Goal: Task Accomplishment & Management: Manage account settings

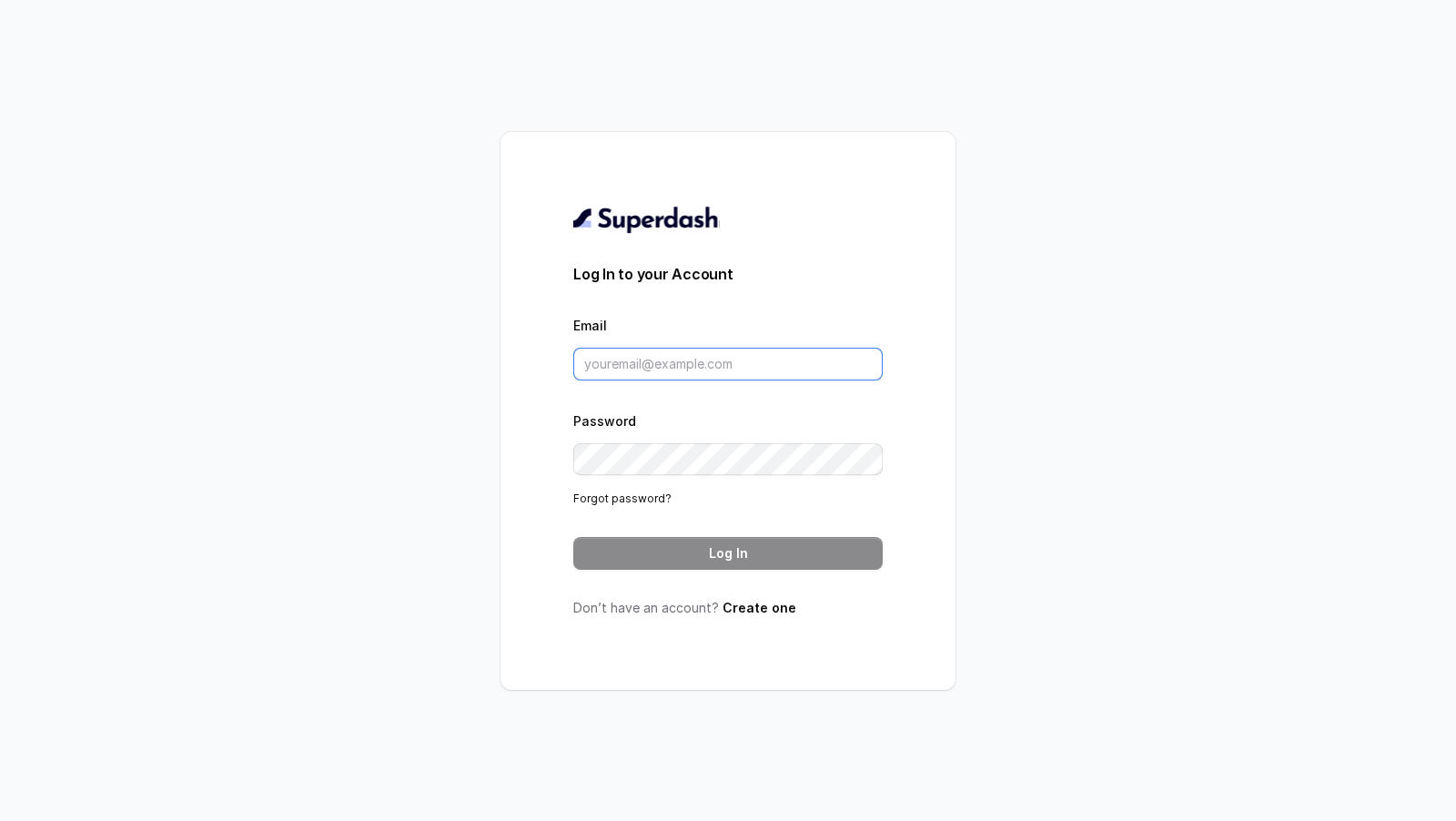
click at [785, 367] on input "Email" at bounding box center [728, 364] width 310 height 32
click at [679, 363] on input "Email" at bounding box center [728, 364] width 310 height 32
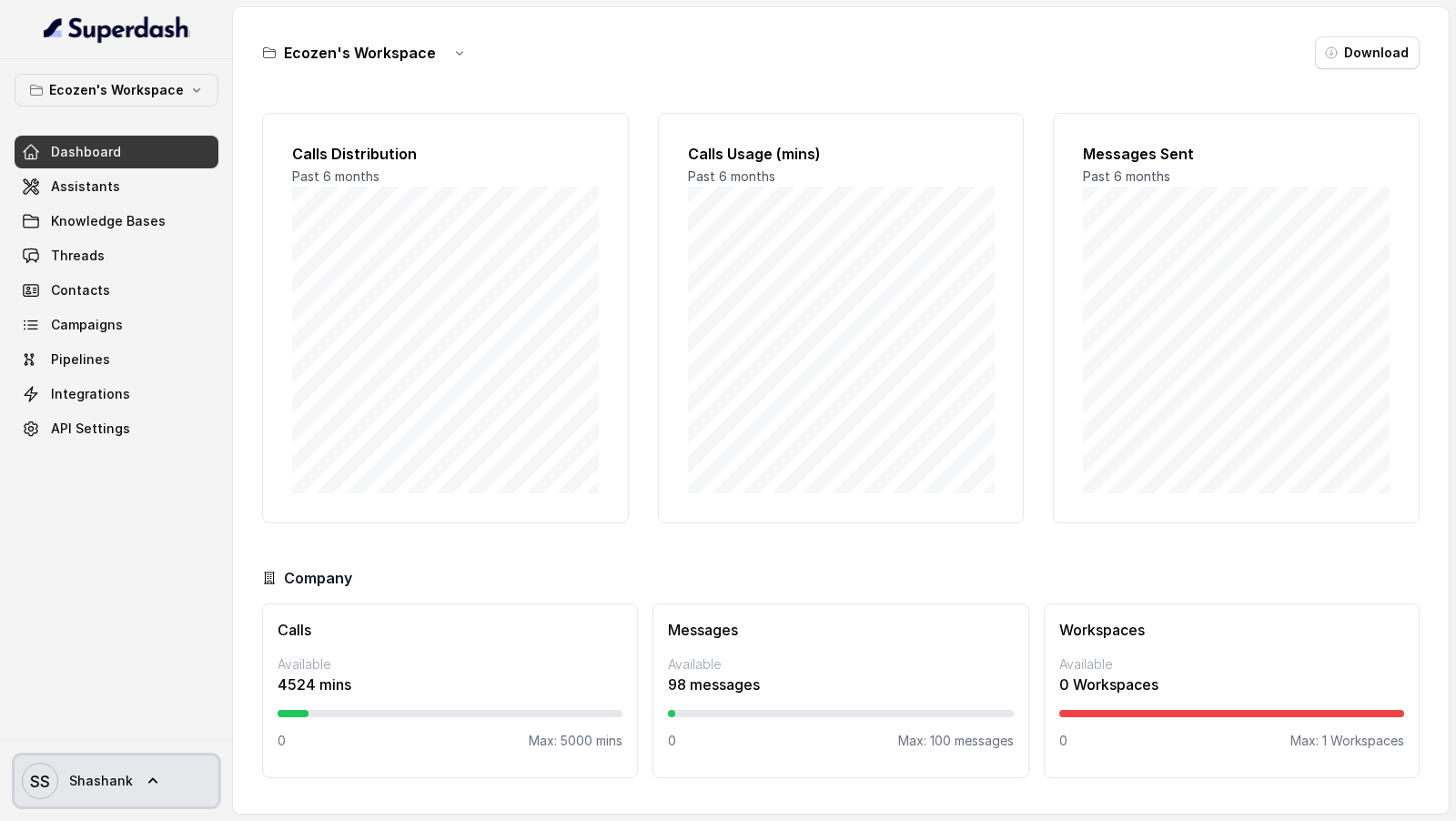
click at [84, 773] on span "Shashank" at bounding box center [101, 780] width 64 height 18
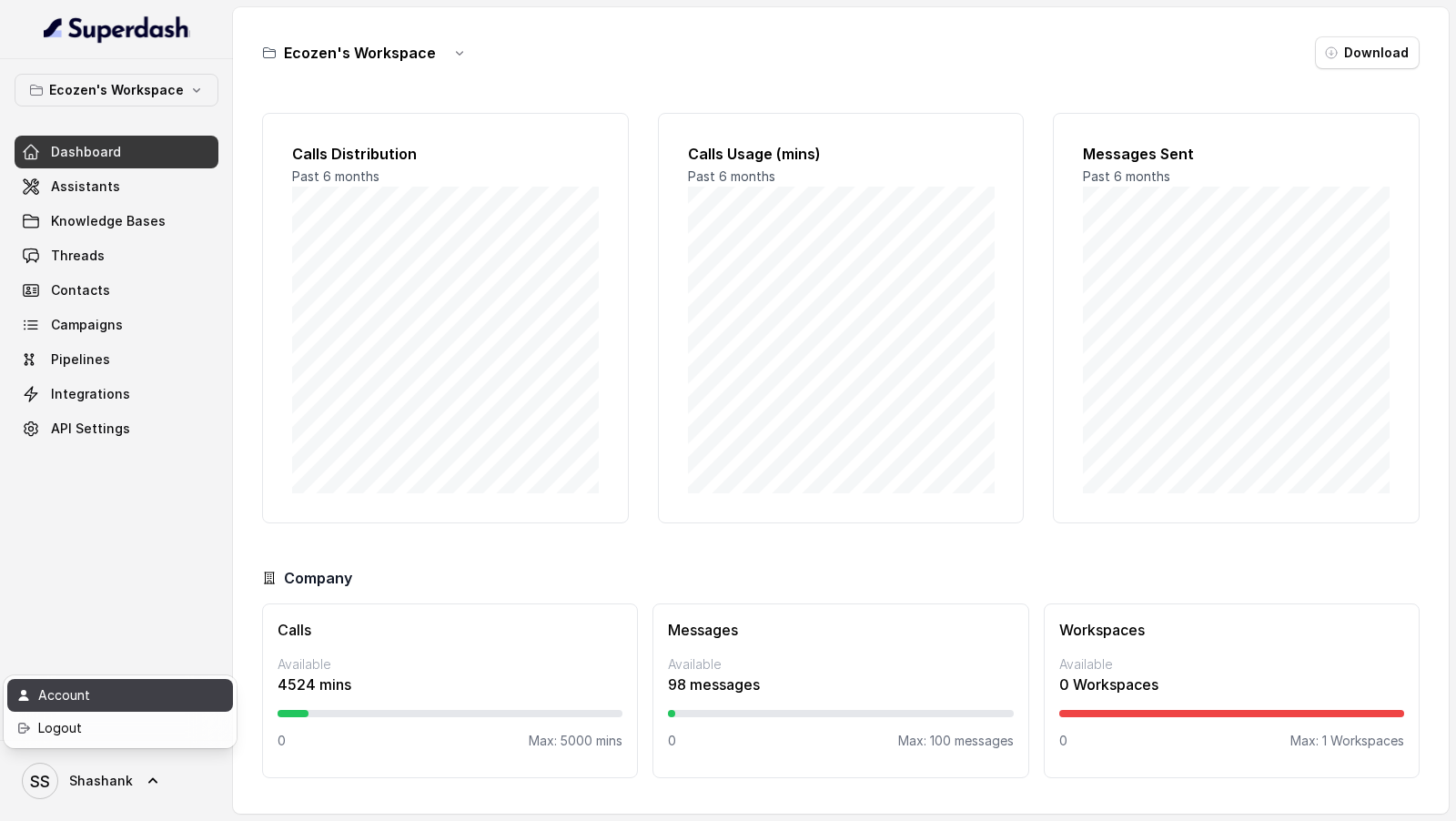
click at [146, 700] on div "Account" at bounding box center [115, 695] width 155 height 22
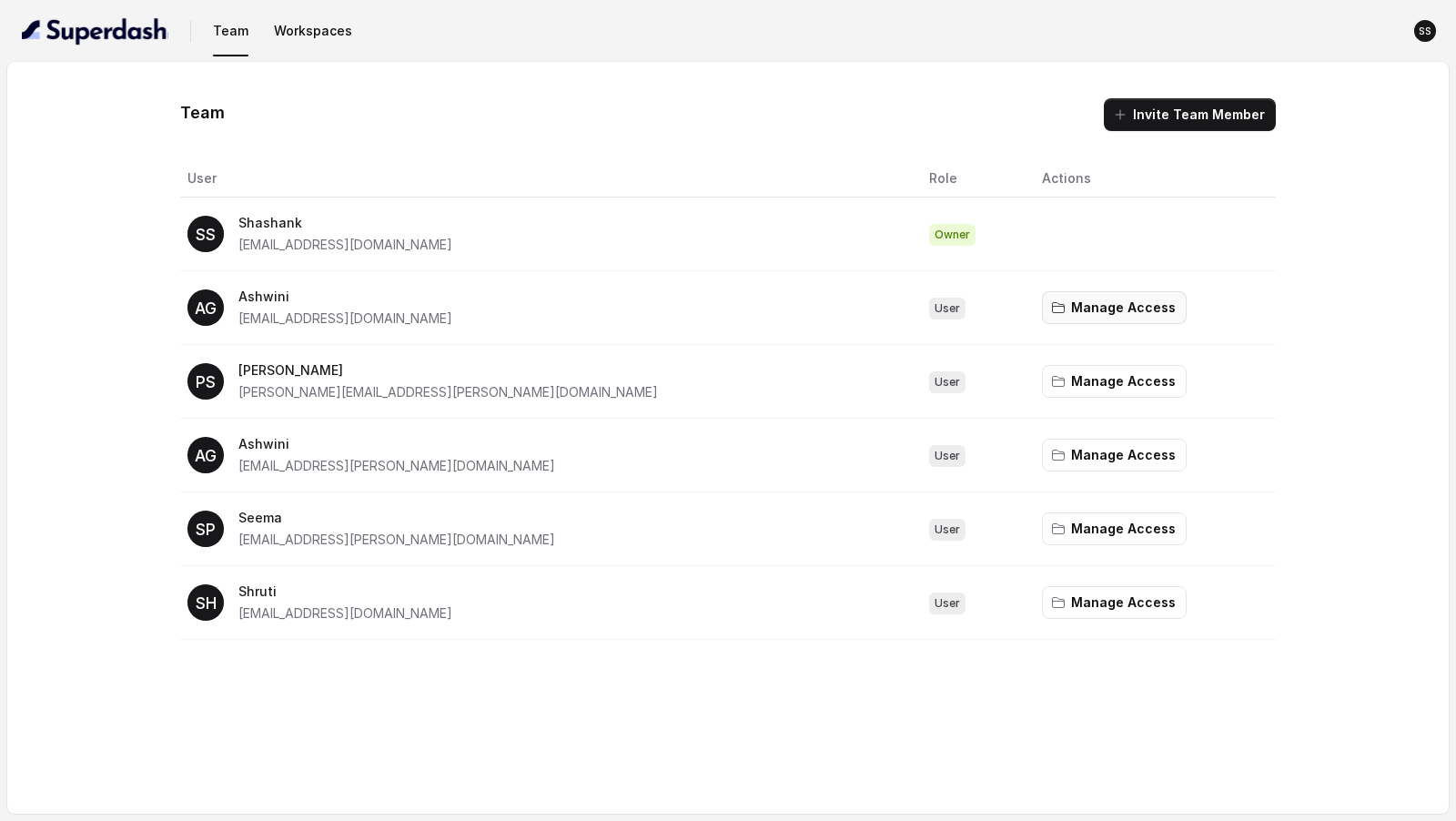
click at [1043, 310] on button "Manage Access" at bounding box center [1115, 307] width 144 height 32
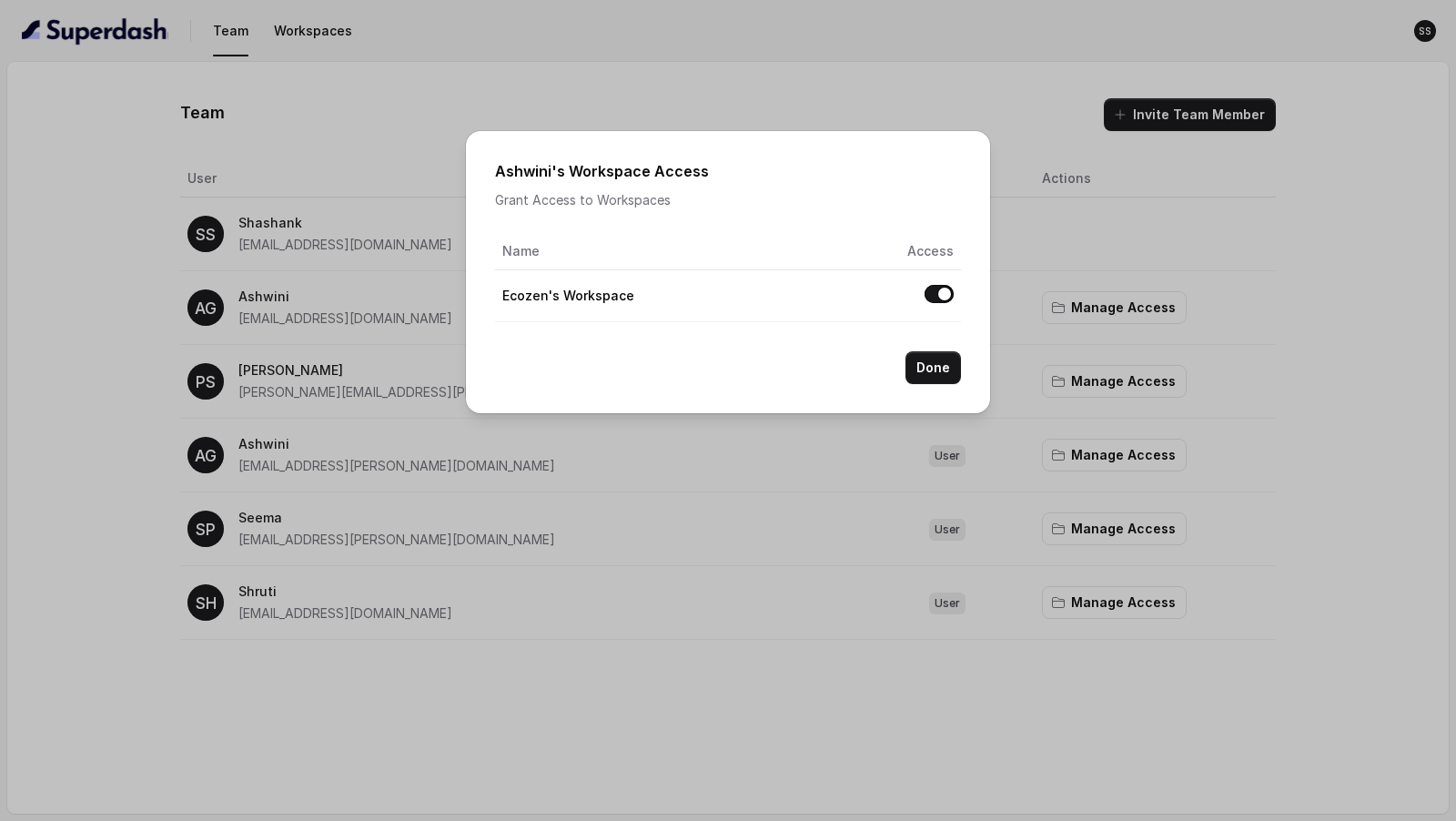
click at [931, 292] on button "Allow access to Ecozen's Workspace" at bounding box center [939, 294] width 29 height 18
click at [931, 366] on button "Done" at bounding box center [933, 368] width 55 height 32
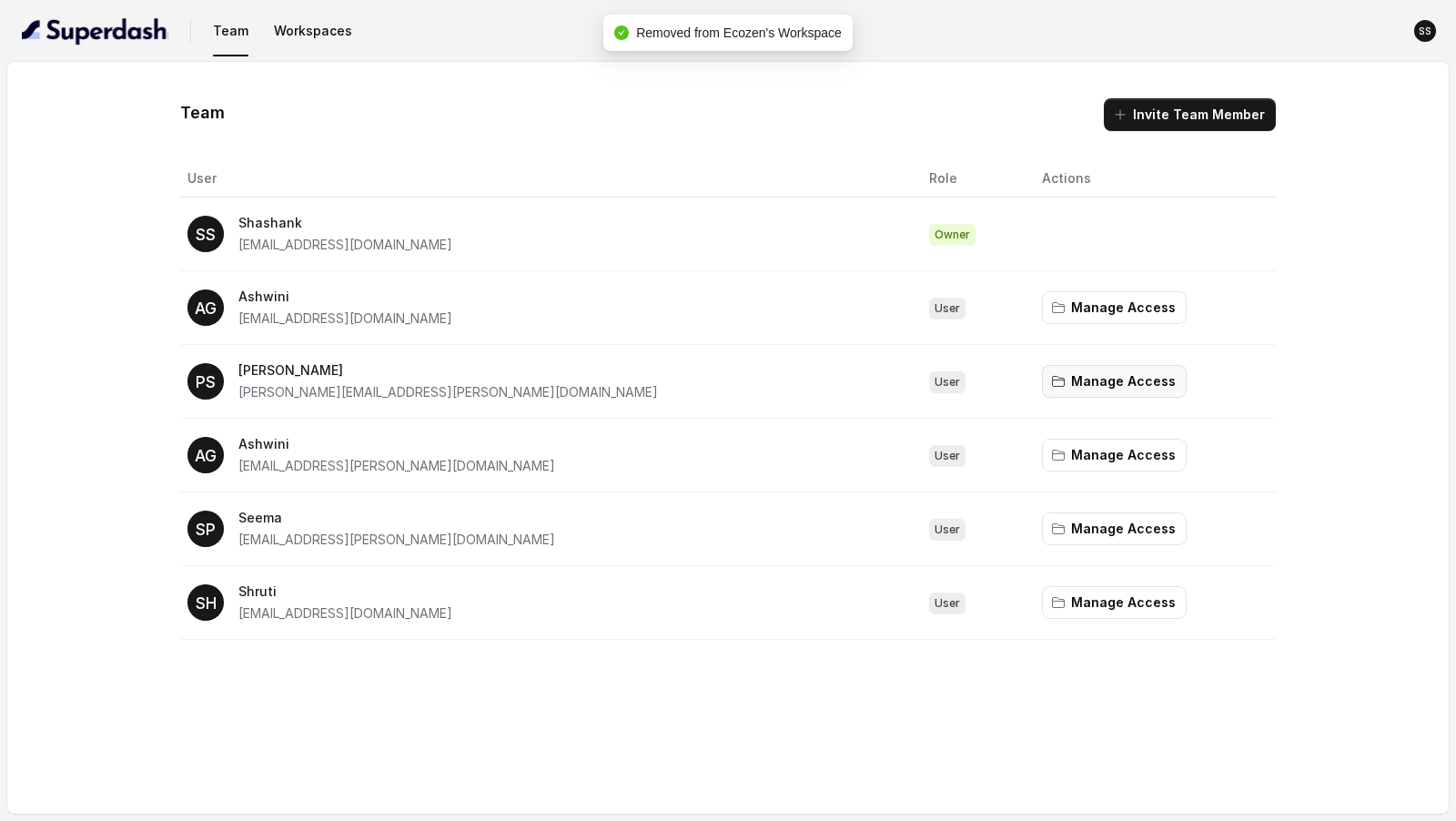
click at [1043, 370] on button "Manage Access" at bounding box center [1115, 381] width 144 height 32
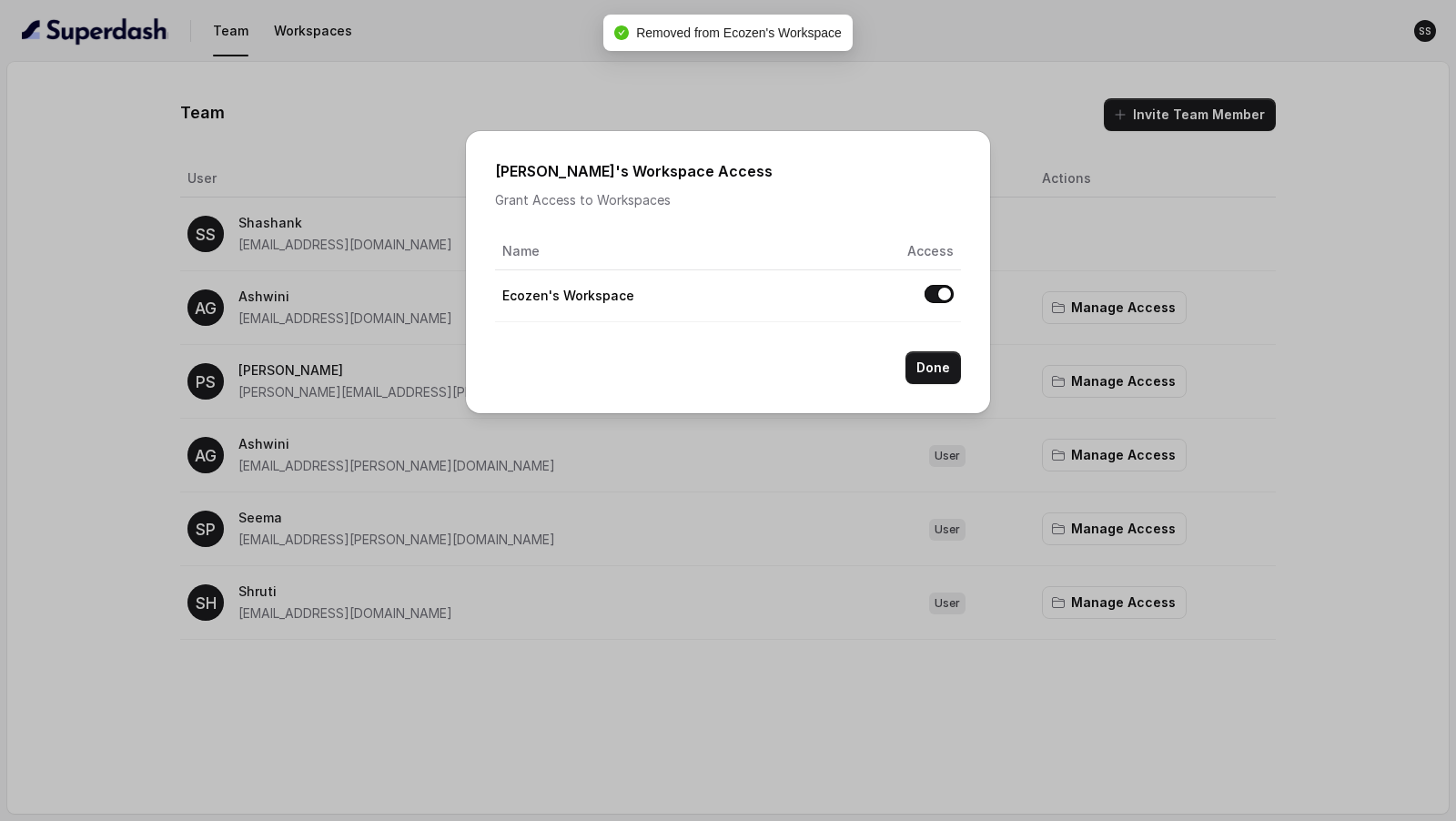
click at [950, 293] on button "Allow access to Ecozen's Workspace" at bounding box center [939, 294] width 29 height 18
click at [942, 358] on button "Done" at bounding box center [933, 368] width 55 height 32
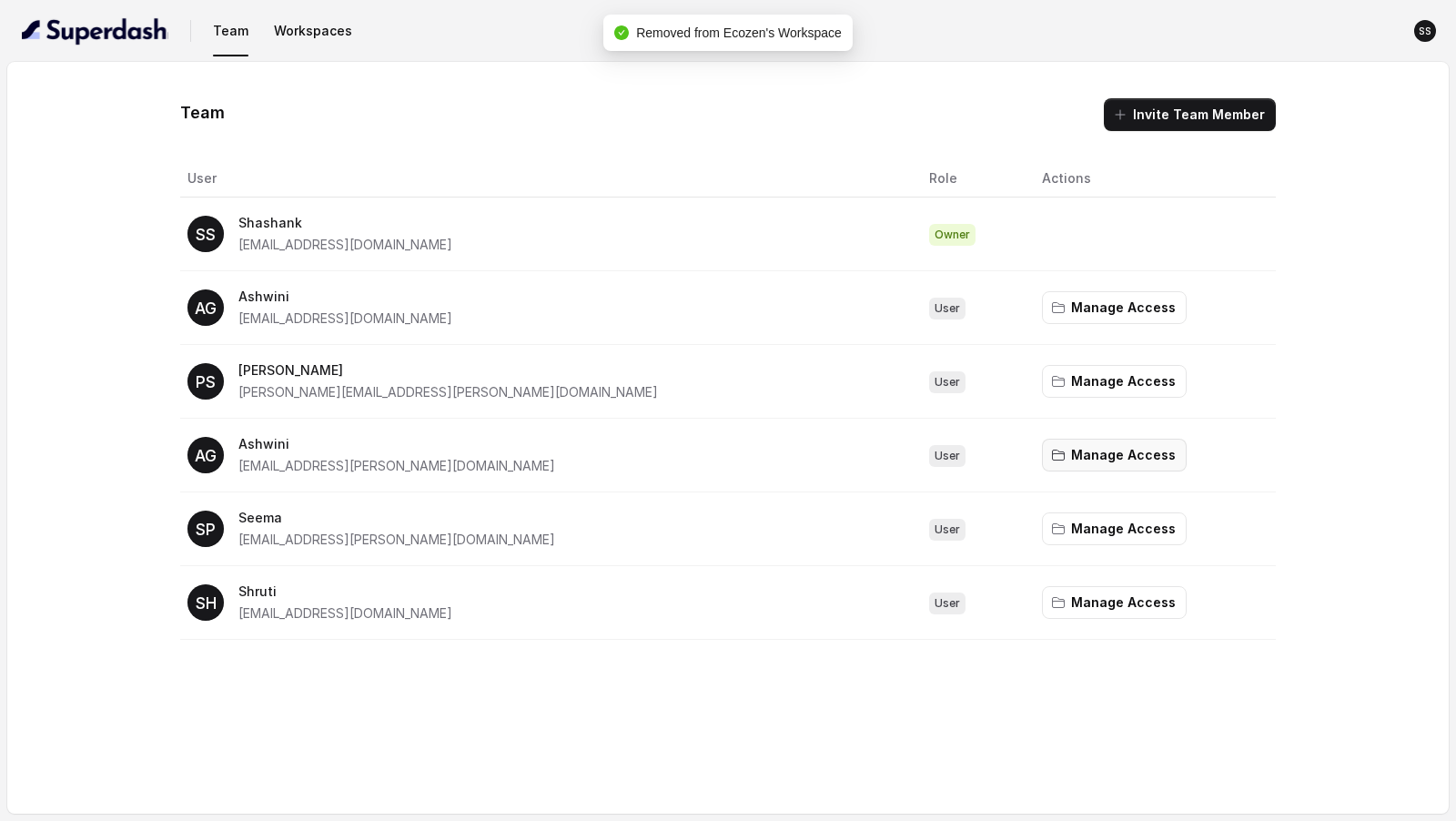
click at [1043, 464] on button "Manage Access" at bounding box center [1115, 455] width 144 height 32
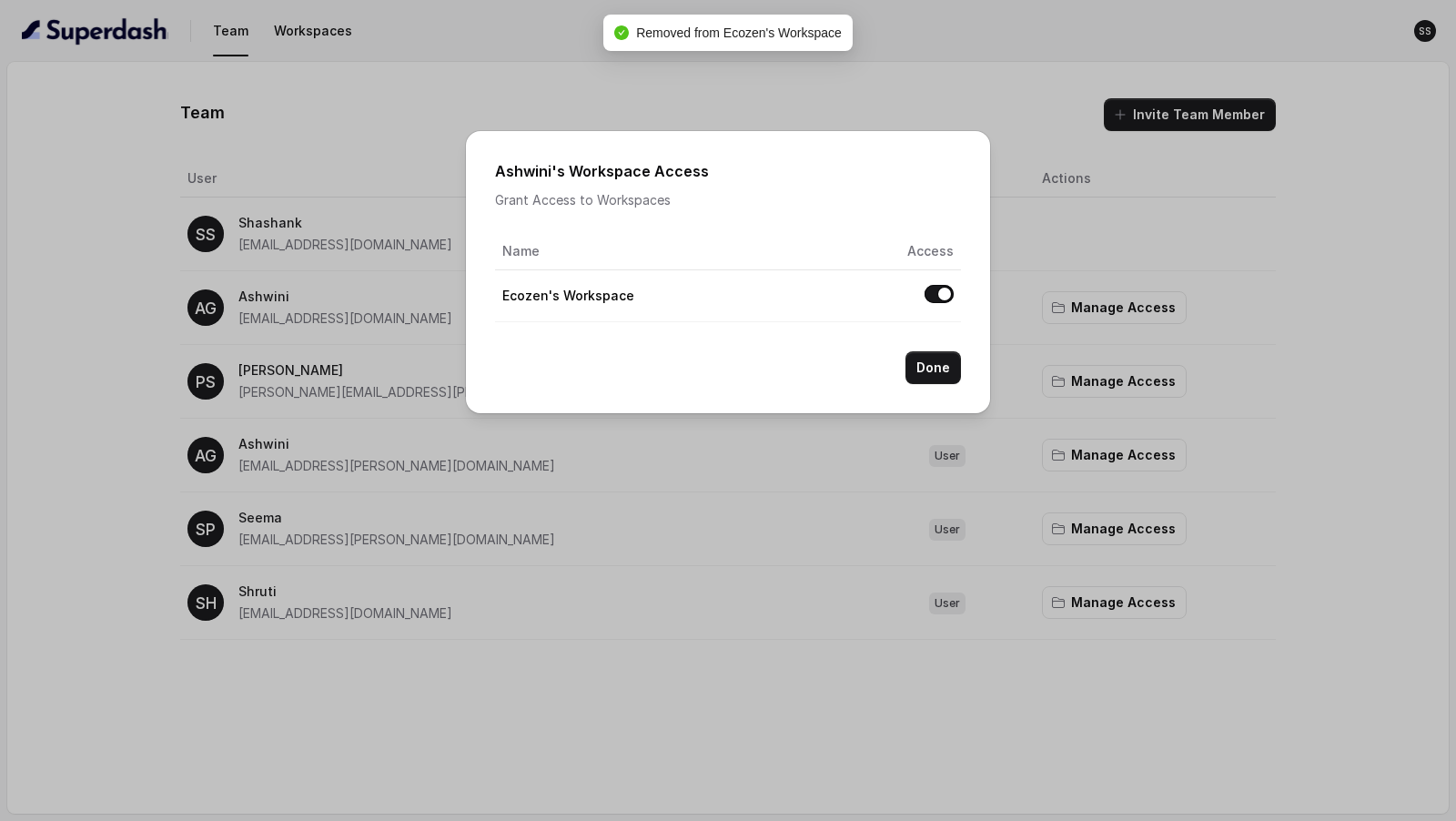
click at [945, 291] on button "Allow access to Ecozen's Workspace" at bounding box center [939, 294] width 29 height 18
click at [943, 368] on button "Done" at bounding box center [933, 368] width 55 height 32
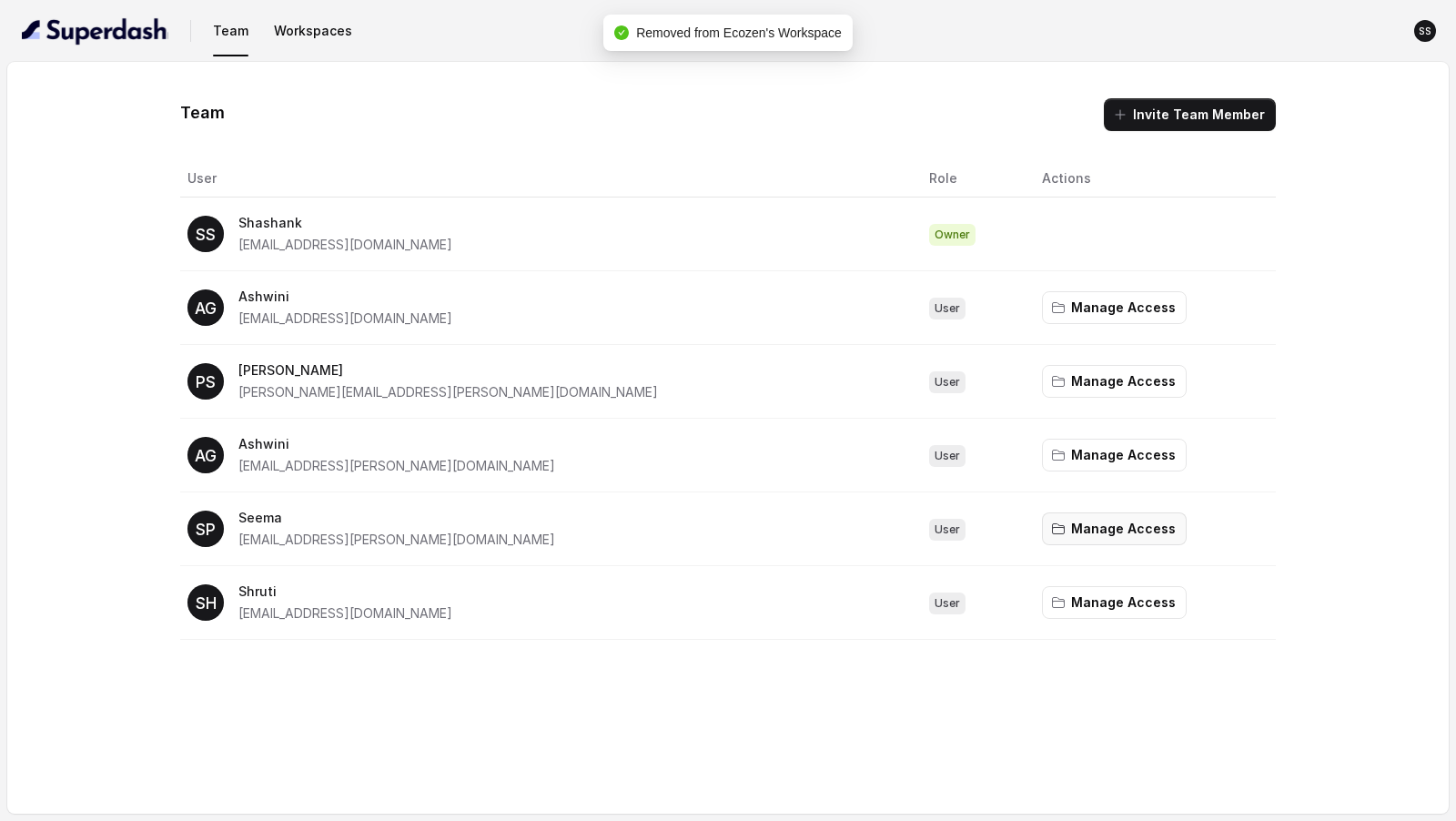
click at [1043, 535] on button "Manage Access" at bounding box center [1115, 528] width 144 height 32
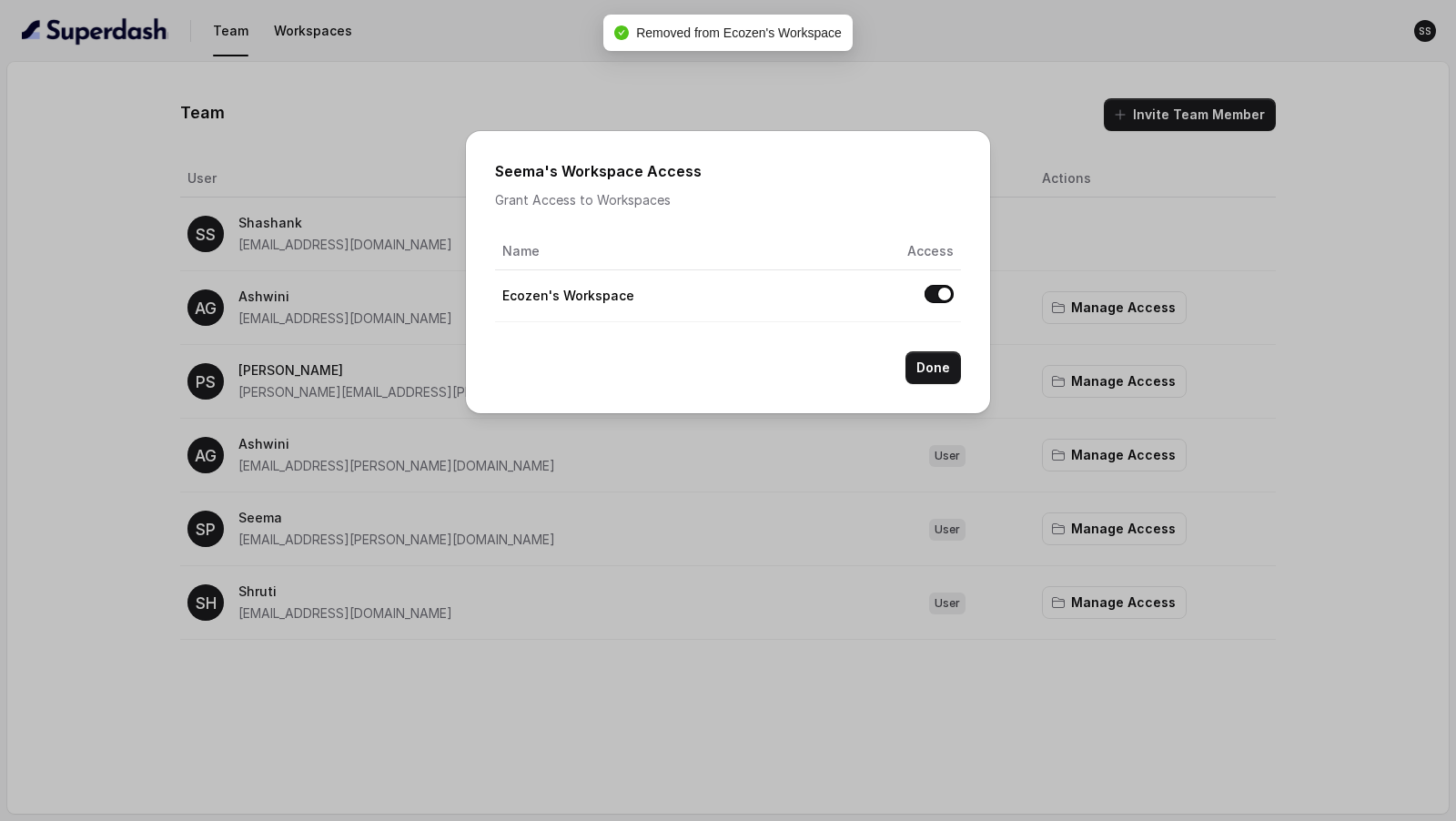
click at [933, 280] on td at bounding box center [844, 296] width 233 height 52
click at [933, 292] on button "Allow access to Ecozen's Workspace" at bounding box center [939, 294] width 29 height 18
click at [937, 370] on button "Done" at bounding box center [933, 368] width 55 height 32
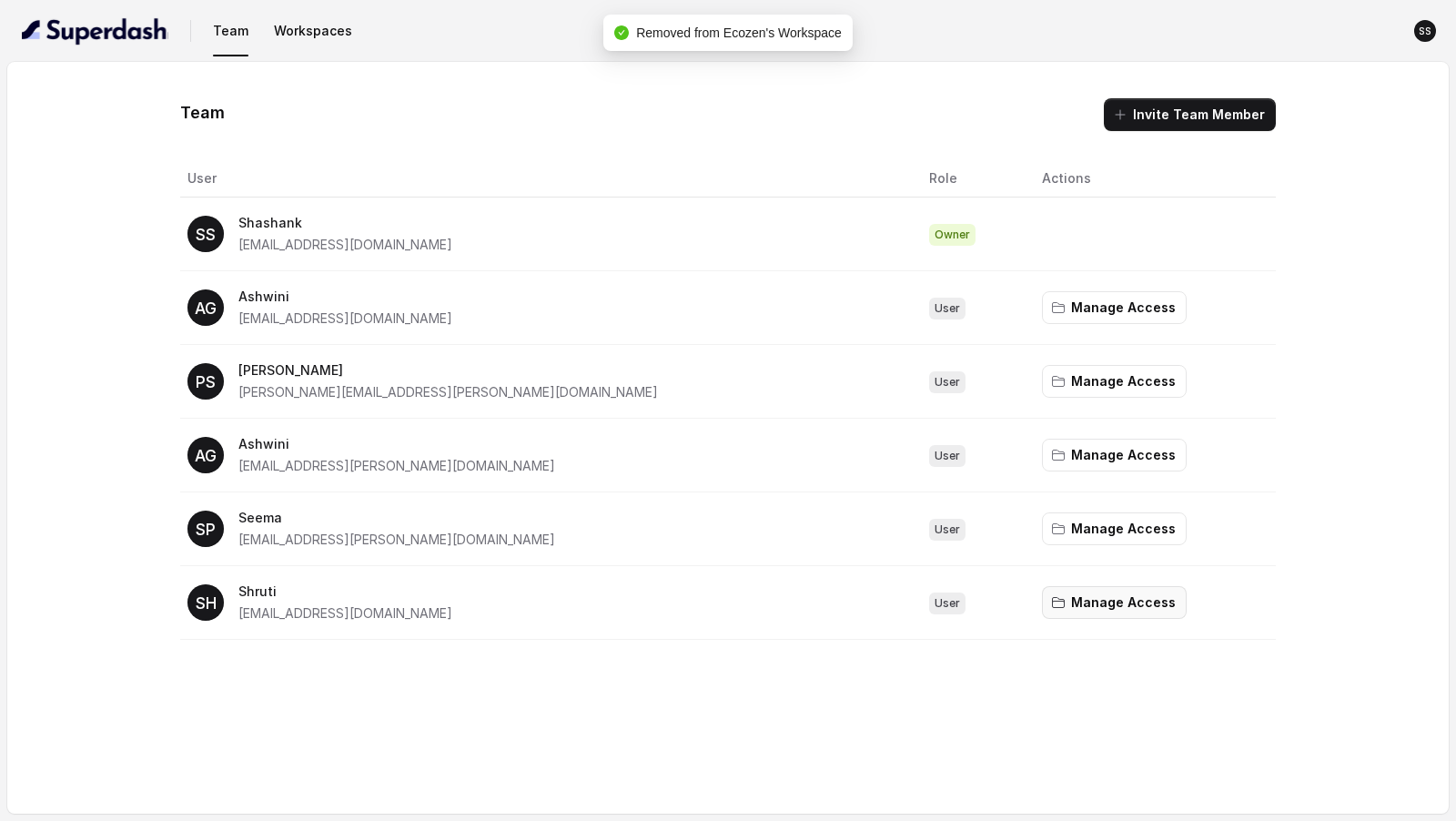
click at [1043, 602] on button "Manage Access" at bounding box center [1115, 602] width 144 height 32
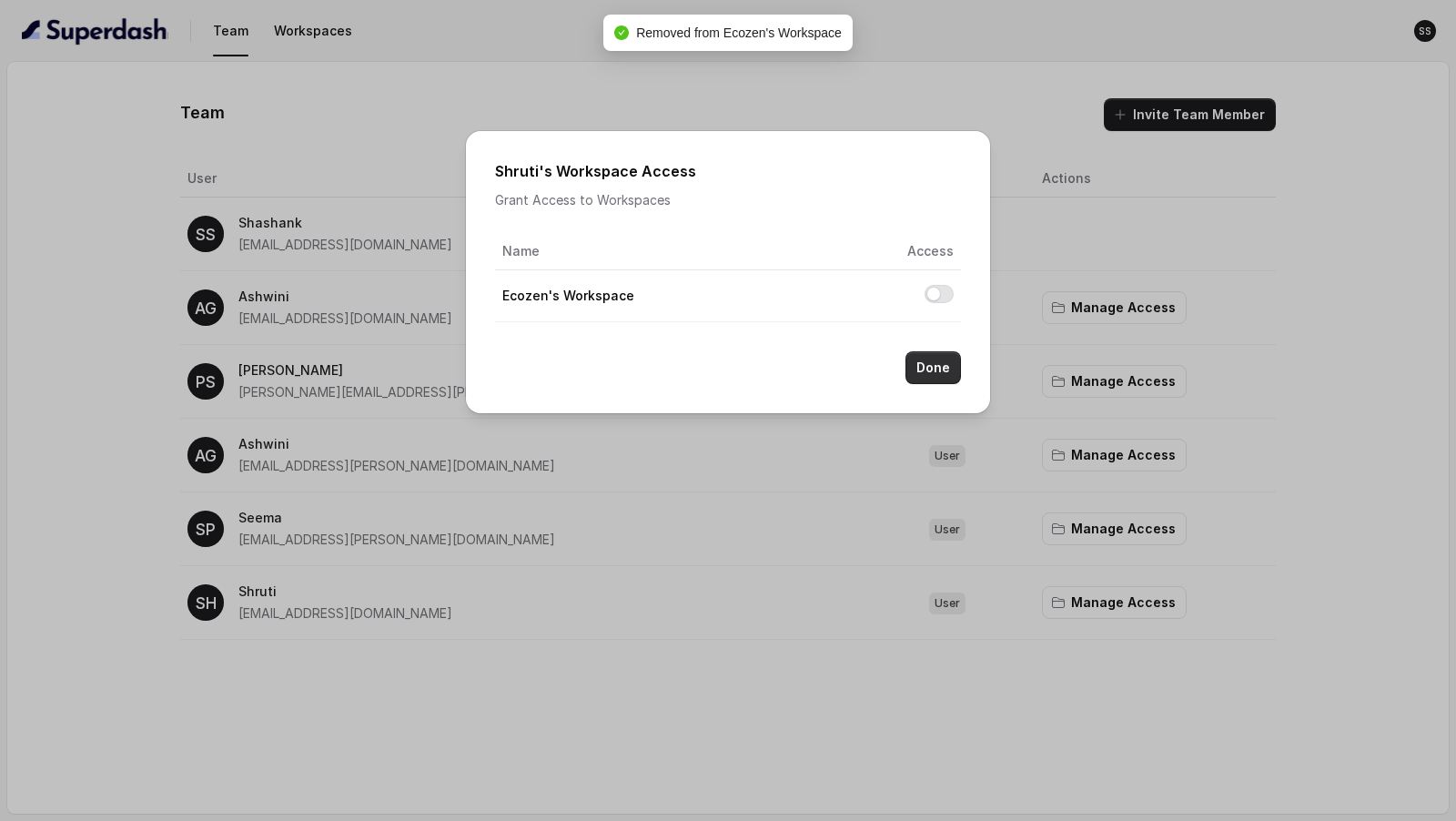
click at [940, 370] on button "Done" at bounding box center [933, 368] width 55 height 32
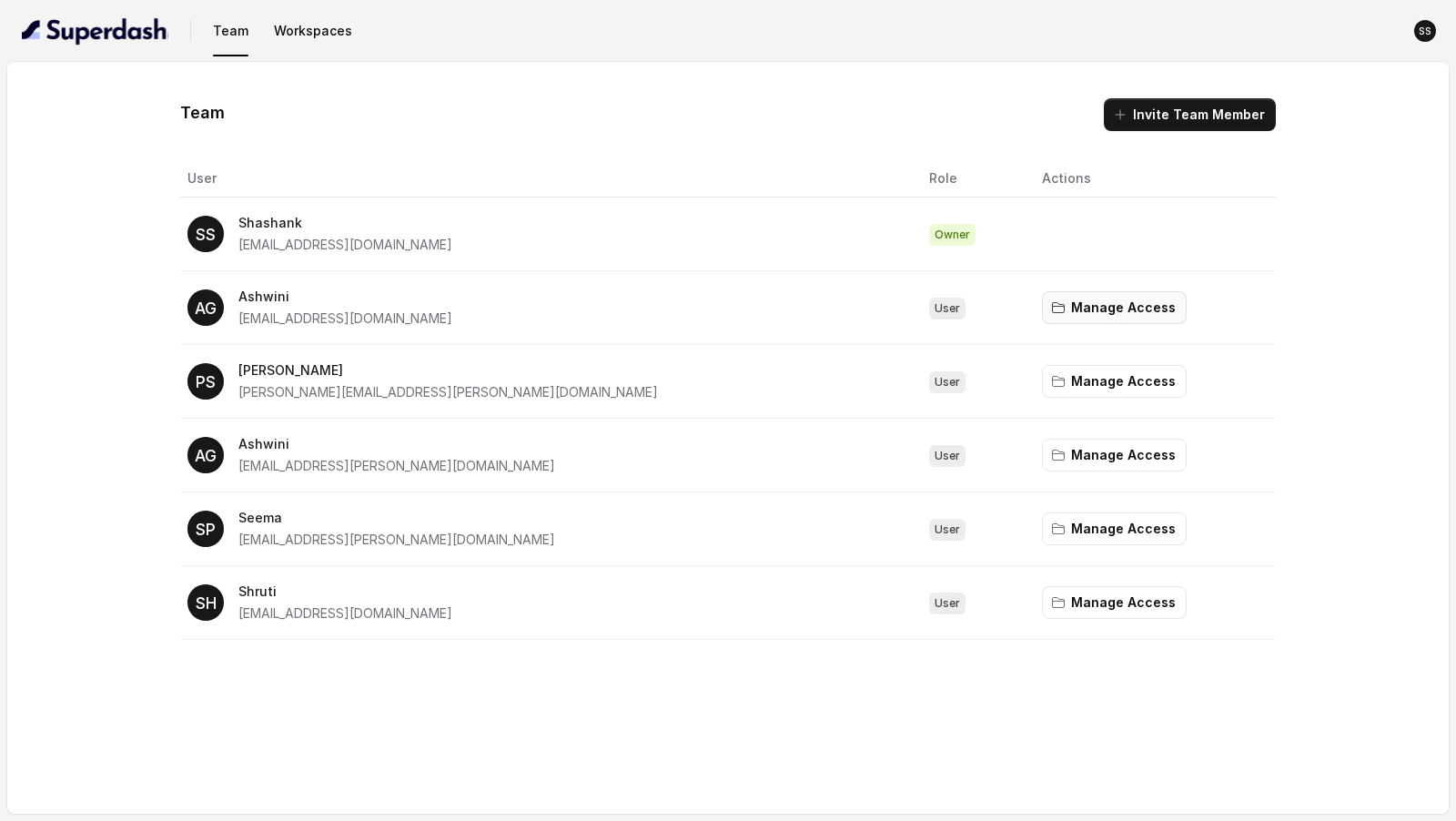
click at [1045, 299] on button "Manage Access" at bounding box center [1115, 307] width 144 height 32
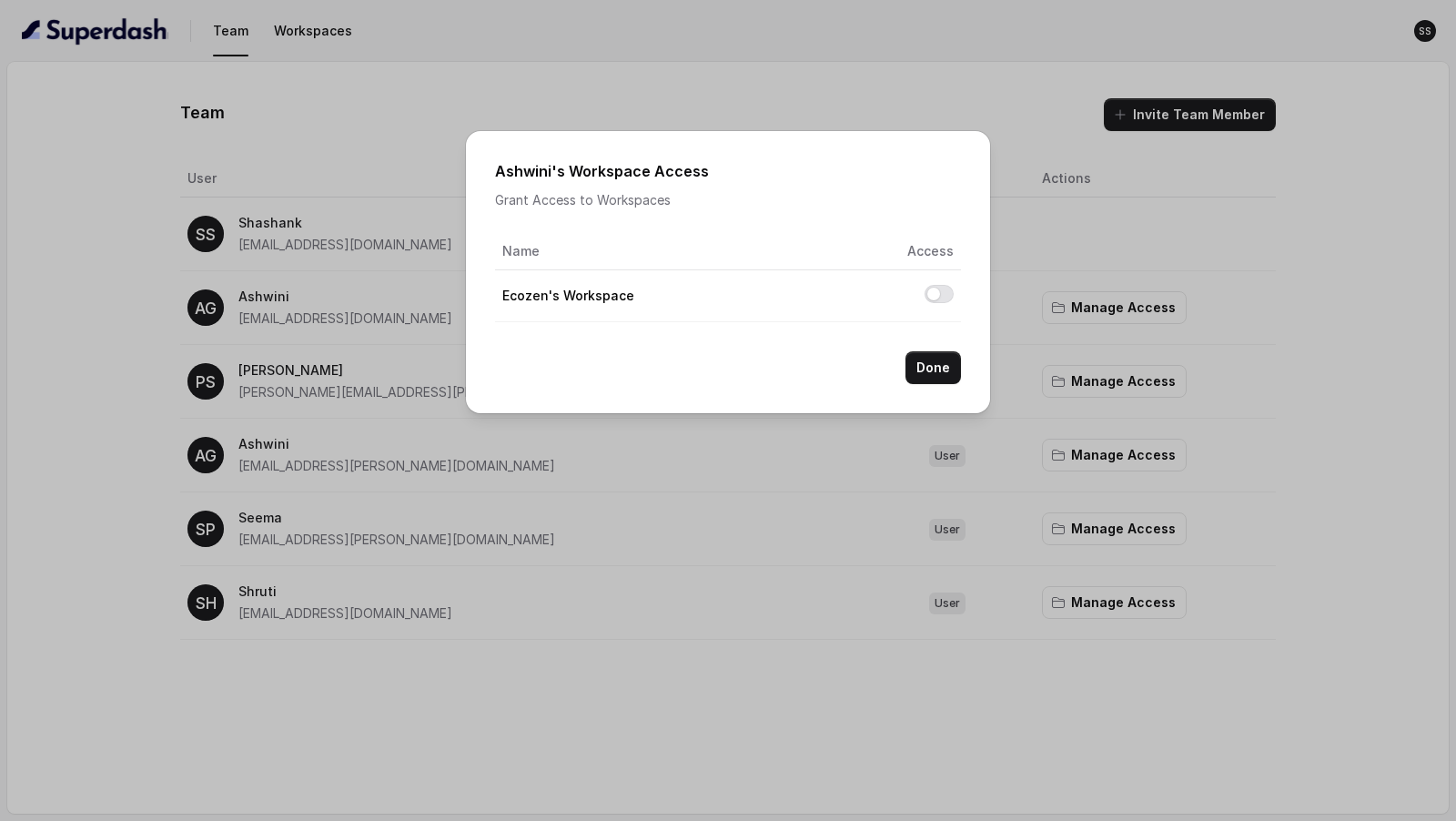
click at [1101, 326] on div "[PERSON_NAME] 's Workspace Access Grant Access to Workspaces Name Access Ecozen…" at bounding box center [728, 410] width 1456 height 821
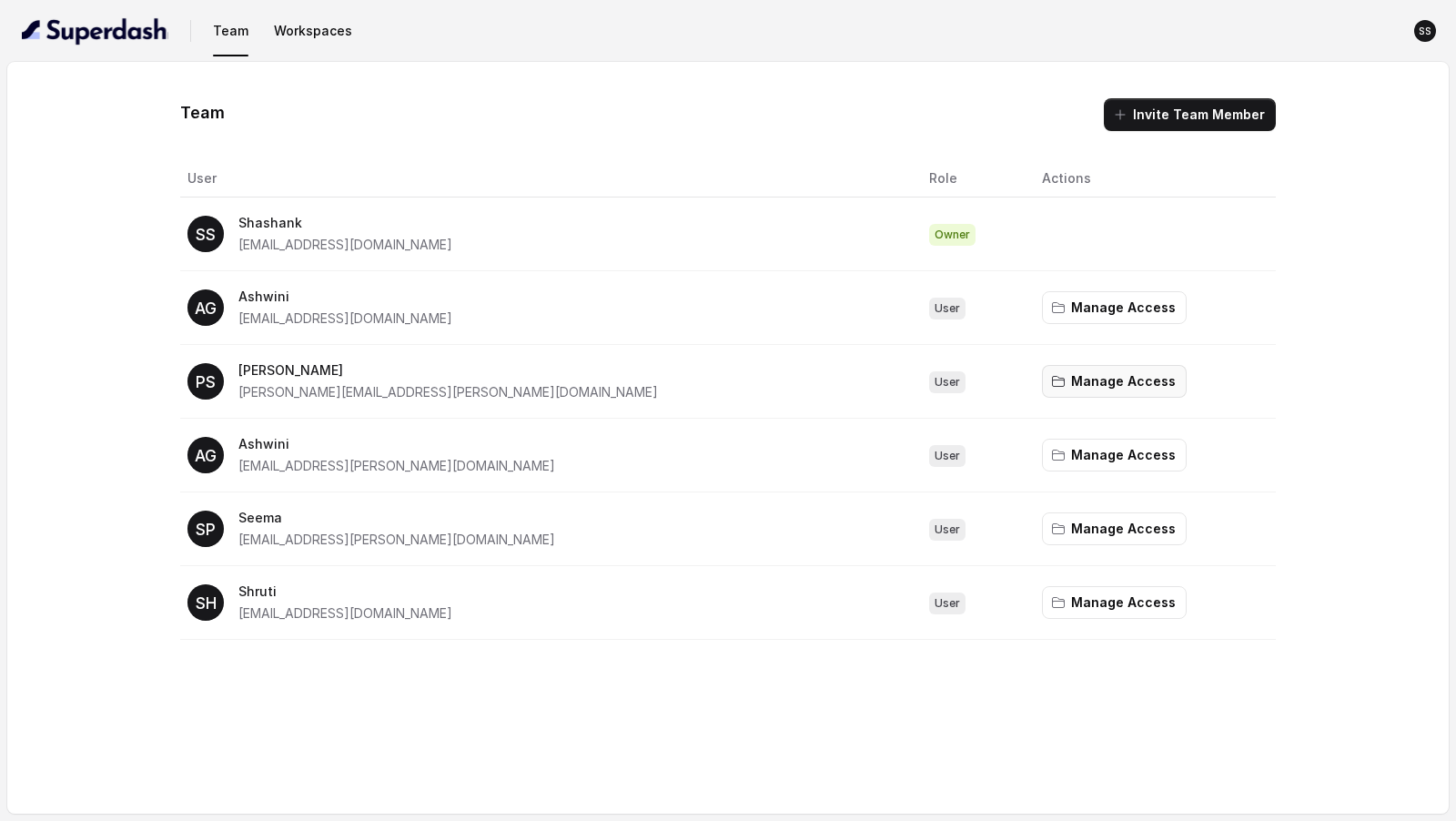
click at [1054, 371] on button "Manage Access" at bounding box center [1115, 381] width 144 height 32
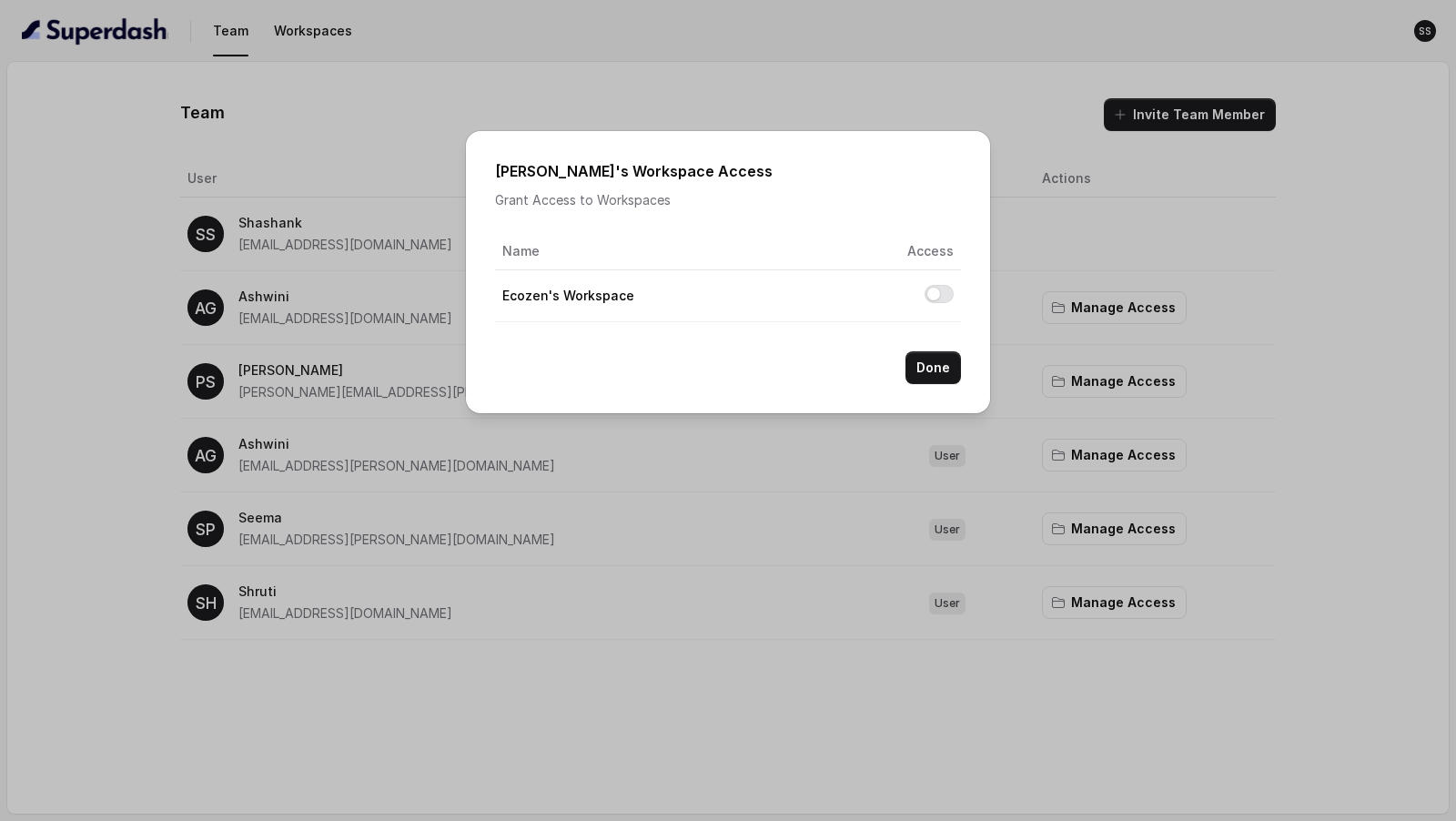
drag, startPoint x: 1074, startPoint y: 371, endPoint x: 1071, endPoint y: 380, distance: 9.5
click at [1074, 371] on div "[PERSON_NAME] 's Workspace Access Grant Access to Workspaces Name Access Ecozen…" at bounding box center [728, 410] width 1456 height 821
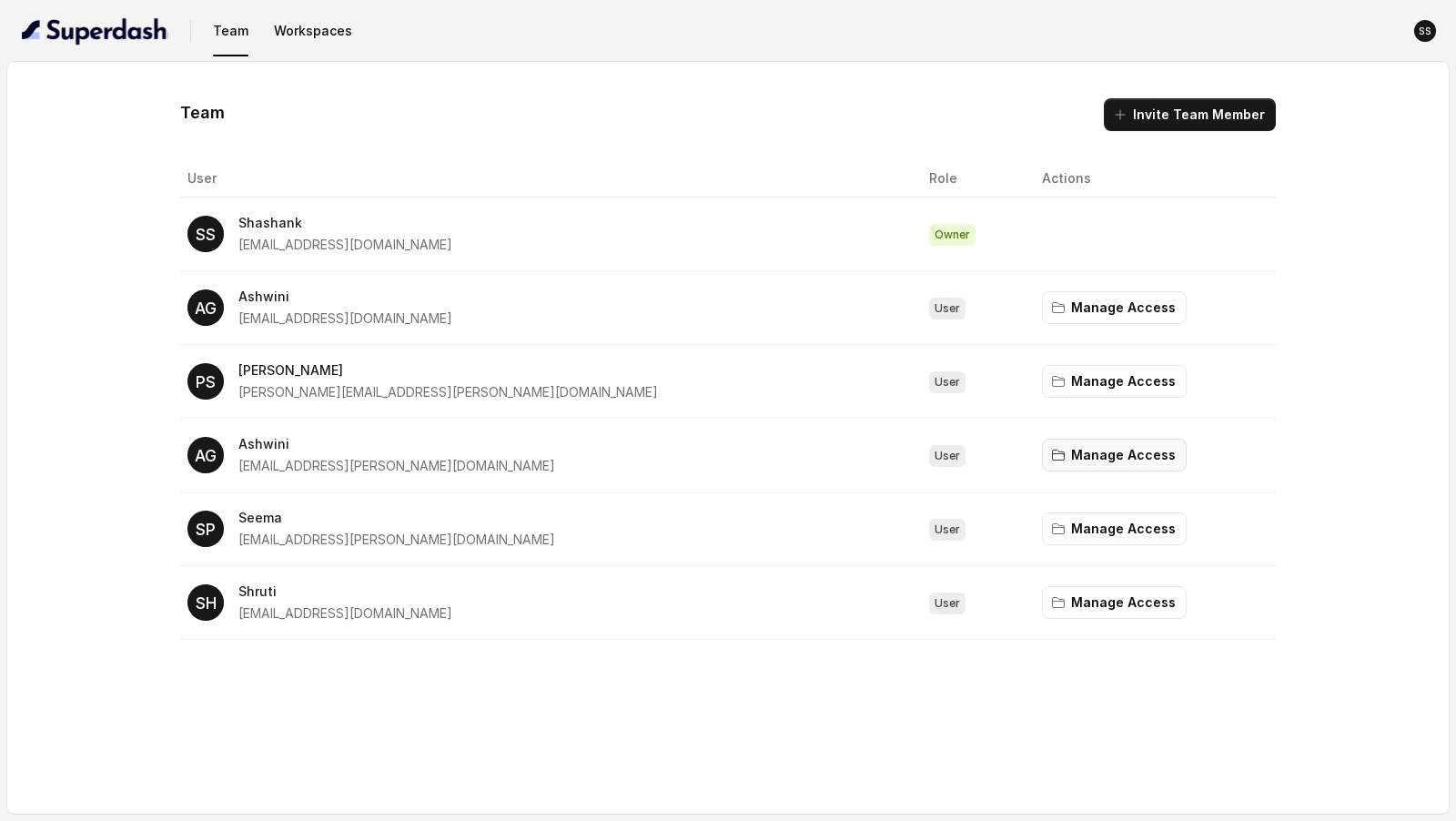
click at [1056, 442] on button "Manage Access" at bounding box center [1115, 455] width 144 height 32
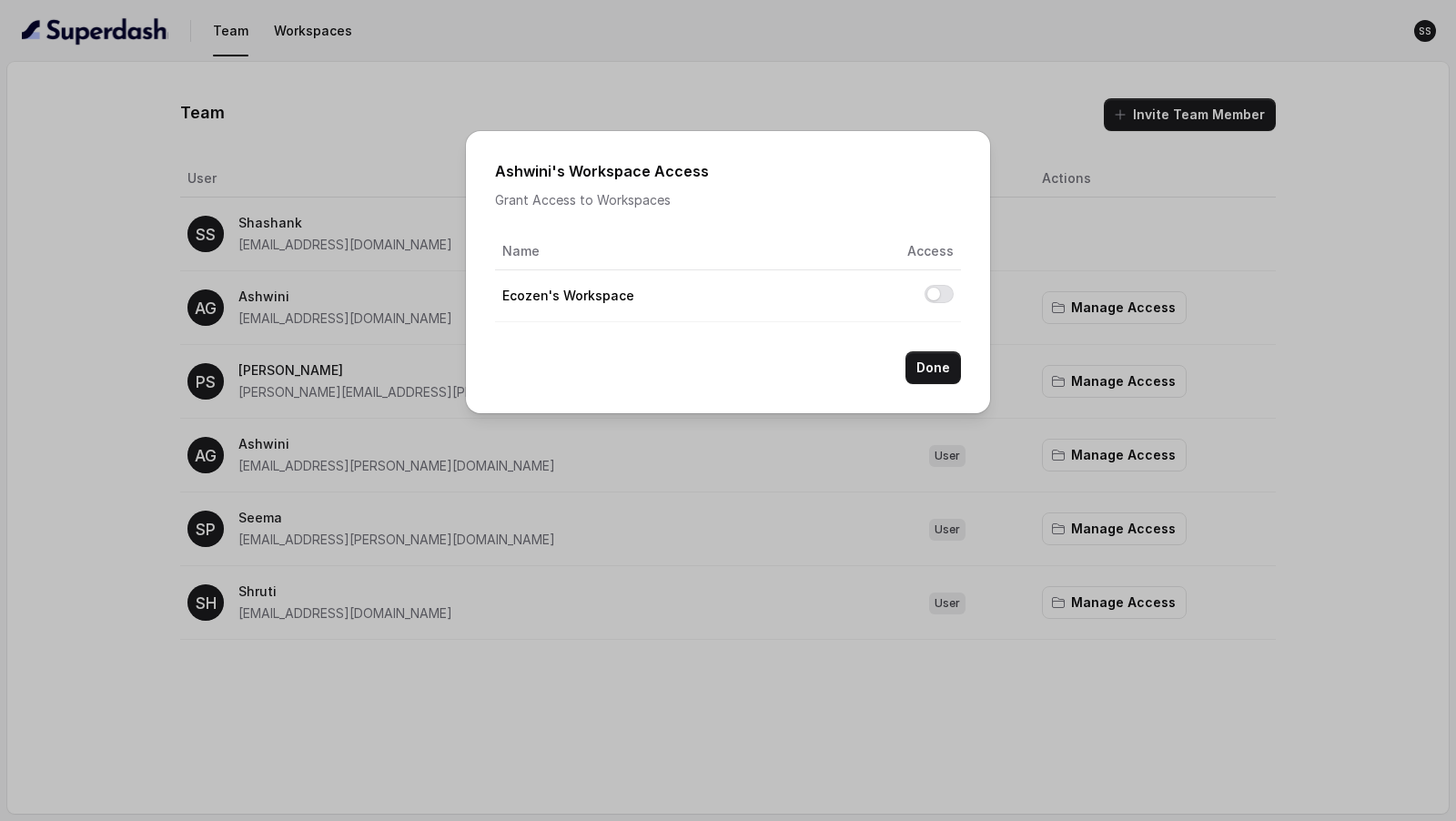
click at [1056, 473] on div "[PERSON_NAME] 's Workspace Access Grant Access to Workspaces Name Access Ecozen…" at bounding box center [728, 410] width 1456 height 821
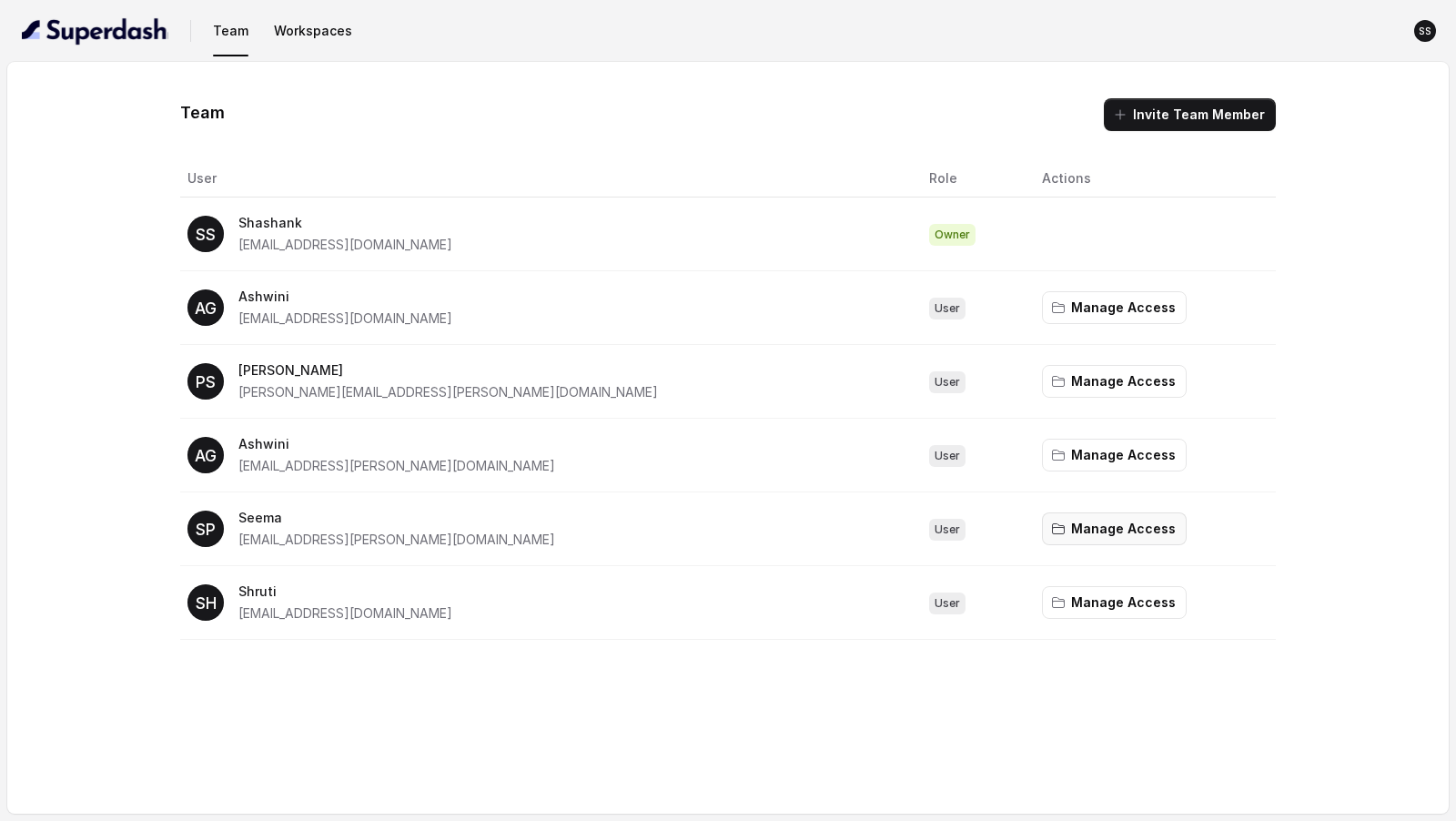
click at [1054, 522] on button "Manage Access" at bounding box center [1115, 528] width 144 height 32
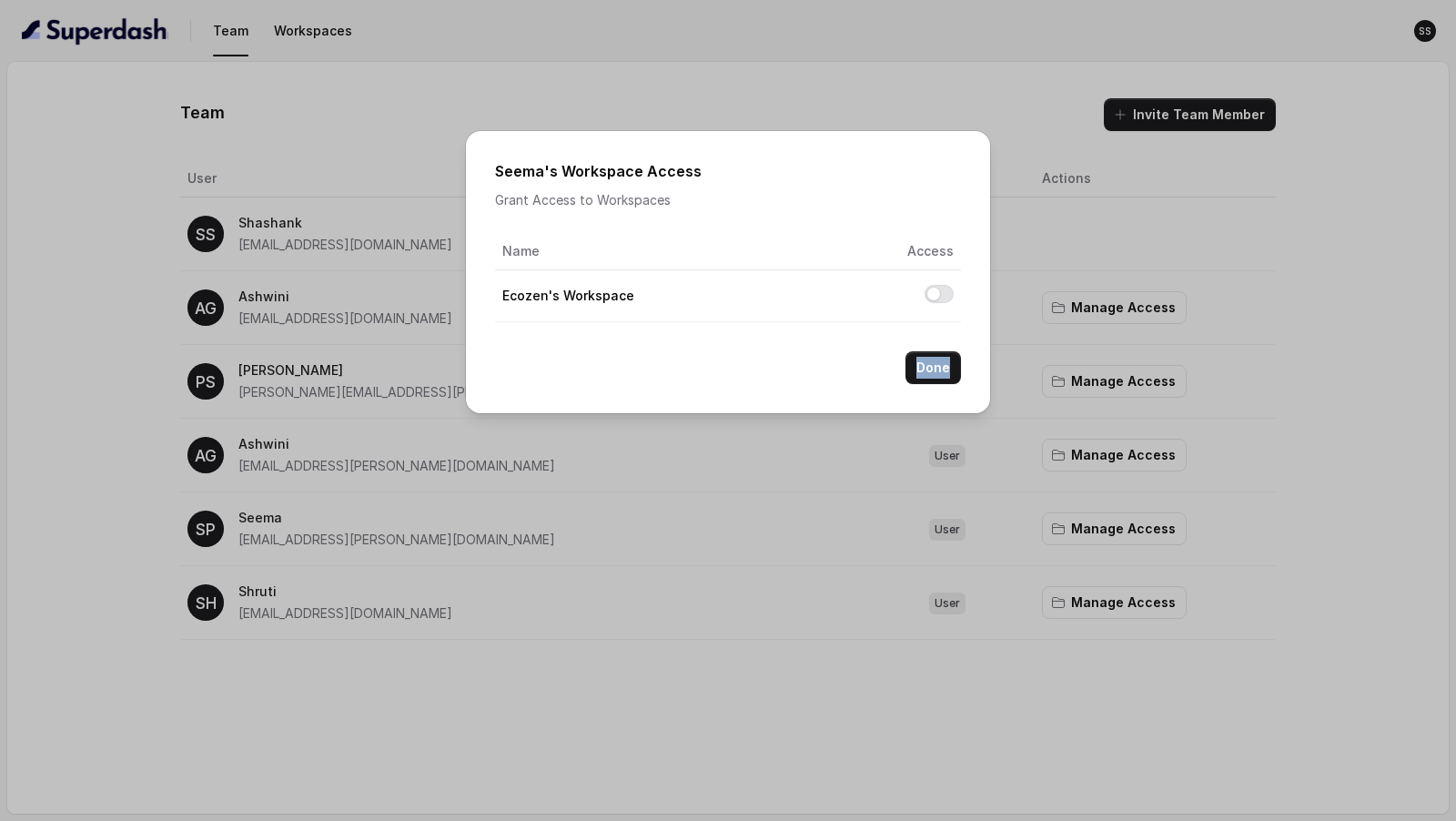
click at [1054, 522] on div "Seema 's Workspace Access Grant Access to Workspaces Name Access Ecozen's Works…" at bounding box center [728, 410] width 1456 height 821
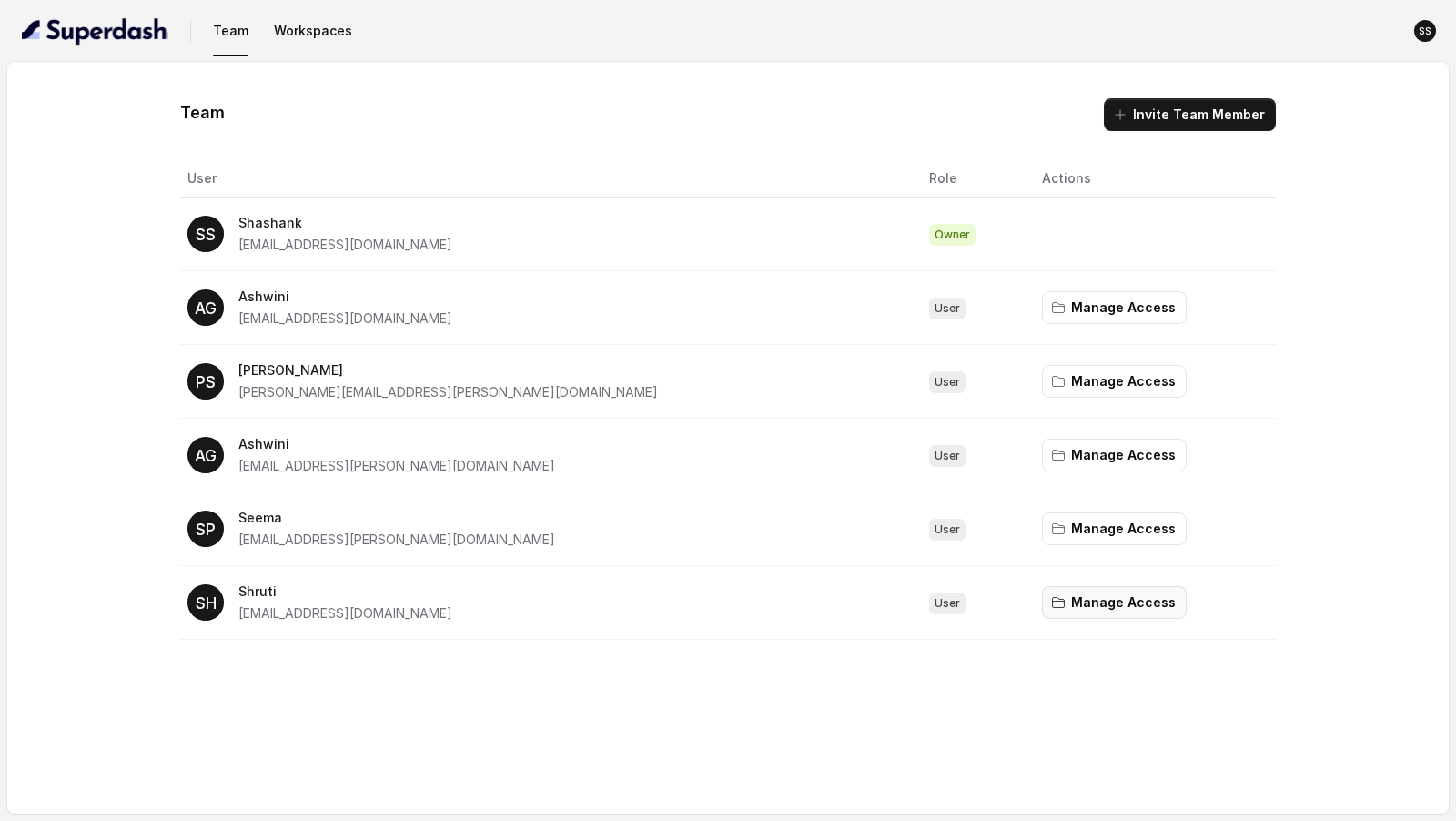
click at [1043, 599] on button "Manage Access" at bounding box center [1115, 602] width 144 height 32
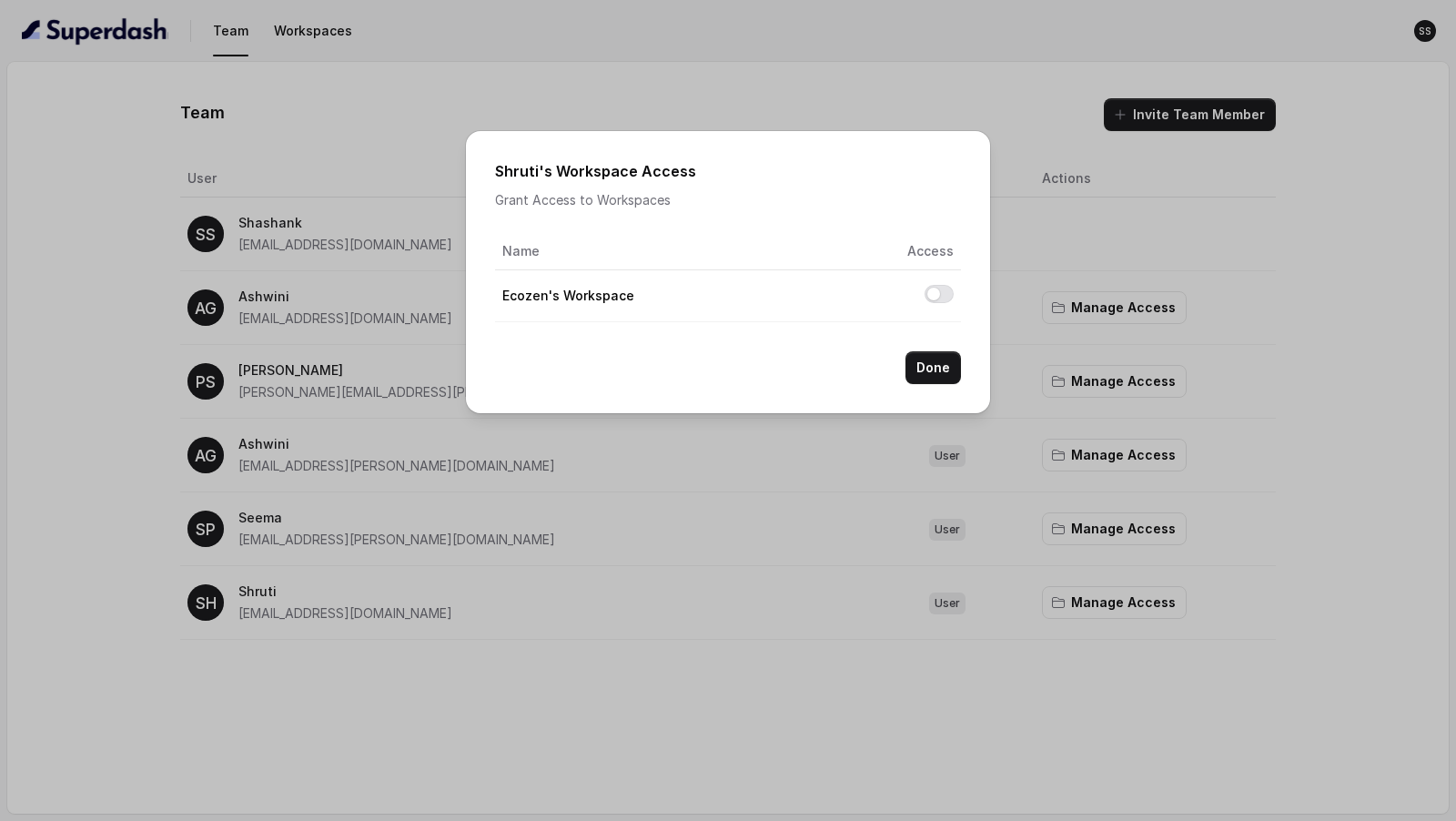
click at [1039, 599] on div "Shruti 's Workspace Access Grant Access to Workspaces Name Access Ecozen's Work…" at bounding box center [728, 410] width 1456 height 821
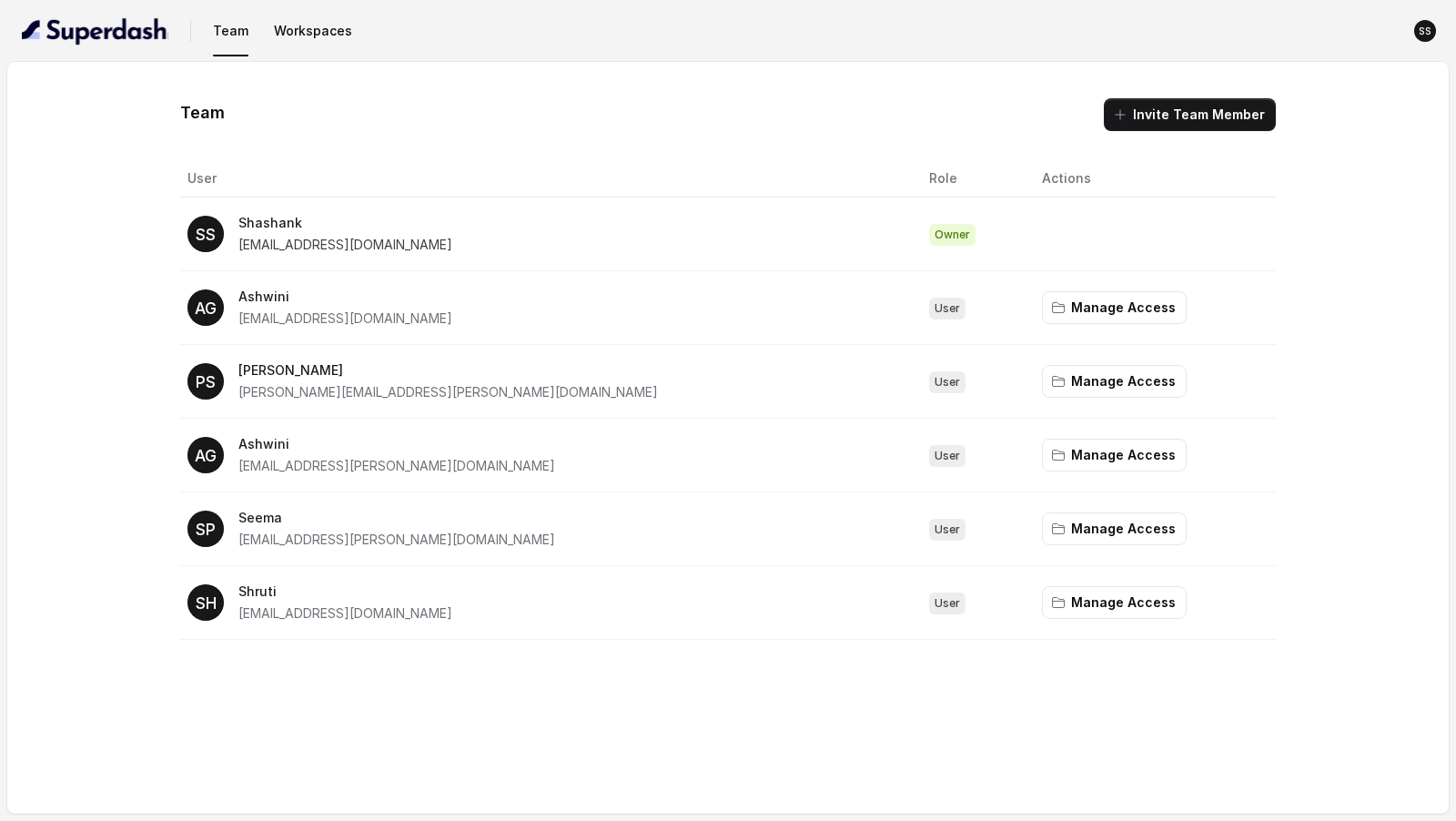
click at [290, 248] on span "[EMAIL_ADDRESS][DOMAIN_NAME]" at bounding box center [345, 244] width 214 height 15
drag, startPoint x: 290, startPoint y: 248, endPoint x: 460, endPoint y: 245, distance: 170.0
click at [452, 245] on span "[EMAIL_ADDRESS][DOMAIN_NAME]" at bounding box center [345, 244] width 214 height 15
click at [471, 333] on td "AG Ashwini [EMAIL_ADDRESS][DOMAIN_NAME]" at bounding box center [547, 308] width 735 height 74
click at [273, 244] on span "[EMAIL_ADDRESS][DOMAIN_NAME]" at bounding box center [345, 244] width 214 height 15
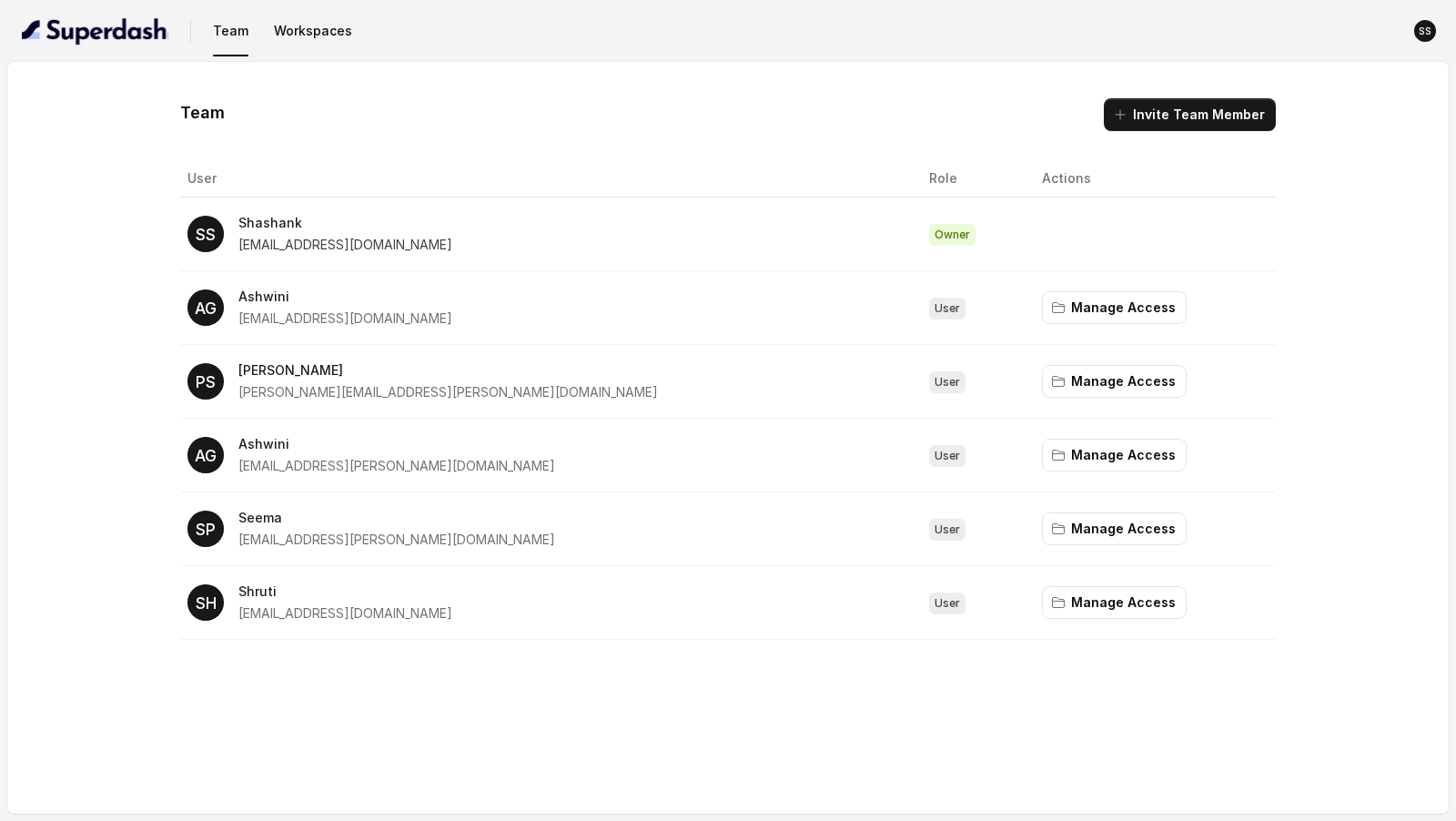
drag, startPoint x: 273, startPoint y: 244, endPoint x: 464, endPoint y: 245, distance: 191.0
click at [452, 245] on span "[EMAIL_ADDRESS][DOMAIN_NAME]" at bounding box center [345, 244] width 214 height 15
click at [1043, 305] on button "Manage Access" at bounding box center [1115, 307] width 144 height 32
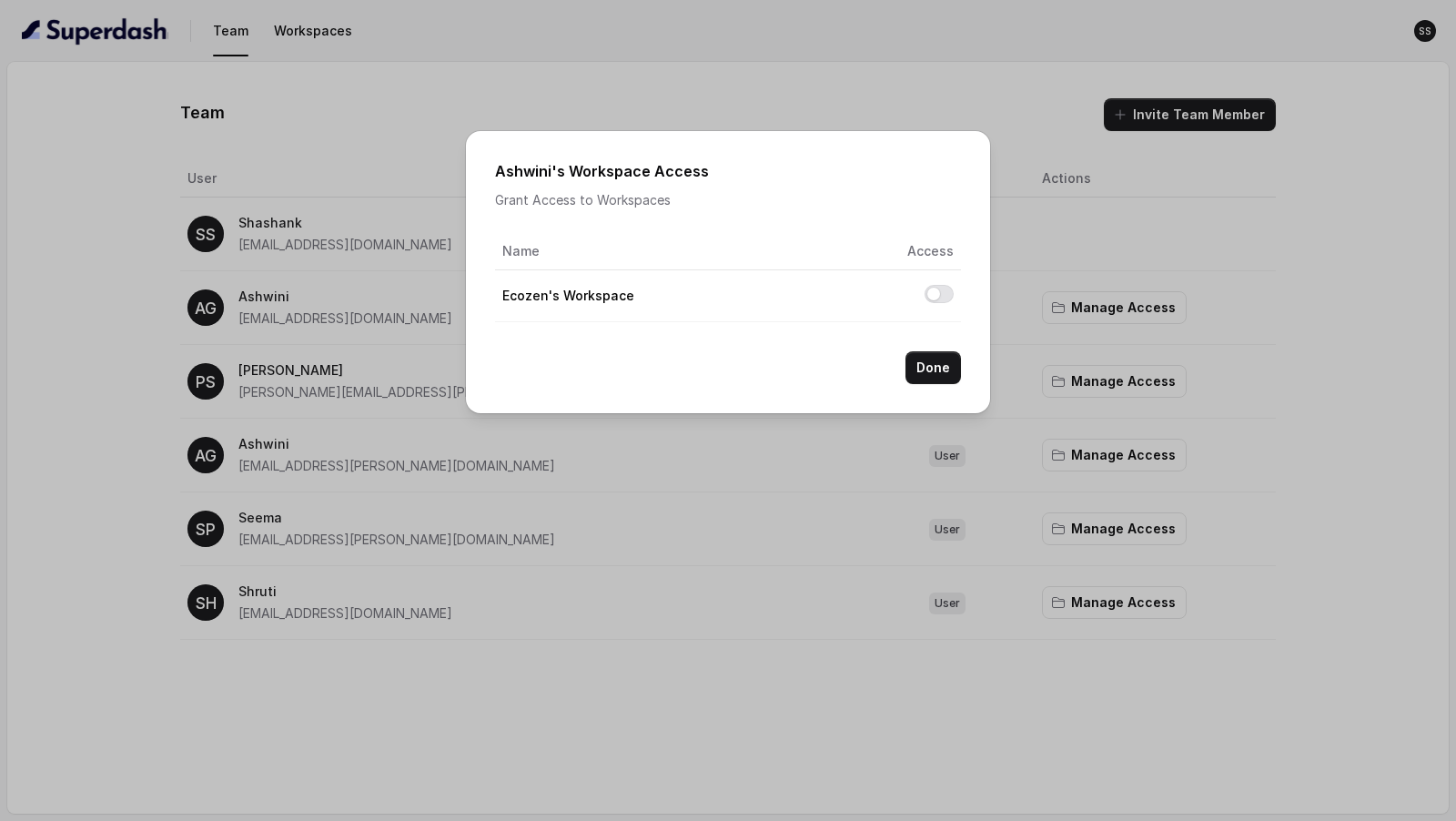
click at [1114, 296] on div "[PERSON_NAME] 's Workspace Access Grant Access to Workspaces Name Access Ecozen…" at bounding box center [728, 410] width 1456 height 821
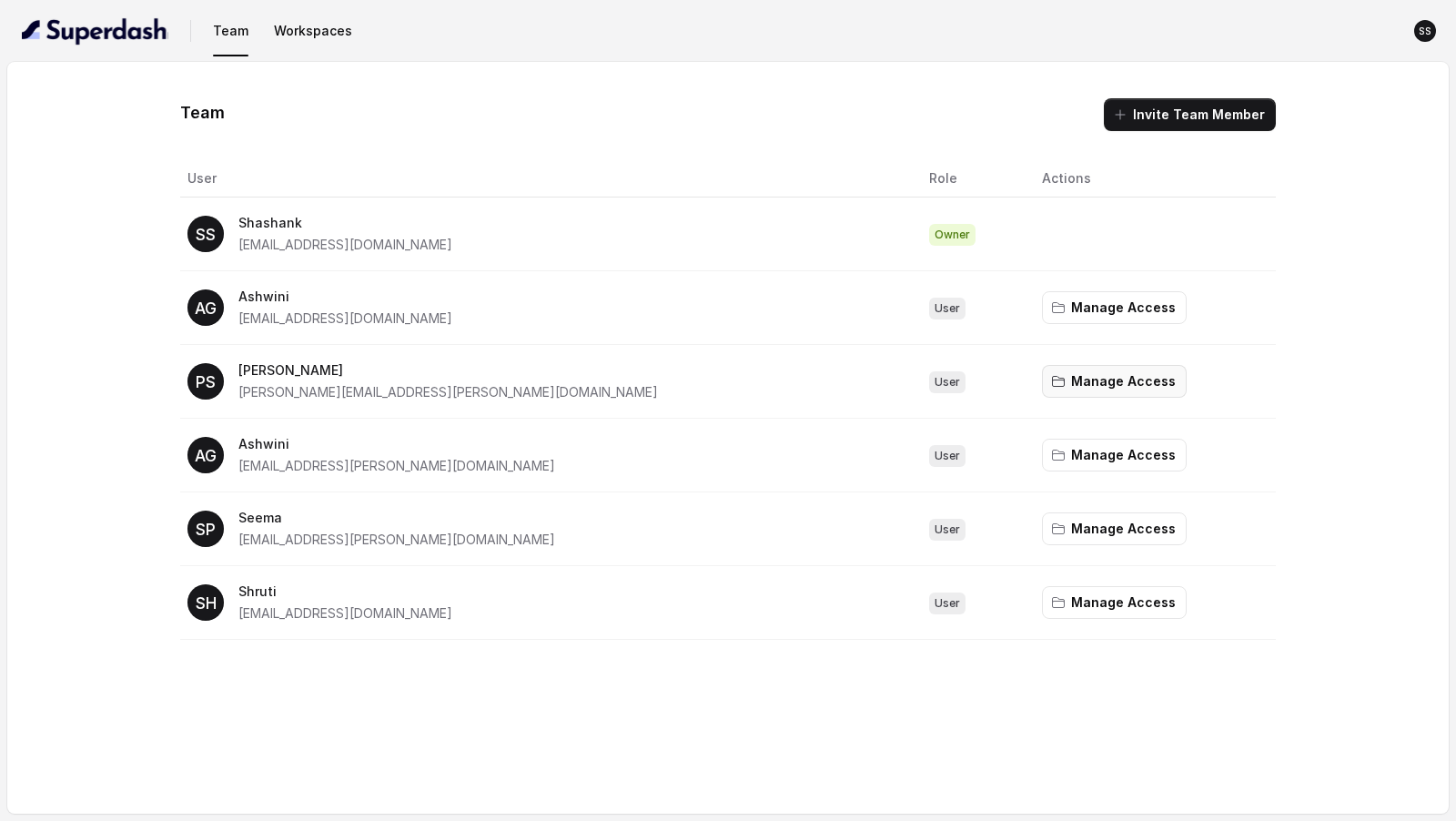
click at [1043, 383] on button "Manage Access" at bounding box center [1115, 381] width 144 height 32
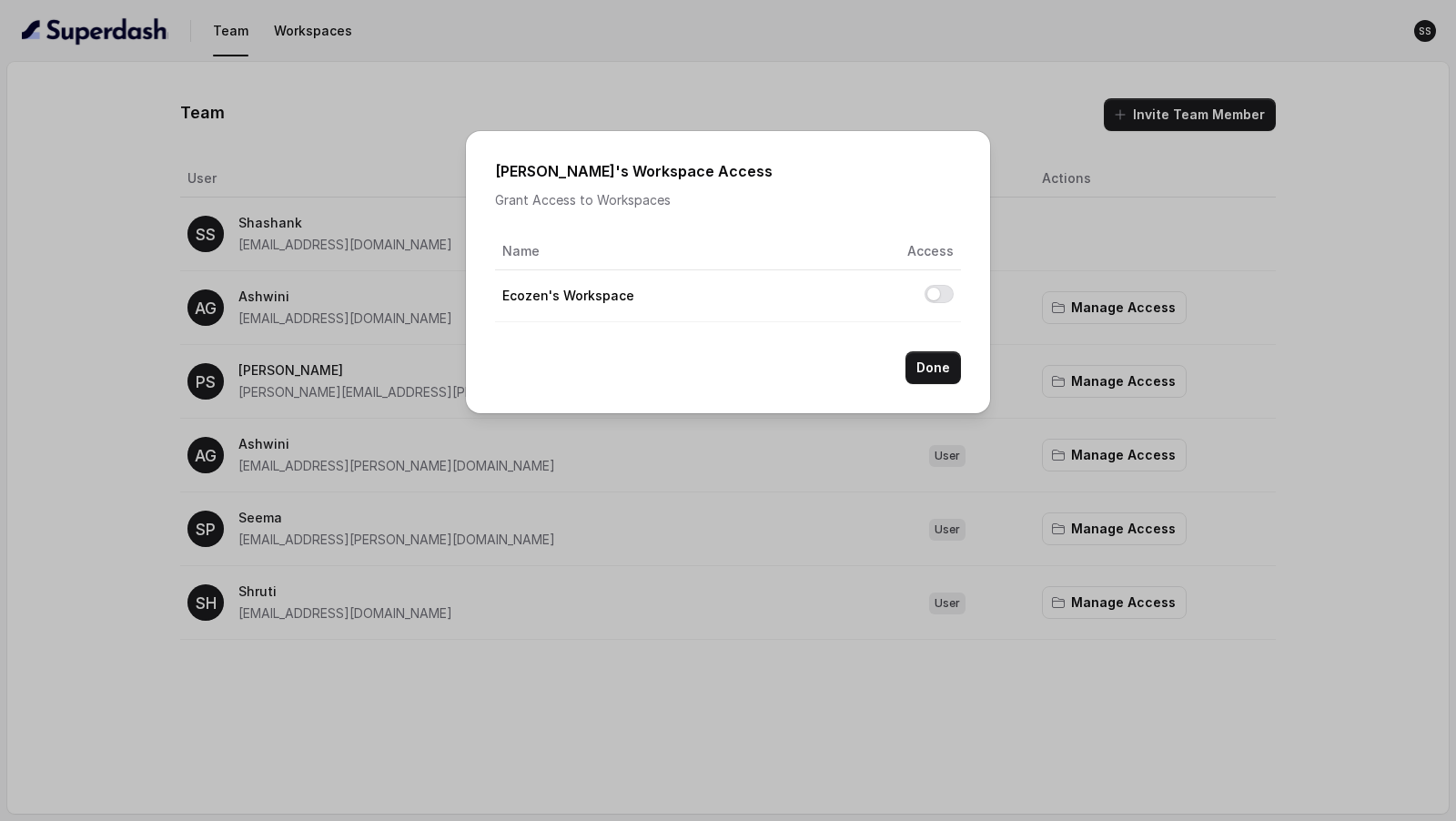
click at [1156, 334] on div "[PERSON_NAME] 's Workspace Access Grant Access to Workspaces Name Access Ecozen…" at bounding box center [728, 410] width 1456 height 821
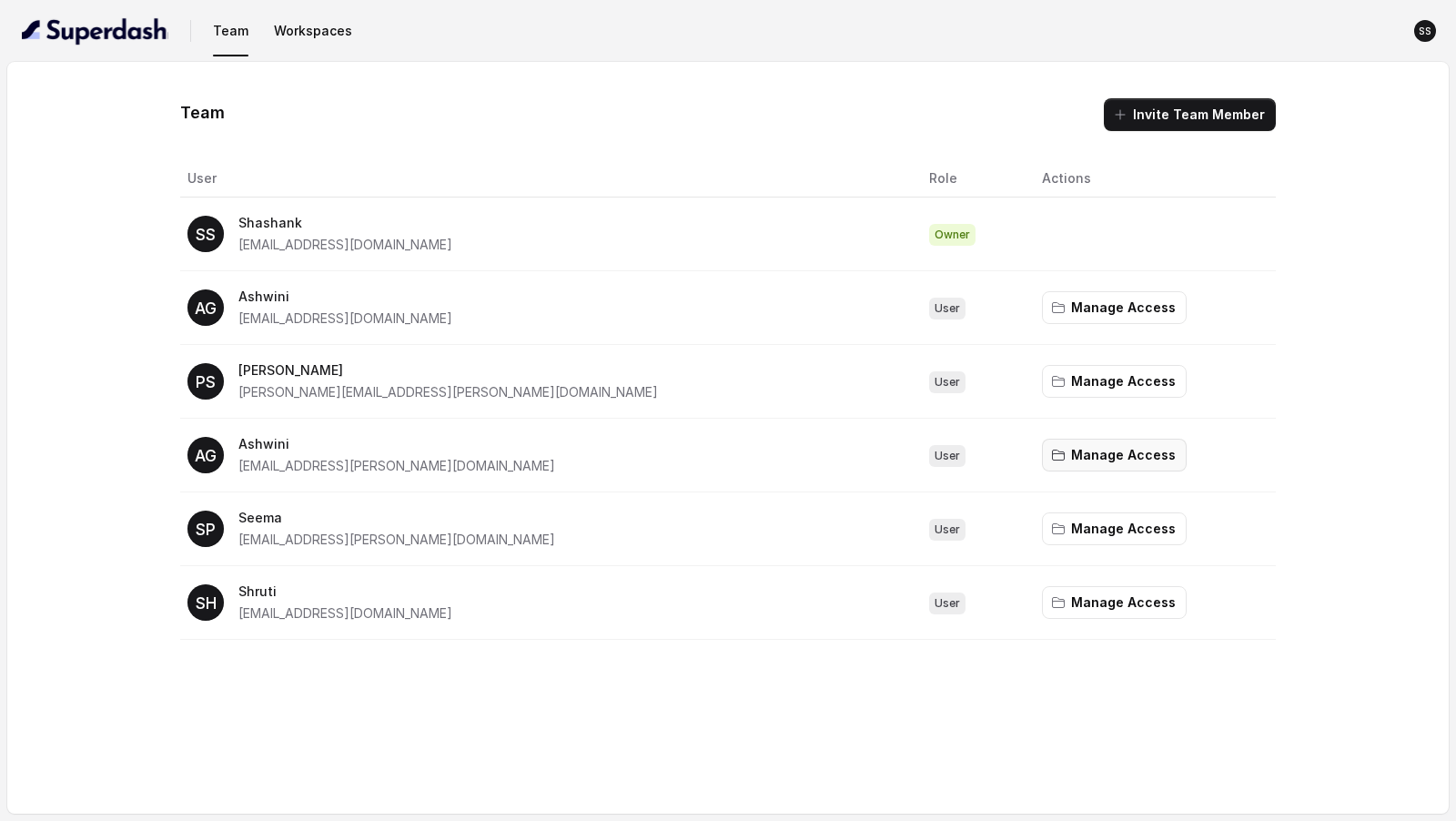
click at [1080, 450] on button "Manage Access" at bounding box center [1115, 455] width 144 height 32
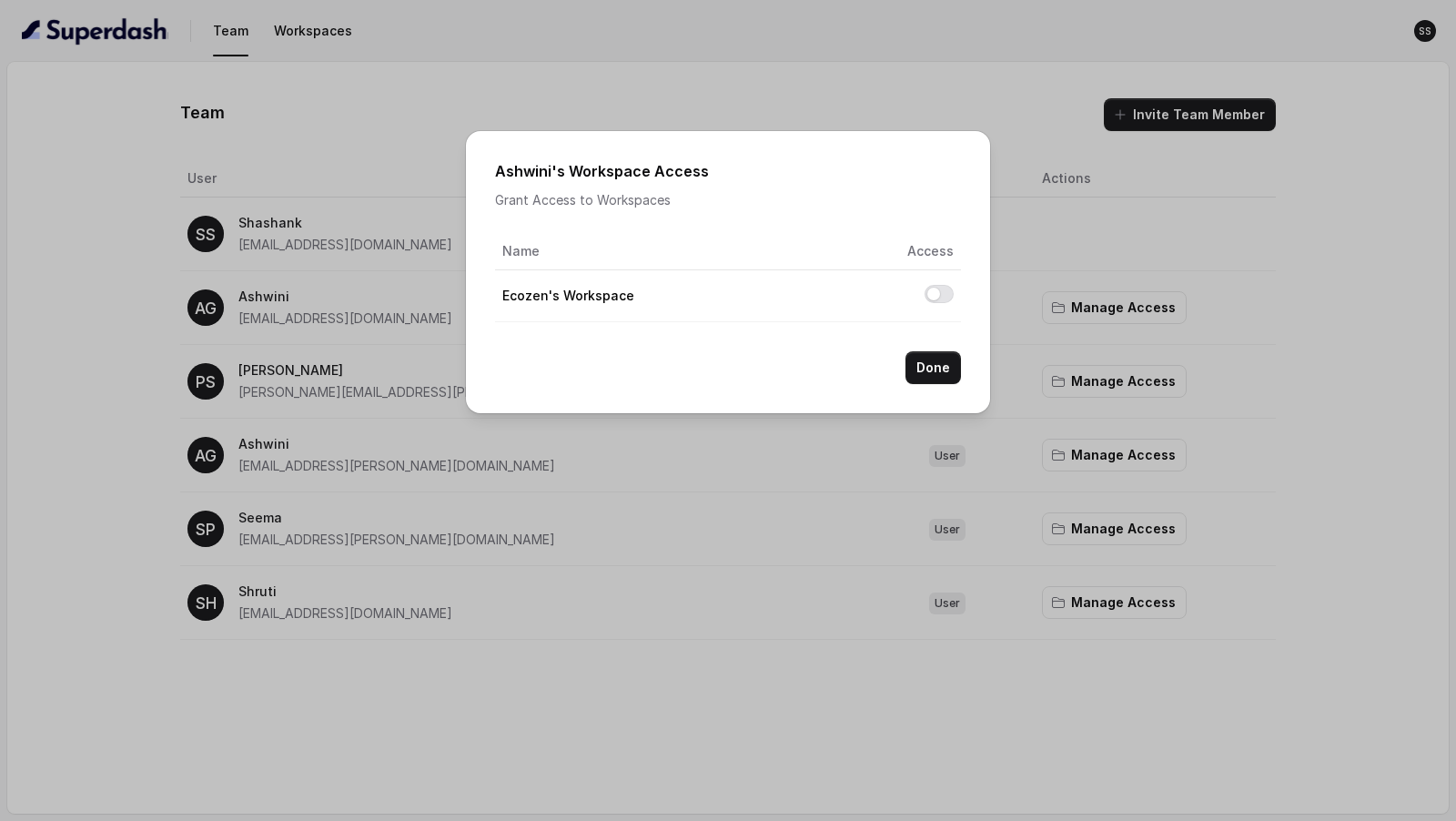
click at [1200, 394] on div "[PERSON_NAME] 's Workspace Access Grant Access to Workspaces Name Access Ecozen…" at bounding box center [728, 410] width 1456 height 821
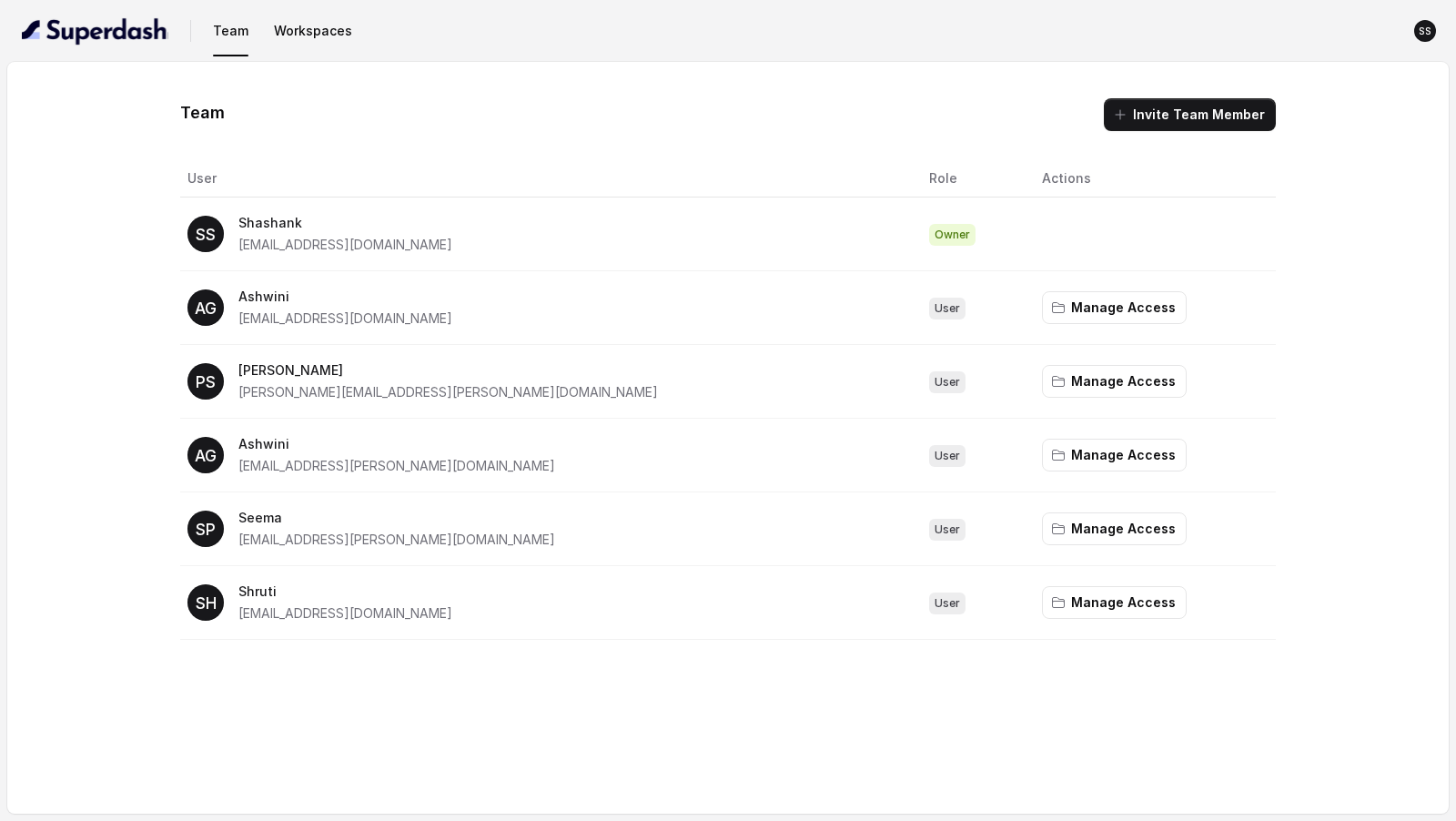
drag, startPoint x: 485, startPoint y: 251, endPoint x: 232, endPoint y: 251, distance: 253.0
click at [232, 251] on div "SS [PERSON_NAME] [PERSON_NAME][EMAIL_ADDRESS][DOMAIN_NAME]" at bounding box center [544, 234] width 713 height 44
copy span "[EMAIL_ADDRESS][DOMAIN_NAME]"
drag, startPoint x: 434, startPoint y: 315, endPoint x: 239, endPoint y: 318, distance: 195.0
click at [239, 318] on div "AG Ashwini [EMAIL_ADDRESS][DOMAIN_NAME]" at bounding box center [544, 308] width 713 height 44
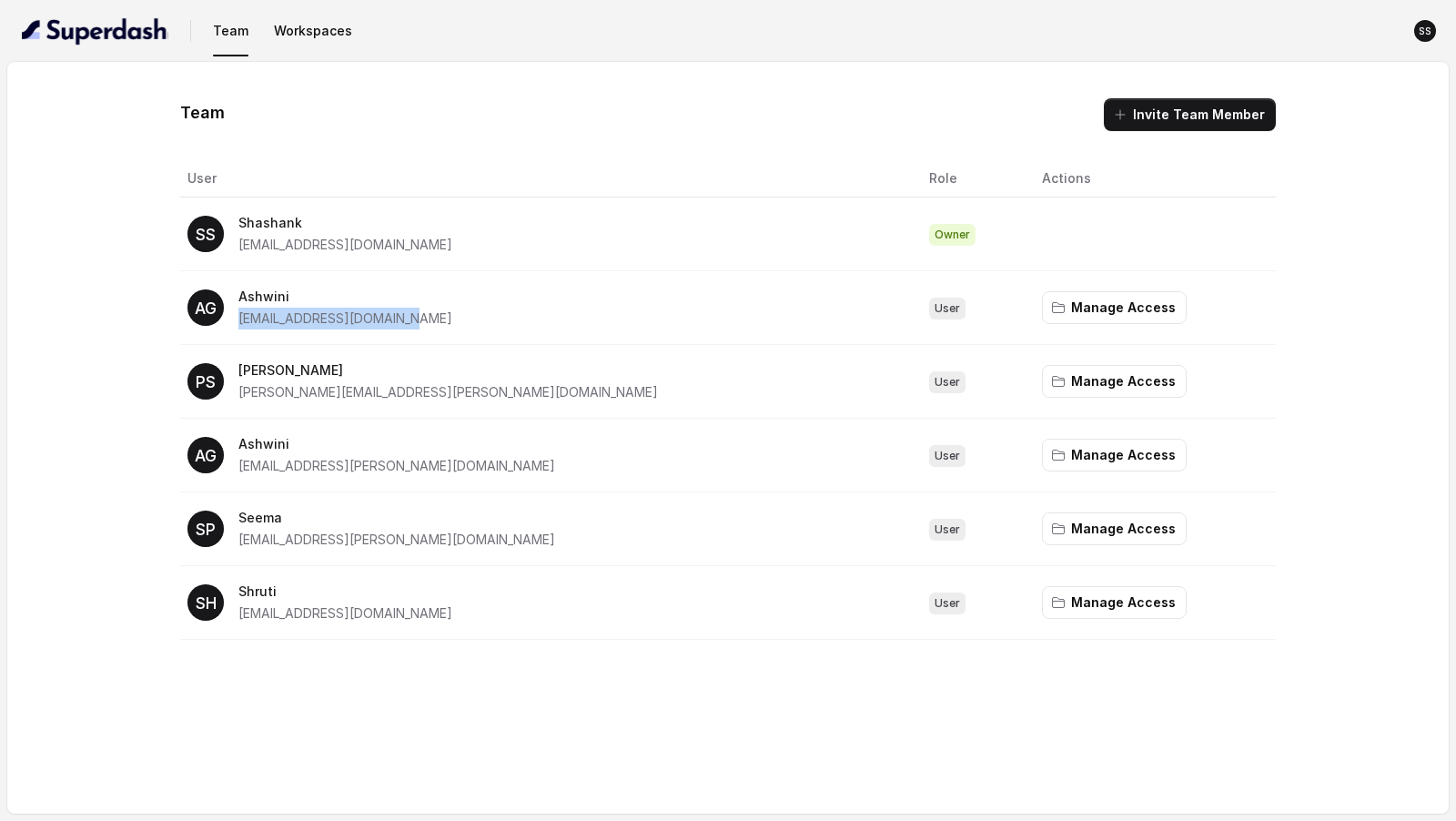
copy span "[EMAIL_ADDRESS][DOMAIN_NAME]"
click at [268, 395] on span "[PERSON_NAME][EMAIL_ADDRESS][PERSON_NAME][DOMAIN_NAME]" at bounding box center [449, 391] width 420 height 15
drag, startPoint x: 268, startPoint y: 395, endPoint x: 482, endPoint y: 395, distance: 214.0
click at [483, 395] on div "PS Parimal [EMAIL_ADDRESS][PERSON_NAME][DOMAIN_NAME]" at bounding box center [544, 381] width 713 height 44
copy span "[PERSON_NAME][EMAIL_ADDRESS][PERSON_NAME][DOMAIN_NAME]"
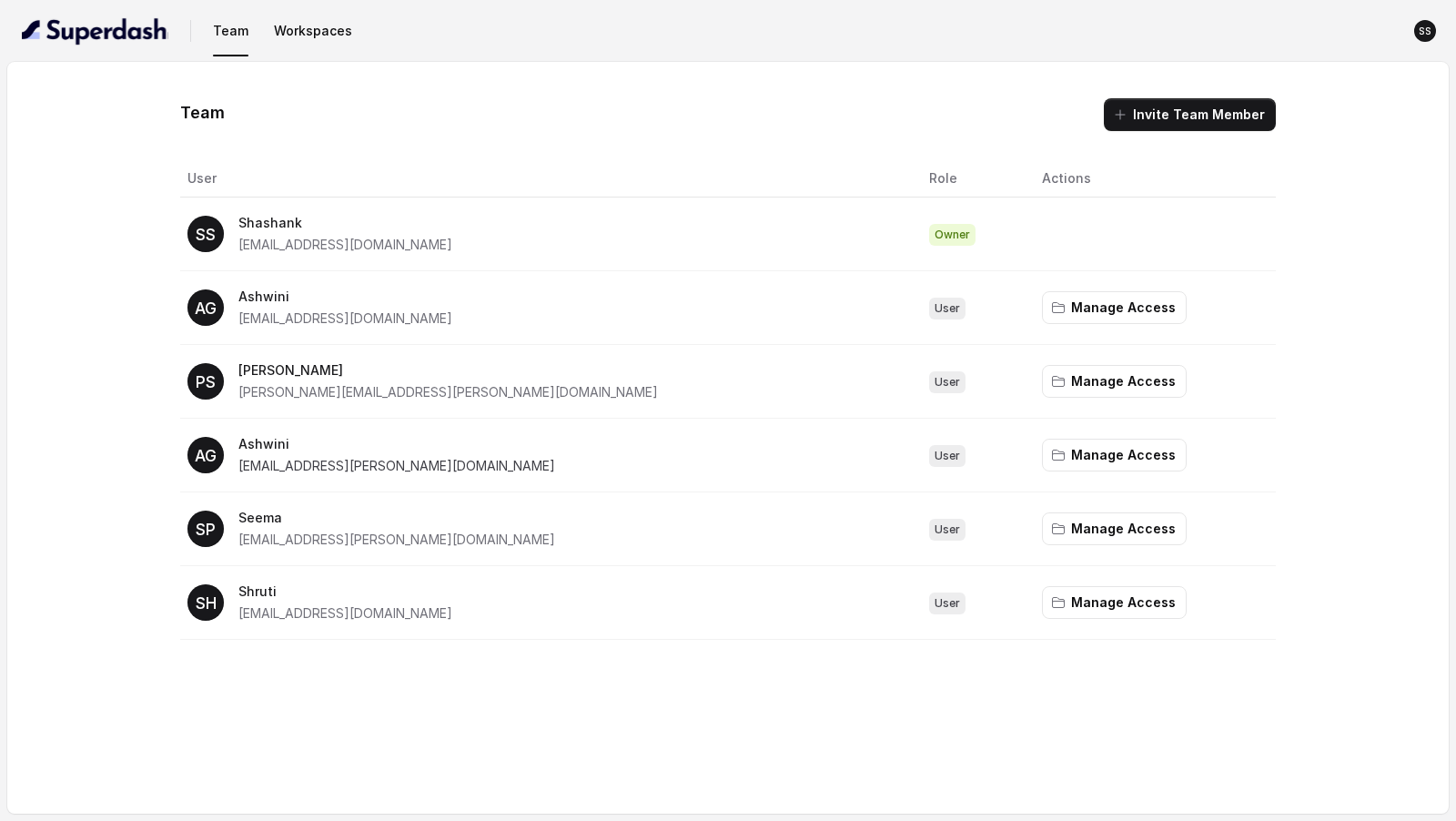
click at [256, 467] on span "[EMAIL_ADDRESS][PERSON_NAME][DOMAIN_NAME]" at bounding box center [396, 466] width 316 height 15
drag, startPoint x: 256, startPoint y: 467, endPoint x: 446, endPoint y: 467, distance: 190.0
click at [447, 467] on span "[EMAIL_ADDRESS][PERSON_NAME][DOMAIN_NAME]" at bounding box center [396, 466] width 316 height 15
copy span "[EMAIL_ADDRESS][PERSON_NAME][DOMAIN_NAME]"
click at [257, 539] on span "[EMAIL_ADDRESS][PERSON_NAME][DOMAIN_NAME]" at bounding box center [396, 539] width 316 height 15
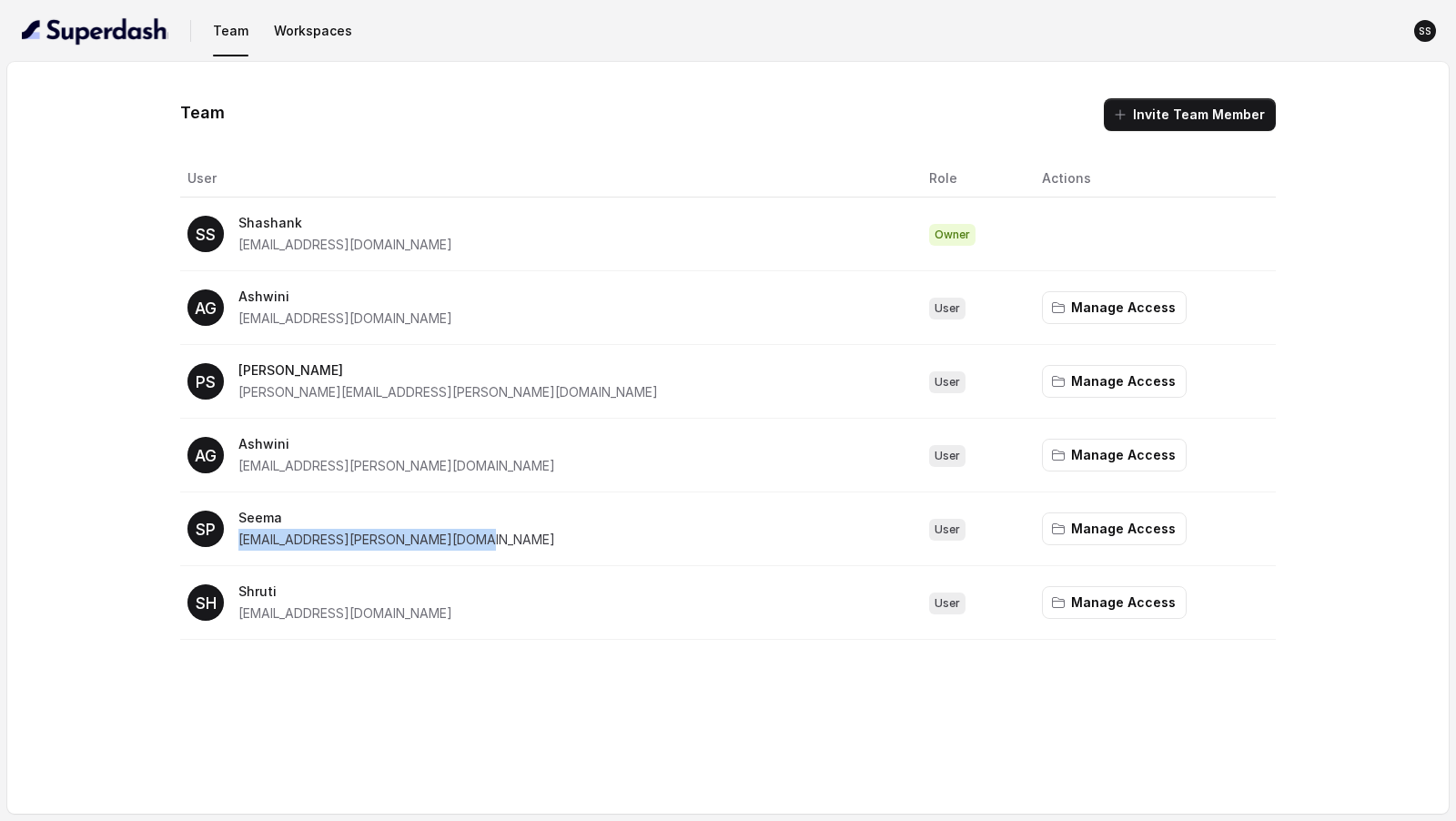
drag, startPoint x: 257, startPoint y: 539, endPoint x: 455, endPoint y: 538, distance: 198.0
click at [455, 538] on span "[EMAIL_ADDRESS][PERSON_NAME][DOMAIN_NAME]" at bounding box center [396, 539] width 316 height 15
copy span "[EMAIL_ADDRESS][PERSON_NAME][DOMAIN_NAME]"
click at [251, 618] on p "[EMAIL_ADDRESS][DOMAIN_NAME]" at bounding box center [345, 613] width 214 height 22
drag, startPoint x: 251, startPoint y: 618, endPoint x: 435, endPoint y: 627, distance: 184.2
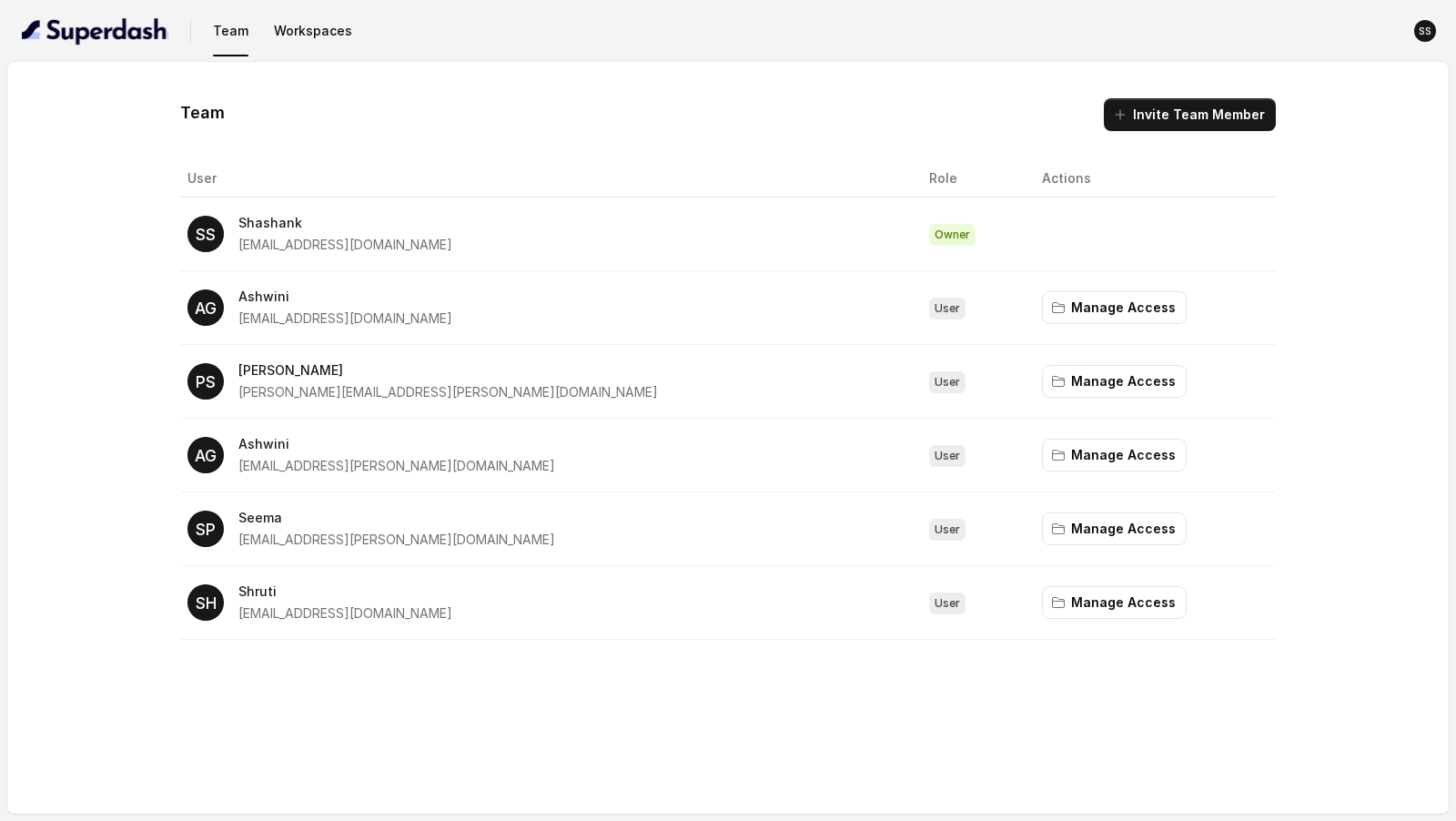
click at [435, 627] on td "SH [PERSON_NAME] [PERSON_NAME][EMAIL_ADDRESS][DOMAIN_NAME]" at bounding box center [547, 603] width 735 height 74
copy span "[EMAIL_ADDRESS][DOMAIN_NAME]"
click at [299, 26] on button "Workspaces" at bounding box center [314, 30] width 93 height 32
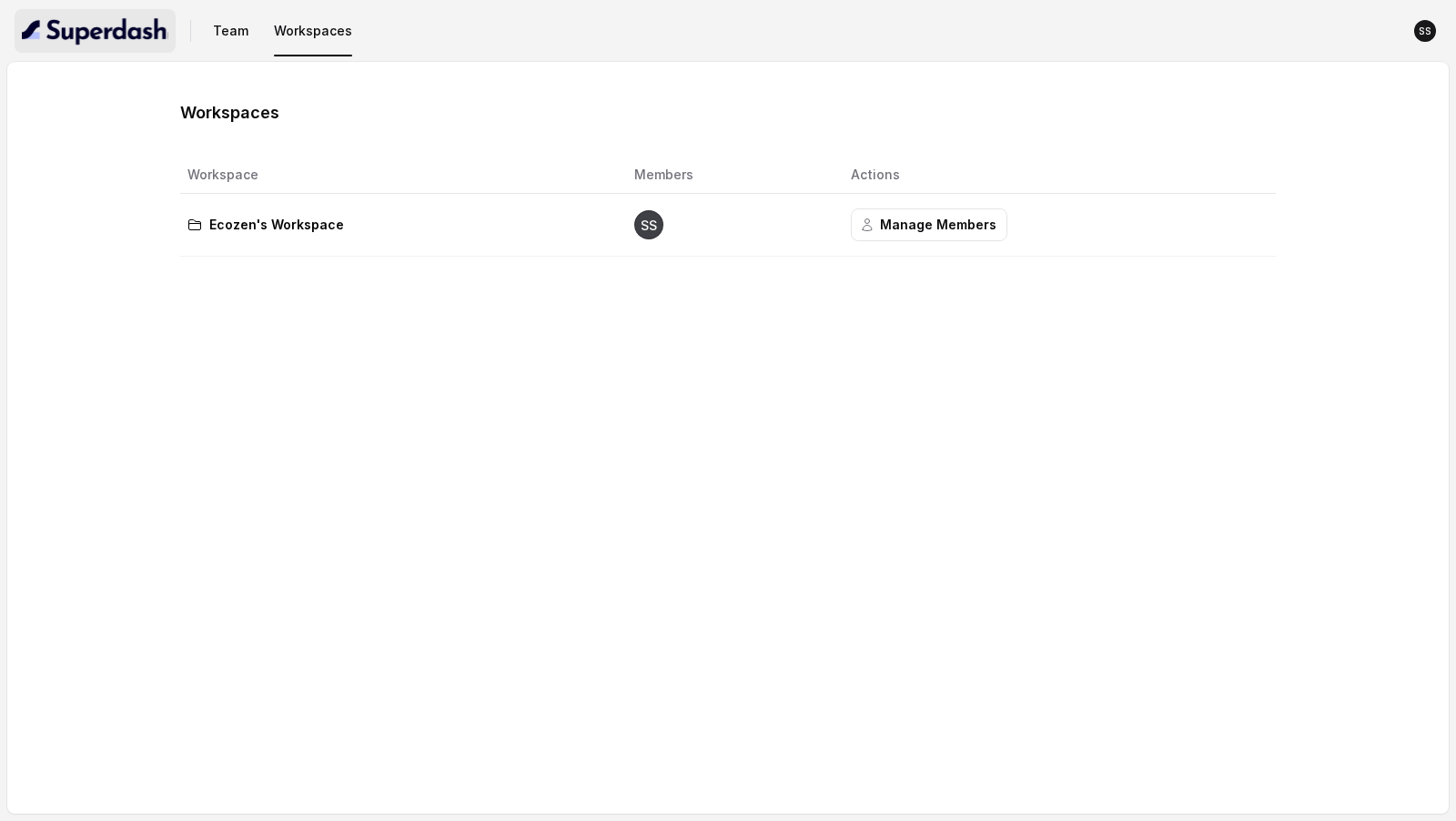
click at [109, 16] on img "button" at bounding box center [95, 30] width 146 height 29
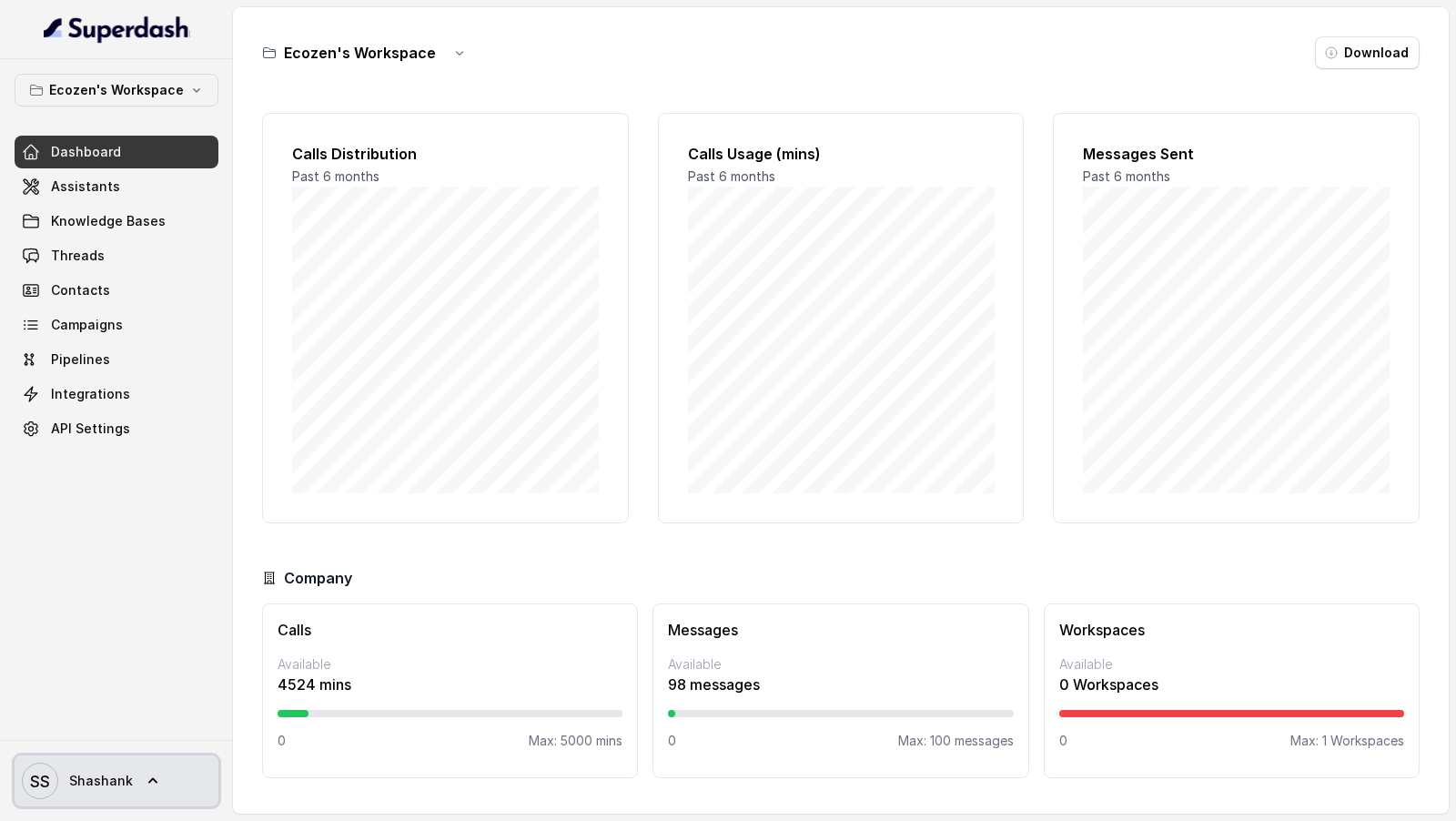
click at [94, 792] on span "SS [PERSON_NAME]" at bounding box center [77, 781] width 111 height 36
click at [191, 617] on nav "Ecozen's Workspace Dashboard Assistants Knowledge Bases Threads Contacts Campai…" at bounding box center [116, 410] width 233 height 821
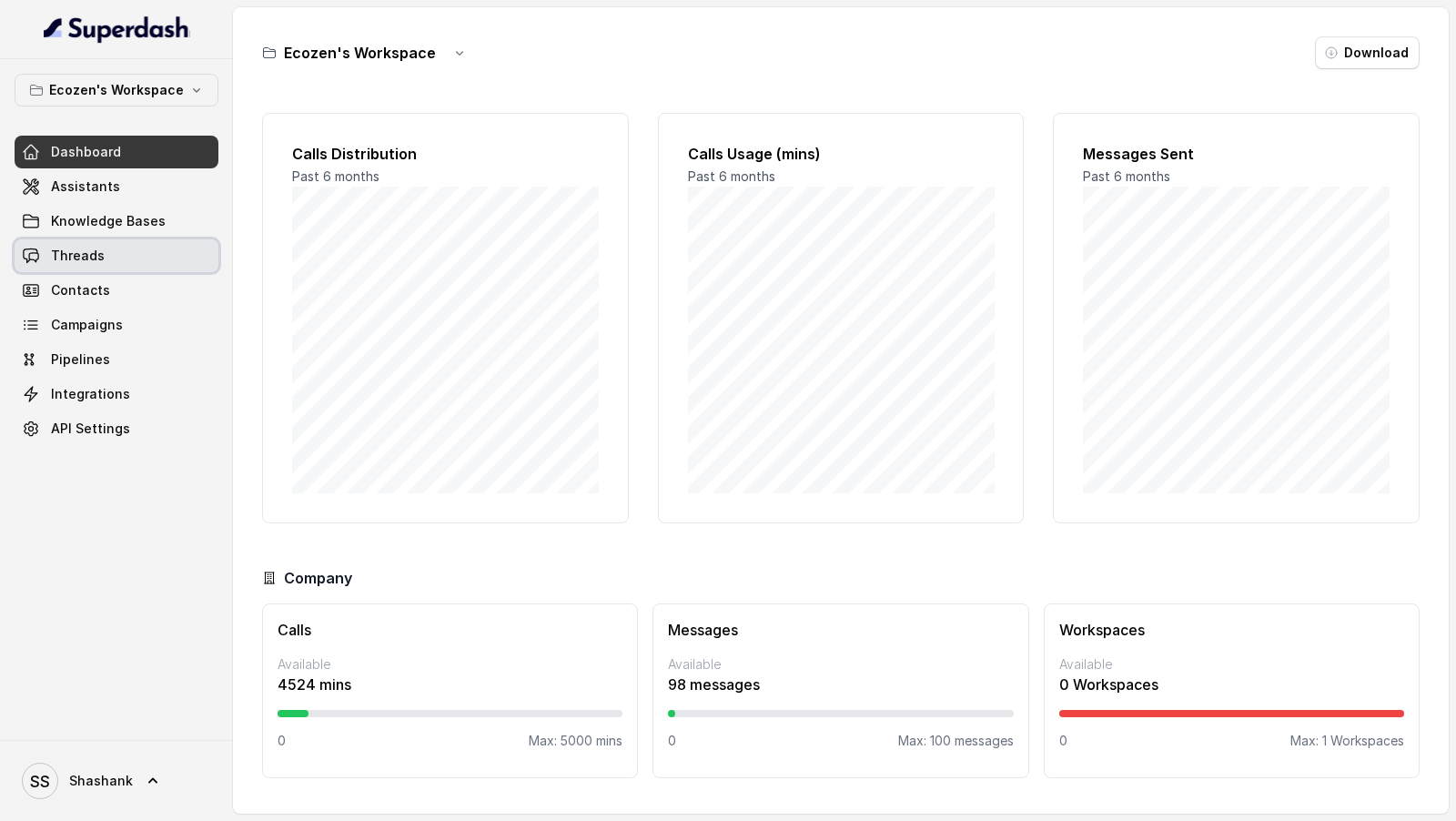
click at [98, 251] on span "Threads" at bounding box center [78, 256] width 54 height 18
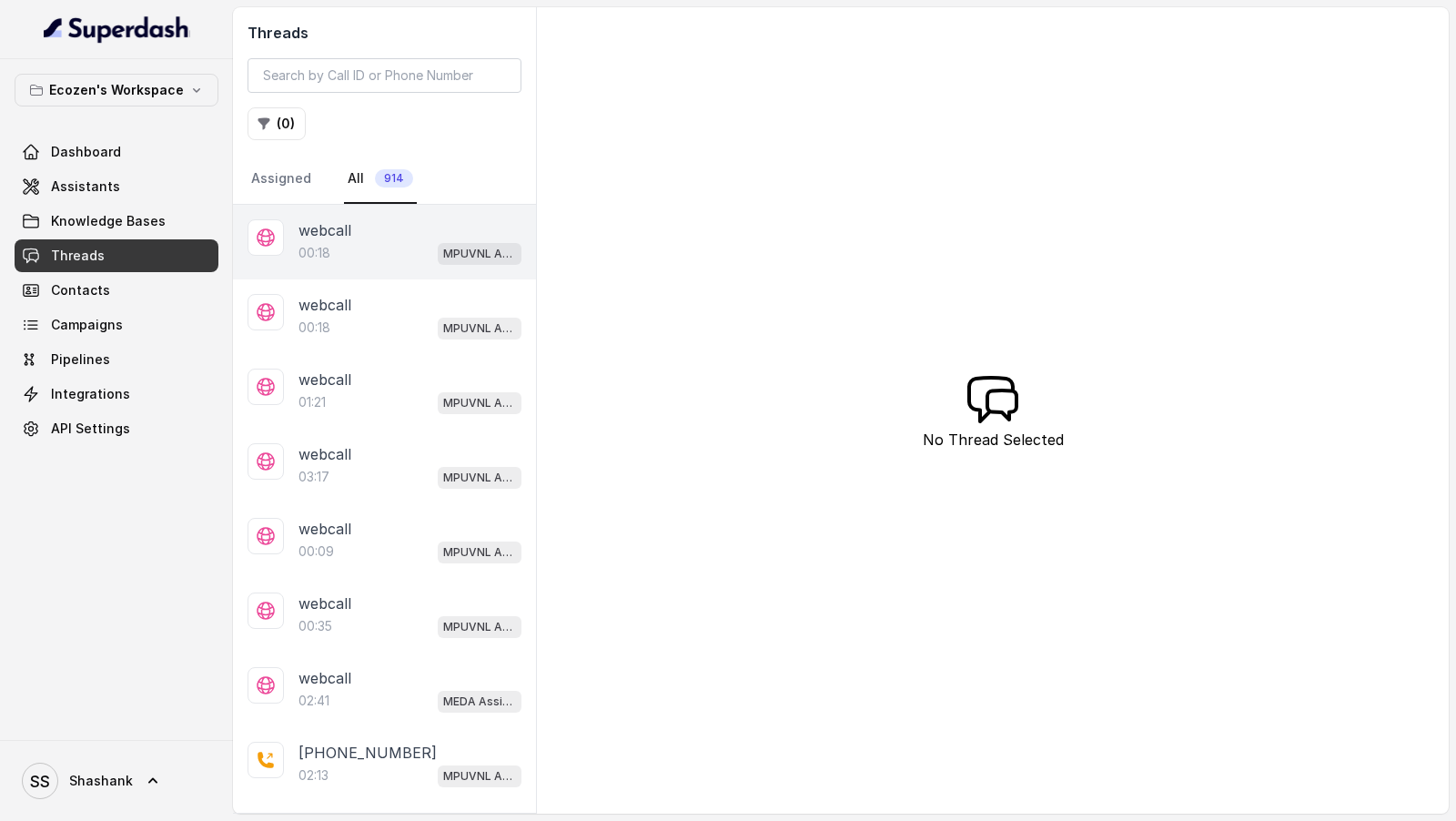
click at [430, 250] on div "00:18 MPUVNL Assistant - [GEOGRAPHIC_DATA]" at bounding box center [410, 253] width 223 height 24
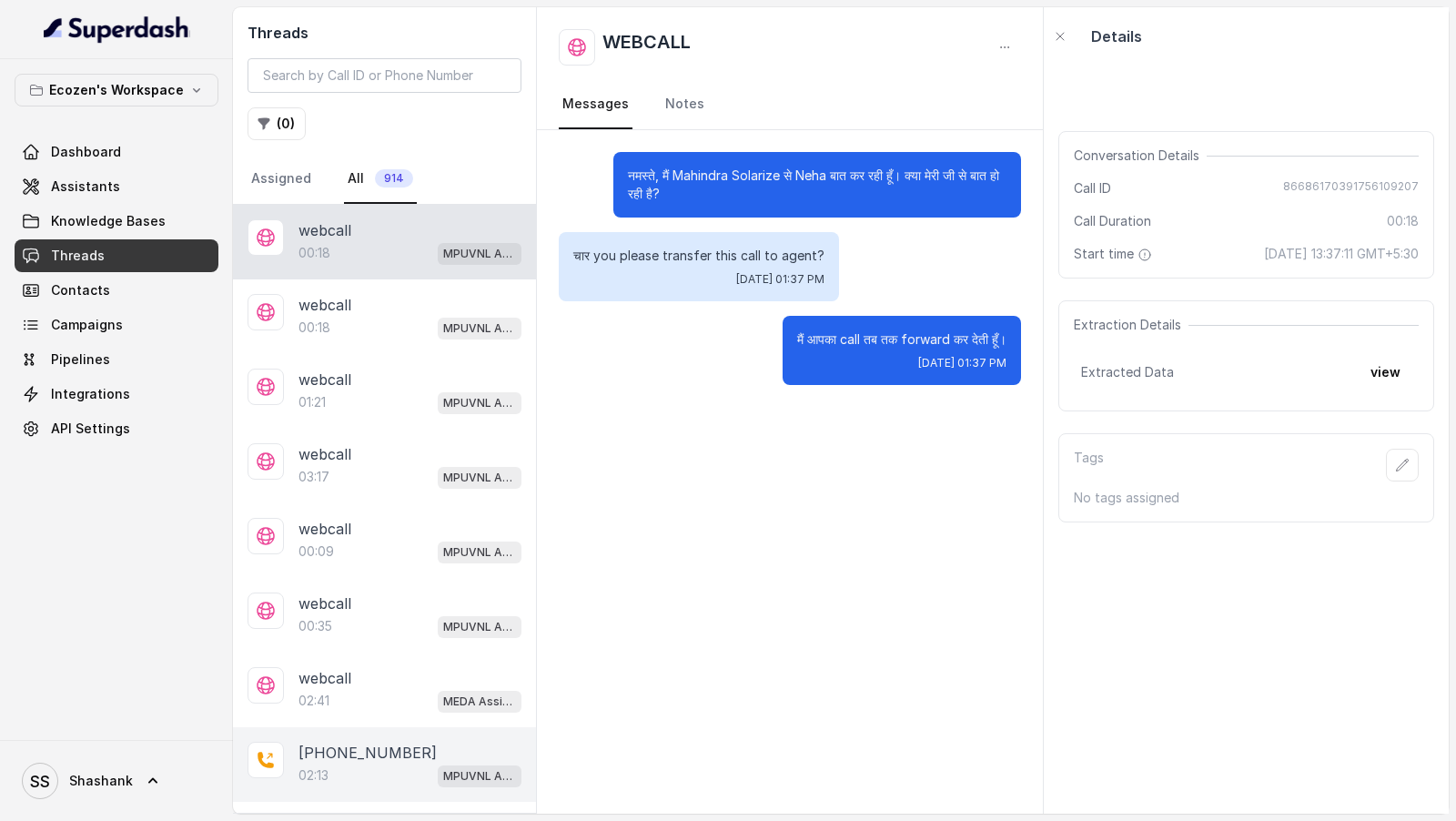
click at [381, 764] on div "02:13 MPUVNL Assistant - [GEOGRAPHIC_DATA]" at bounding box center [410, 775] width 223 height 24
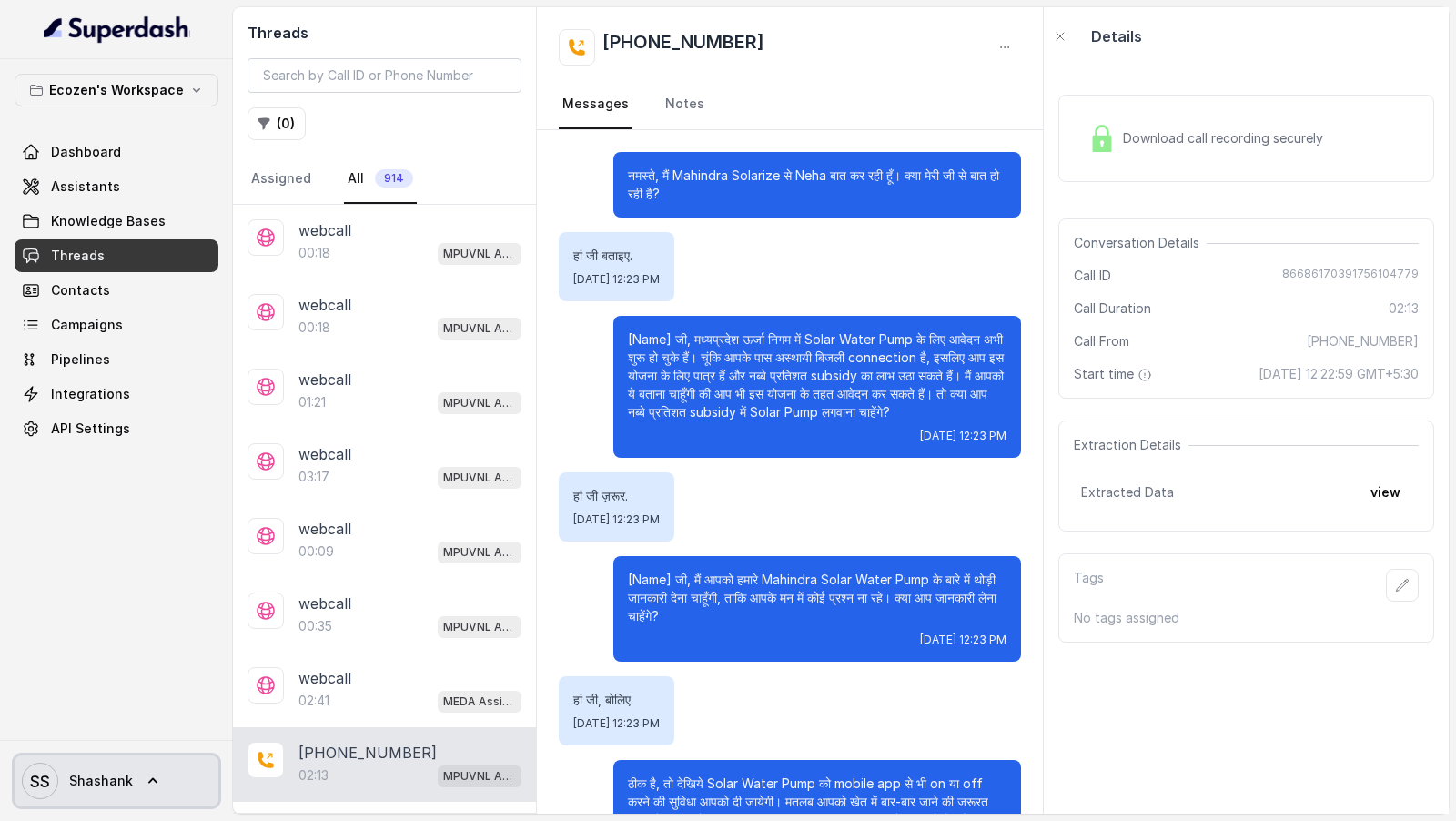
click at [77, 782] on span "Shashank" at bounding box center [101, 780] width 64 height 18
click at [122, 587] on nav "Ecozen's Workspace Dashboard Assistants Knowledge Bases Threads Contacts Campai…" at bounding box center [116, 410] width 233 height 821
click at [274, 118] on button "( 0 )" at bounding box center [277, 124] width 58 height 32
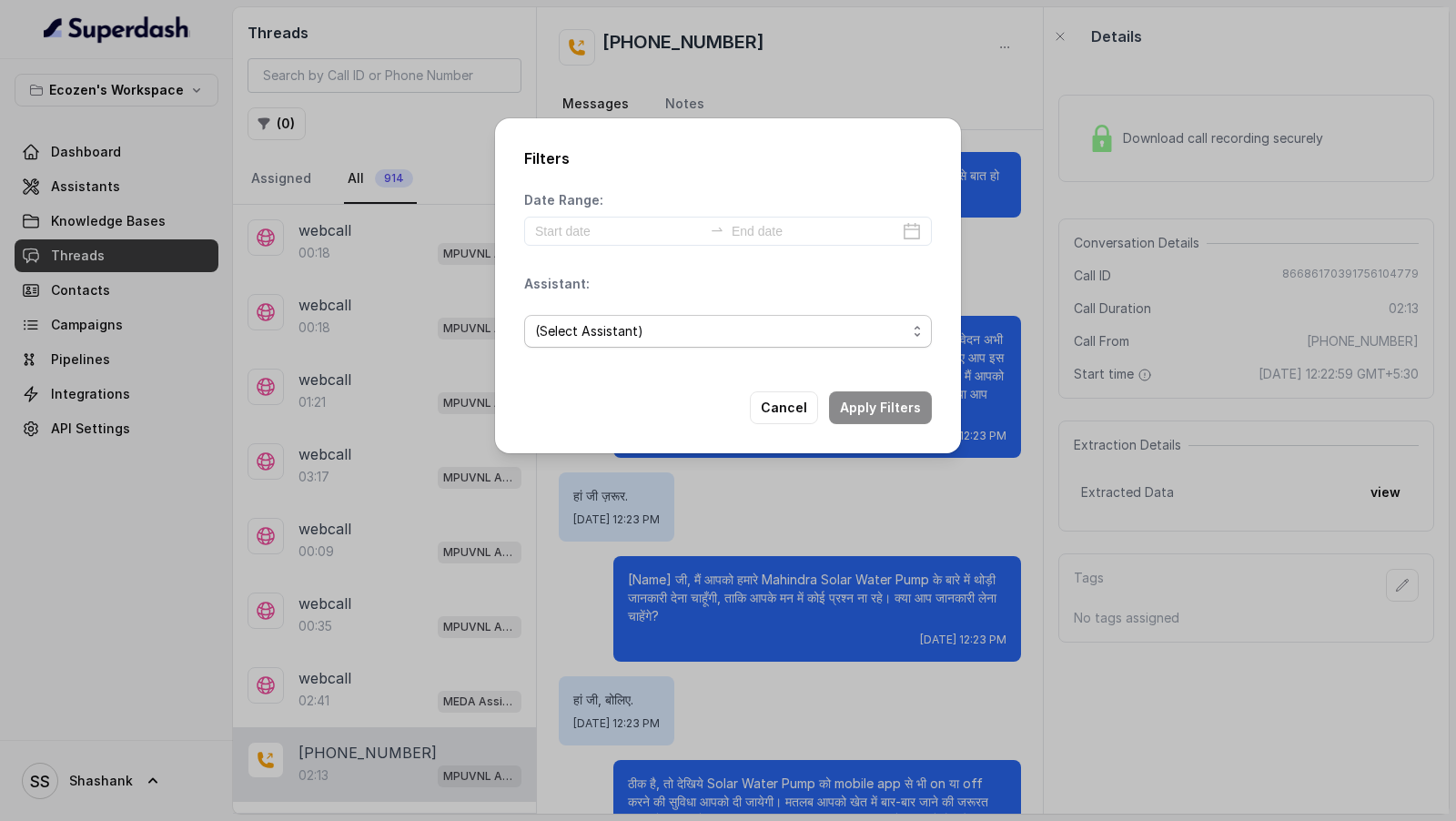
click at [677, 336] on span "(Select Assistant)" at bounding box center [720, 331] width 372 height 22
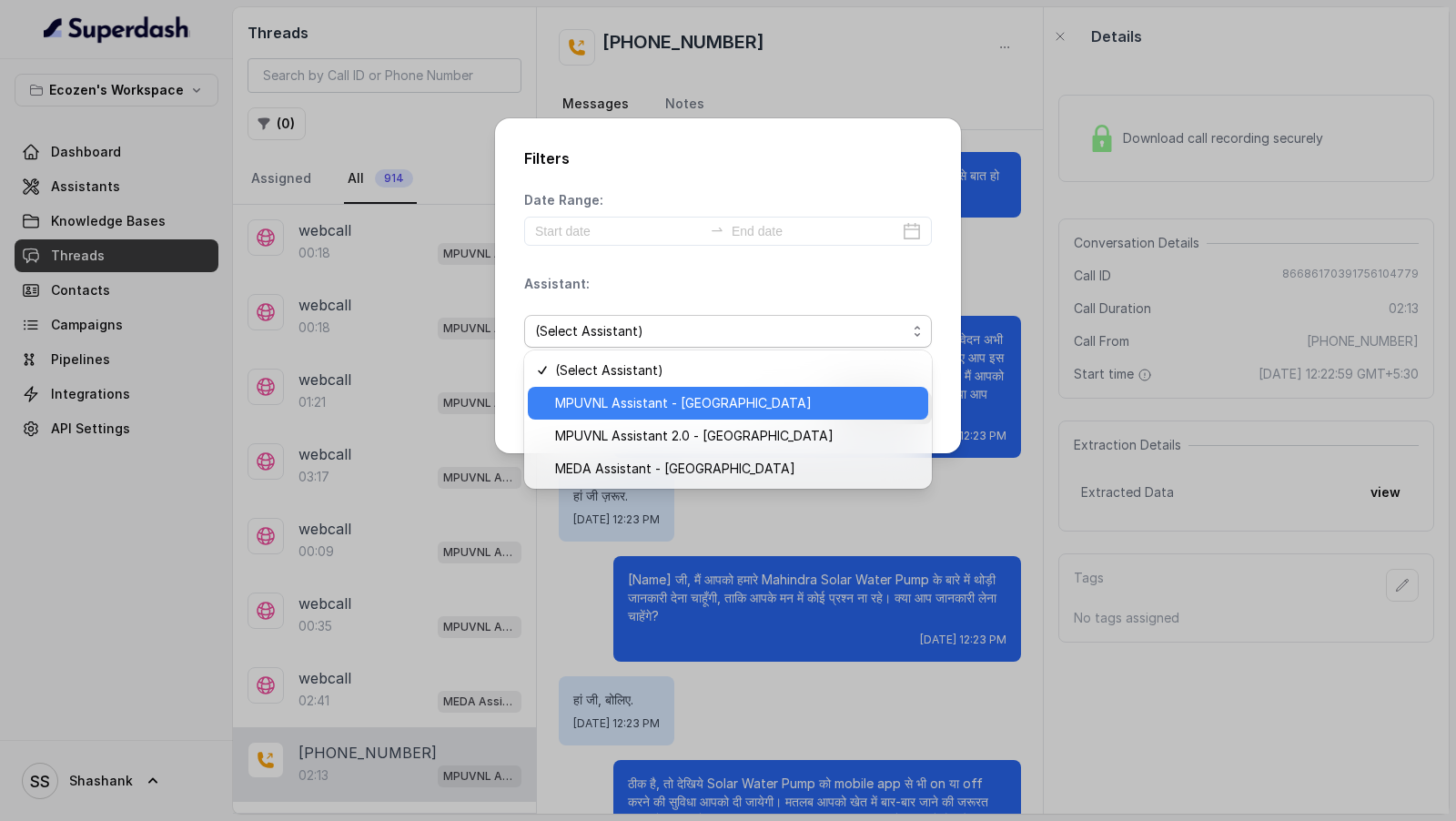
click at [671, 415] on div "MPUVNL Assistant - [GEOGRAPHIC_DATA]" at bounding box center [728, 403] width 400 height 32
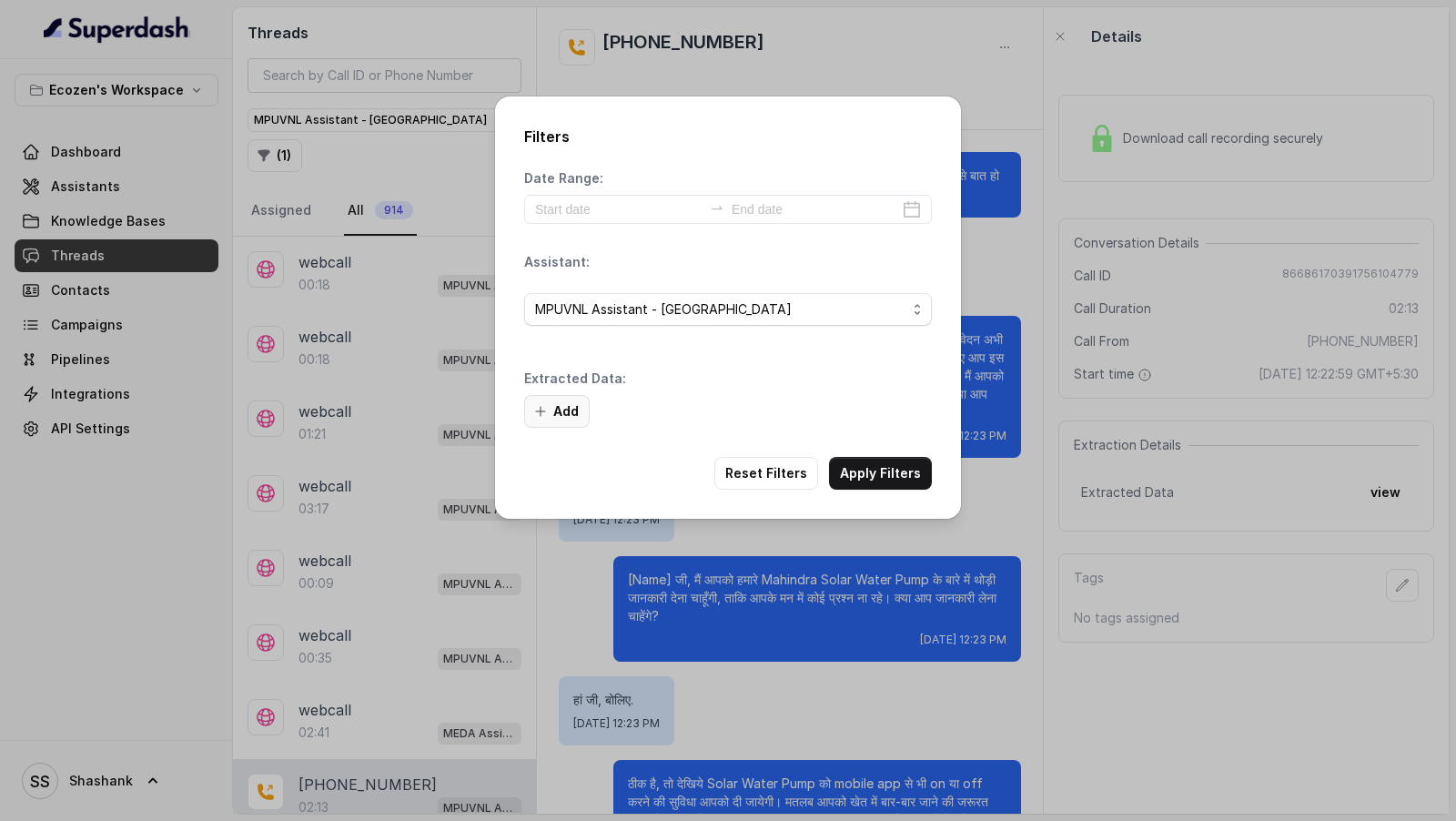
click at [577, 404] on button "Add" at bounding box center [557, 411] width 66 height 32
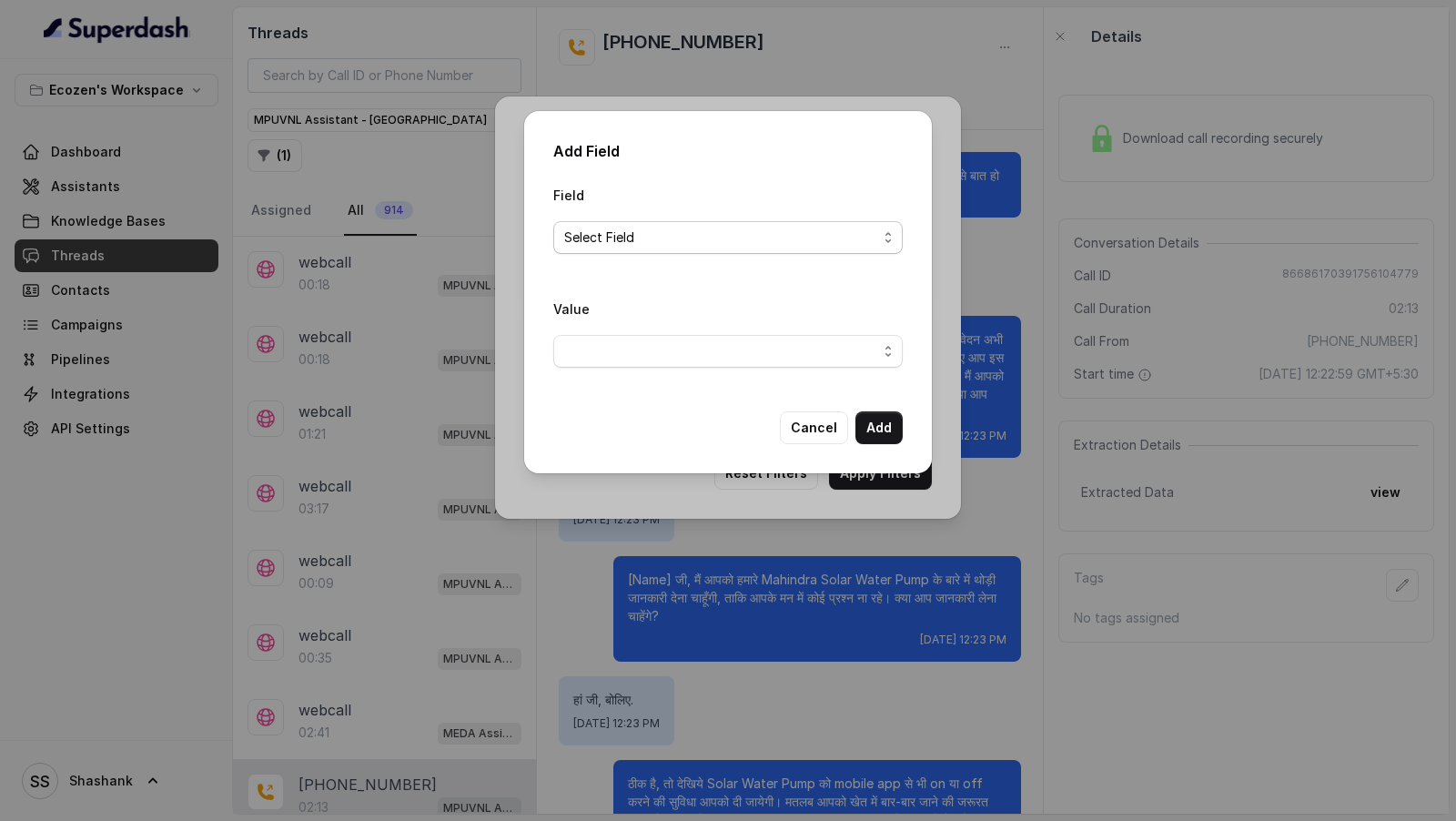
click at [677, 230] on span "Select Field" at bounding box center [720, 237] width 313 height 22
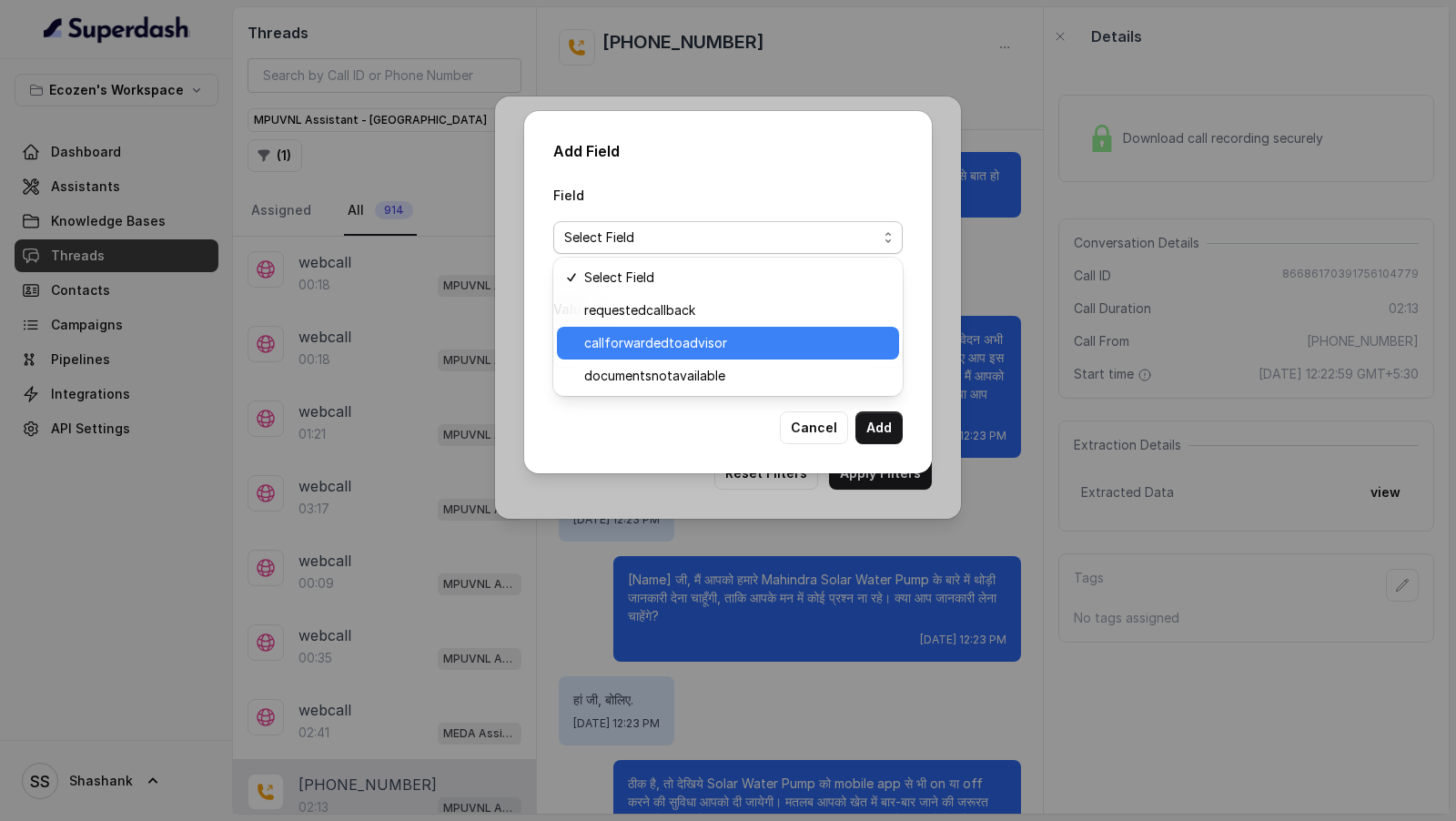
click at [687, 353] on span "callforwardedtoadvisor" at bounding box center [737, 343] width 304 height 22
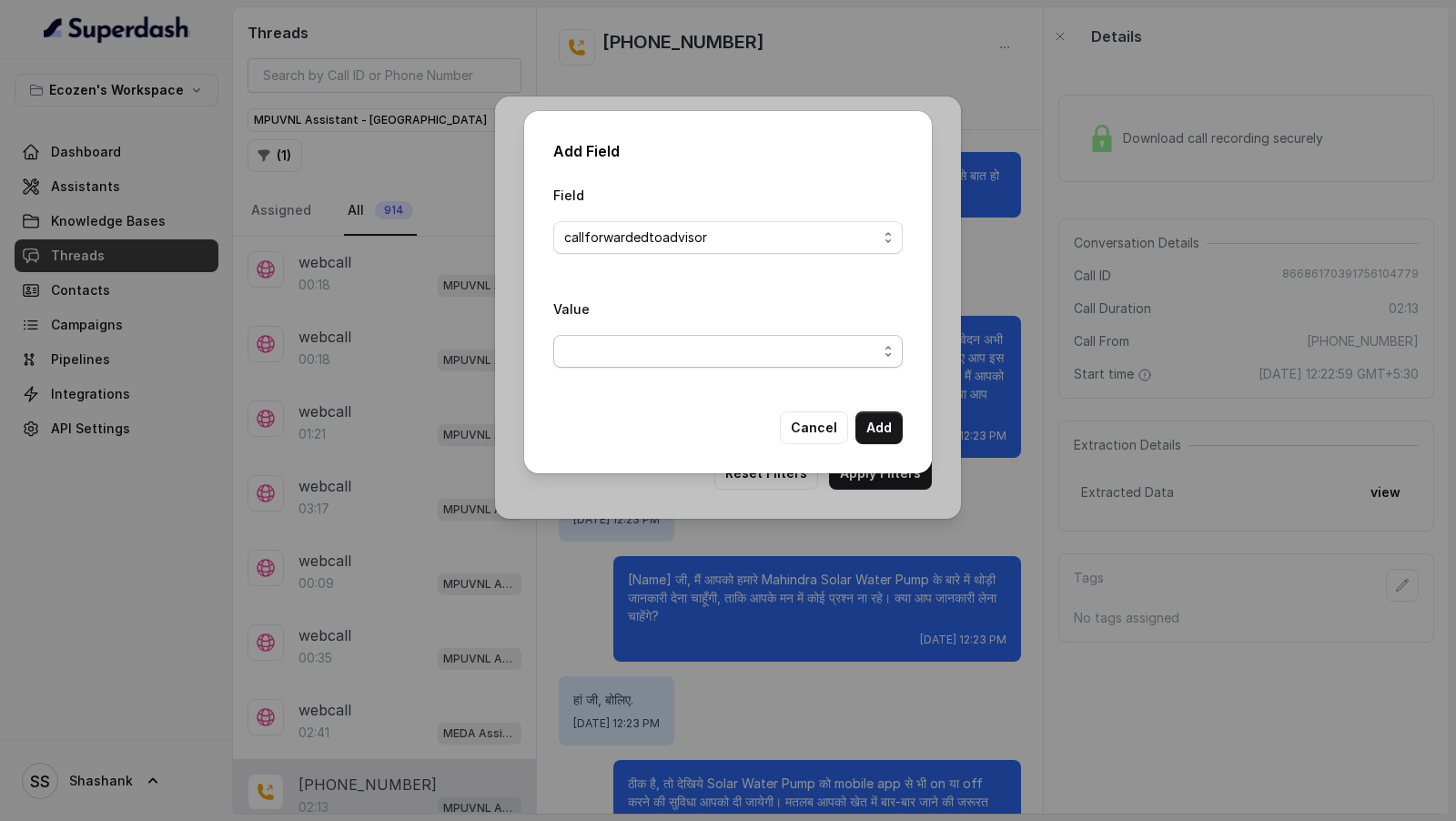
click at [646, 346] on span "button" at bounding box center [728, 351] width 350 height 32
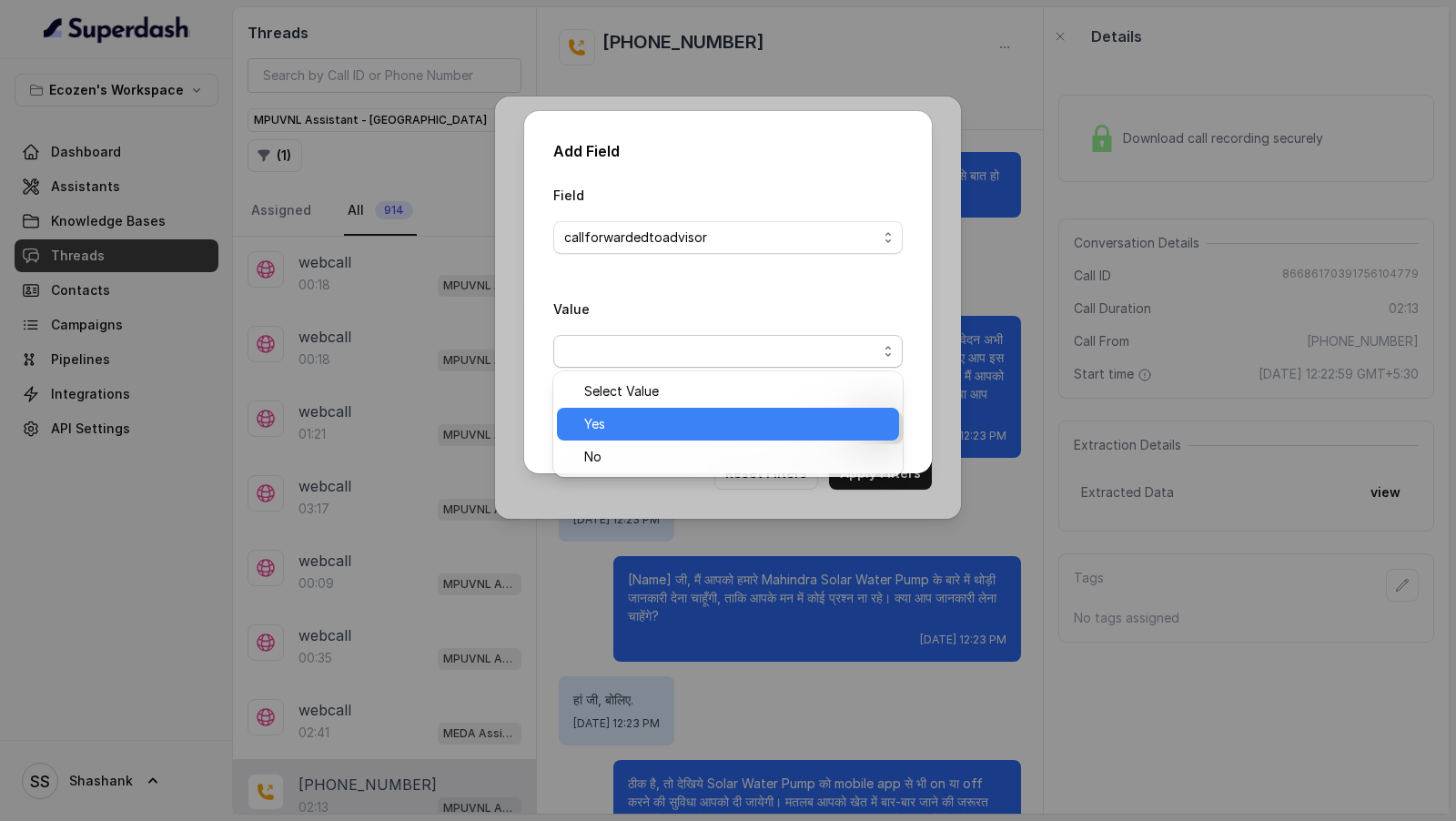
click at [630, 422] on span "Yes" at bounding box center [737, 424] width 304 height 22
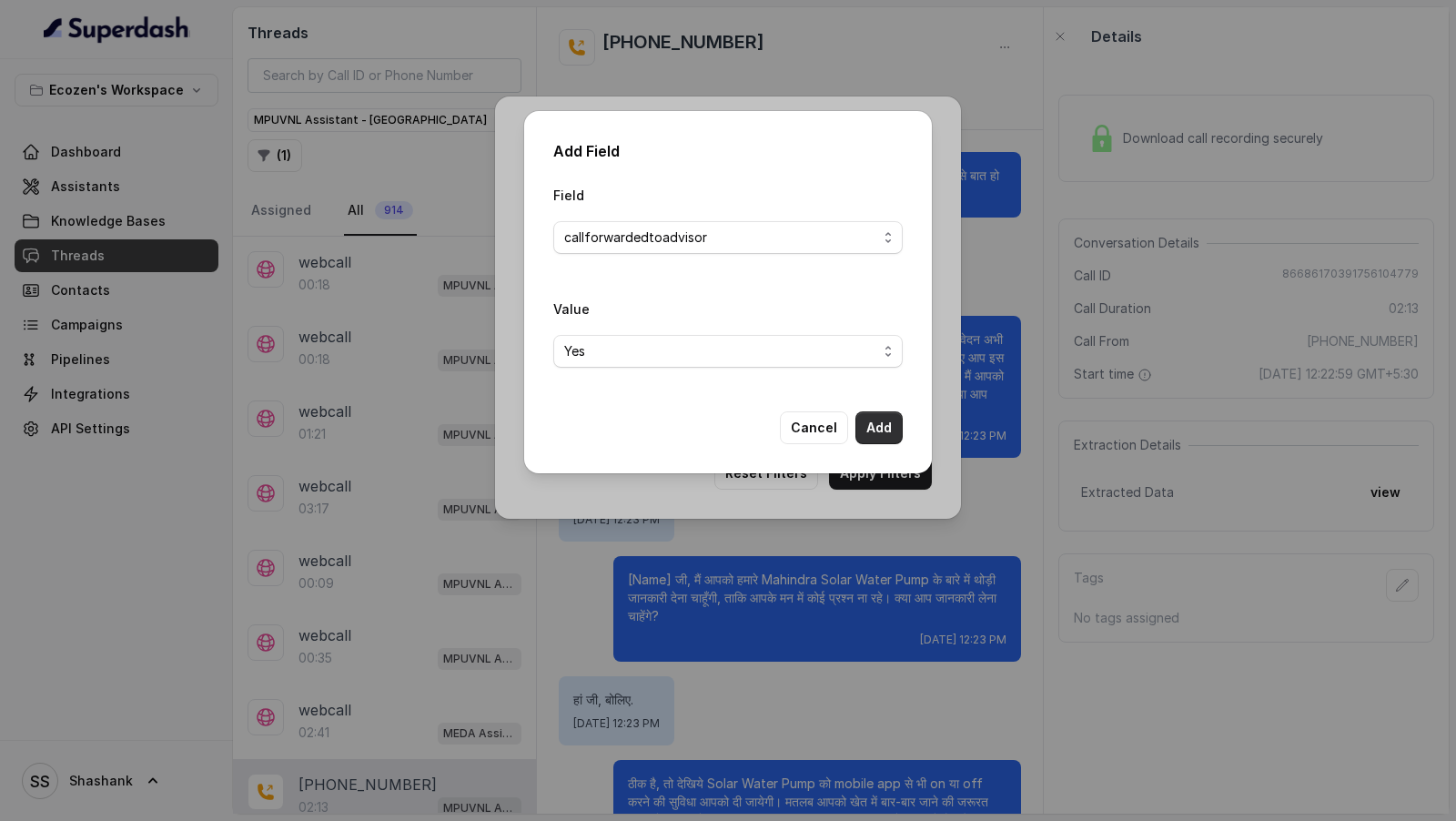
click at [888, 427] on button "Add" at bounding box center [879, 428] width 48 height 32
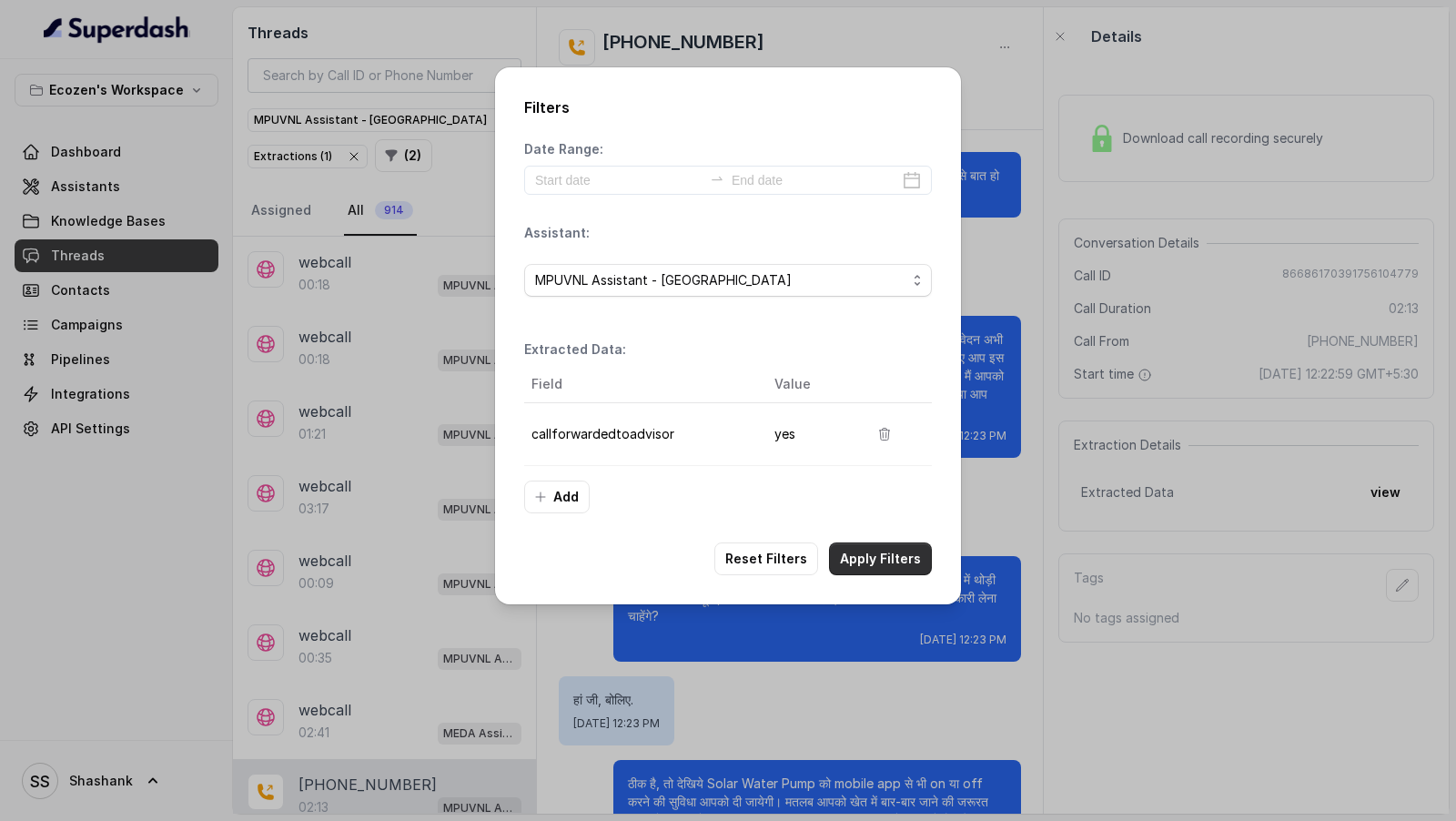
click at [883, 545] on button "Apply Filters" at bounding box center [881, 559] width 103 height 32
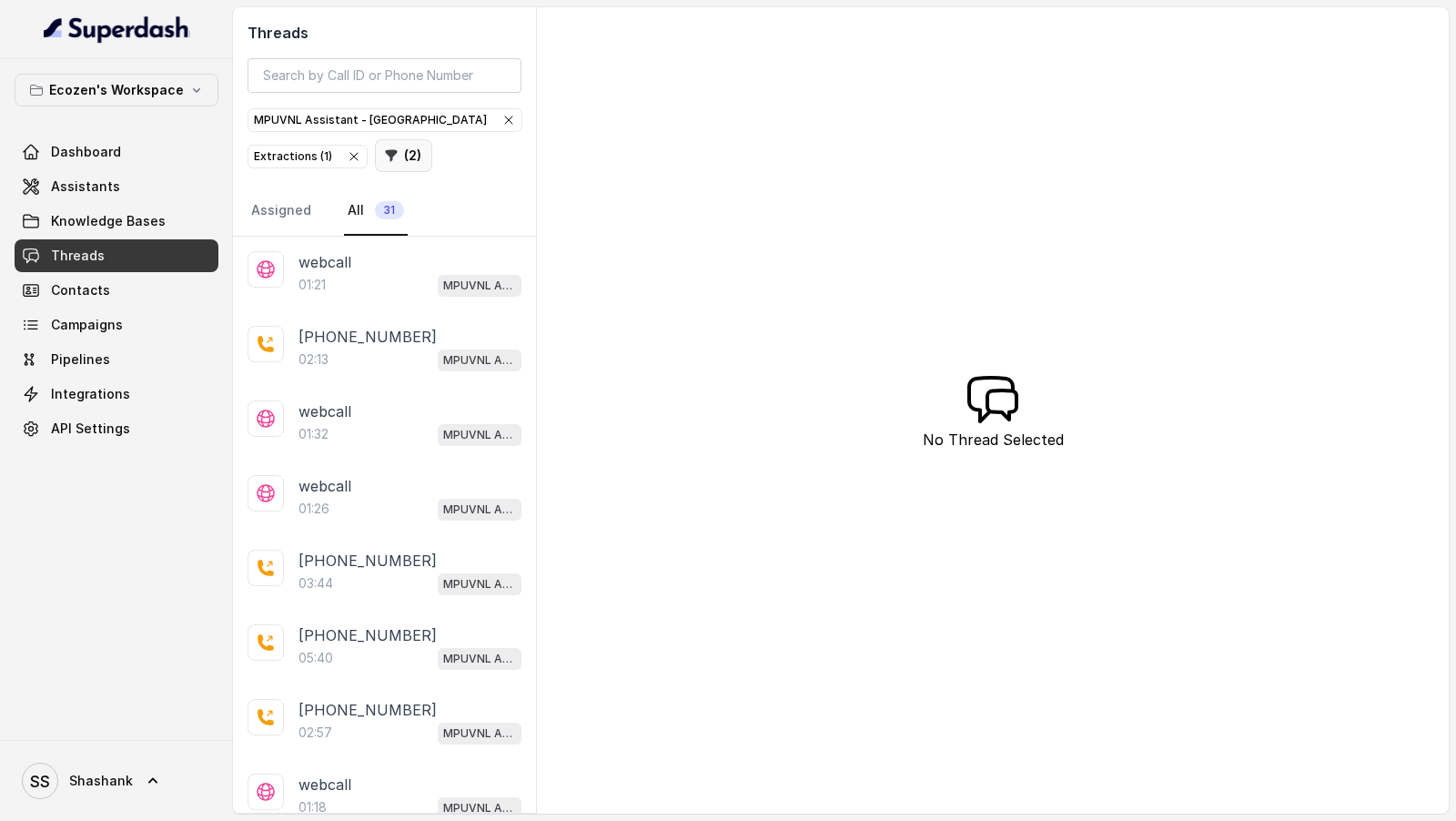
click at [399, 146] on button "( 2 )" at bounding box center [404, 156] width 57 height 32
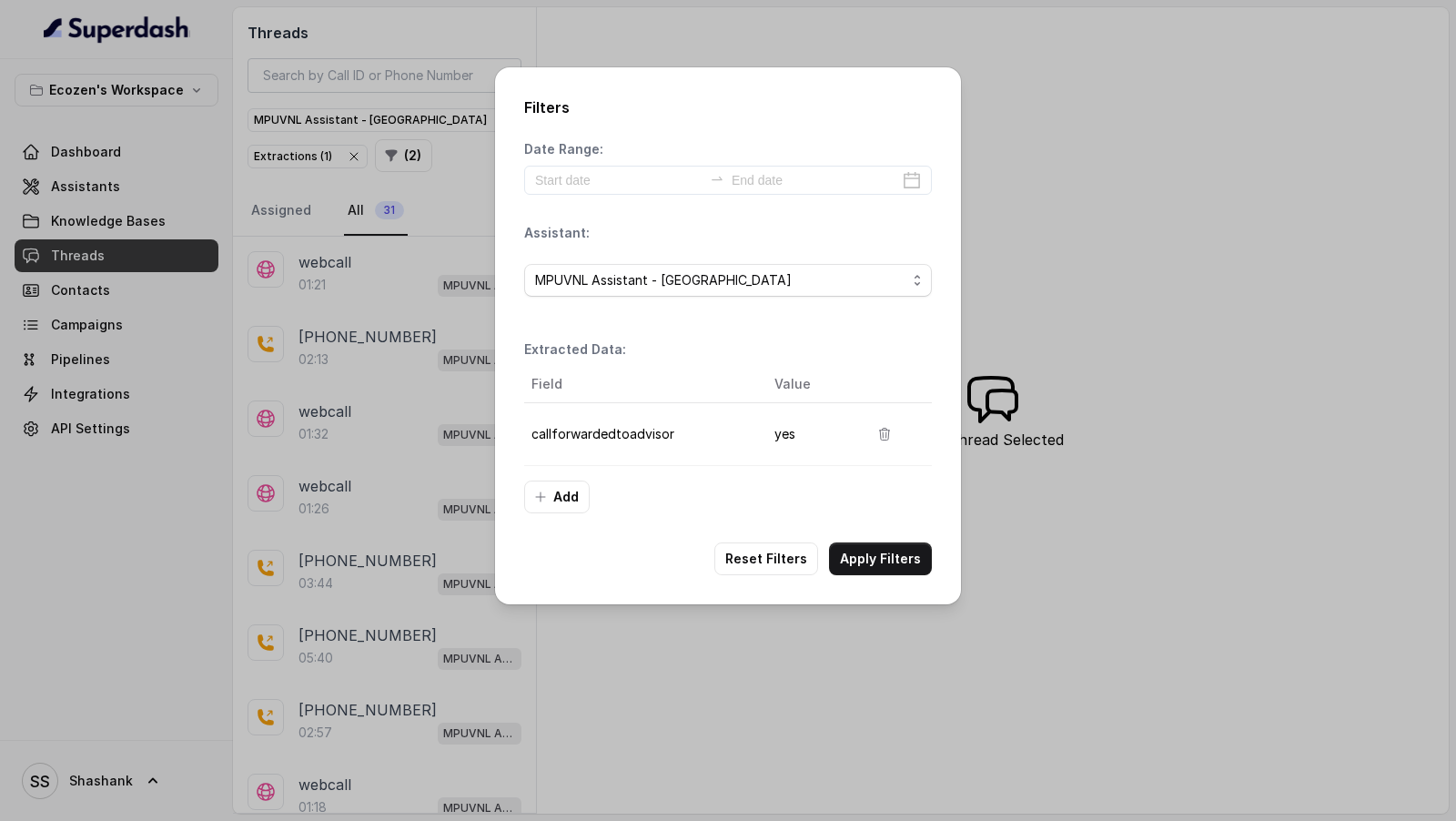
click at [714, 588] on div "Filters Date Range: Assistant: MPUVNL Assistant - [GEOGRAPHIC_DATA] Extracted D…" at bounding box center [728, 335] width 466 height 537
click at [655, 659] on div "Filters Date Range: Assistant: MPUVNL Assistant - [GEOGRAPHIC_DATA] Extracted D…" at bounding box center [728, 410] width 1456 height 821
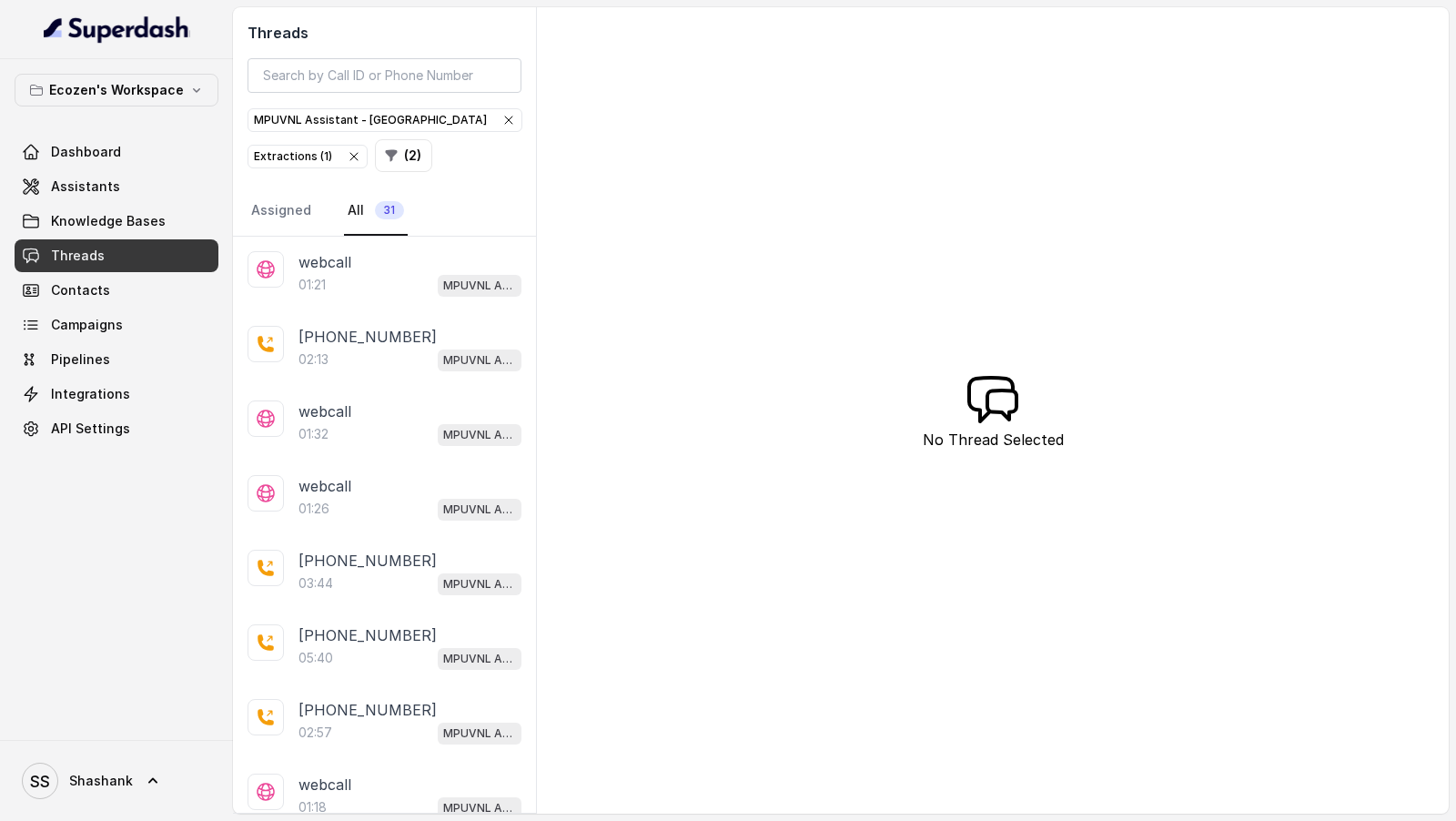
click at [502, 121] on icon "button" at bounding box center [508, 120] width 14 height 14
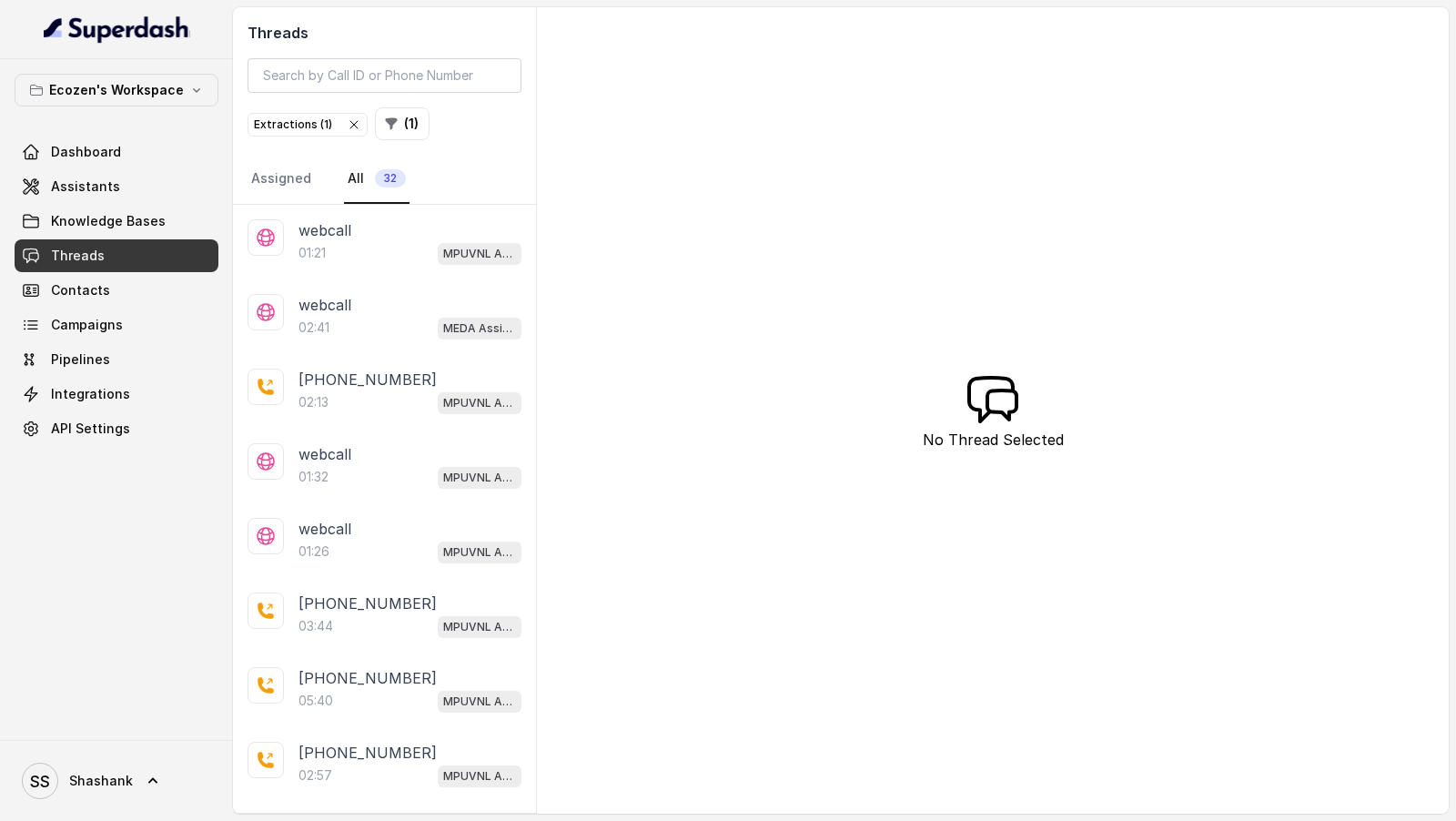
click at [347, 121] on icon "button" at bounding box center [354, 124] width 14 height 14
click at [280, 130] on button "( 0 )" at bounding box center [277, 124] width 58 height 32
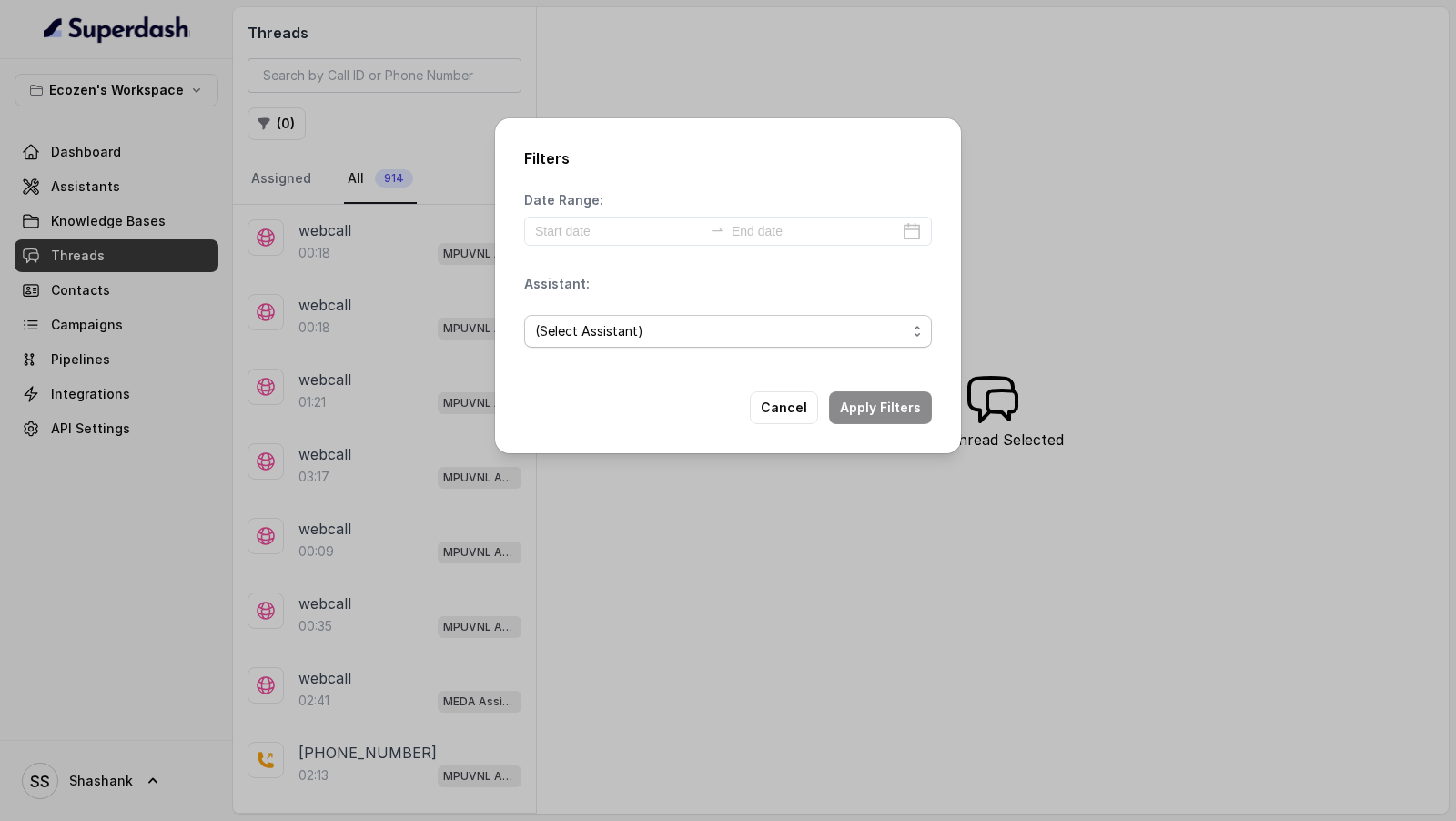
click at [678, 333] on span "(Select Assistant)" at bounding box center [720, 331] width 372 height 22
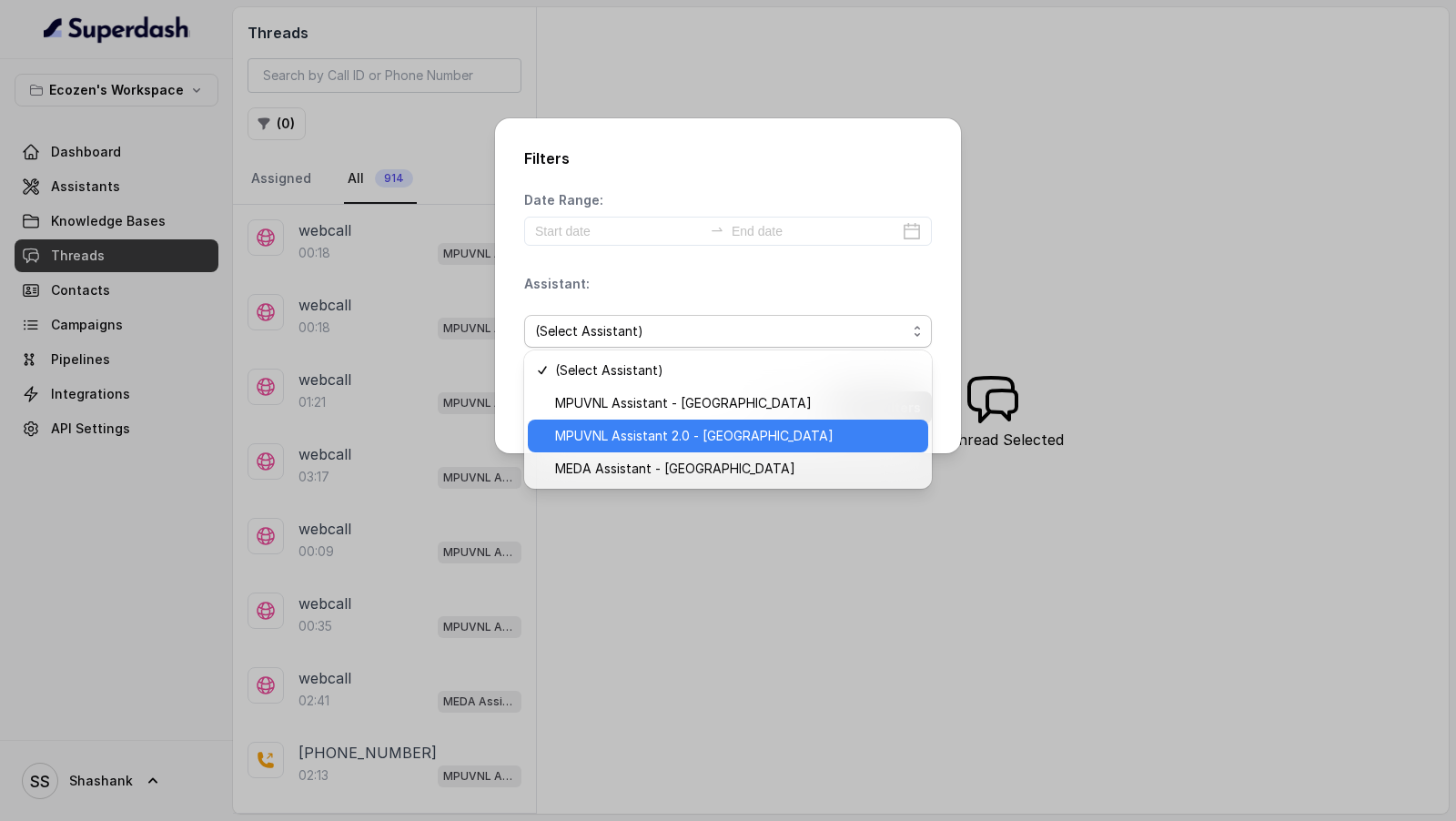
click at [690, 441] on span "MPUVNL Assistant 2.0 - [GEOGRAPHIC_DATA]" at bounding box center [736, 435] width 362 height 22
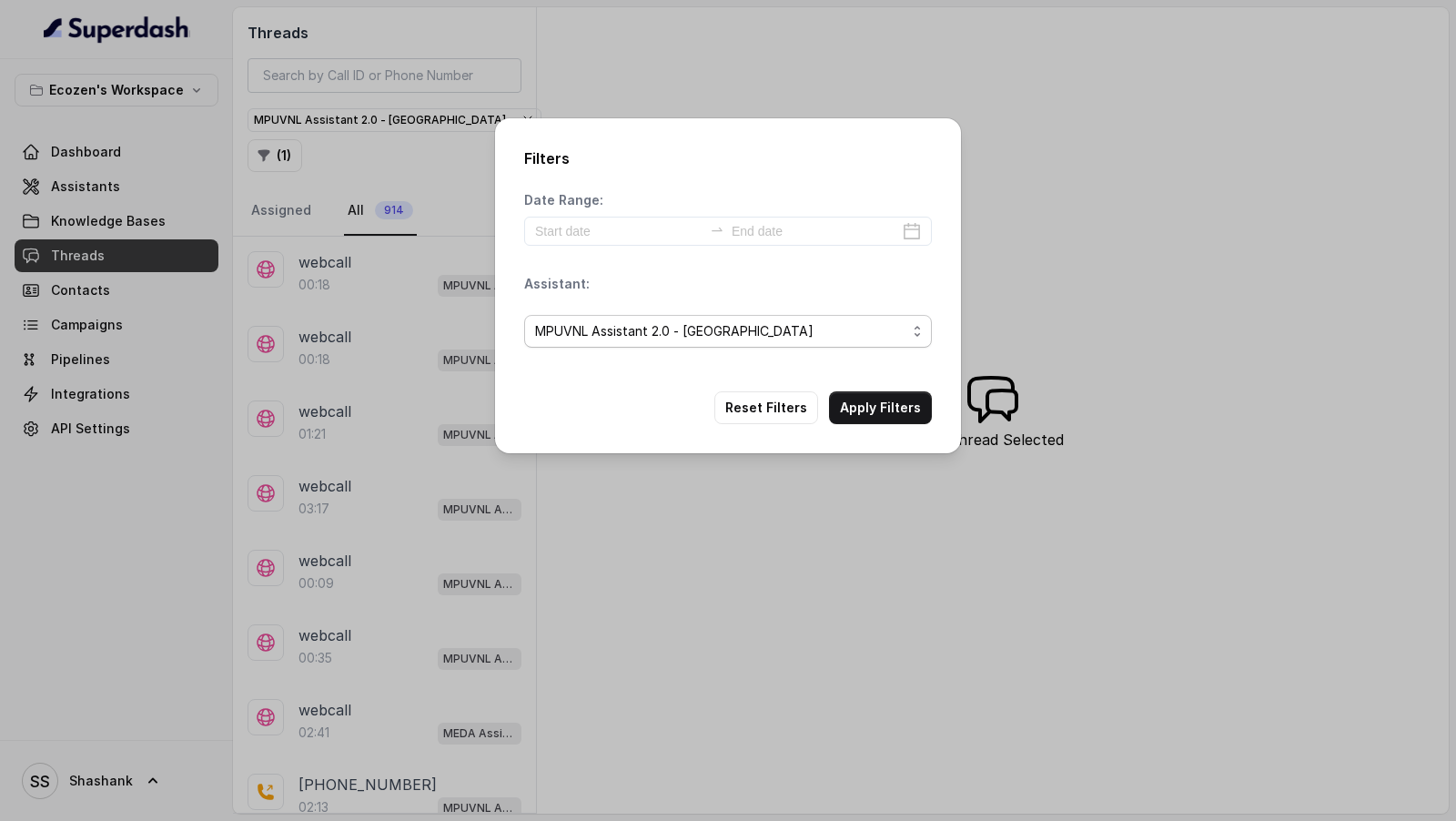
click at [713, 323] on span "MPUVNL Assistant 2.0 - [GEOGRAPHIC_DATA]" at bounding box center [728, 331] width 408 height 32
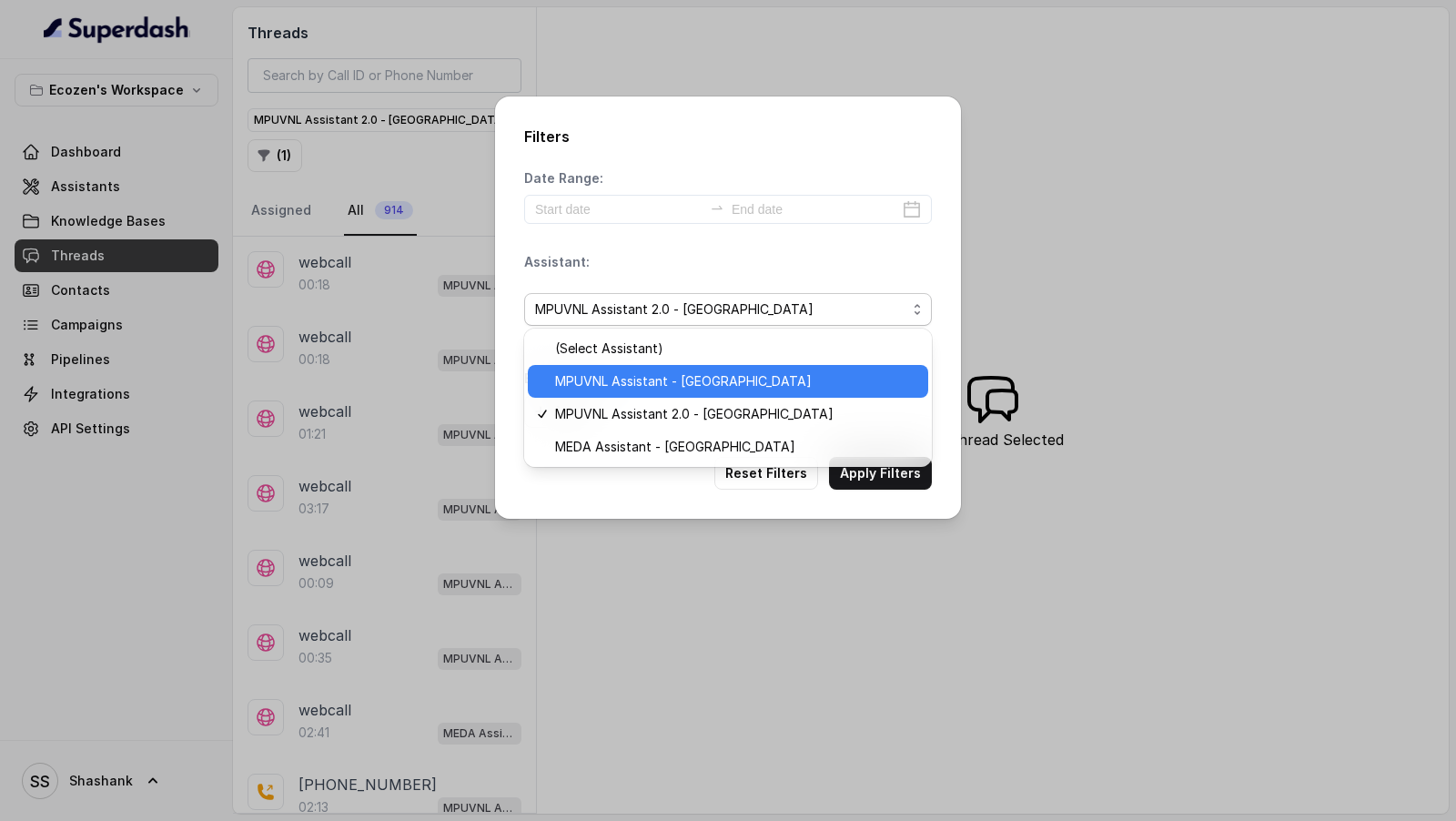
click at [697, 387] on span "MPUVNL Assistant - [GEOGRAPHIC_DATA]" at bounding box center [736, 381] width 362 height 22
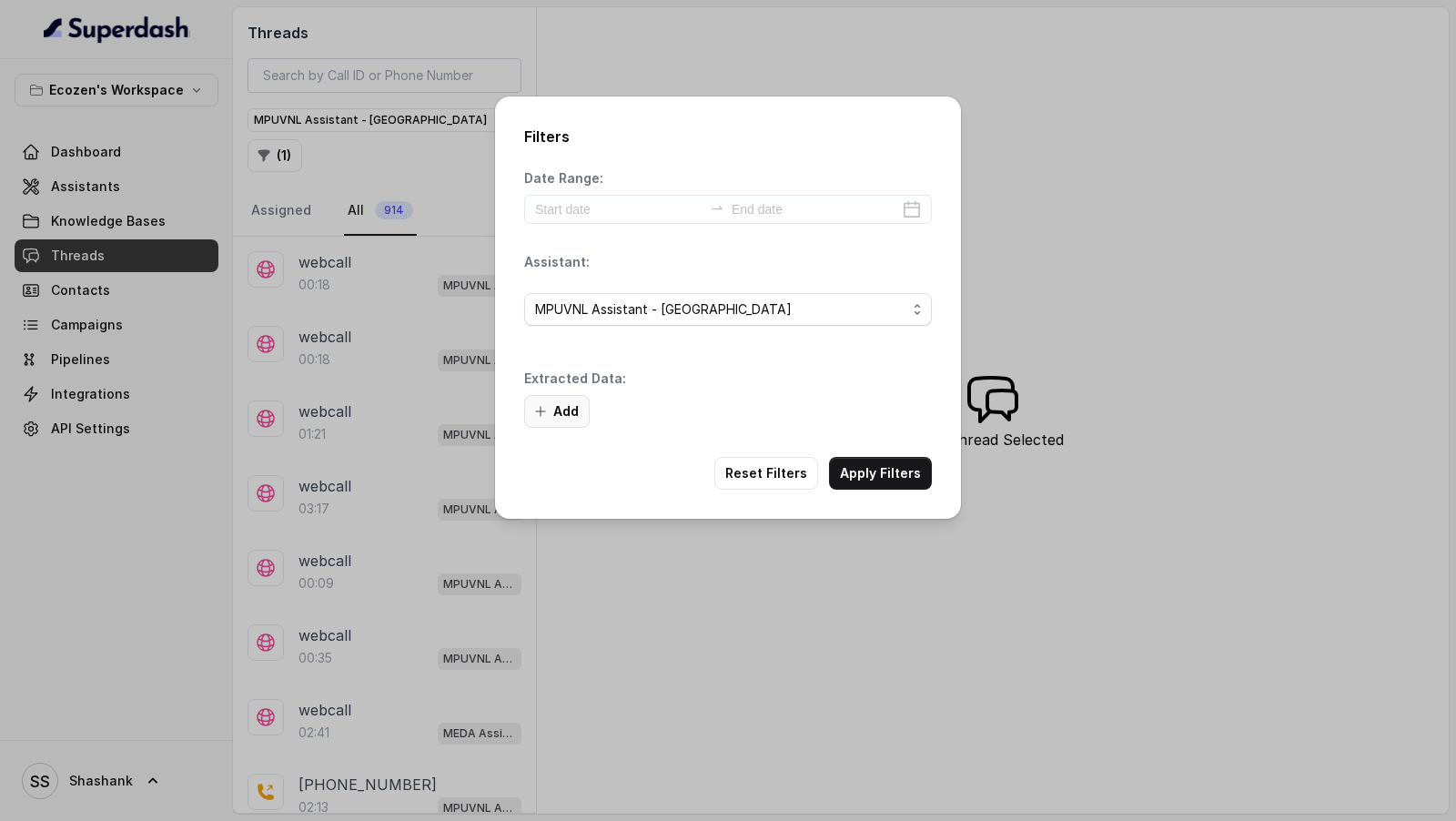
click at [578, 416] on button "Add" at bounding box center [557, 411] width 66 height 32
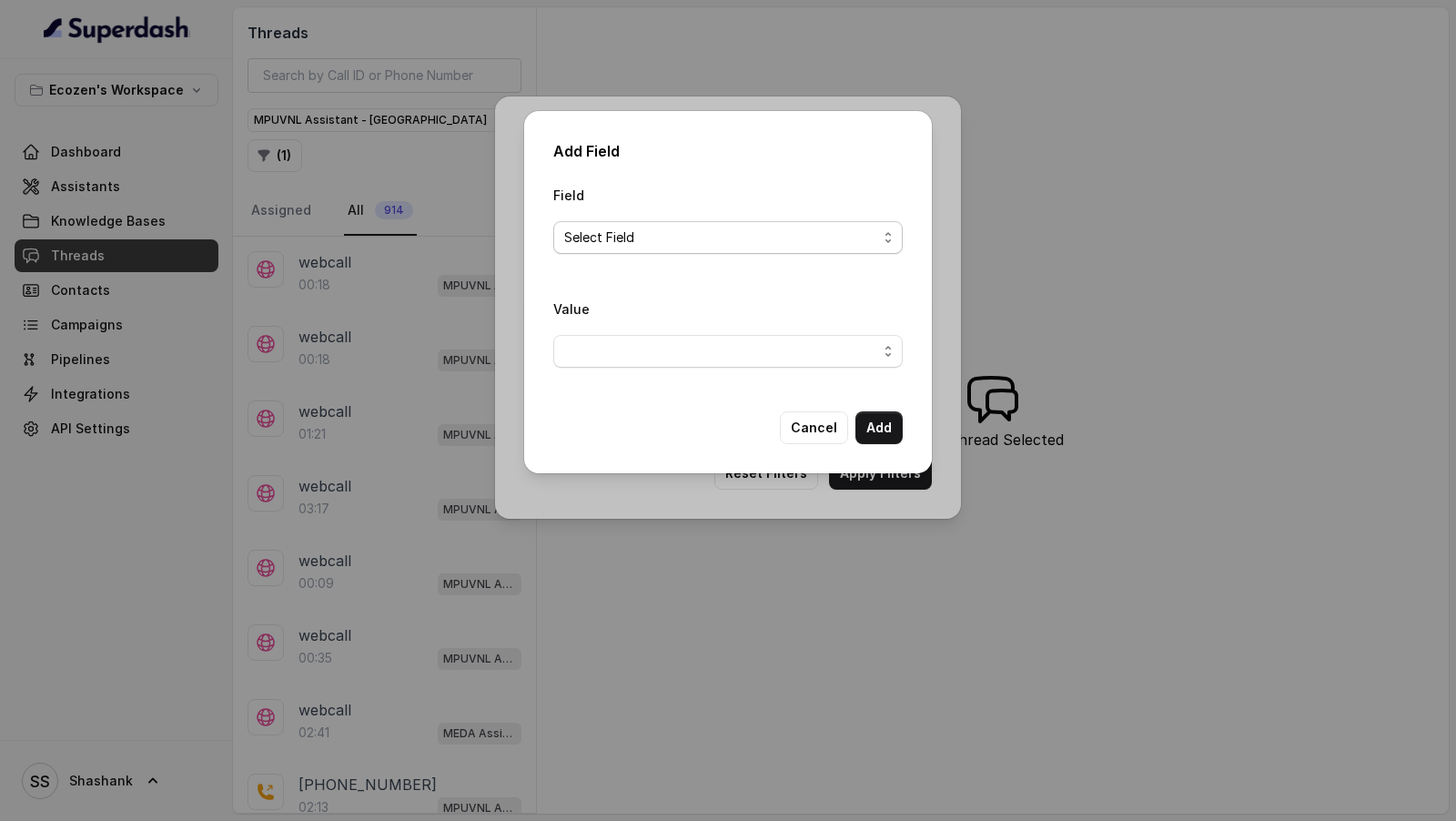
click at [648, 246] on span "Select Field" at bounding box center [720, 237] width 313 height 22
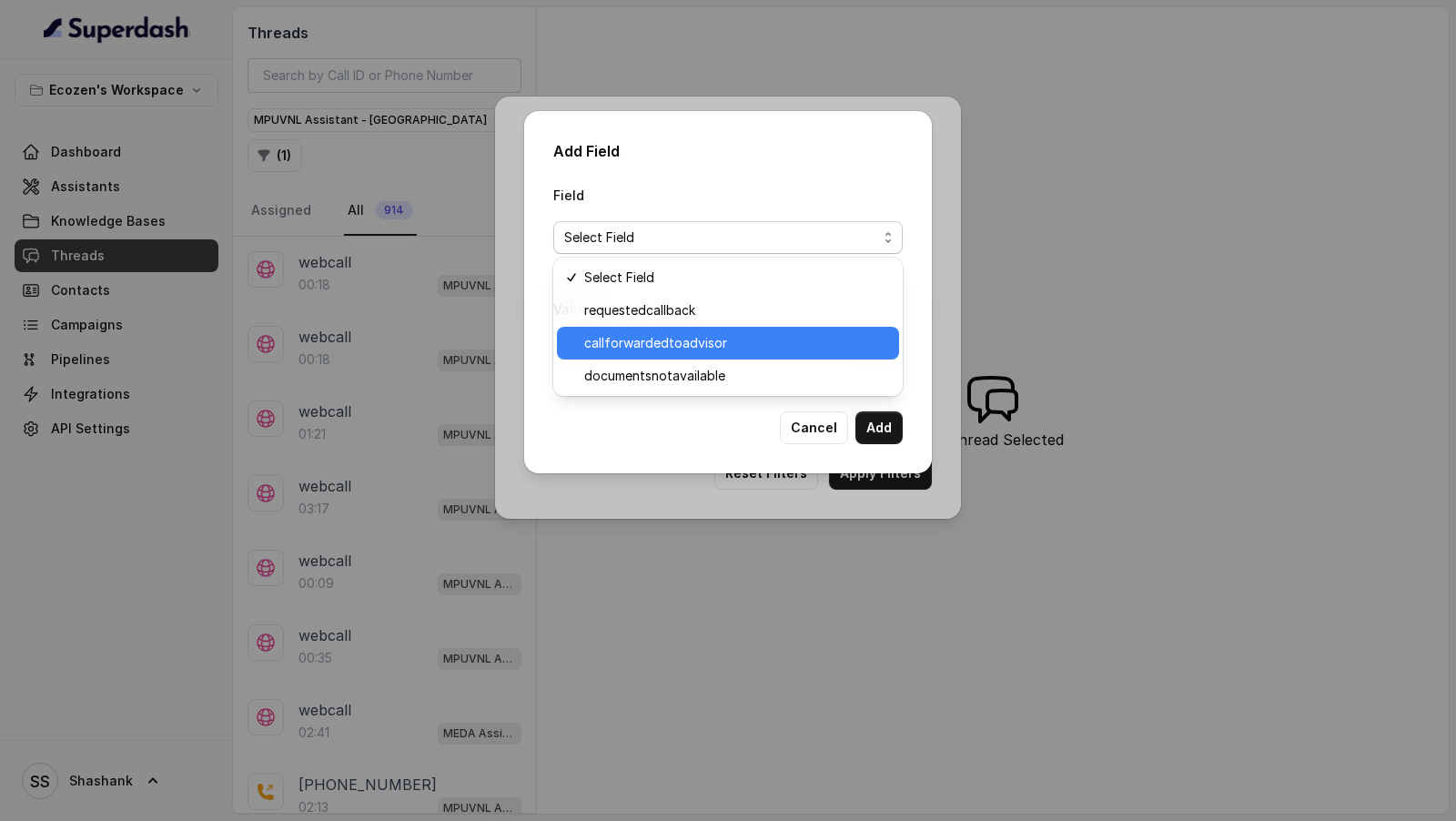
click at [663, 344] on span "callforwardedtoadvisor" at bounding box center [737, 343] width 304 height 22
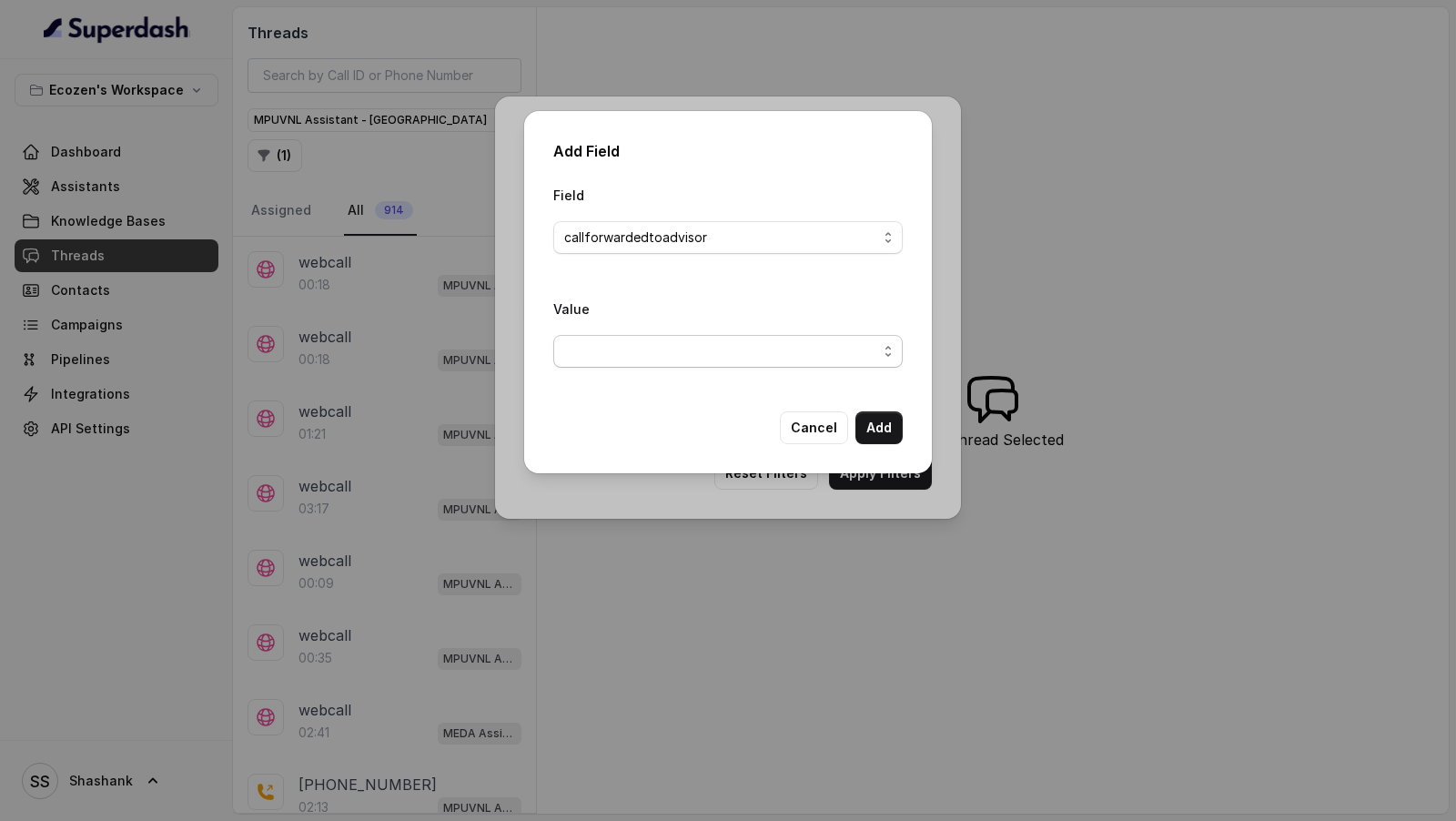
click at [640, 353] on span "button" at bounding box center [728, 351] width 350 height 32
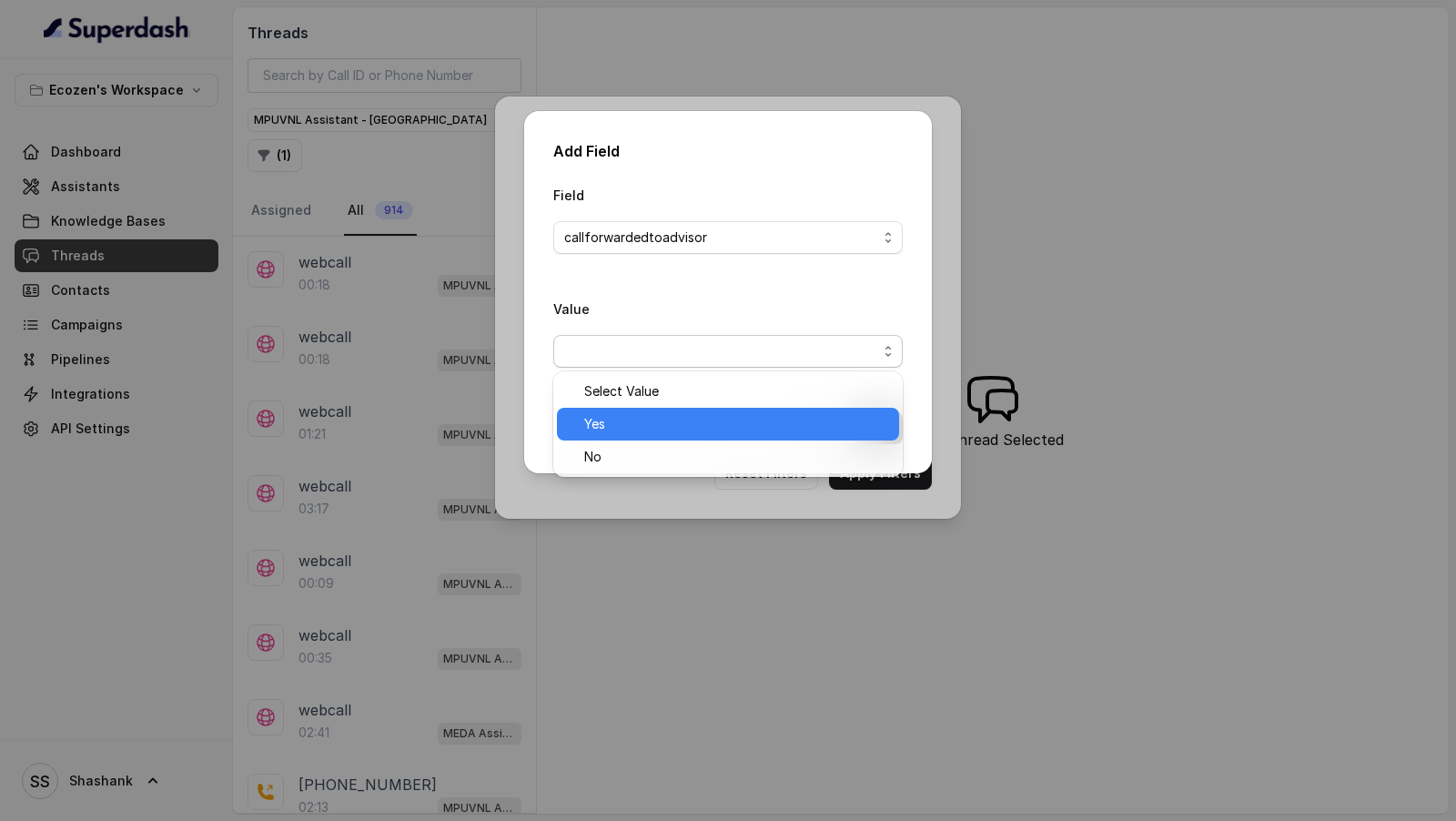
click at [640, 421] on span "Yes" at bounding box center [737, 424] width 304 height 22
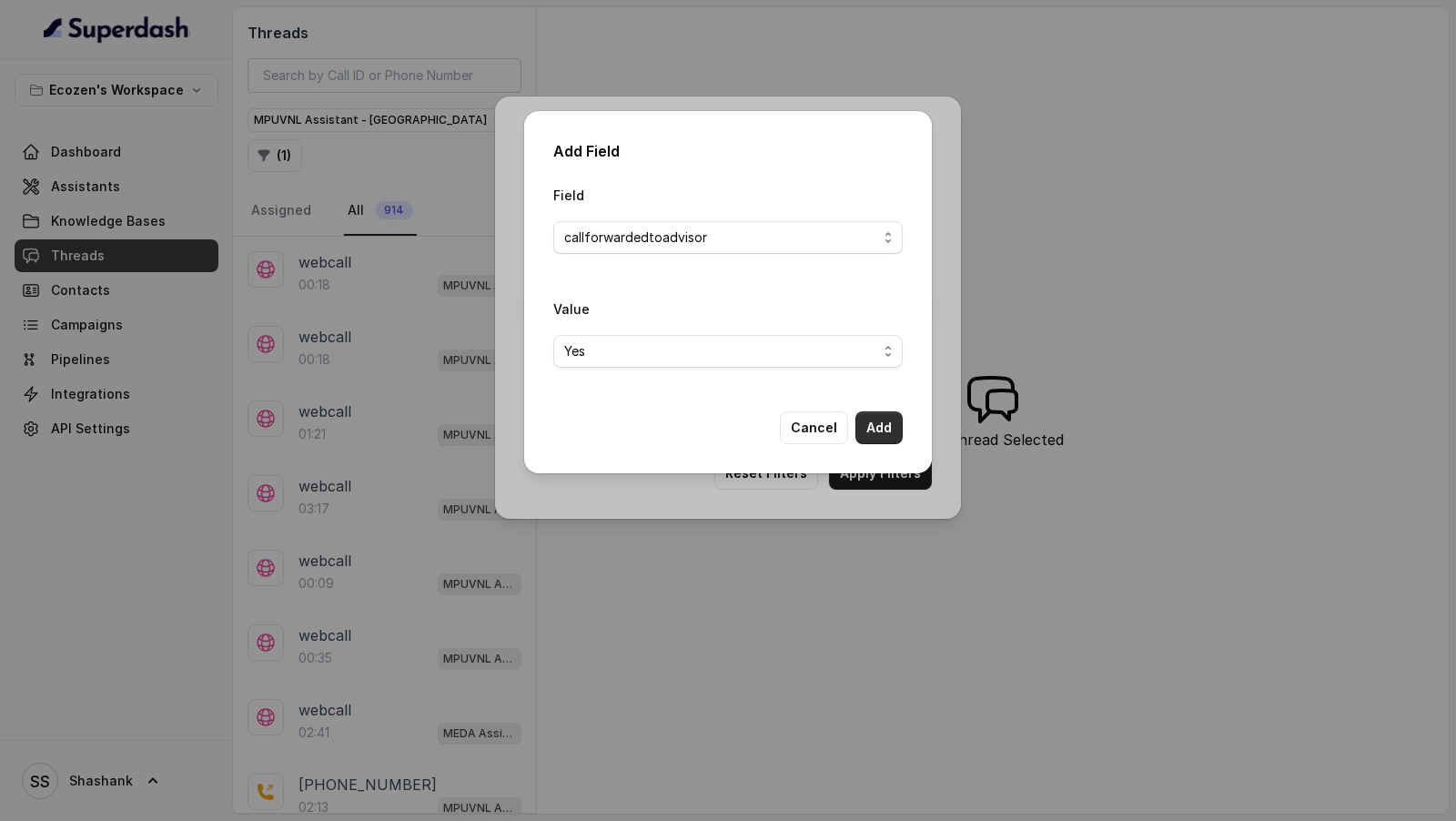
click at [872, 430] on button "Add" at bounding box center [879, 428] width 48 height 32
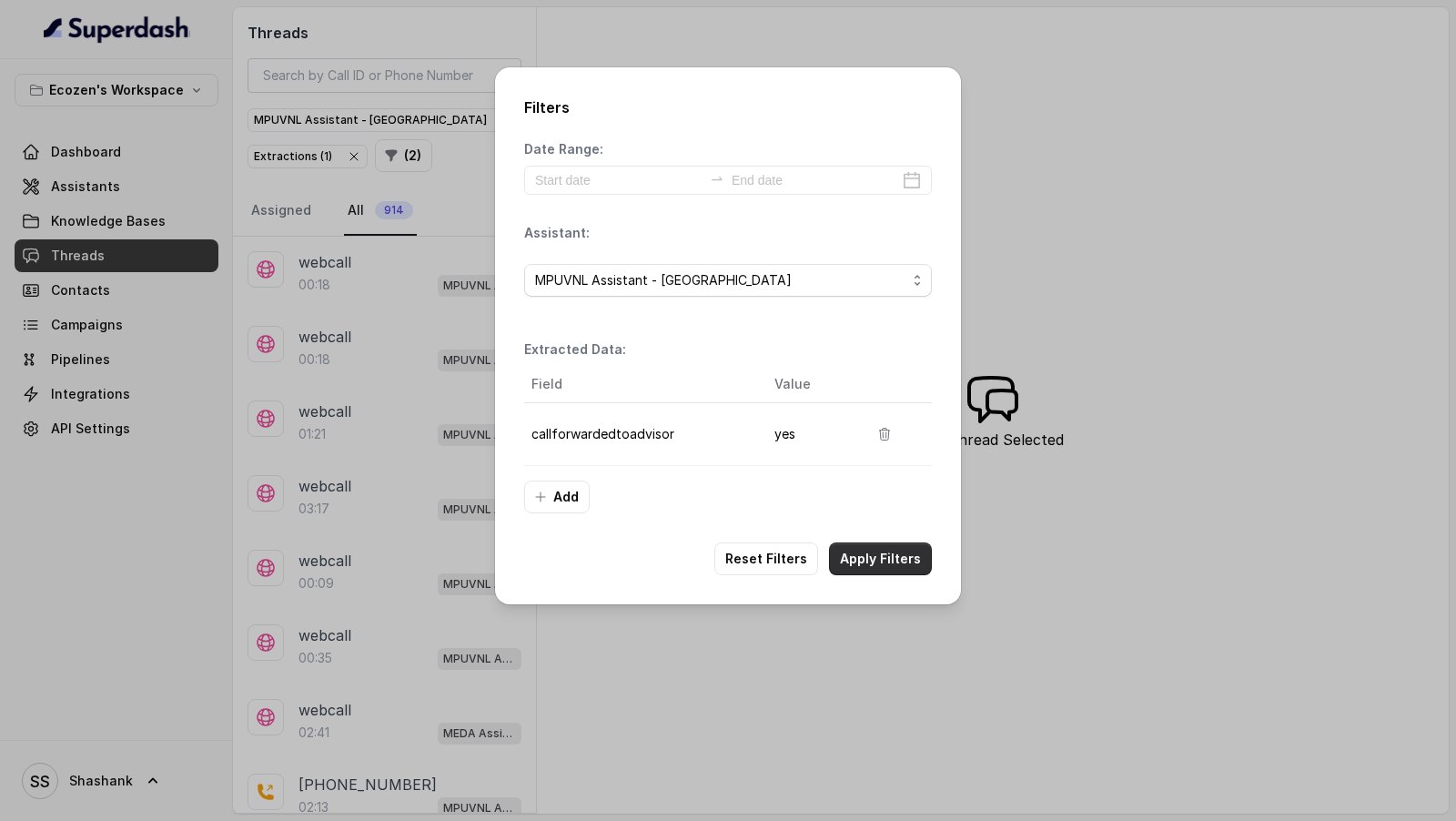
click at [880, 546] on button "Apply Filters" at bounding box center [881, 559] width 103 height 32
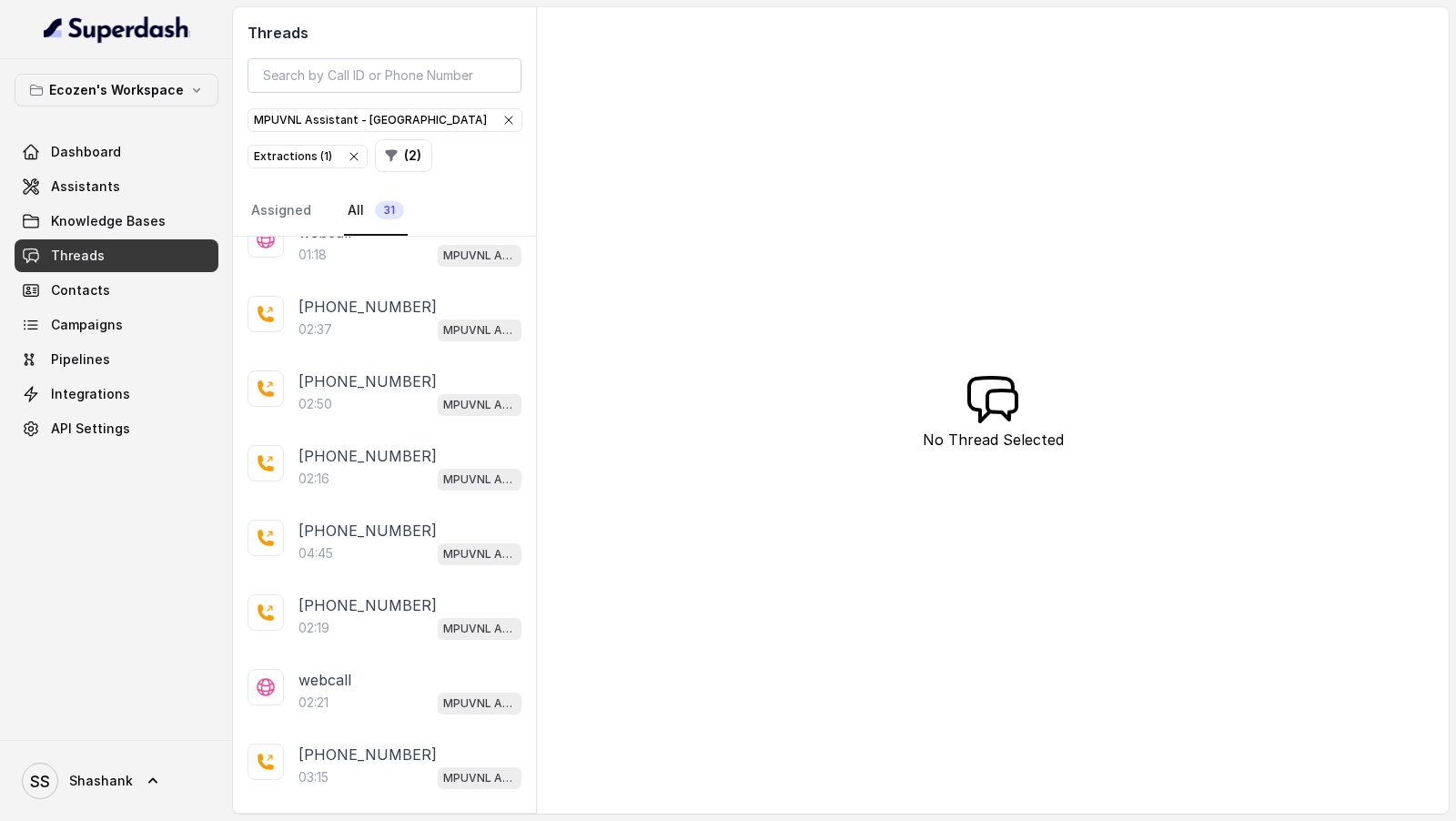
scroll to position [728, 0]
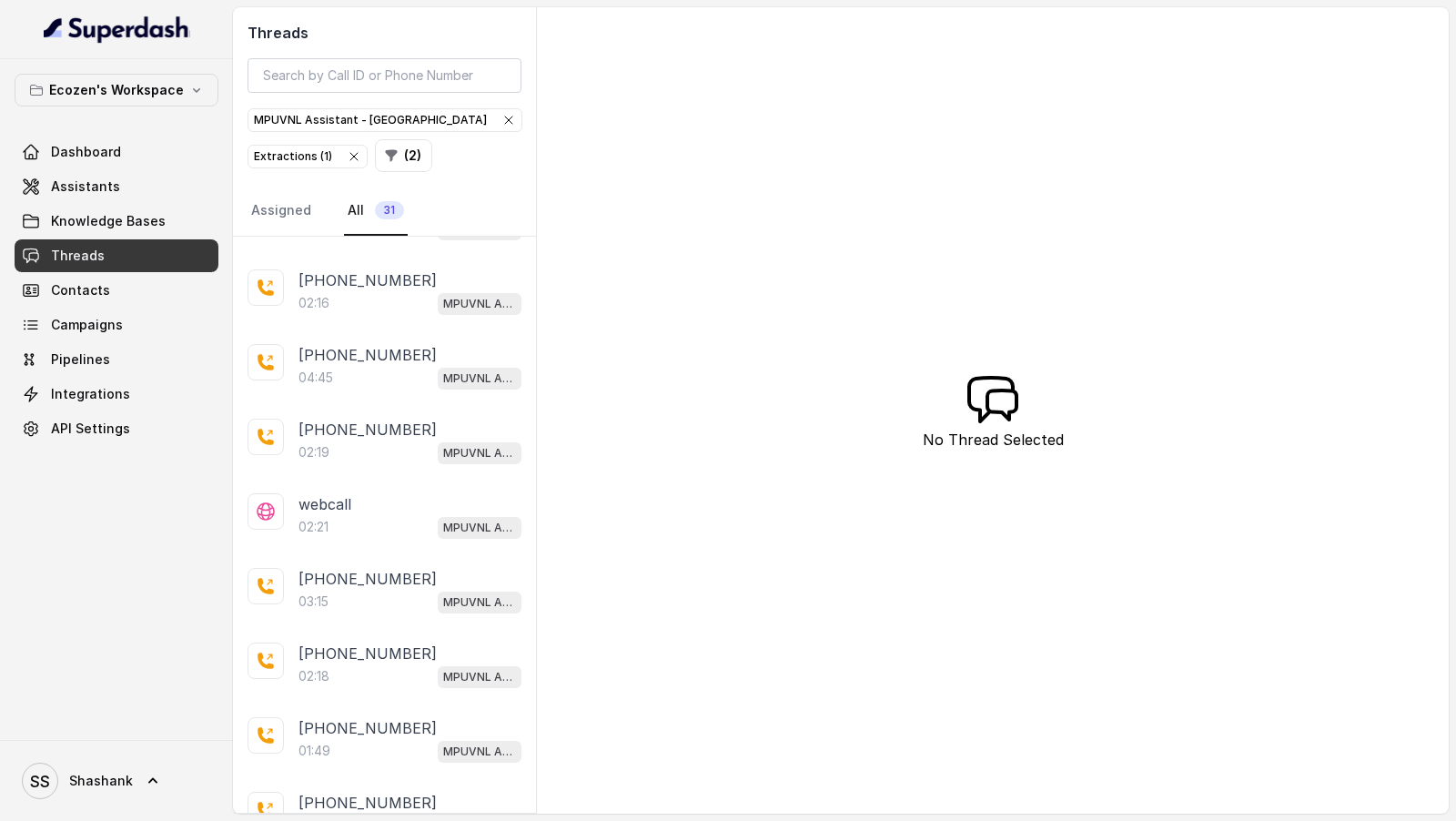
click at [349, 157] on icon "button" at bounding box center [354, 156] width 14 height 14
click at [506, 121] on icon "button" at bounding box center [509, 121] width 8 height 8
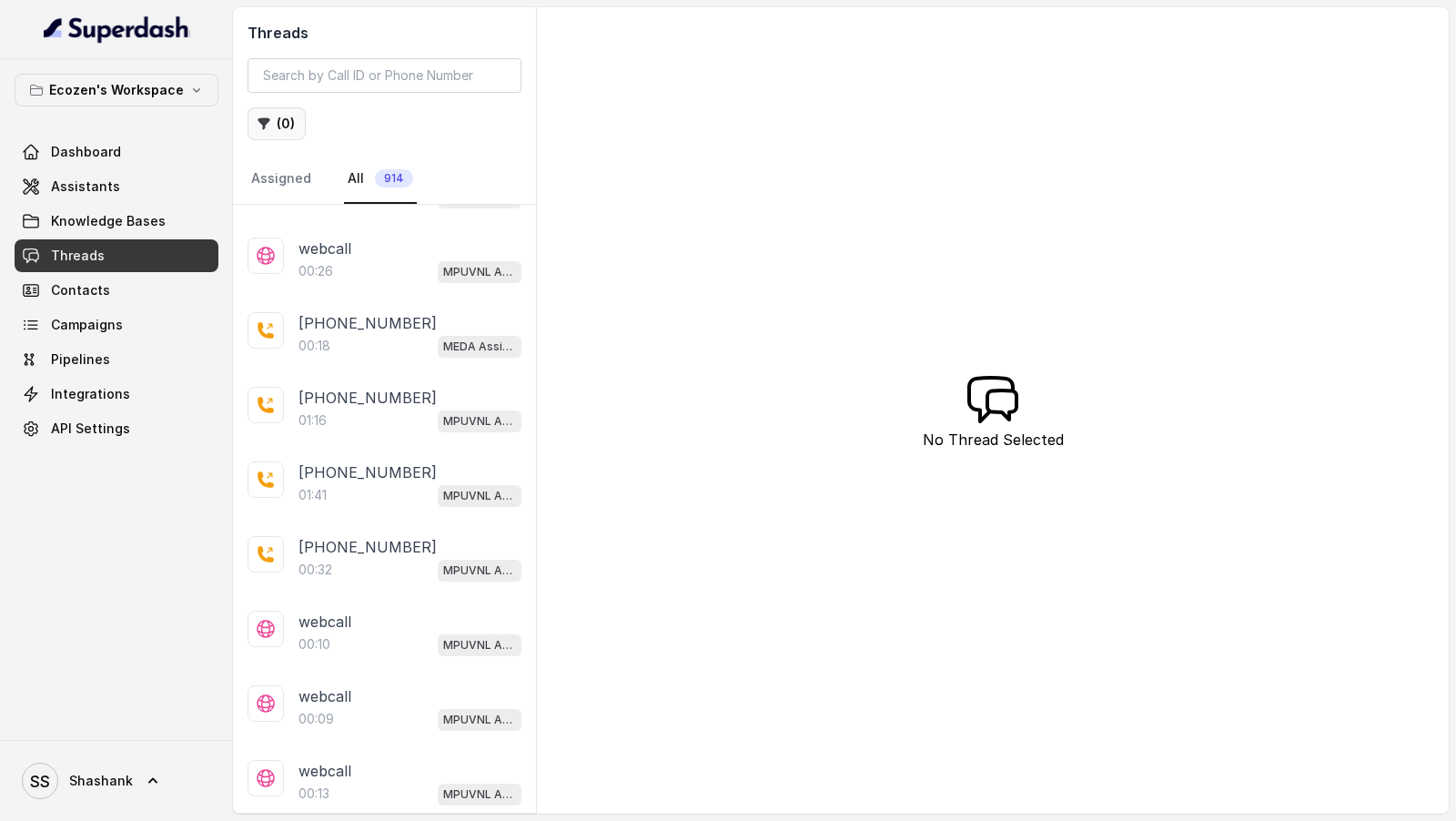
click at [289, 123] on button "( 0 )" at bounding box center [277, 124] width 58 height 32
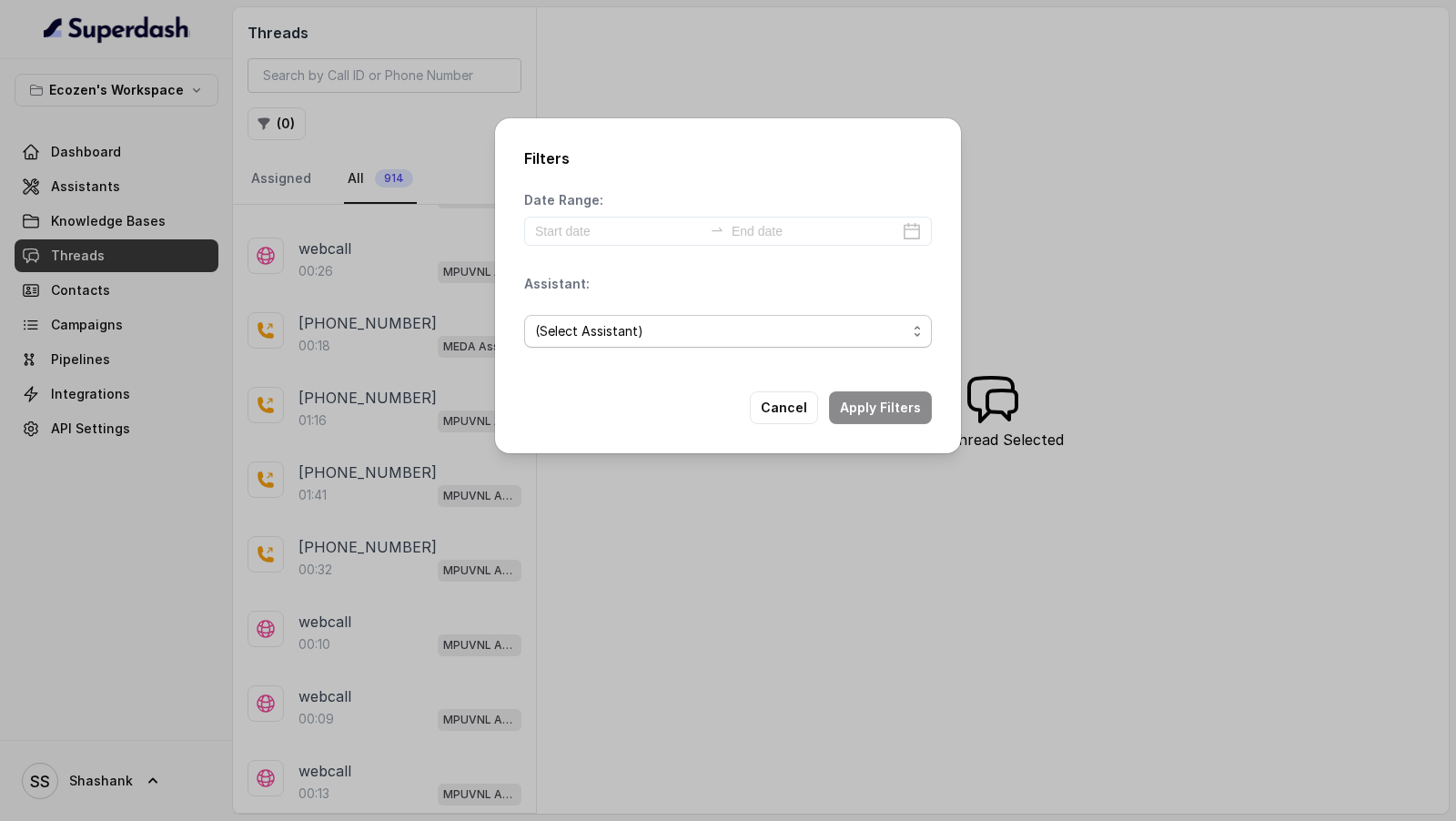
click at [697, 342] on span "(Select Assistant)" at bounding box center [728, 331] width 408 height 32
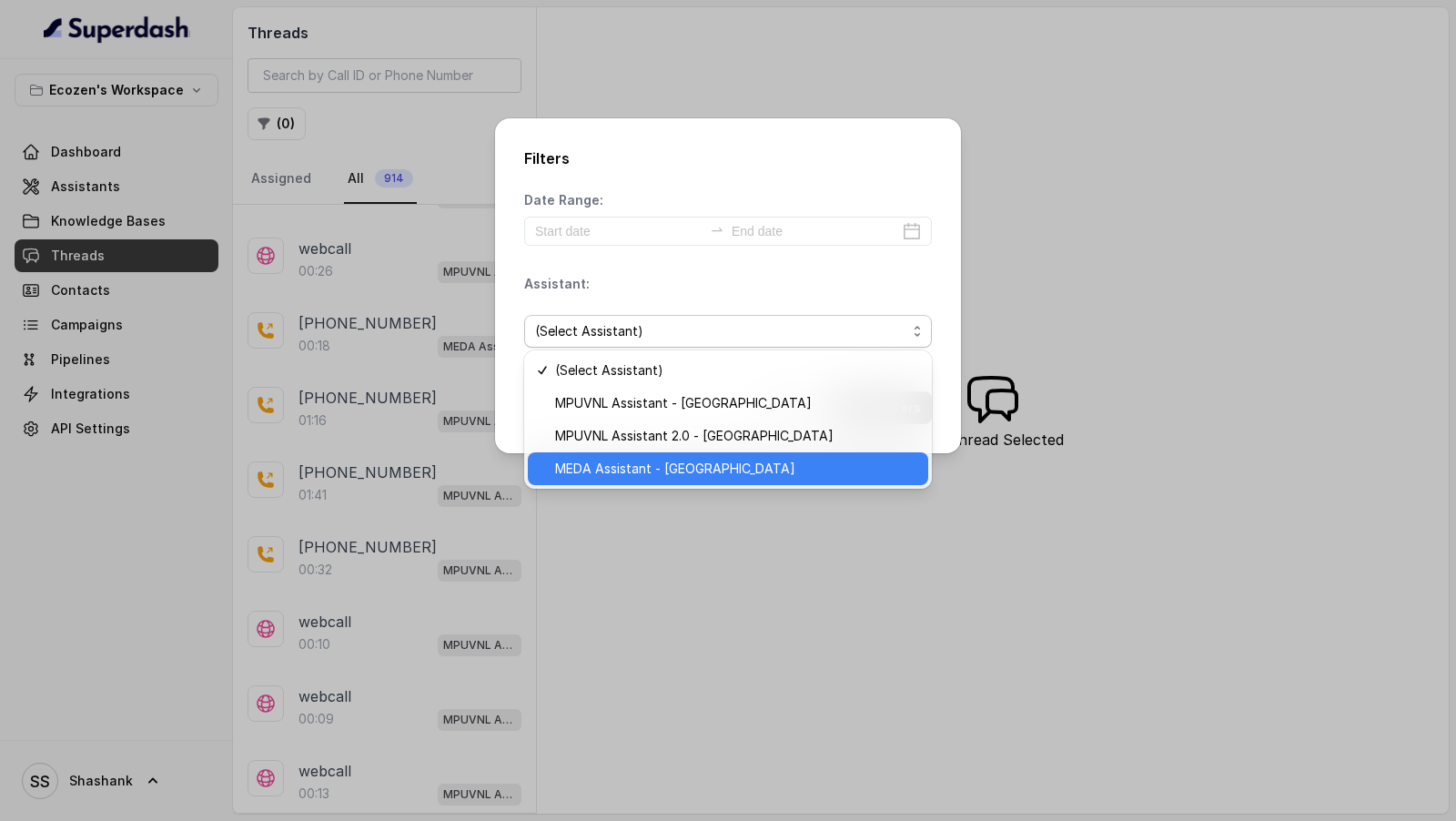
click at [699, 464] on span "MEDA Assistant - [GEOGRAPHIC_DATA]" at bounding box center [736, 468] width 362 height 22
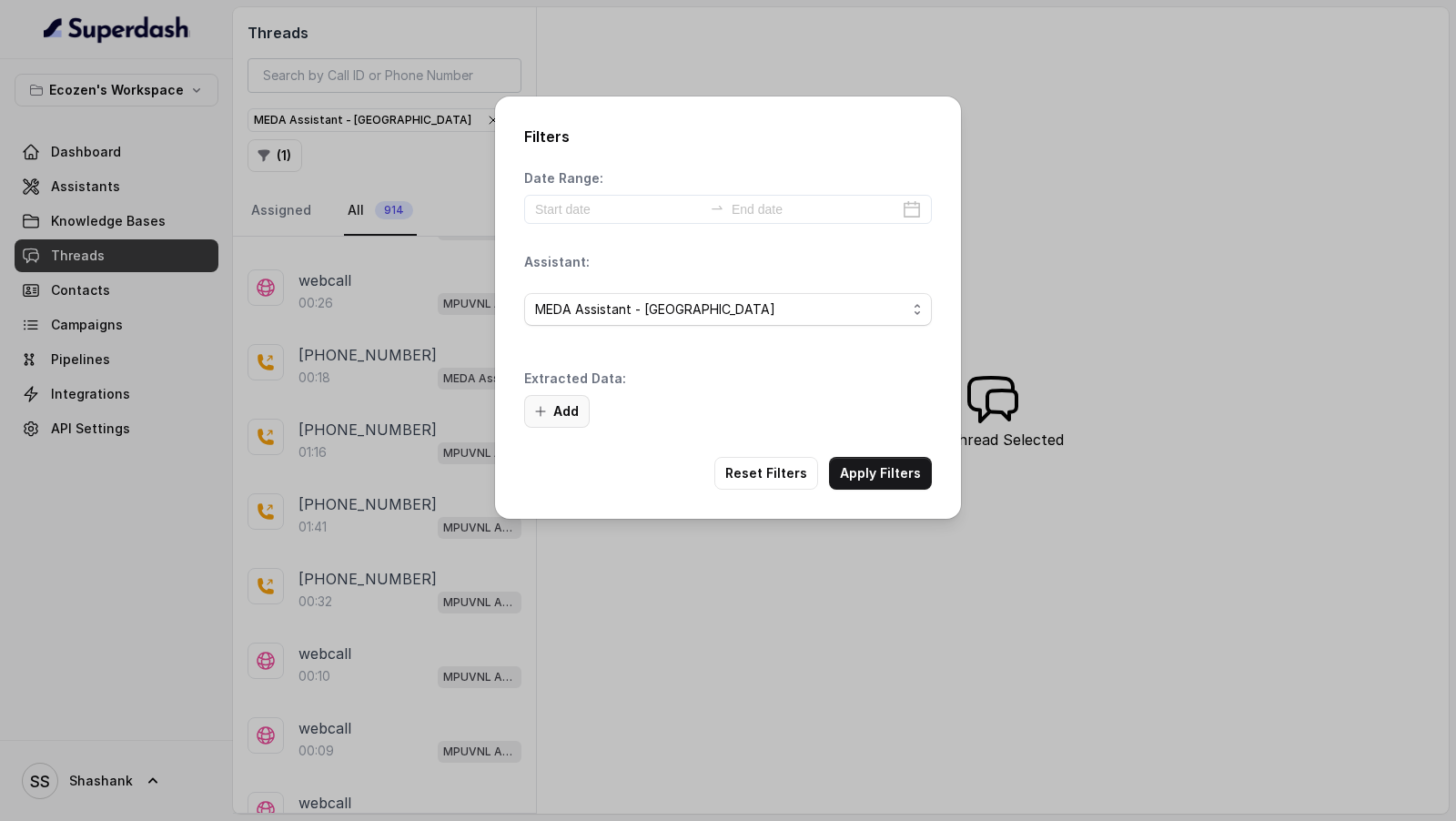
click at [558, 397] on button "Add" at bounding box center [557, 411] width 66 height 32
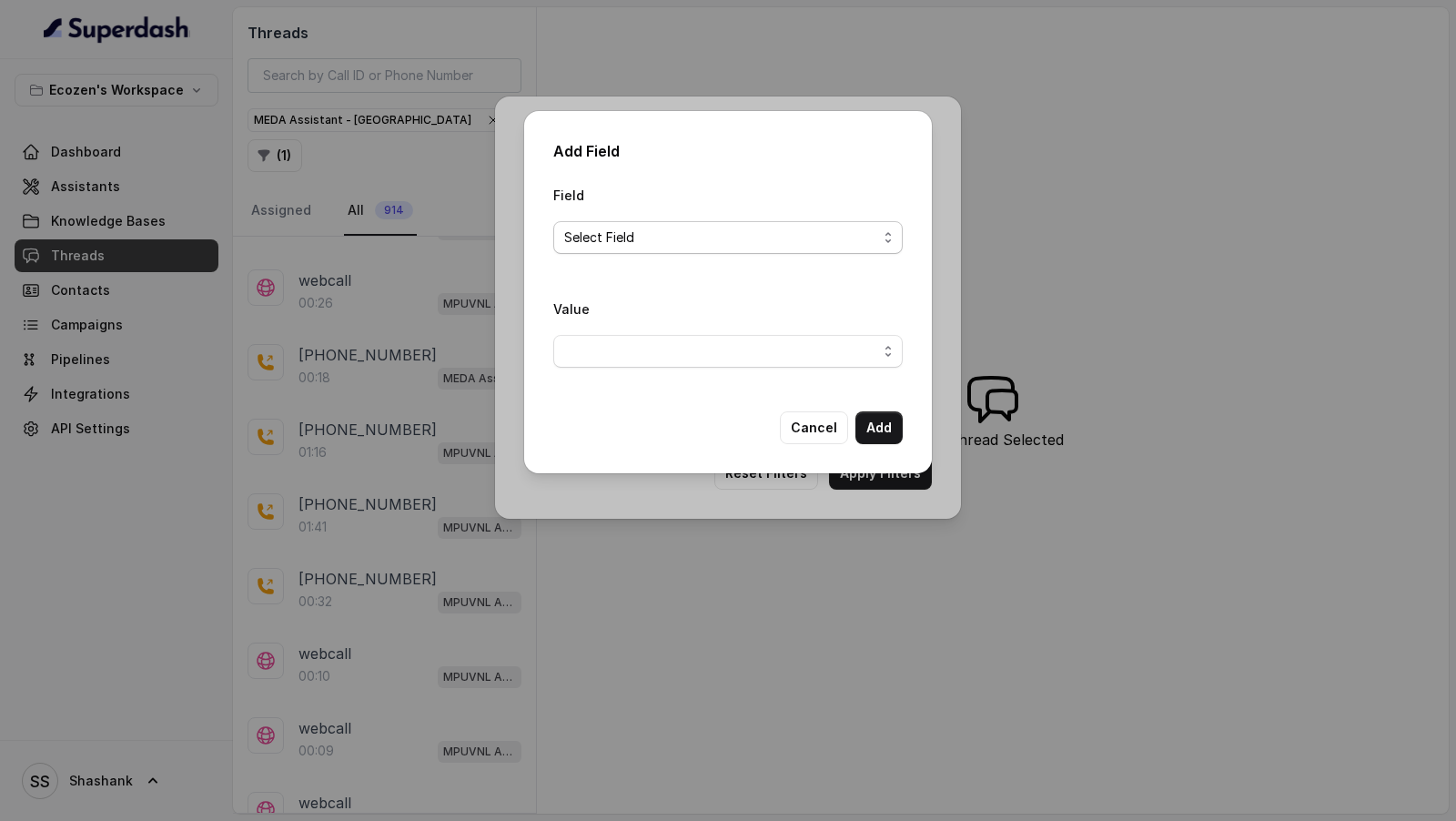
click at [674, 236] on span "Select Field" at bounding box center [720, 237] width 313 height 22
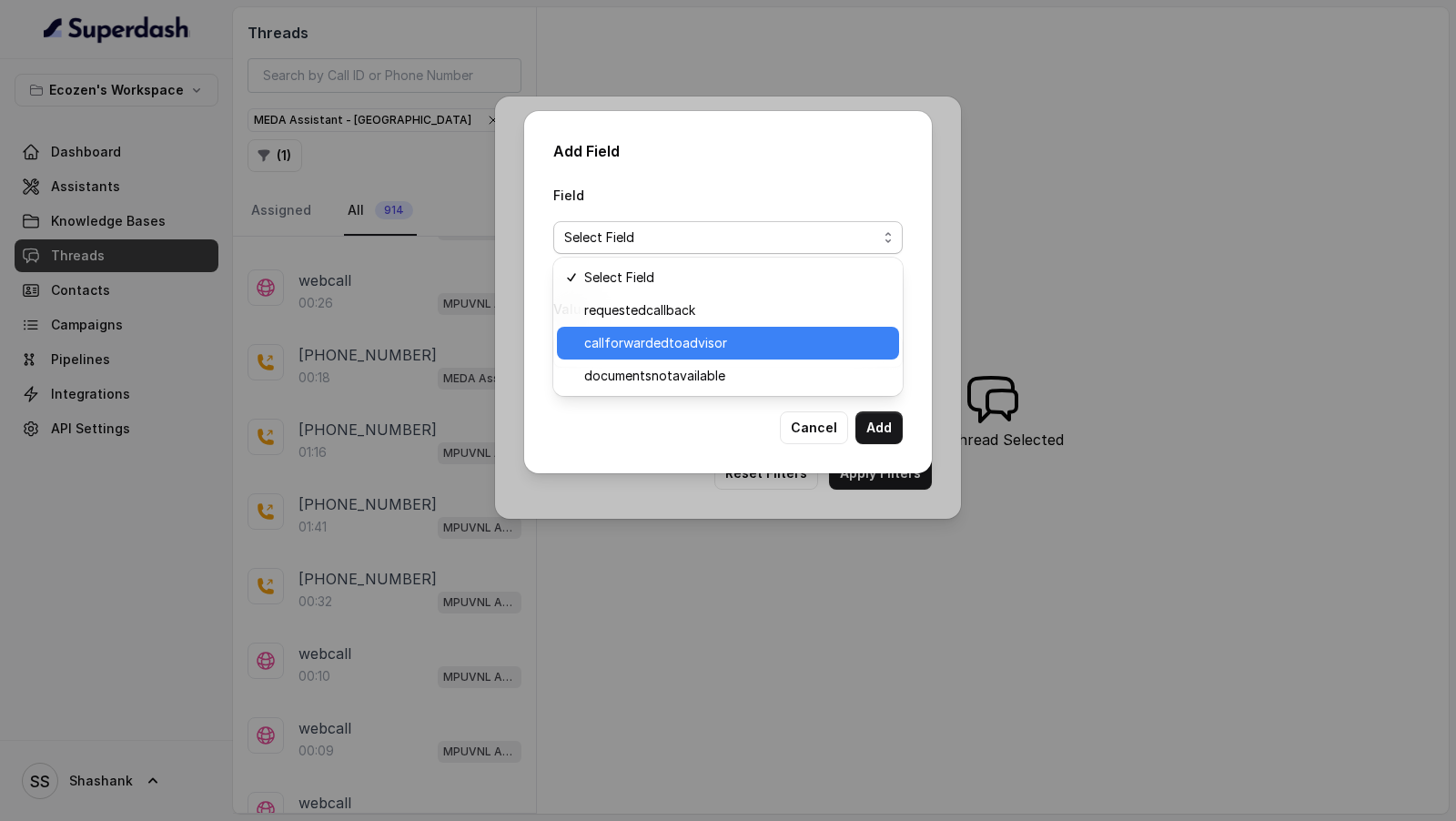
click at [645, 339] on span "callforwardedtoadvisor" at bounding box center [737, 343] width 304 height 22
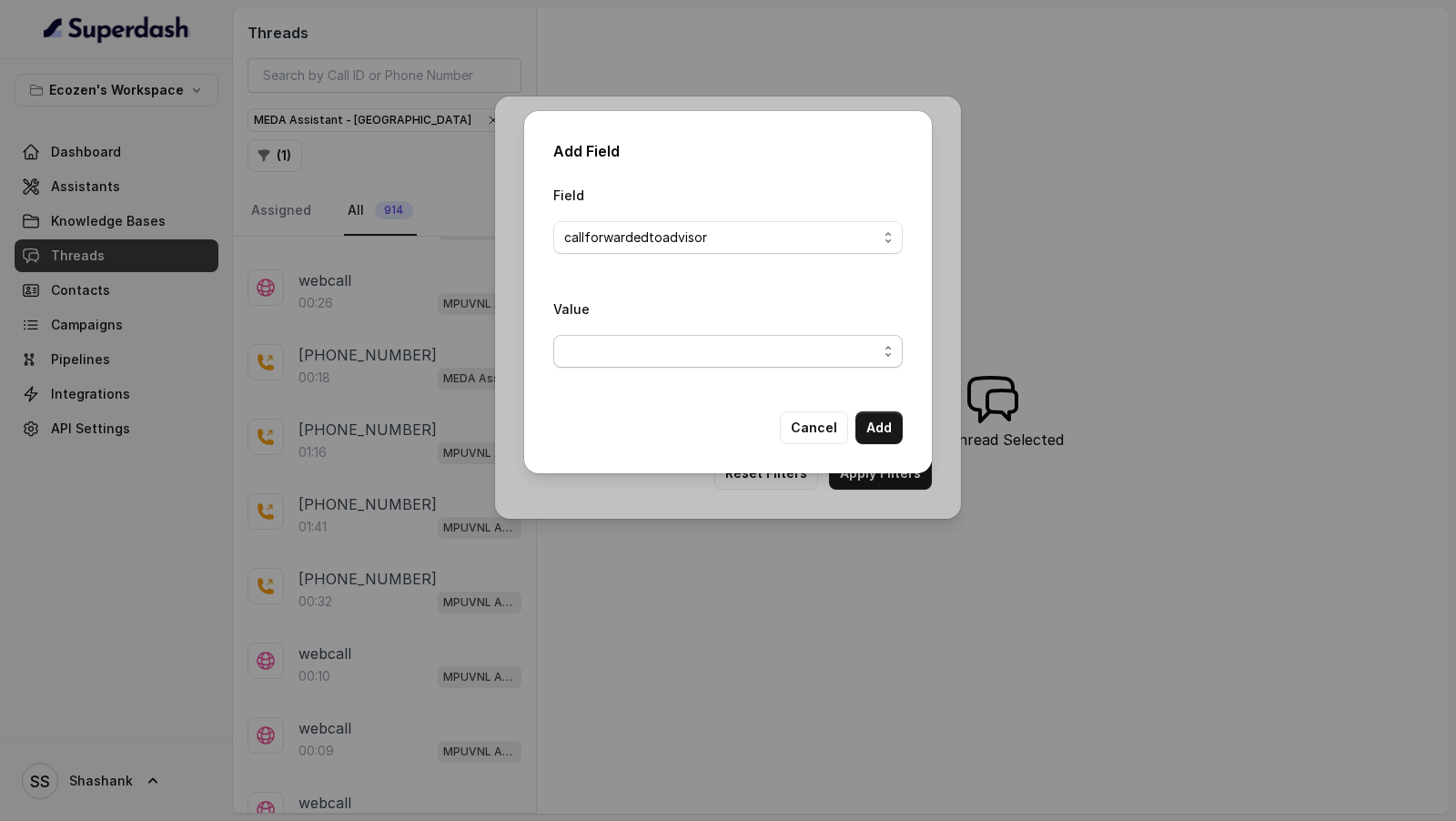
click at [631, 349] on span "button" at bounding box center [728, 351] width 350 height 32
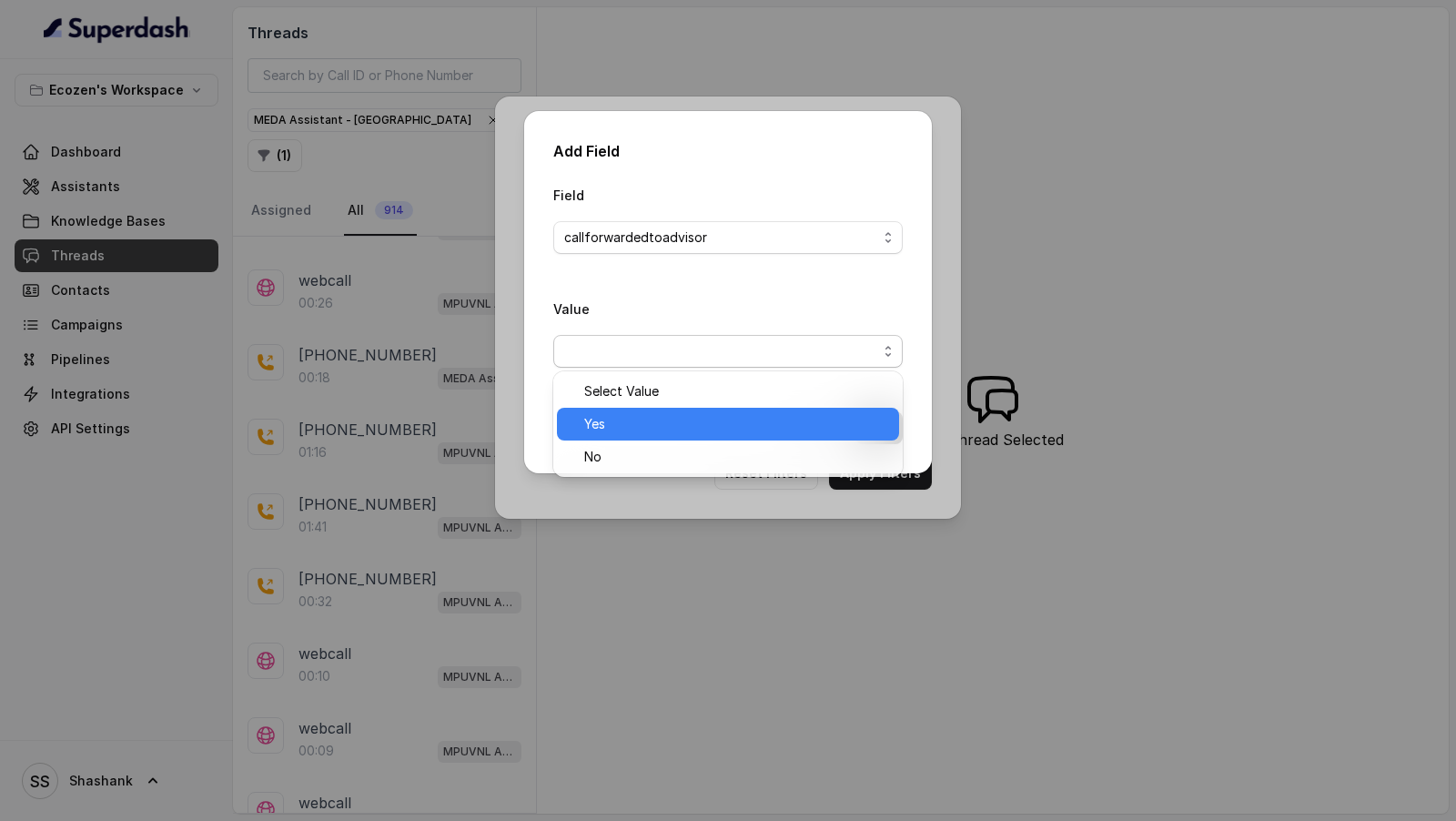
click at [632, 421] on span "Yes" at bounding box center [737, 424] width 304 height 22
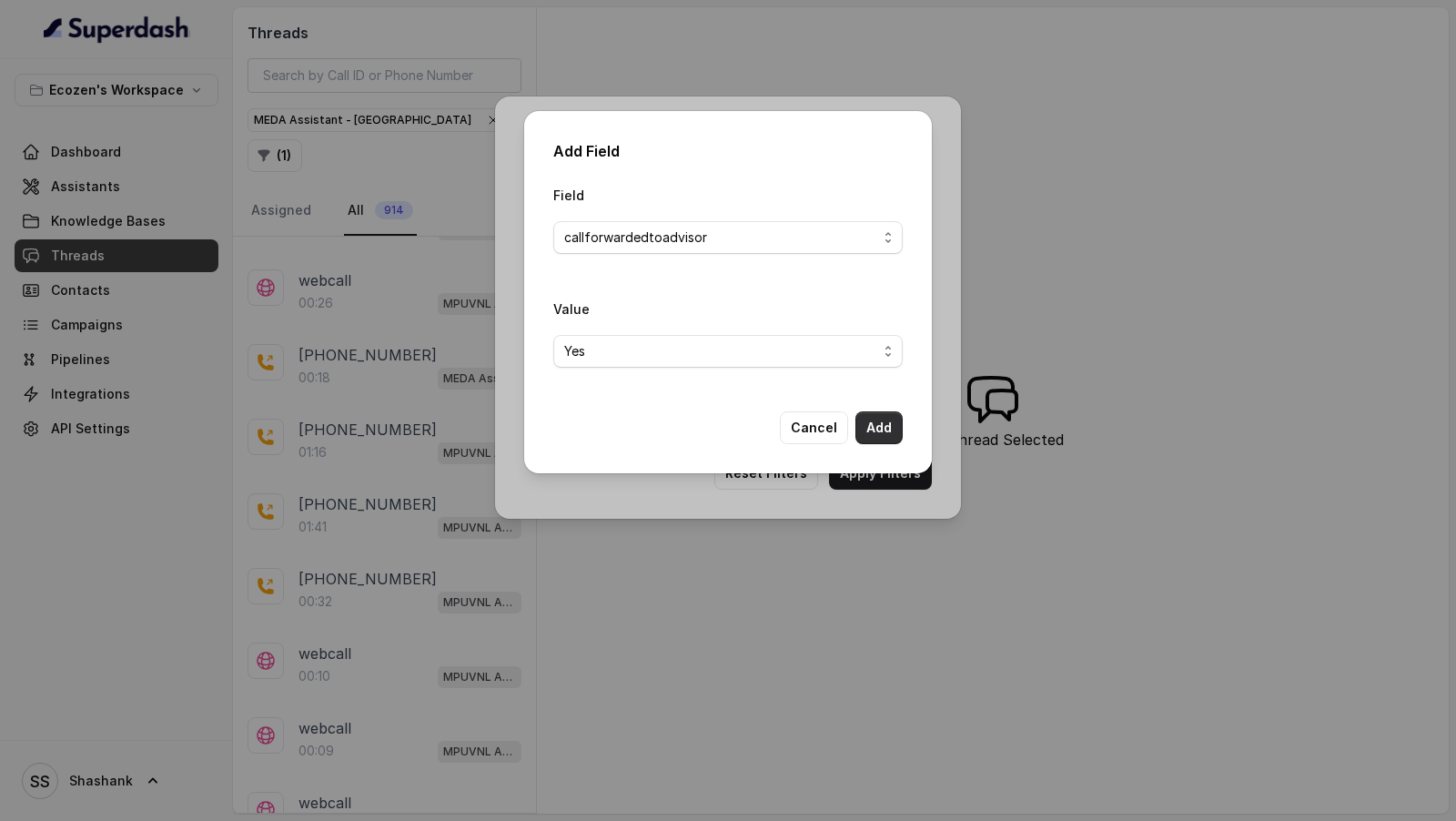
click at [890, 426] on button "Add" at bounding box center [879, 428] width 48 height 32
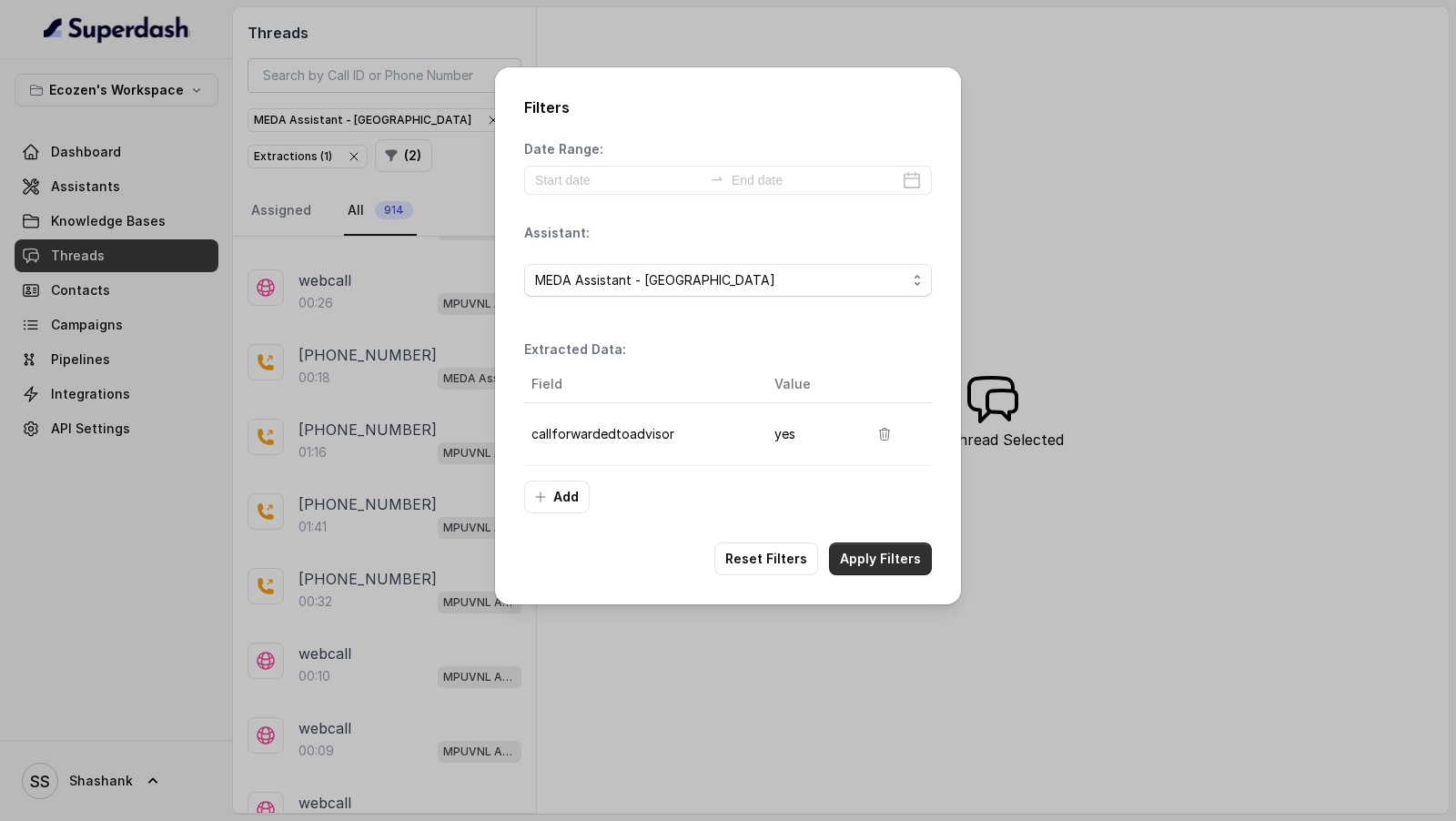
click at [902, 554] on button "Apply Filters" at bounding box center [881, 559] width 103 height 32
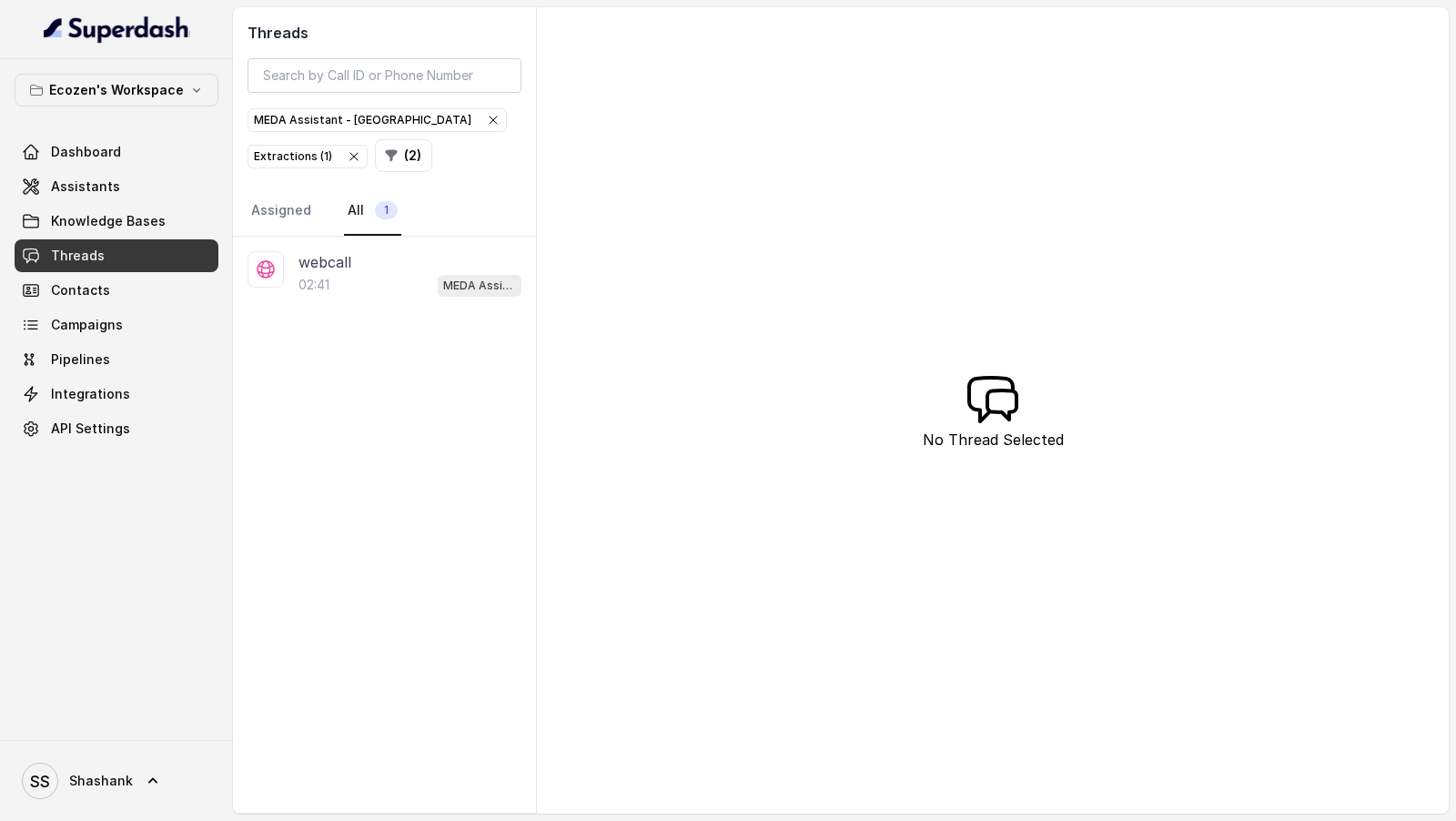
click at [347, 154] on icon "button" at bounding box center [354, 156] width 14 height 14
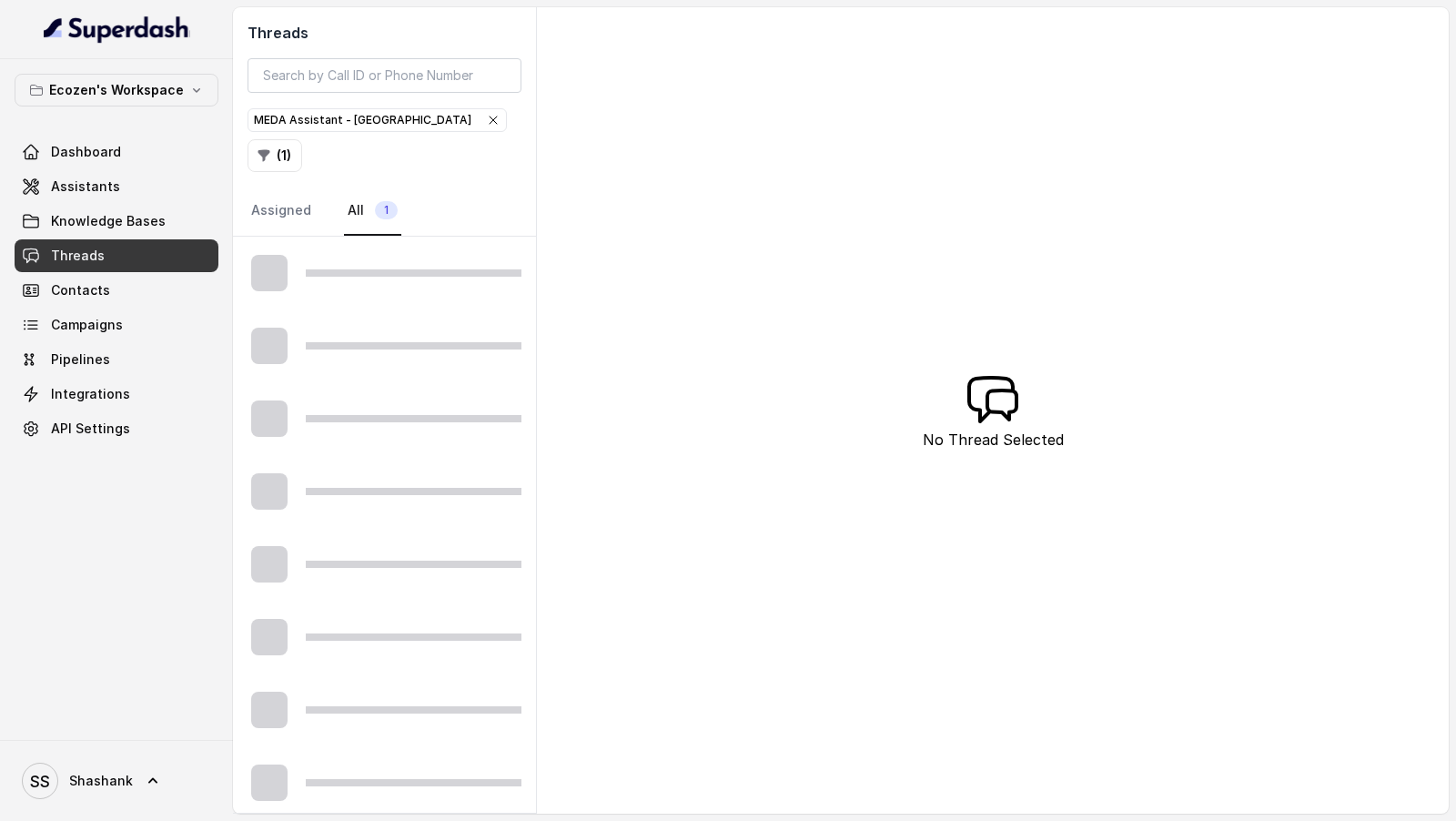
click at [486, 127] on icon "button" at bounding box center [492, 120] width 14 height 14
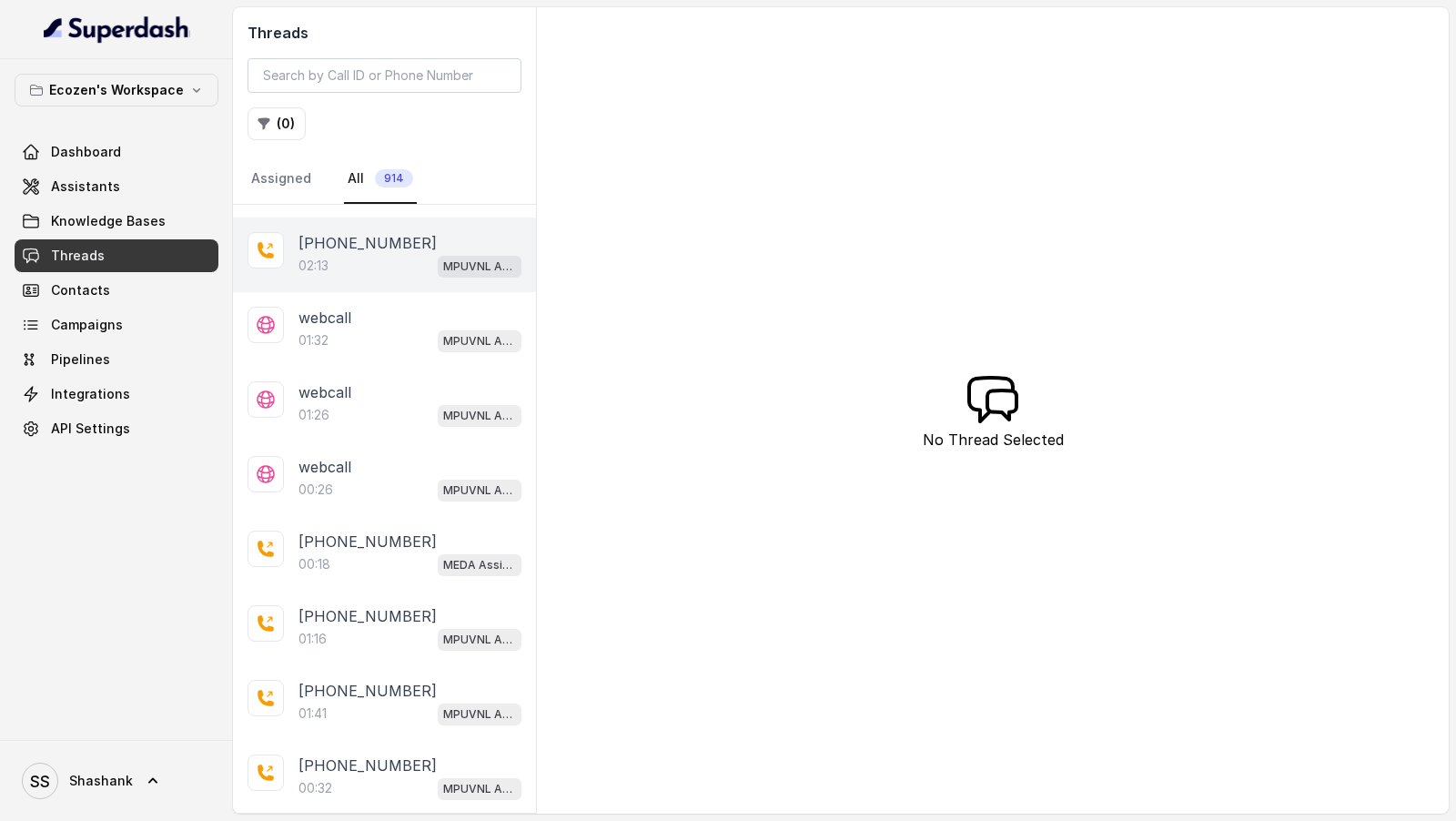
scroll to position [271, 0]
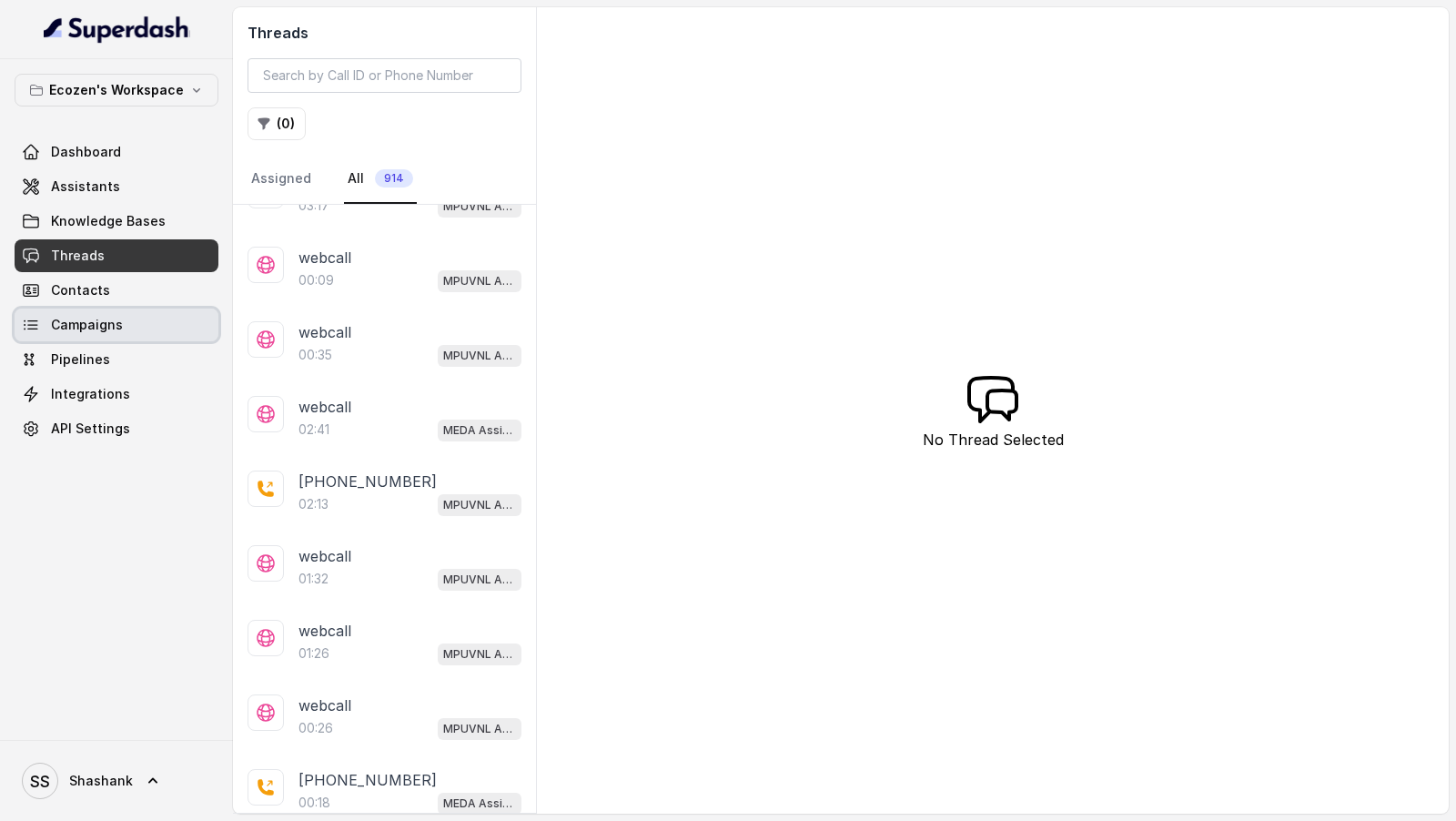
click at [82, 318] on span "Campaigns" at bounding box center [87, 324] width 72 height 18
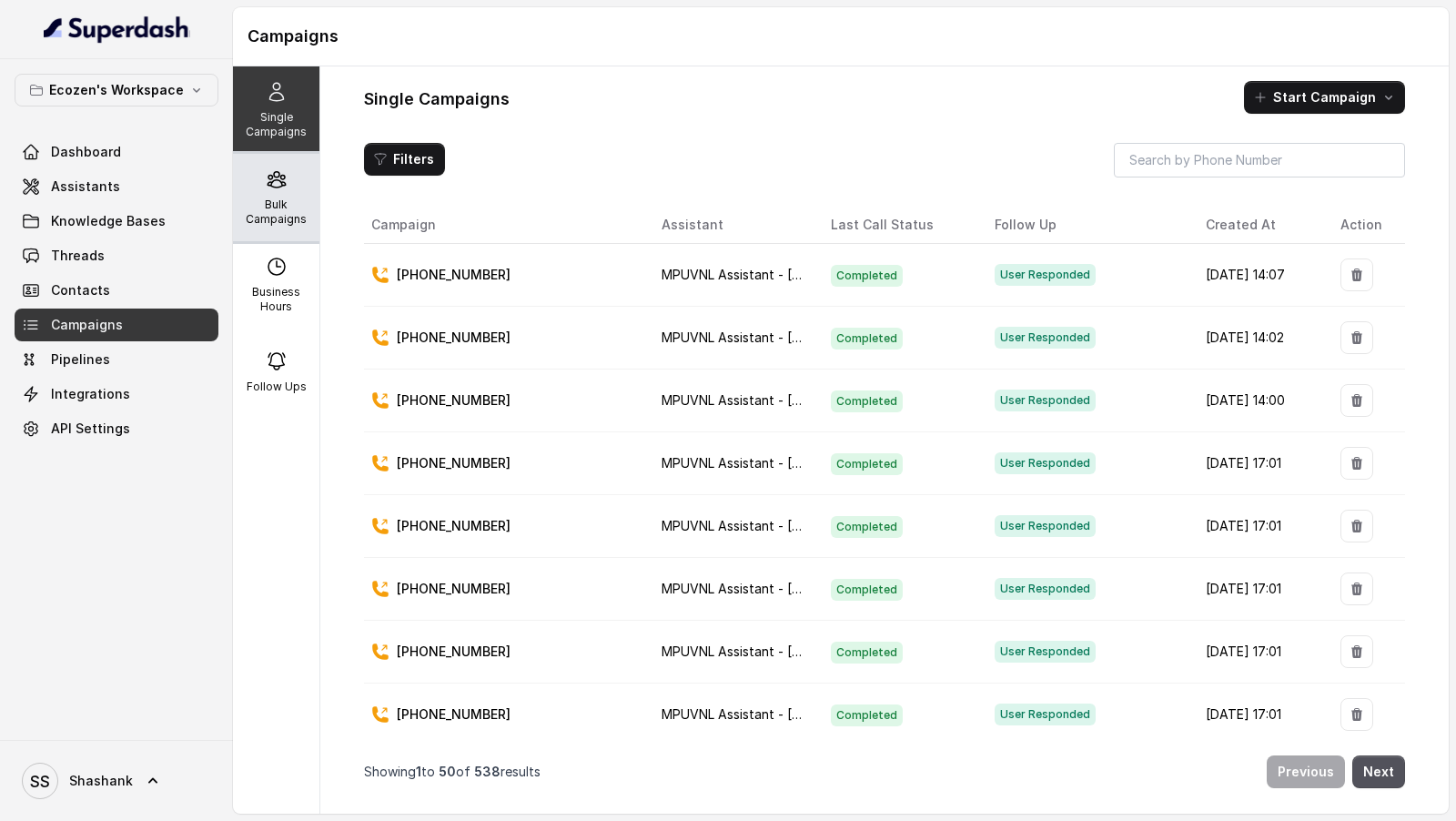
click at [270, 234] on div "Bulk Campaigns" at bounding box center [276, 198] width 86 height 87
click at [840, 273] on span "Completed" at bounding box center [867, 276] width 72 height 22
click at [288, 212] on p "Bulk Campaigns" at bounding box center [277, 212] width 72 height 29
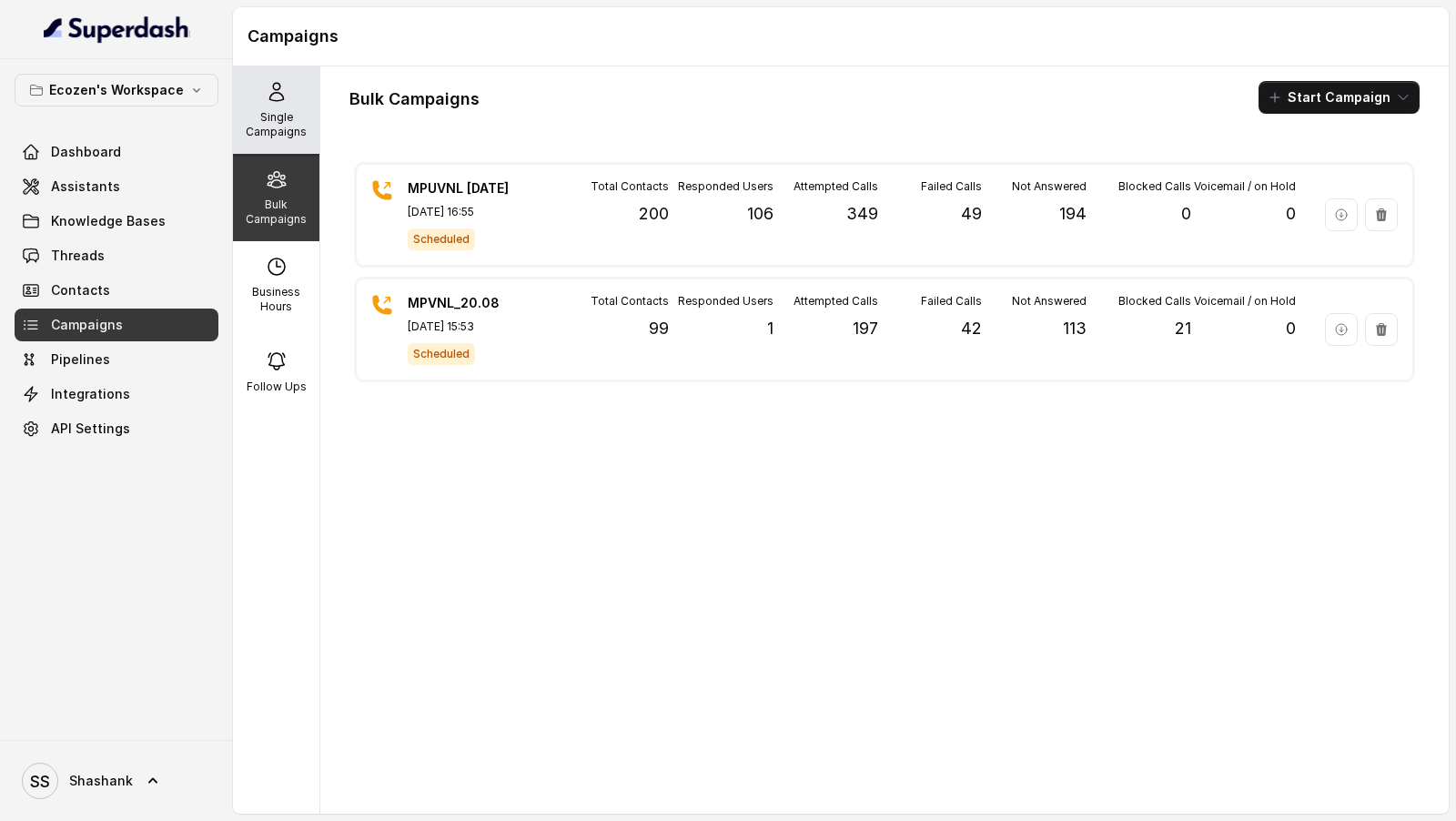
click at [283, 124] on p "Single Campaigns" at bounding box center [277, 124] width 72 height 29
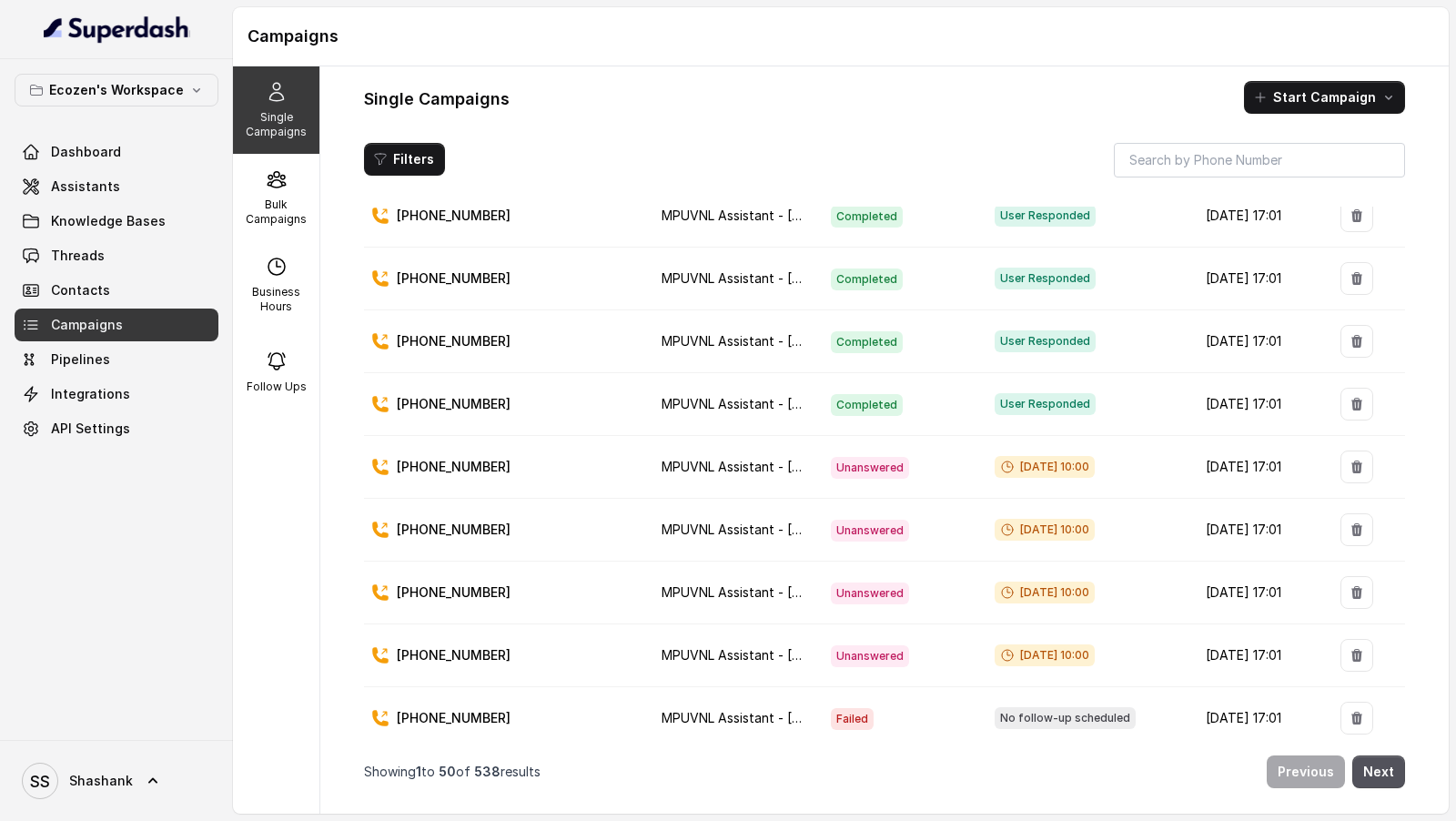
scroll to position [550, 0]
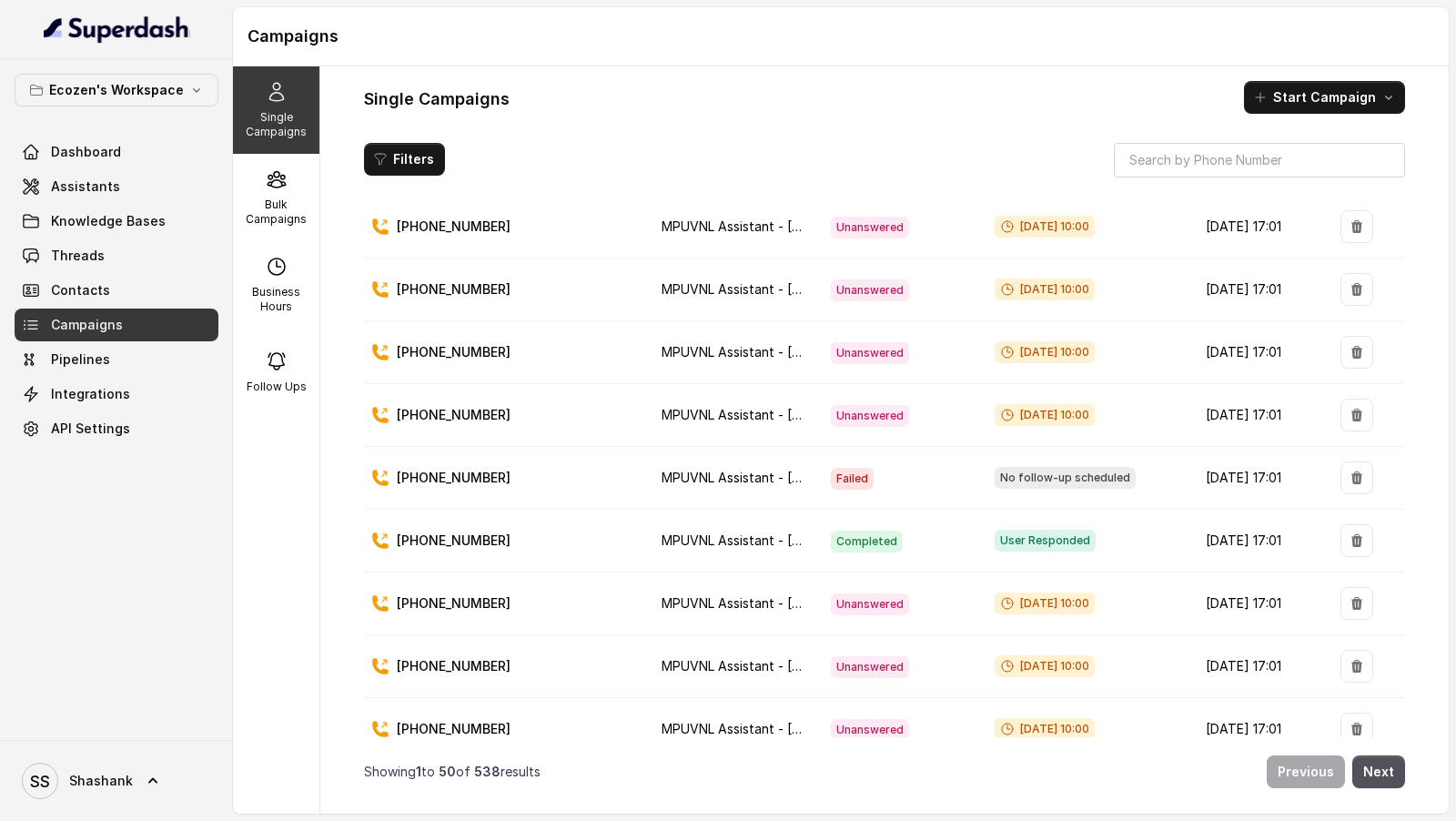
click at [995, 404] on span "[DATE] 10:00" at bounding box center [1044, 414] width 100 height 22
drag, startPoint x: 994, startPoint y: 395, endPoint x: 1080, endPoint y: 394, distance: 86.0
click at [1081, 404] on span "[DATE] 10:00" at bounding box center [1044, 414] width 100 height 22
click at [133, 784] on link "SS [PERSON_NAME]" at bounding box center [116, 781] width 204 height 51
click at [607, 546] on div "Ecozen's Workspace Dashboard Assistants Knowledge Bases Threads Contacts Campai…" at bounding box center [728, 410] width 1456 height 821
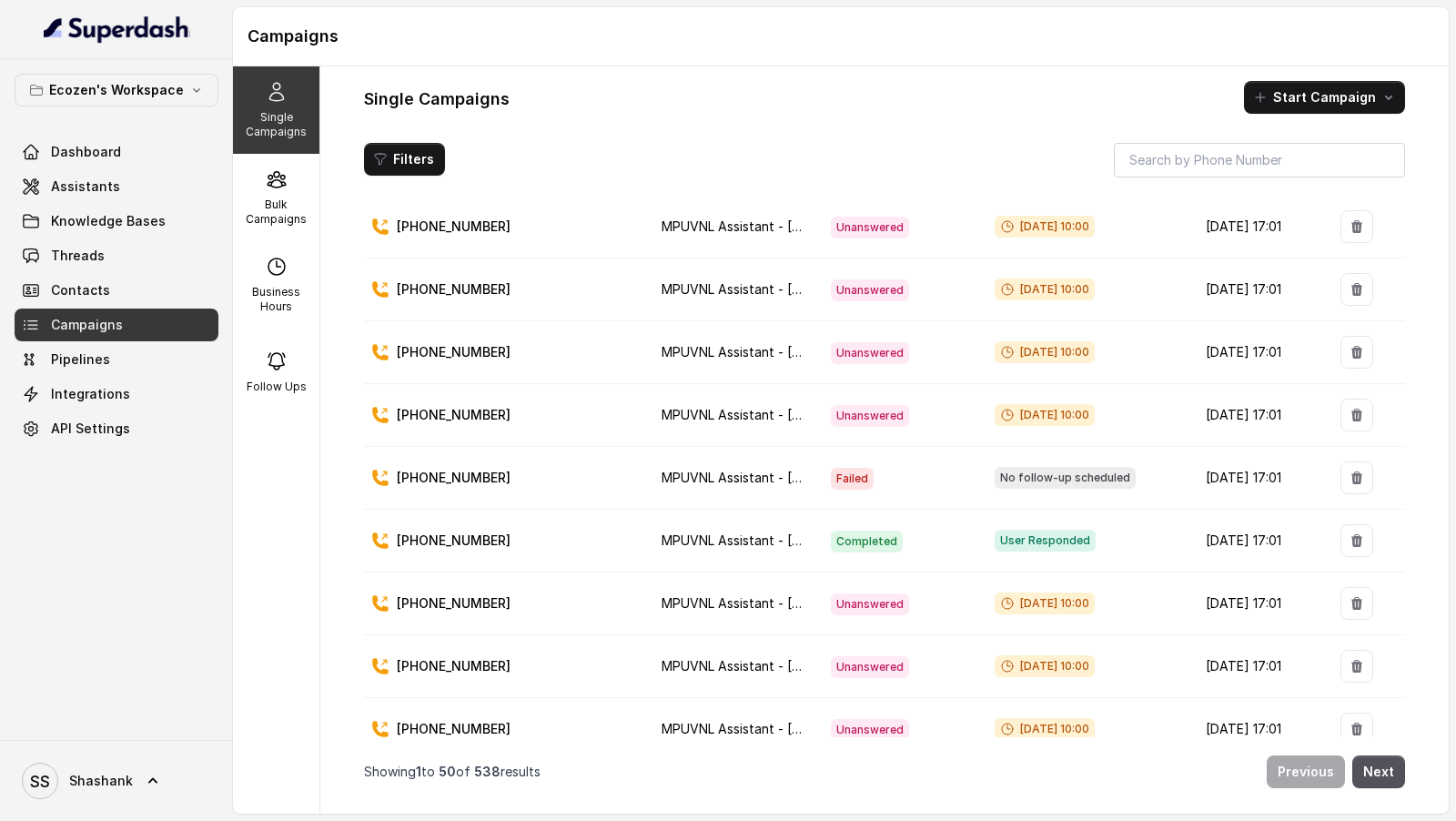
scroll to position [343, 0]
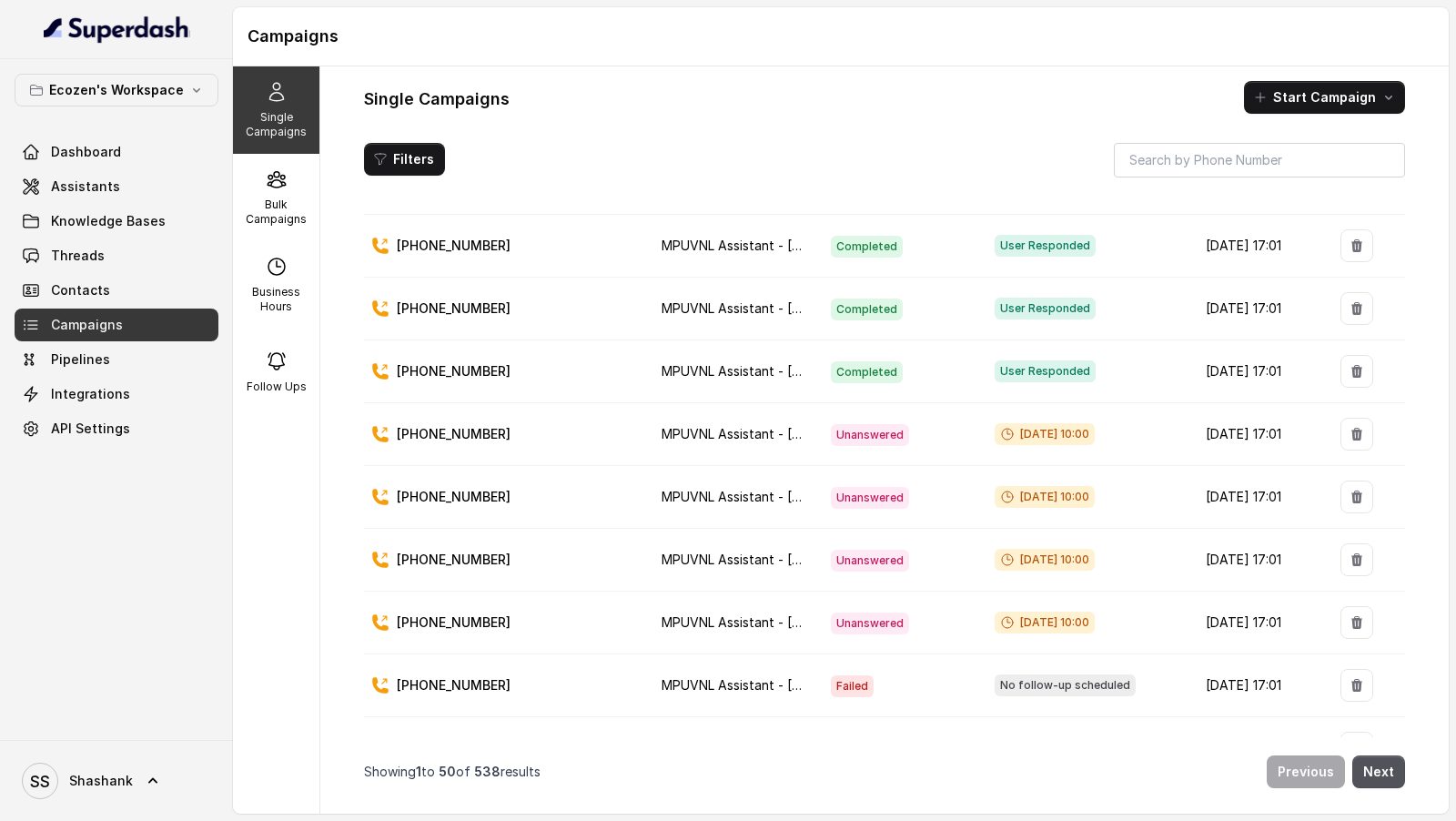
click at [995, 423] on span "[DATE] 10:00" at bounding box center [1044, 433] width 100 height 22
drag, startPoint x: 987, startPoint y: 422, endPoint x: 1097, endPoint y: 420, distance: 110.0
click at [1097, 423] on div "[DATE] 10:00" at bounding box center [1086, 434] width 182 height 23
click at [995, 486] on span "[DATE] 10:00" at bounding box center [1044, 496] width 100 height 22
drag, startPoint x: 991, startPoint y: 474, endPoint x: 1094, endPoint y: 475, distance: 103.0
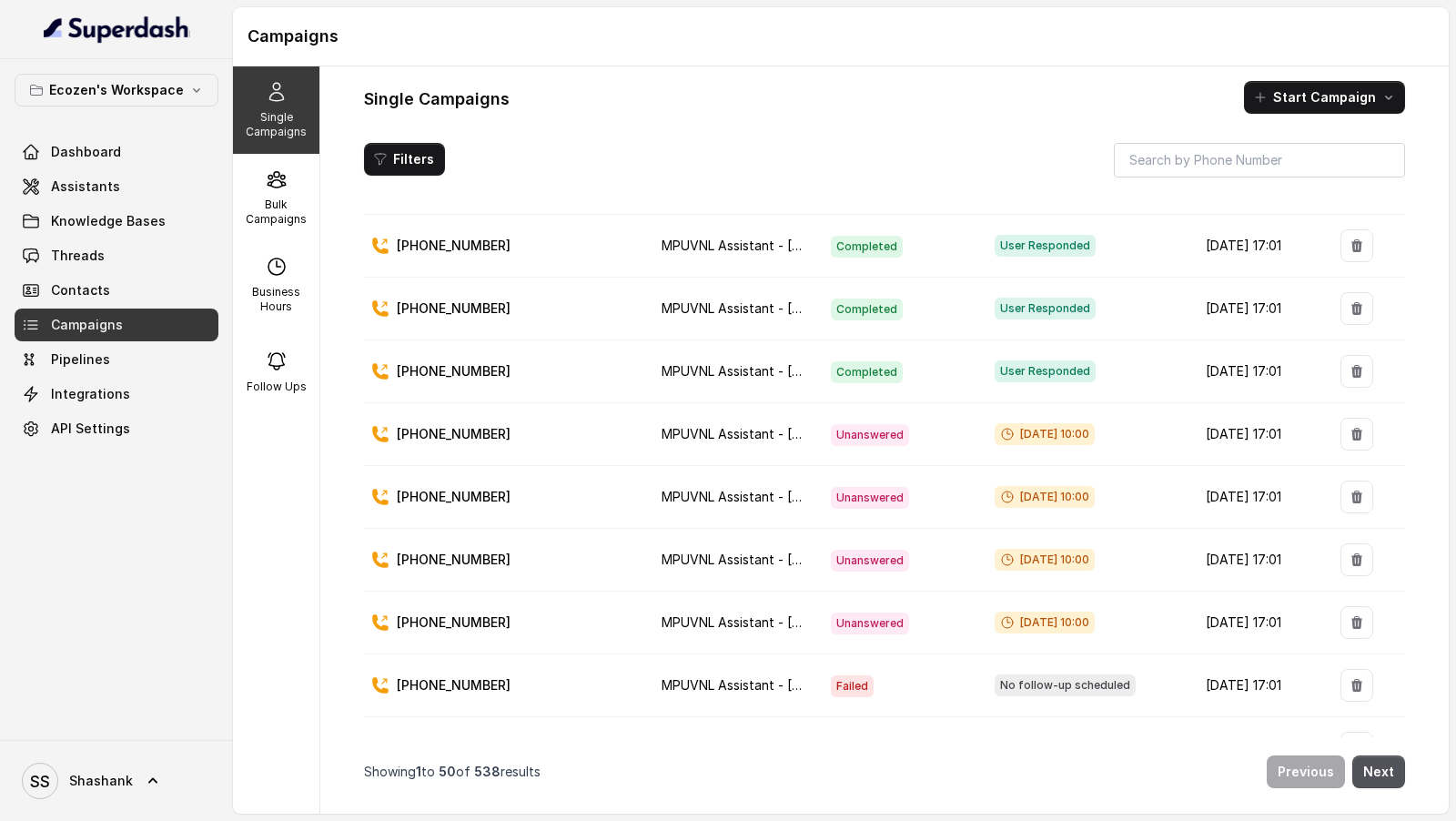
click at [1095, 486] on div "[DATE] 10:00" at bounding box center [1086, 497] width 182 height 23
click at [995, 549] on span "[DATE] 10:00" at bounding box center [1044, 560] width 100 height 22
drag, startPoint x: 987, startPoint y: 542, endPoint x: 1087, endPoint y: 544, distance: 100.0
click at [1087, 549] on span "[DATE] 10:00" at bounding box center [1044, 560] width 100 height 22
click at [995, 612] on span "[DATE] 10:00" at bounding box center [1044, 622] width 100 height 22
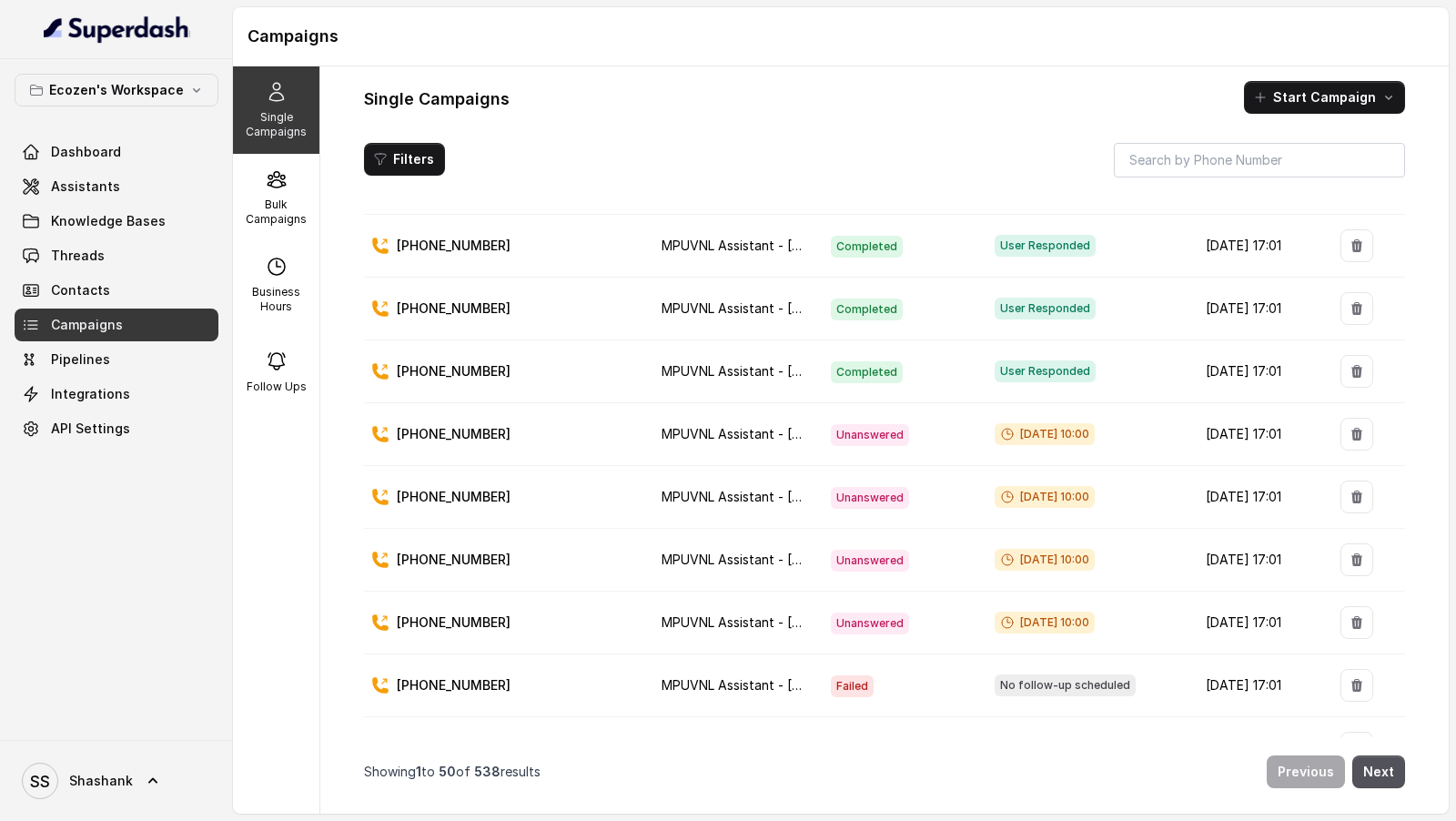
drag, startPoint x: 982, startPoint y: 601, endPoint x: 1082, endPoint y: 606, distance: 100.1
click at [1082, 612] on span "[DATE] 10:00" at bounding box center [1044, 622] width 100 height 22
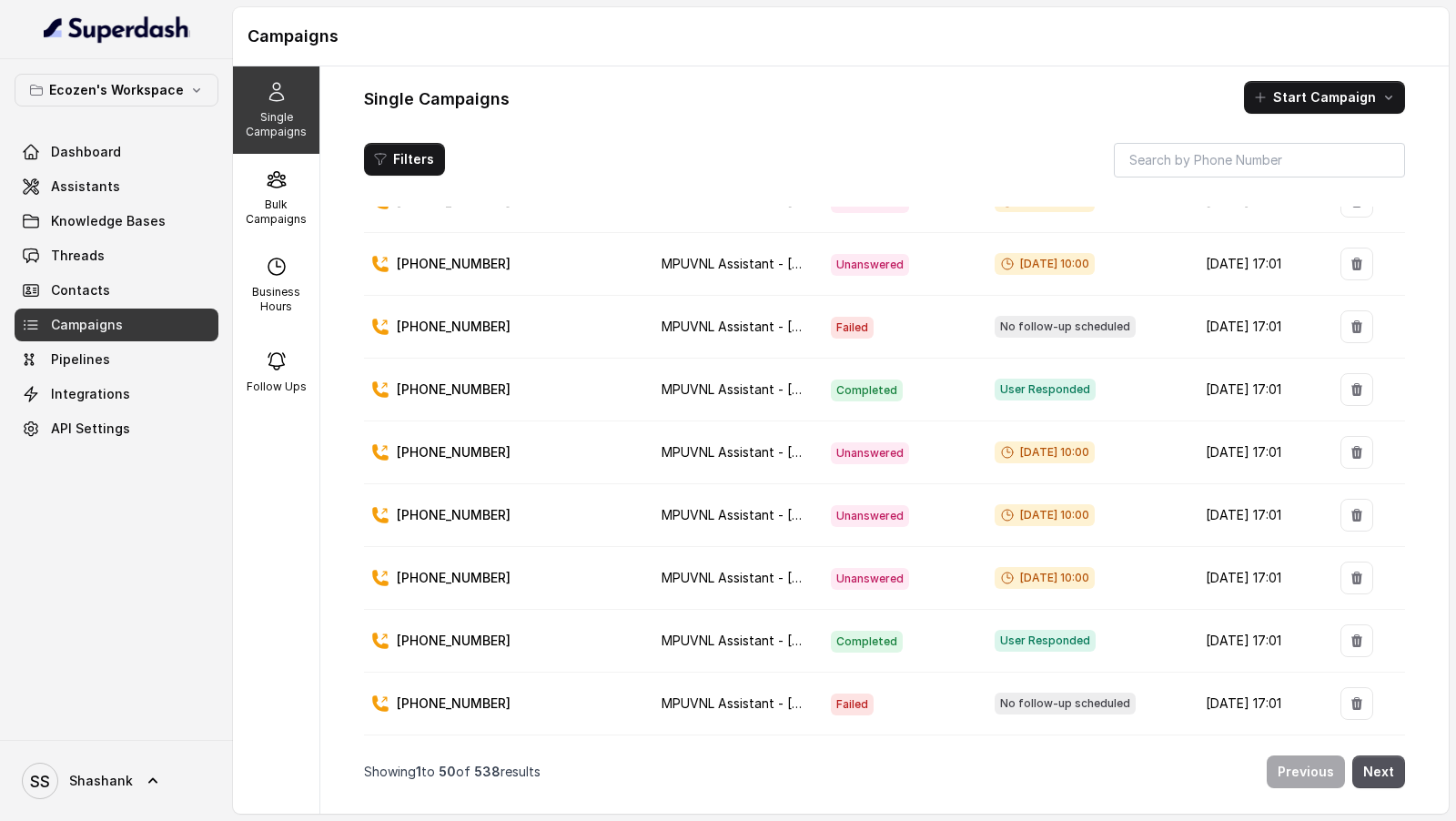
scroll to position [742, 0]
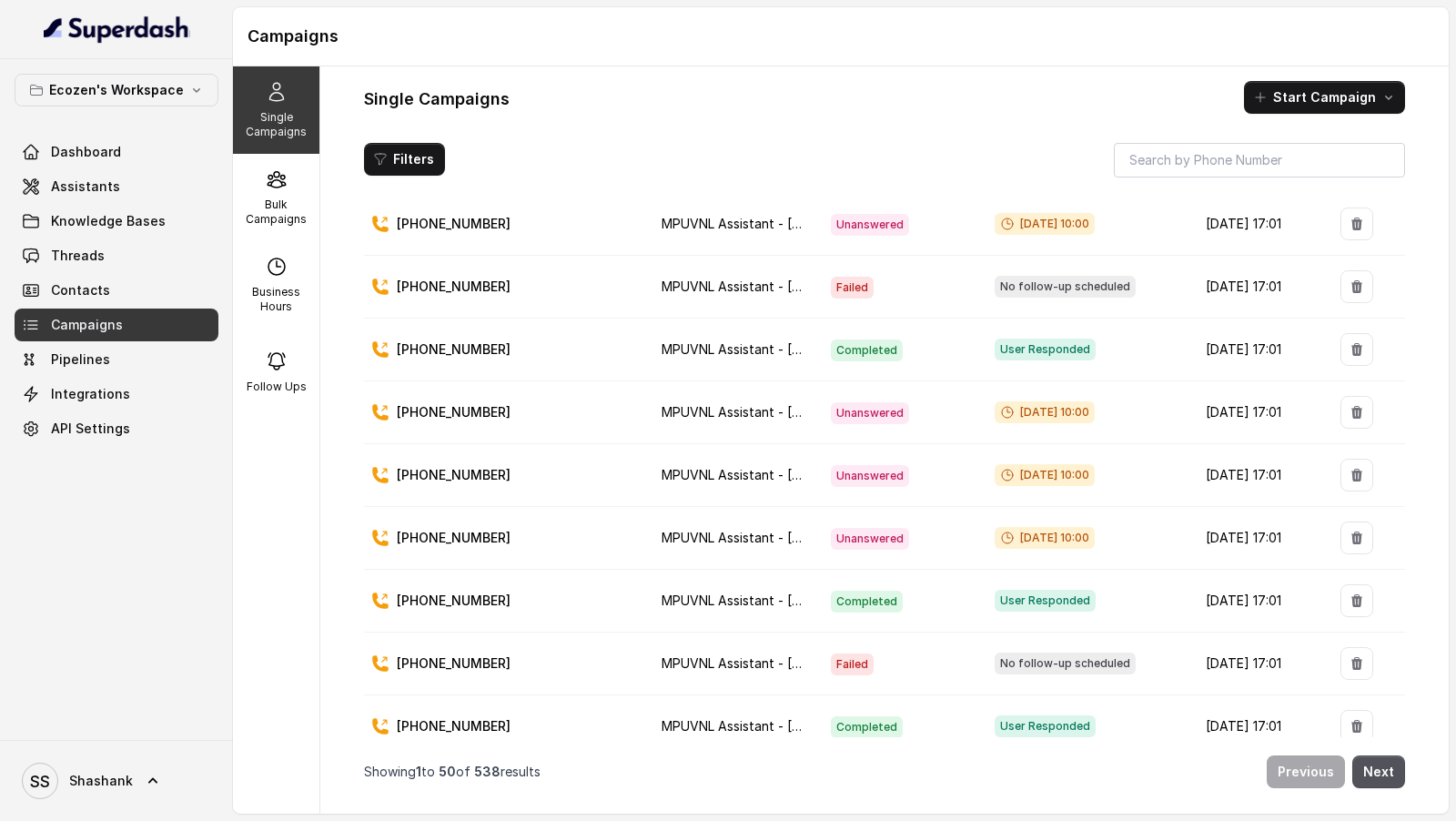
click at [995, 527] on span "[DATE] 10:00" at bounding box center [1044, 538] width 100 height 22
drag, startPoint x: 994, startPoint y: 508, endPoint x: 1080, endPoint y: 512, distance: 86.1
click at [1080, 527] on span "[DATE] 10:00" at bounding box center [1044, 538] width 100 height 22
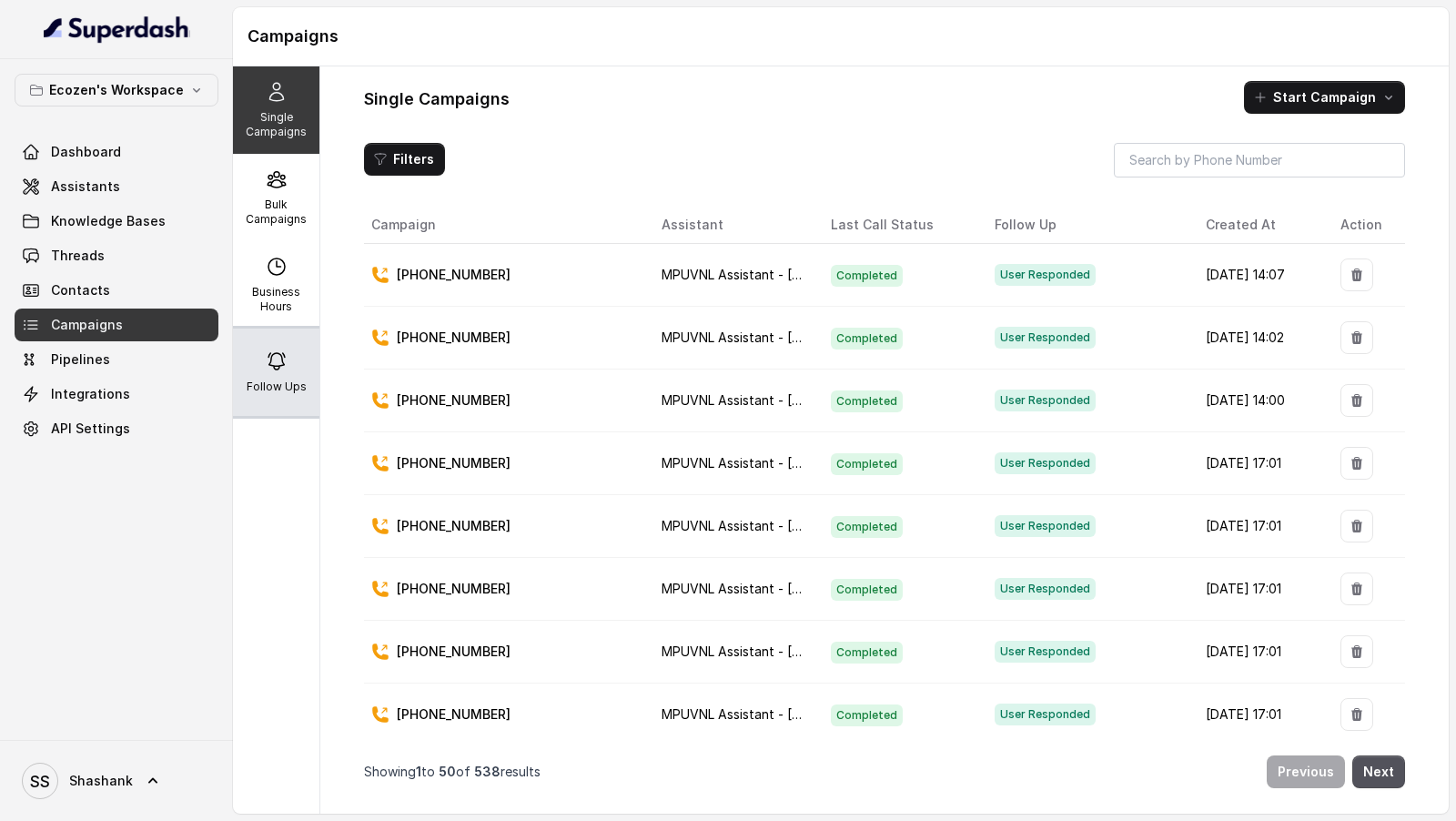
click at [317, 334] on div "Follow Ups" at bounding box center [276, 372] width 86 height 87
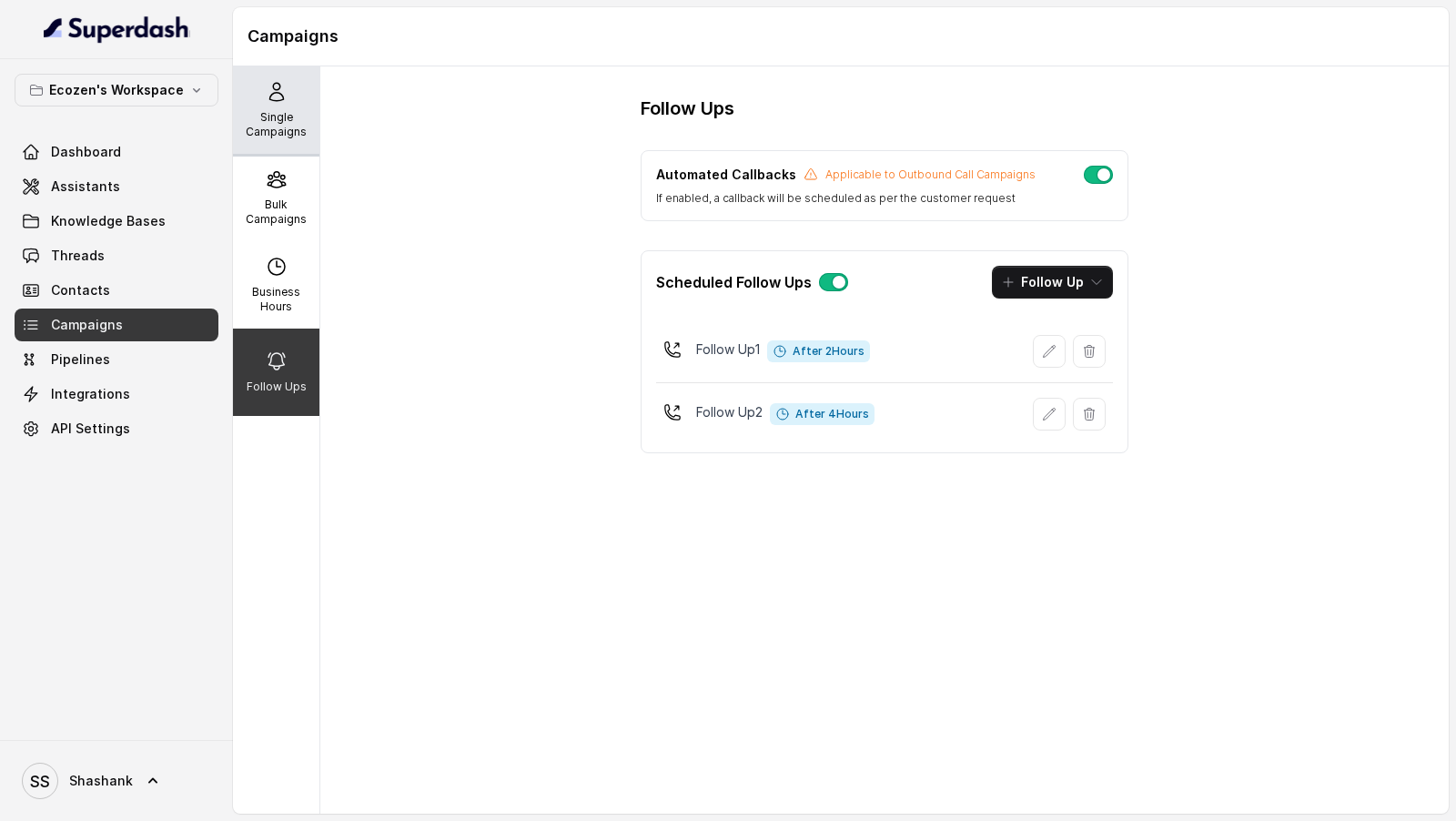
click at [248, 117] on p "Single Campaigns" at bounding box center [277, 124] width 72 height 29
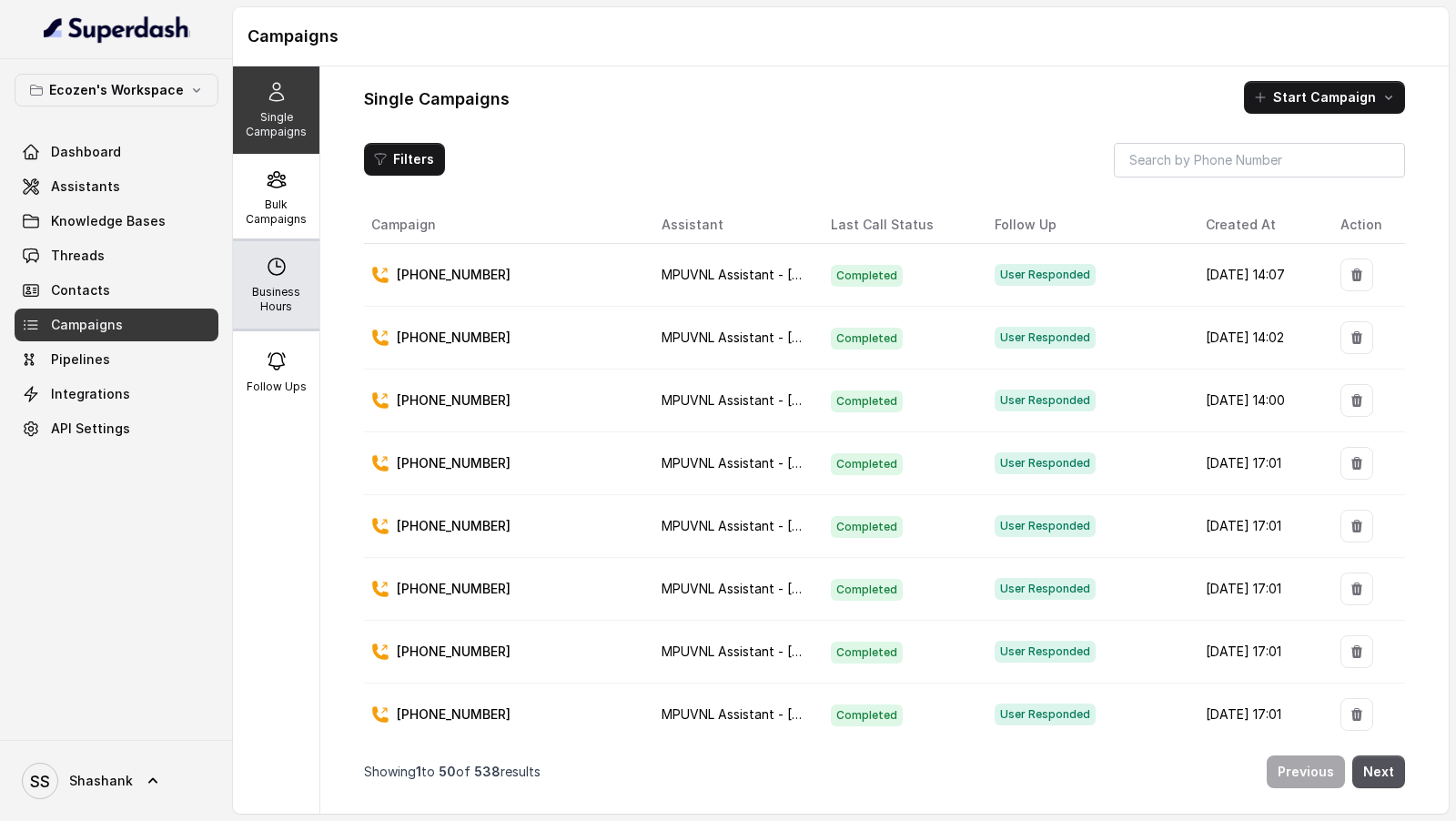
click at [252, 249] on div "Business Hours" at bounding box center [276, 285] width 86 height 87
select select "[GEOGRAPHIC_DATA]/[GEOGRAPHIC_DATA]"
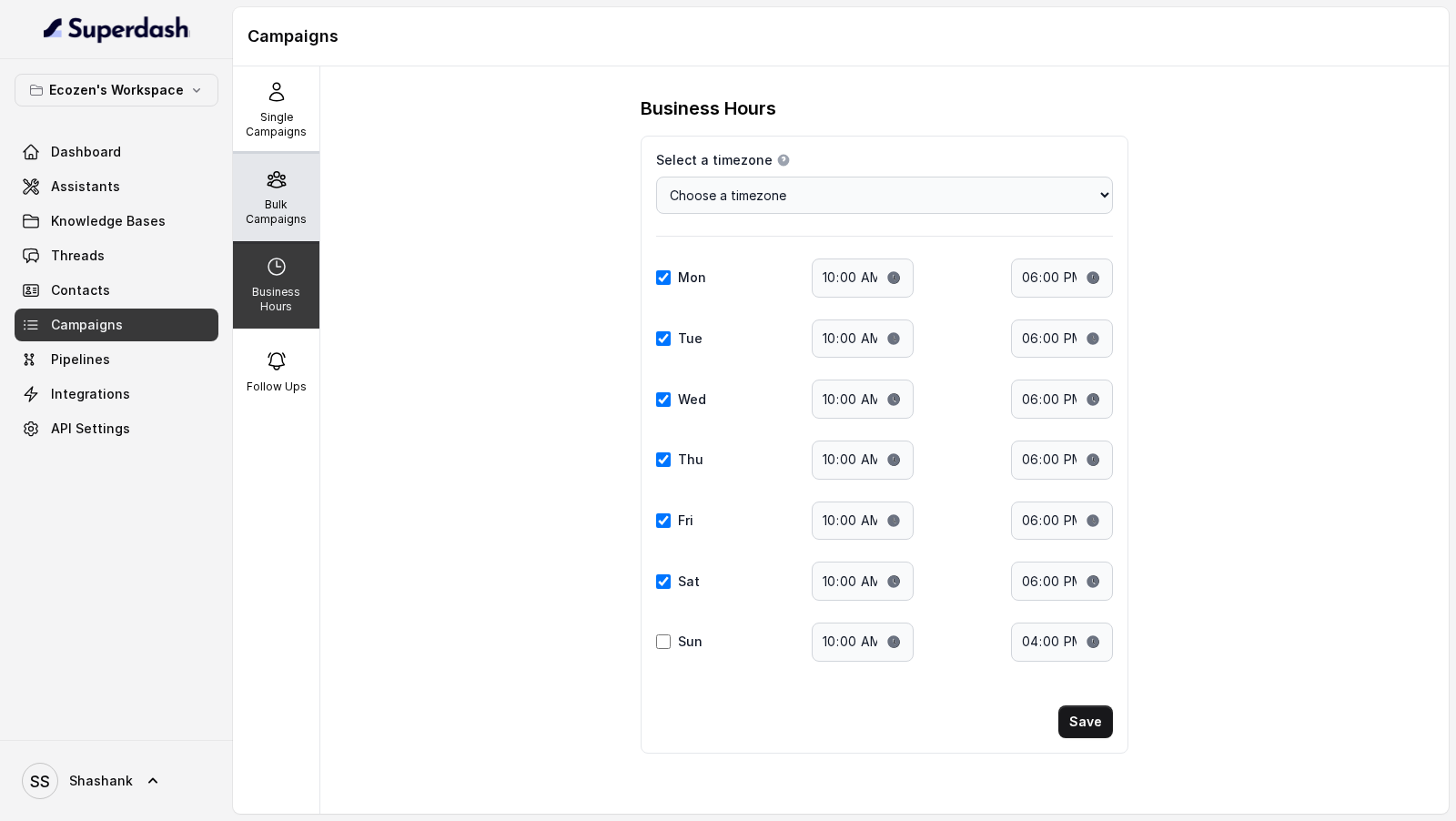
click at [259, 203] on p "Bulk Campaigns" at bounding box center [277, 212] width 72 height 29
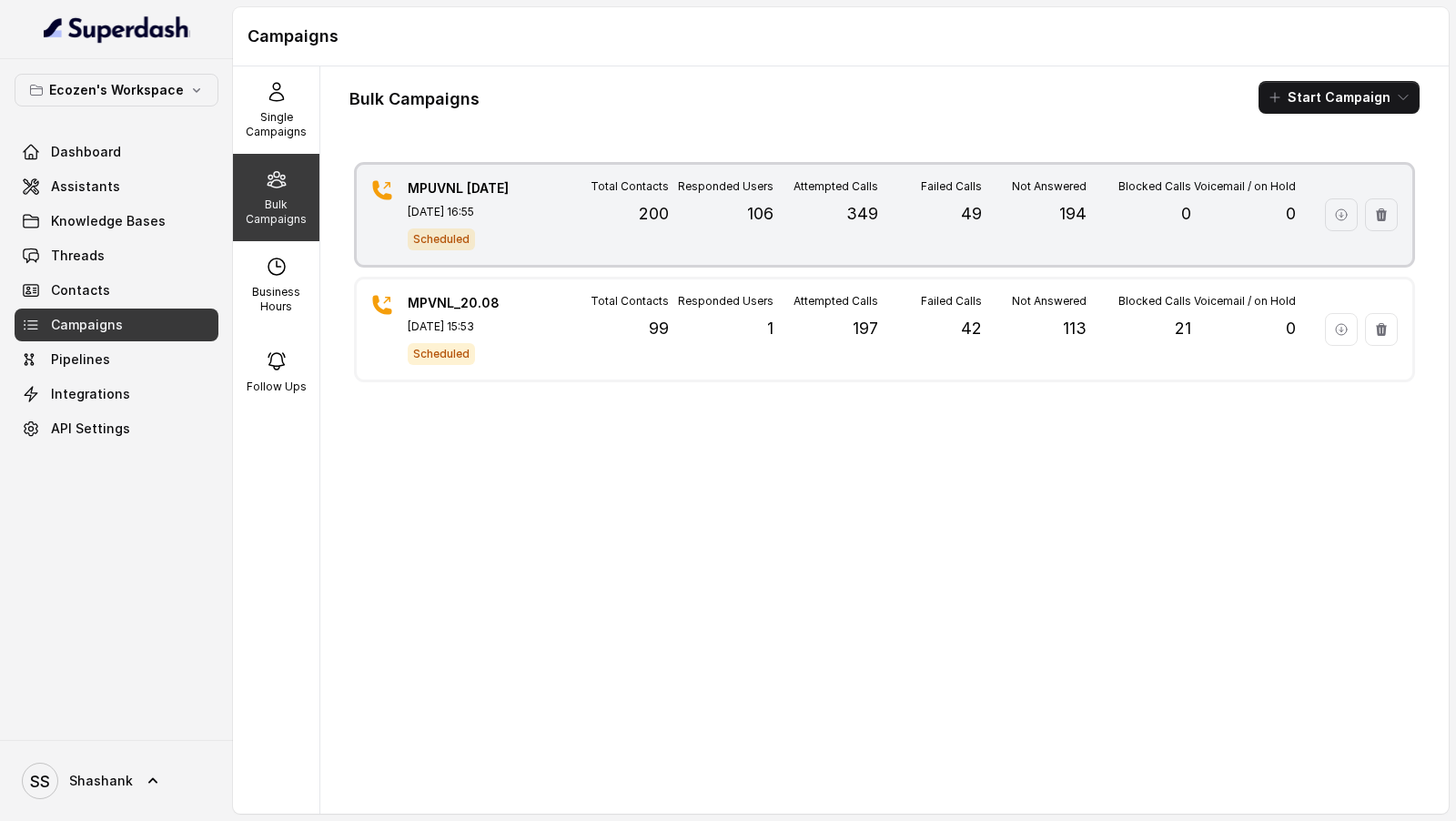
click at [417, 224] on div "MPUVNL [DATE] [DATE] 16:55 Scheduled" at bounding box center [471, 215] width 127 height 71
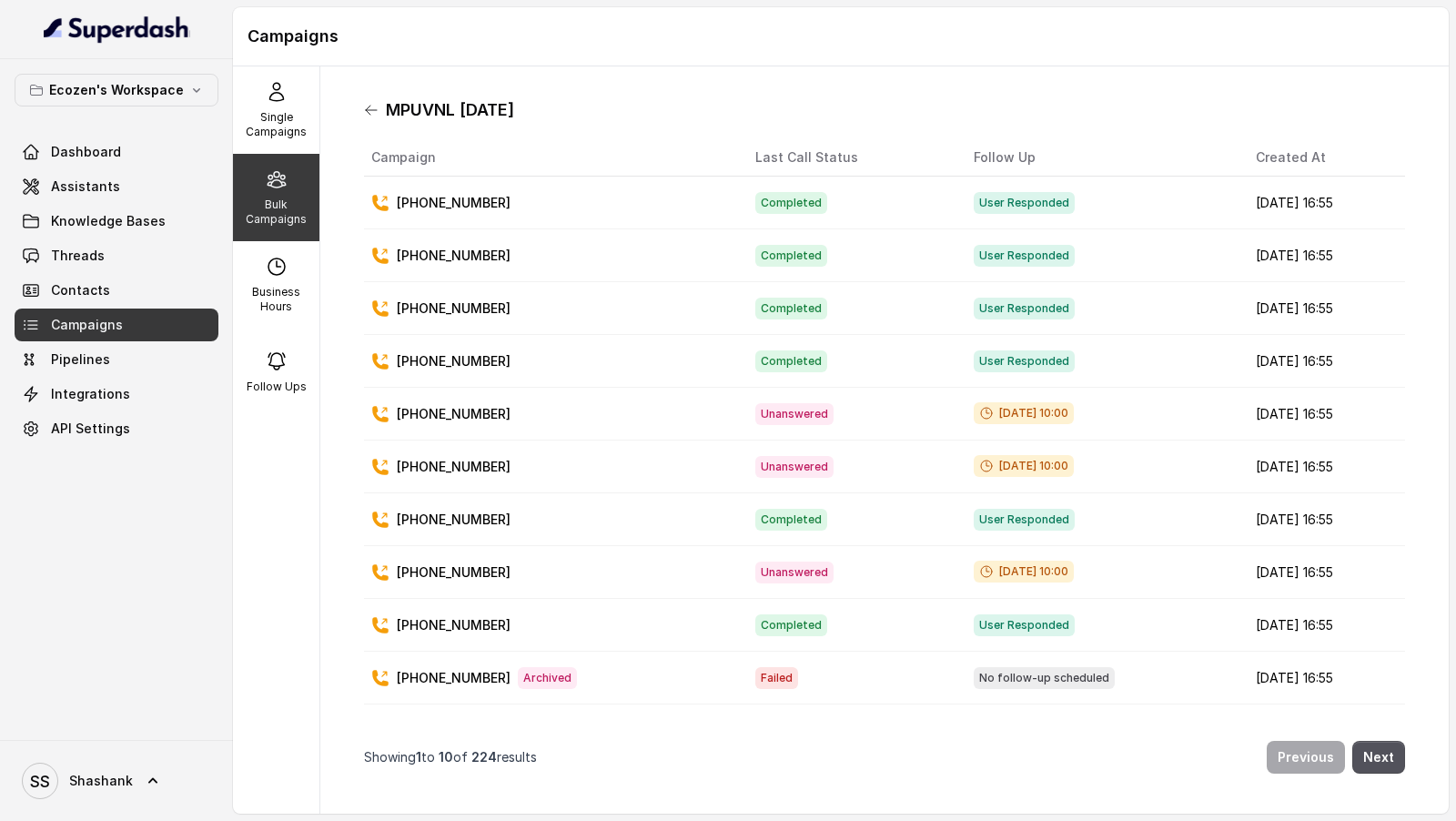
click at [375, 112] on icon at bounding box center [371, 109] width 14 height 14
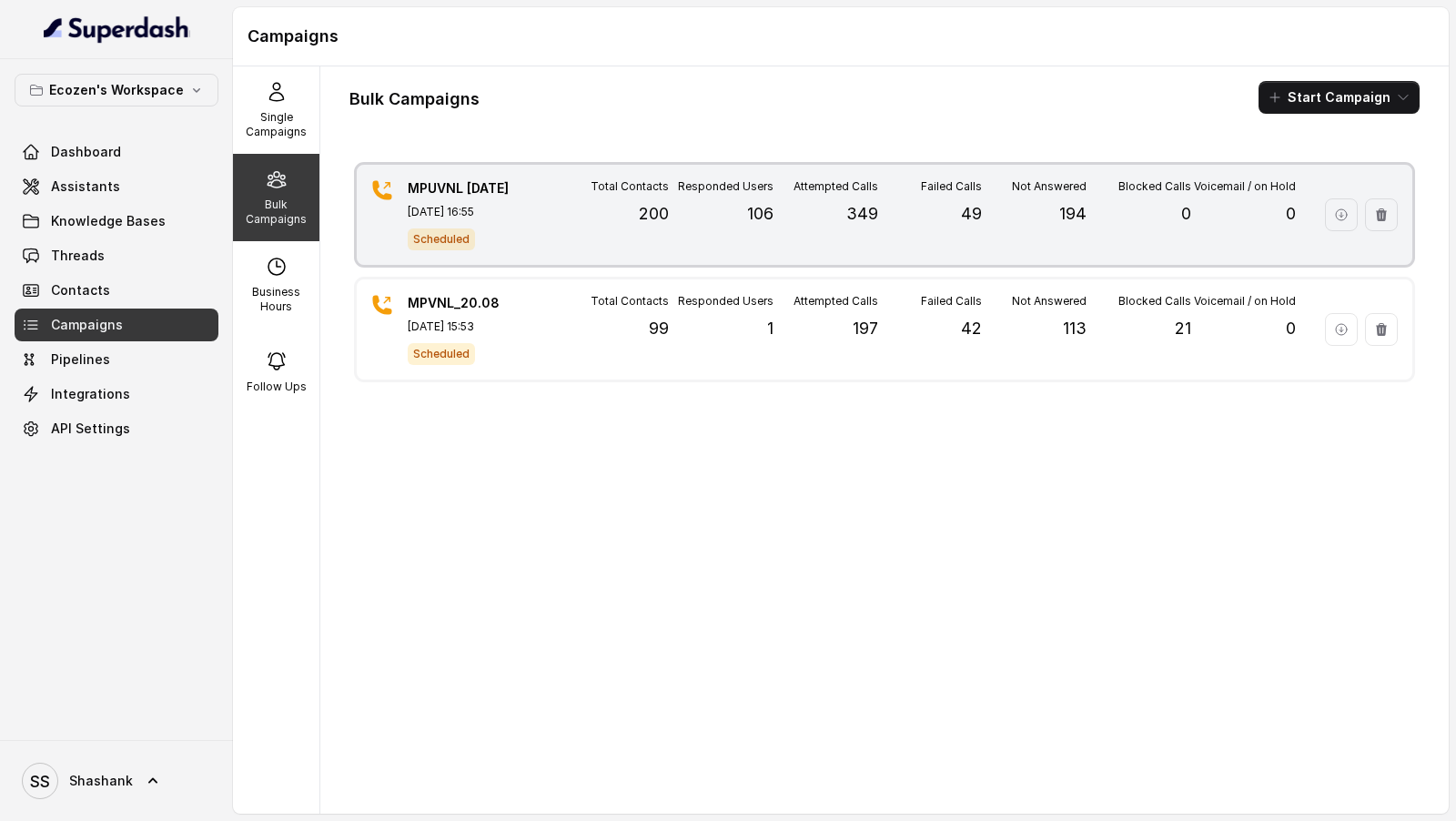
click at [521, 211] on p "[DATE] 16:55" at bounding box center [471, 211] width 127 height 14
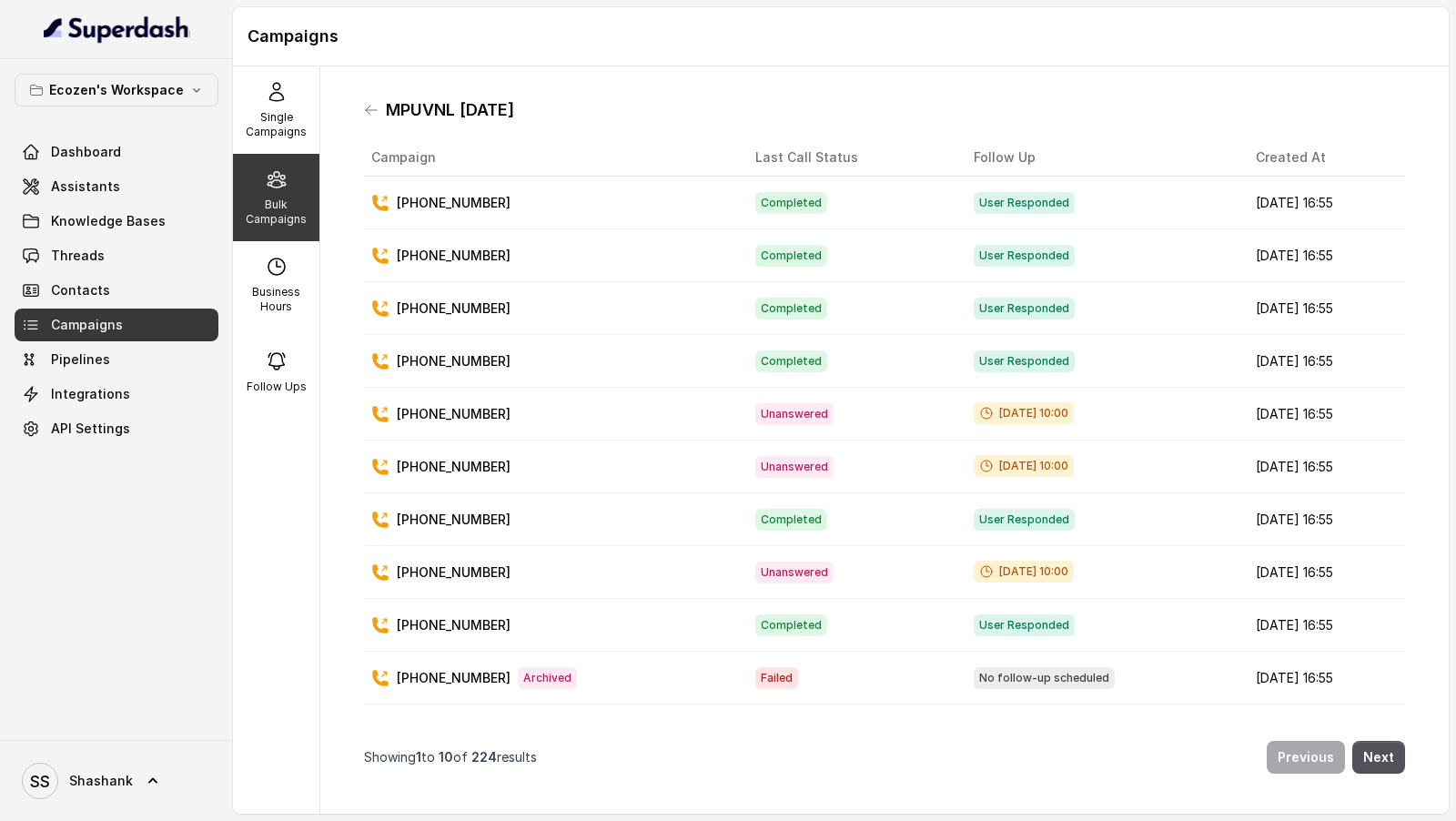
click at [369, 117] on icon at bounding box center [371, 109] width 14 height 14
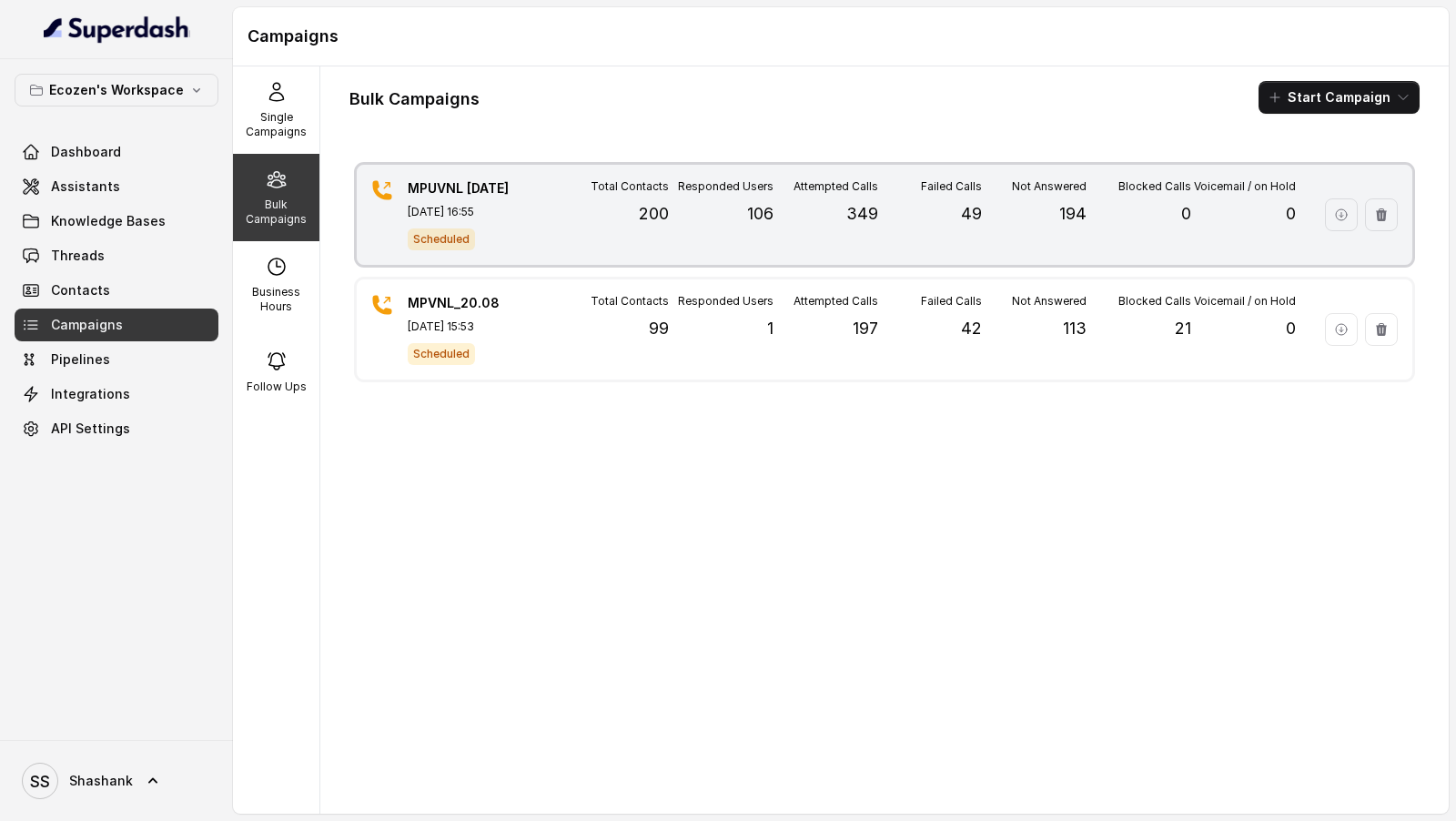
click at [472, 199] on div "MPUVNL [DATE] [DATE] 16:55 Scheduled" at bounding box center [471, 215] width 127 height 71
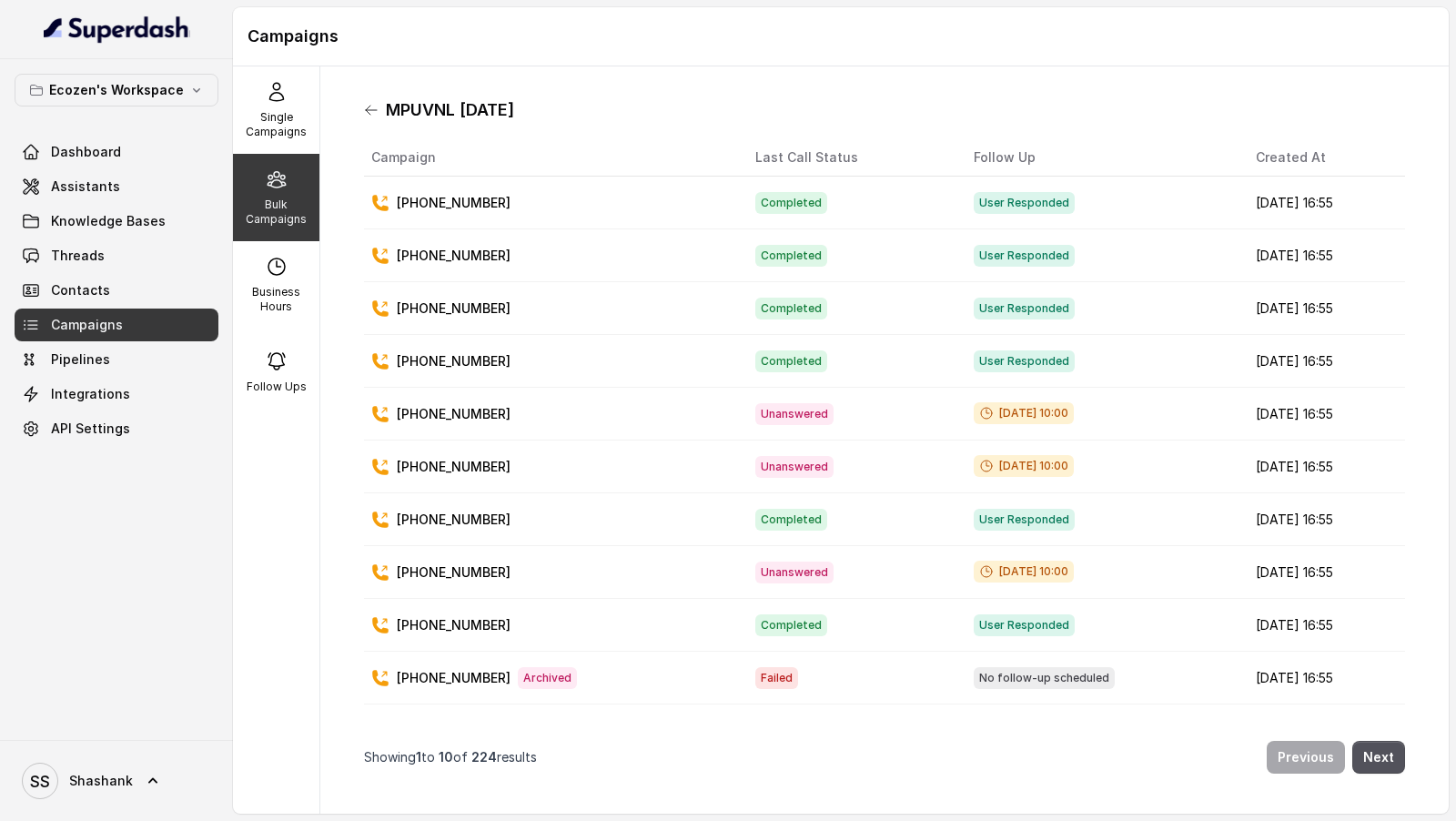
click at [374, 113] on icon at bounding box center [371, 109] width 14 height 14
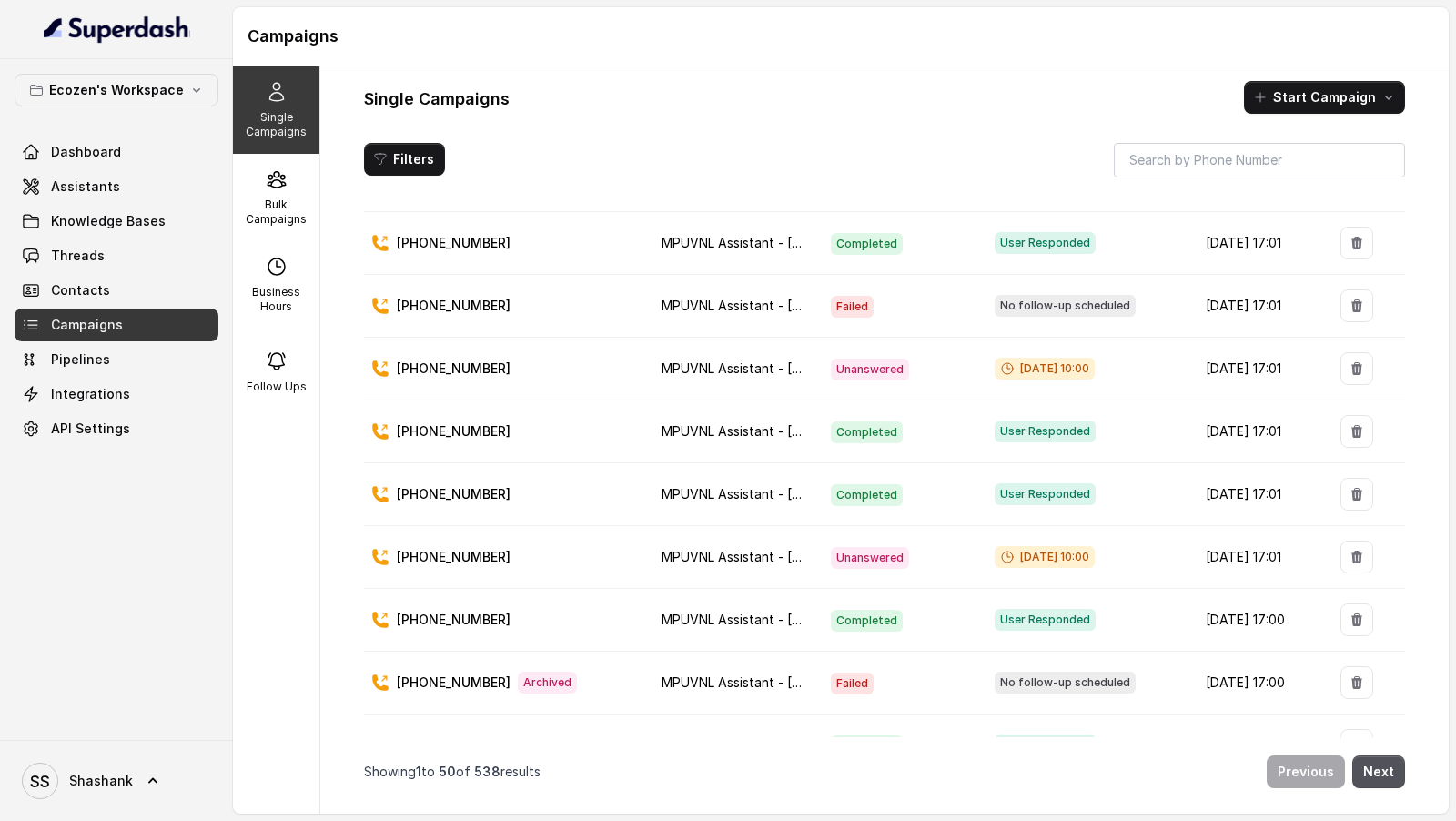
scroll to position [1198, 0]
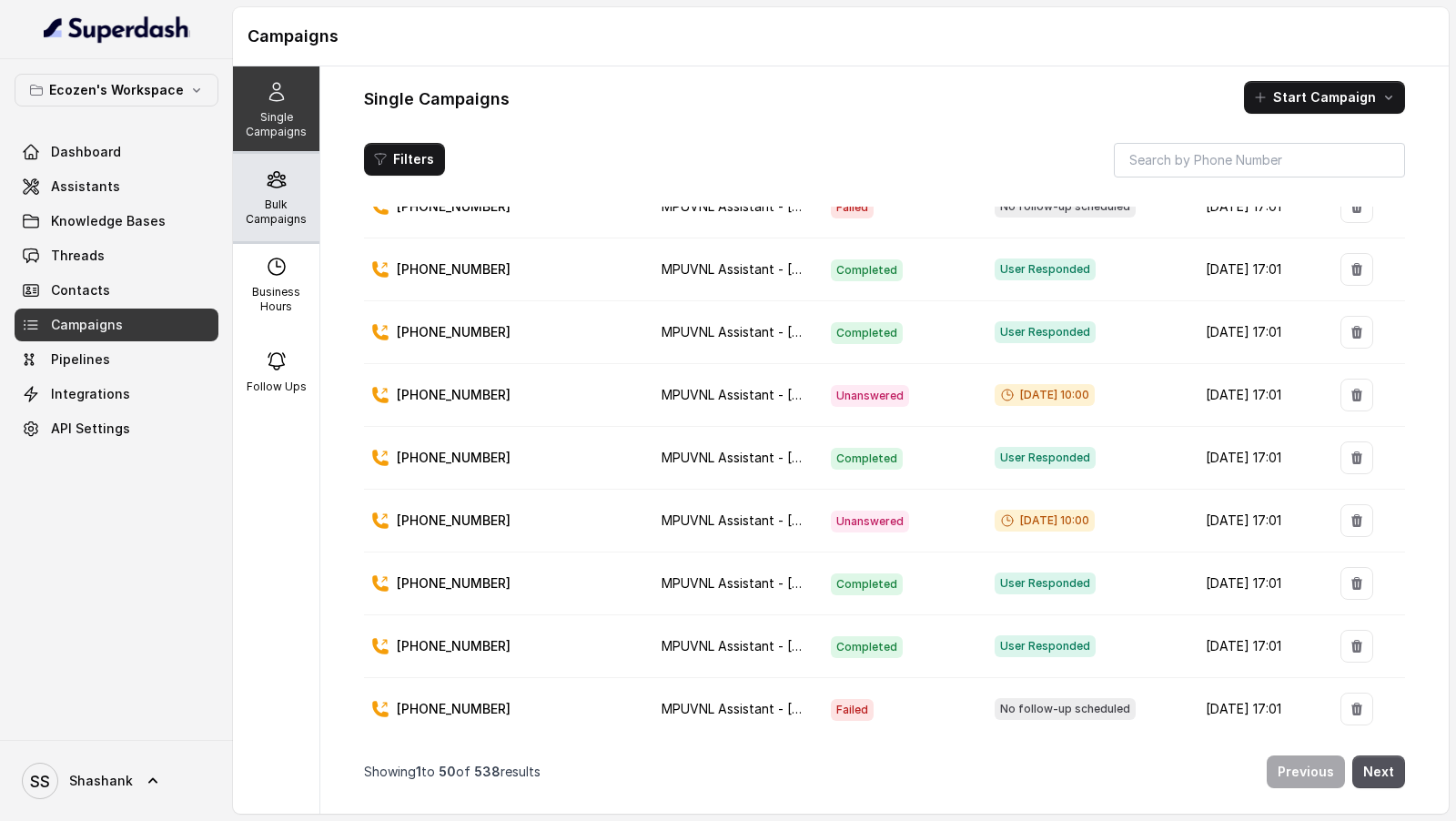
click at [278, 183] on icon at bounding box center [277, 179] width 22 height 22
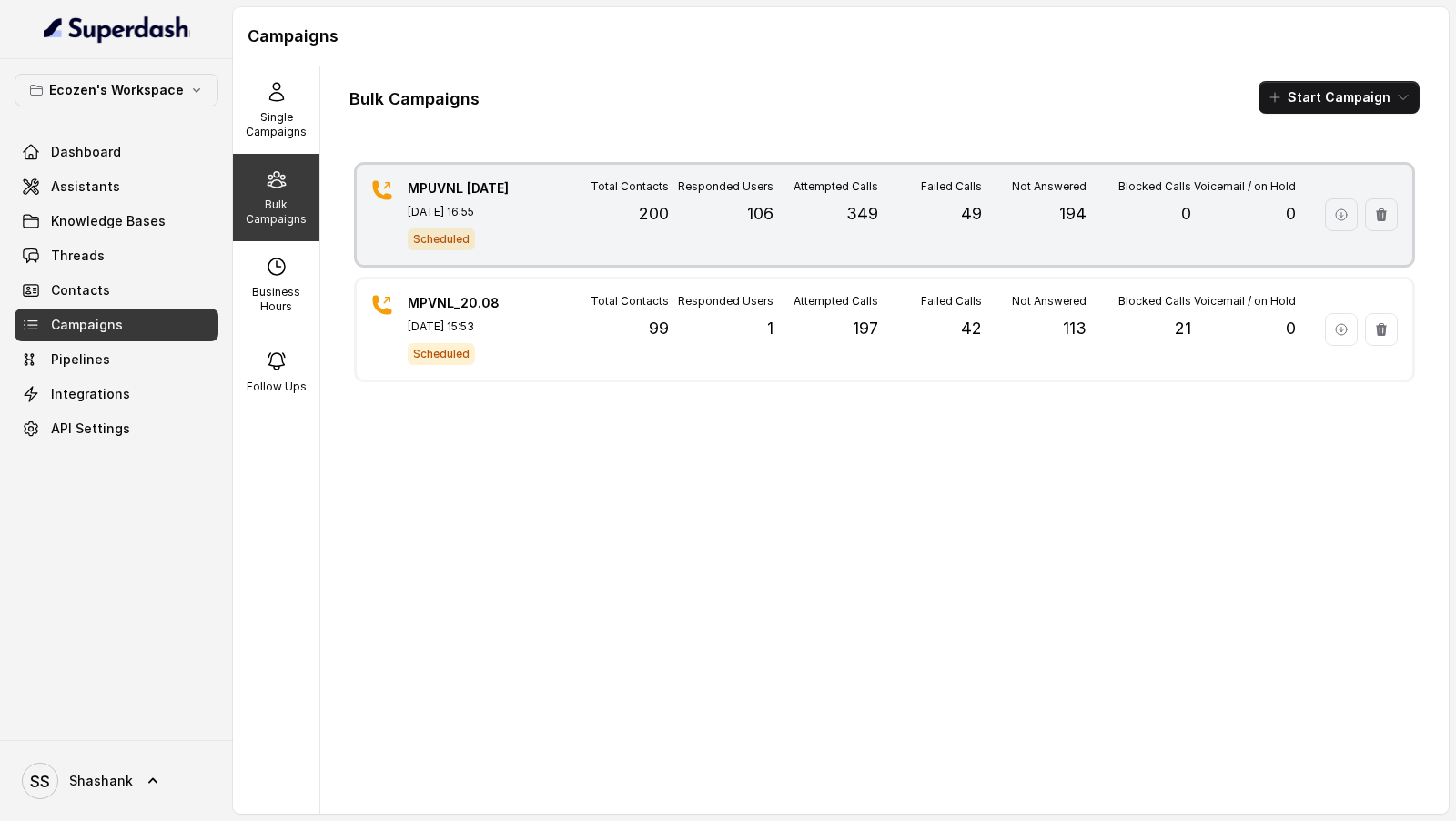
click at [501, 226] on div "Scheduled" at bounding box center [471, 238] width 127 height 24
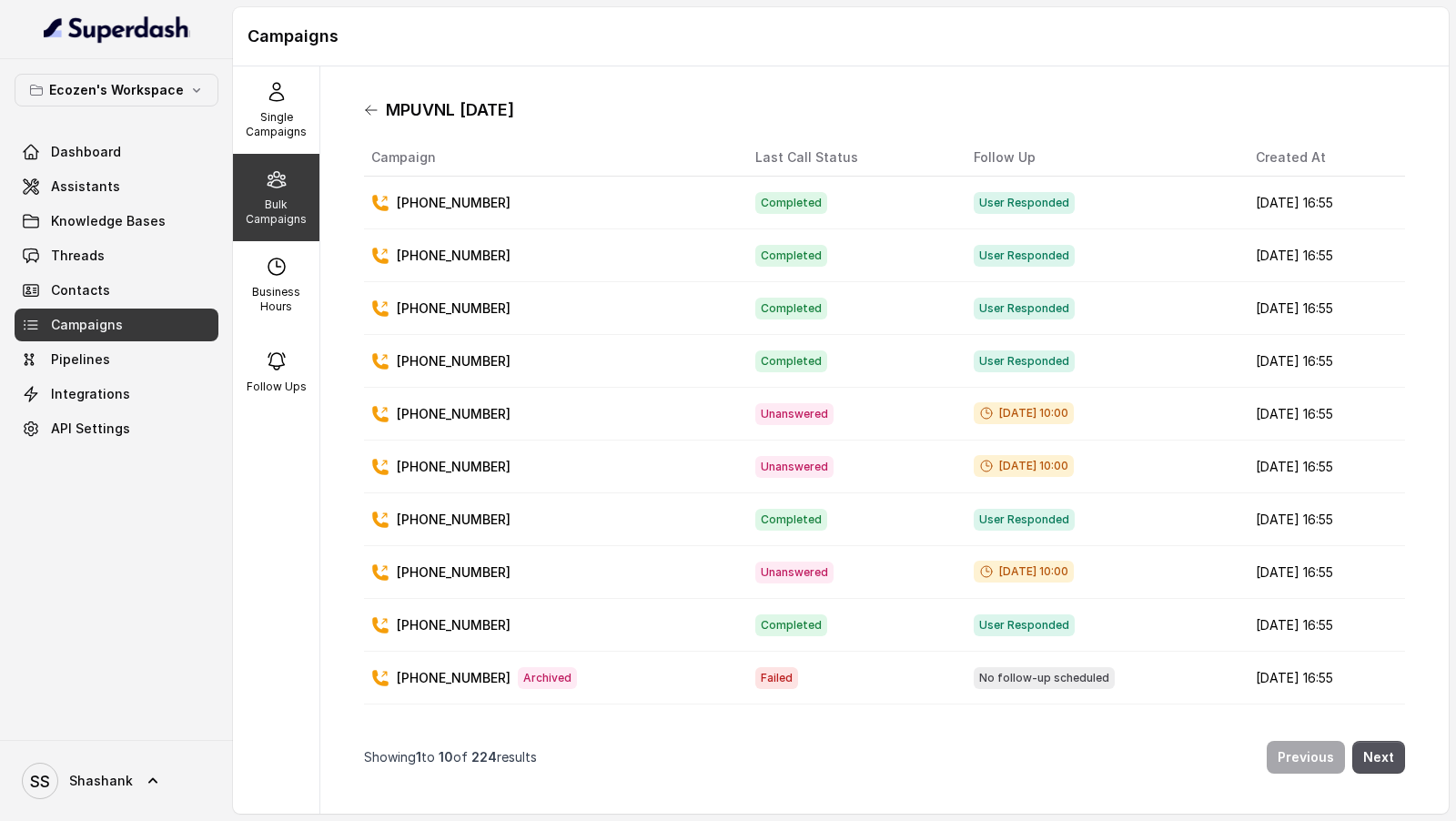
click at [372, 109] on icon at bounding box center [371, 110] width 10 height 10
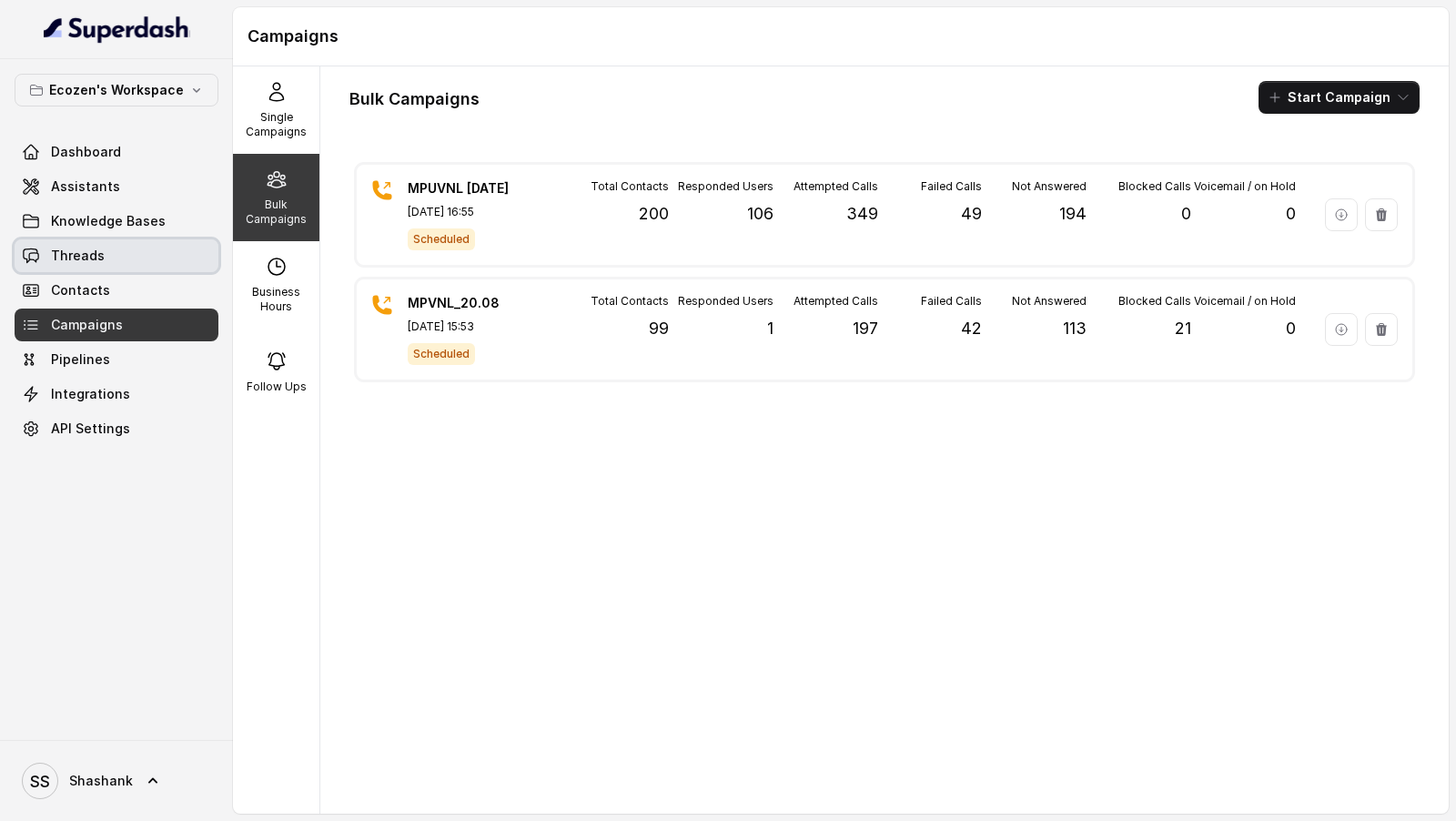
click at [83, 248] on span "Threads" at bounding box center [78, 256] width 54 height 18
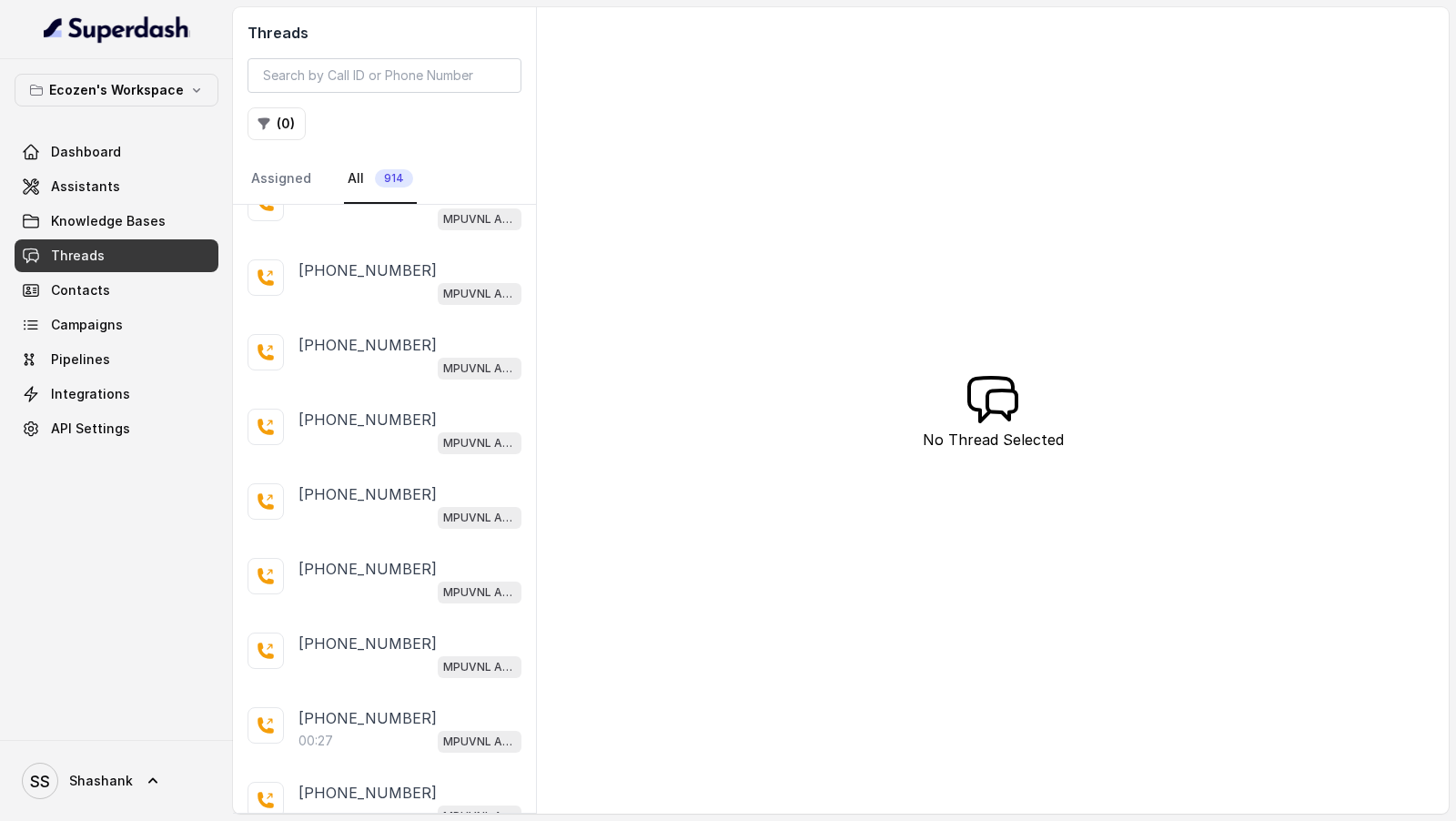
scroll to position [2899, 0]
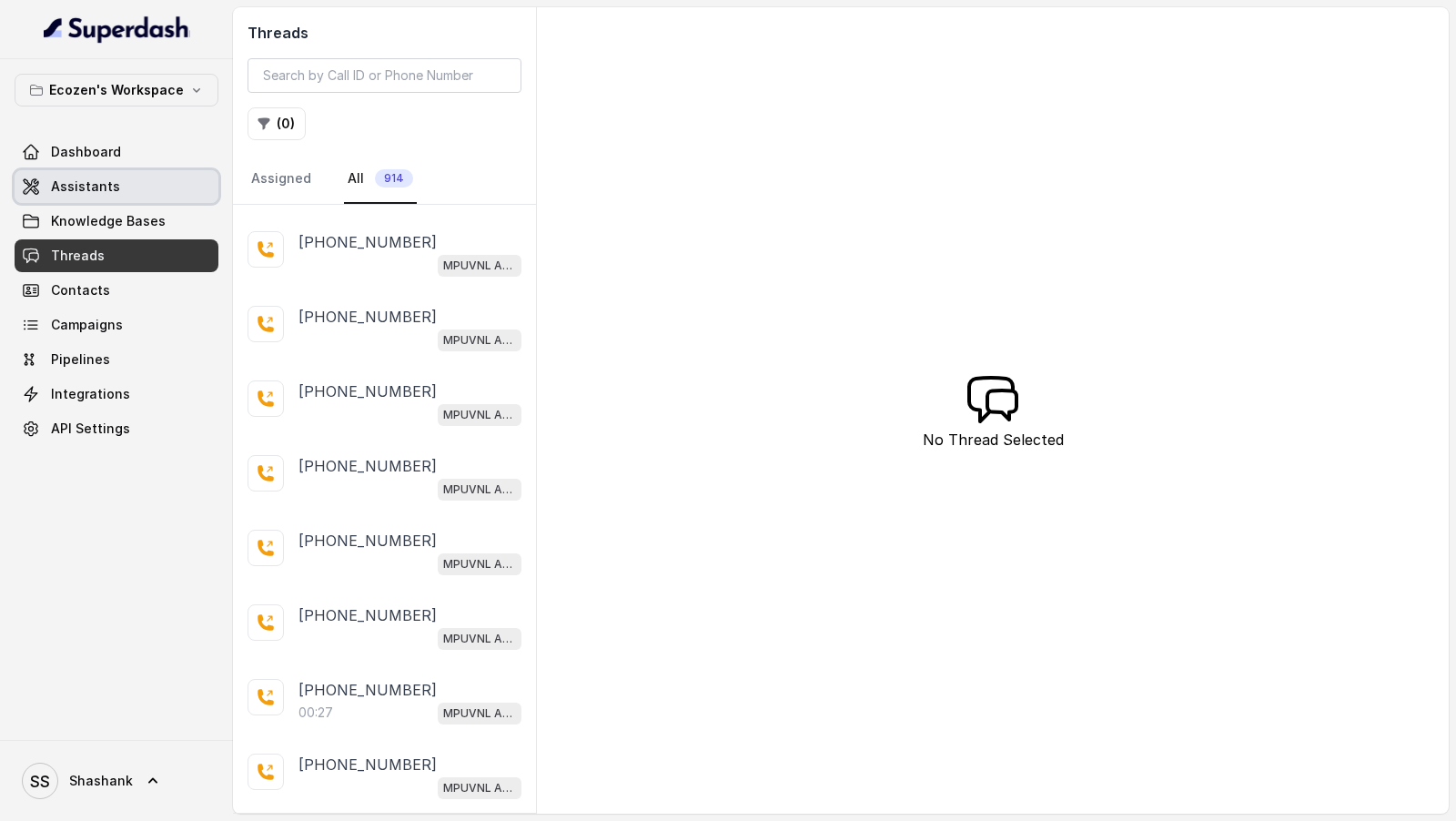
click at [100, 195] on link "Assistants" at bounding box center [116, 186] width 204 height 32
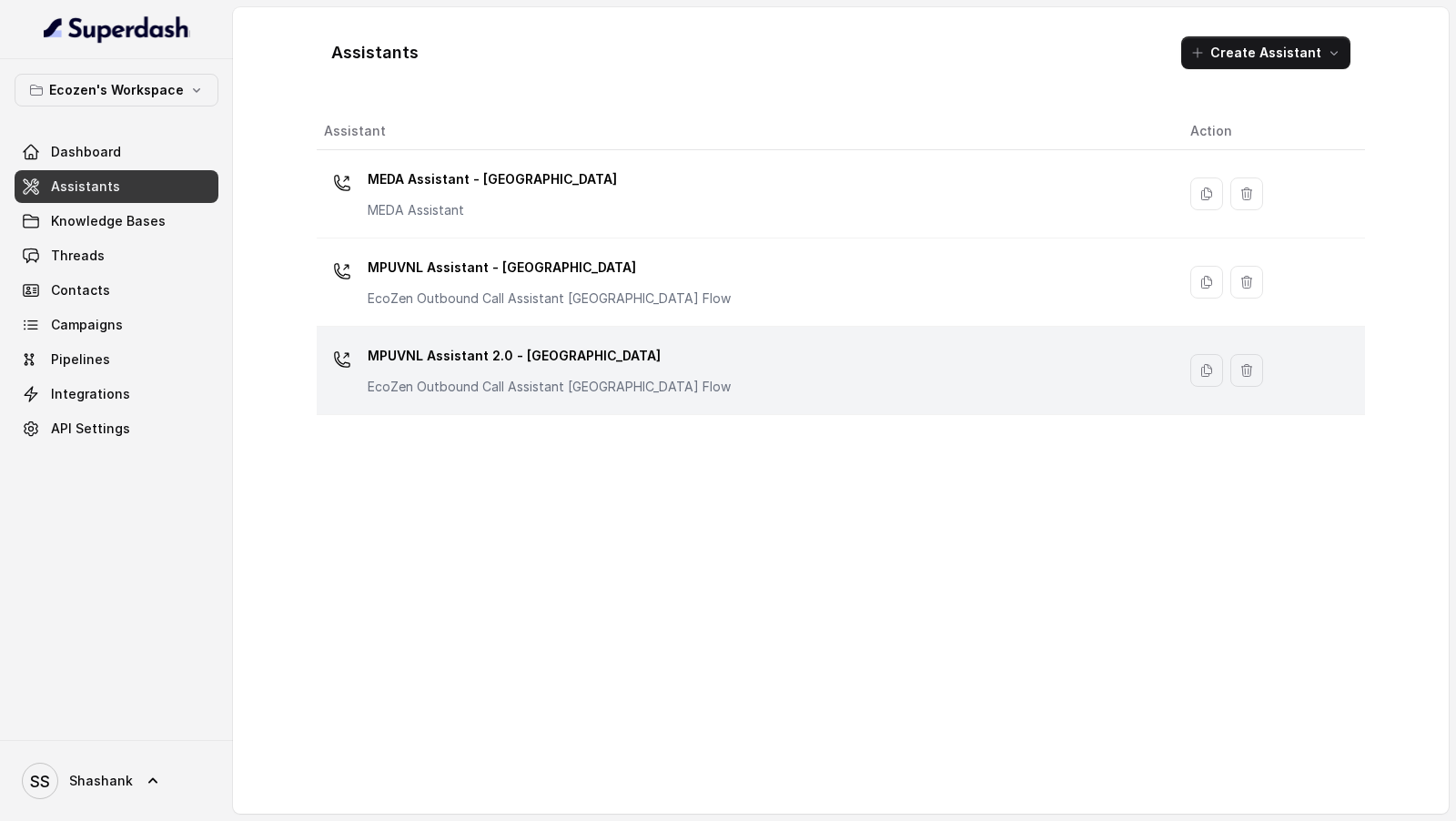
click at [485, 398] on td "MPUVNL Assistant 2.0 - Maharashtra EcoZen Outbound Call Assistant Maharashtra F…" at bounding box center [746, 371] width 859 height 88
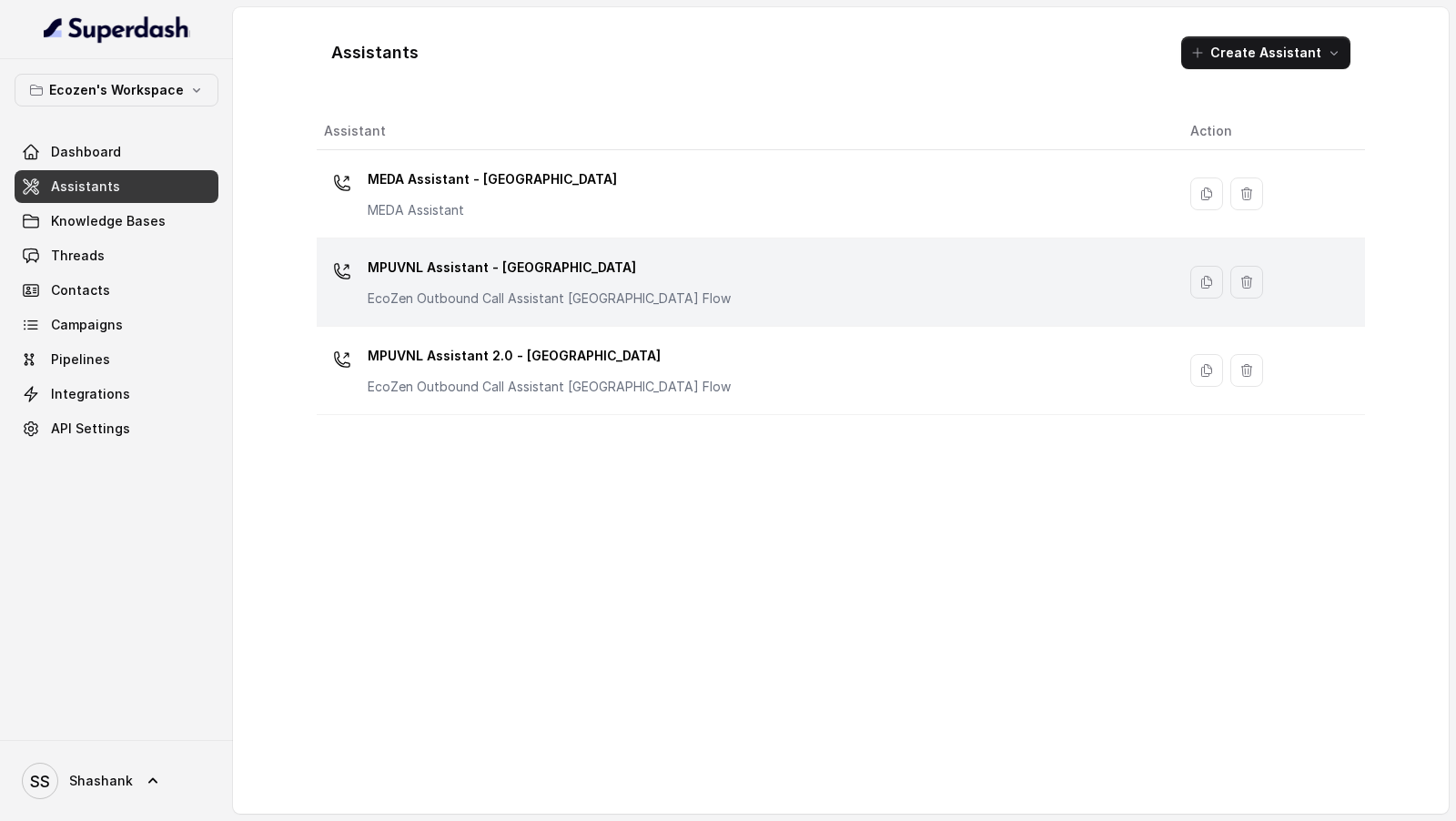
click at [566, 290] on p "EcoZen Outbound Call Assistant Rajasthan Flow" at bounding box center [549, 298] width 363 height 18
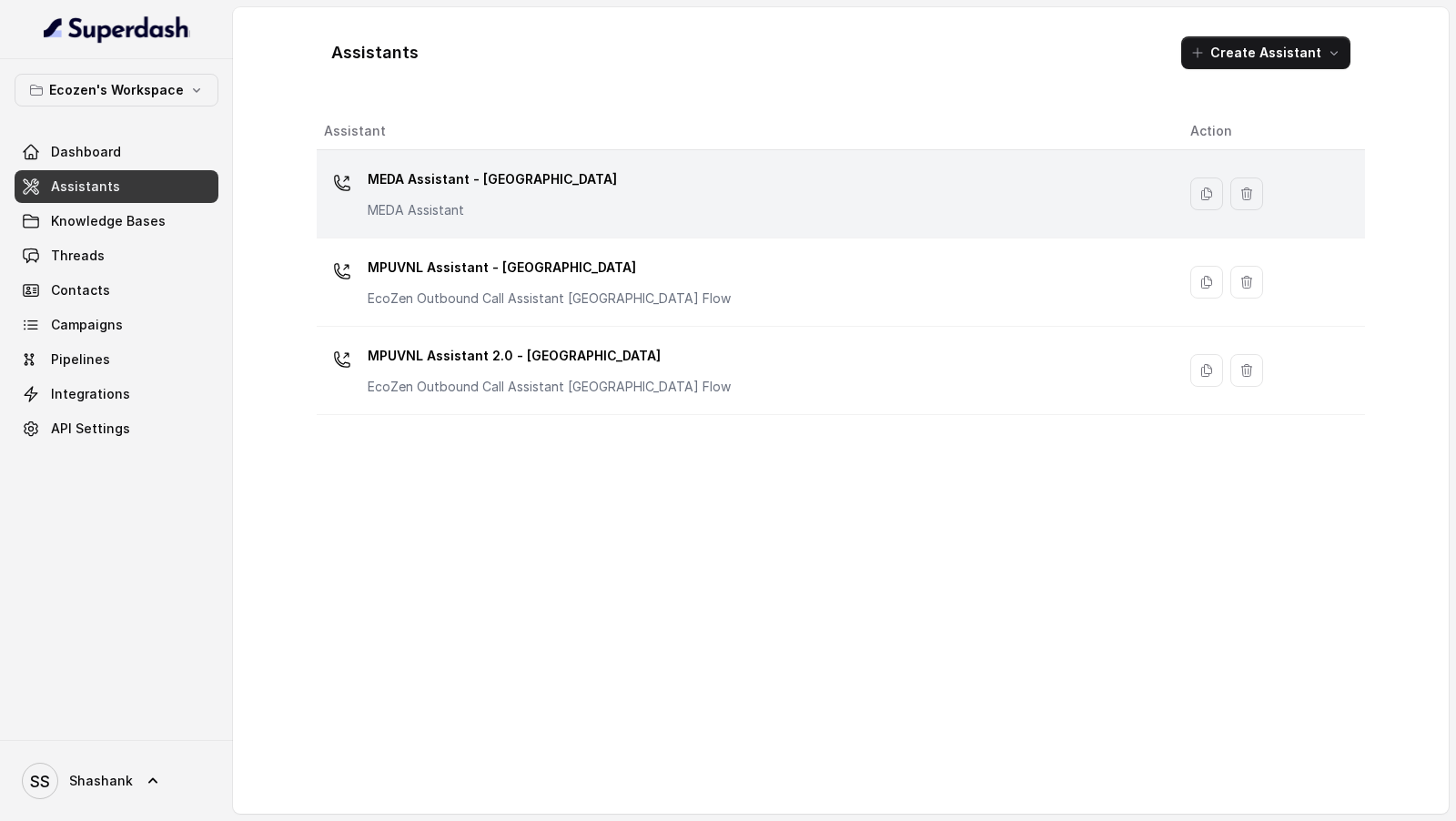
click at [564, 181] on div "MEDA Assistant - Rajasthan MEDA Assistant" at bounding box center [742, 193] width 837 height 58
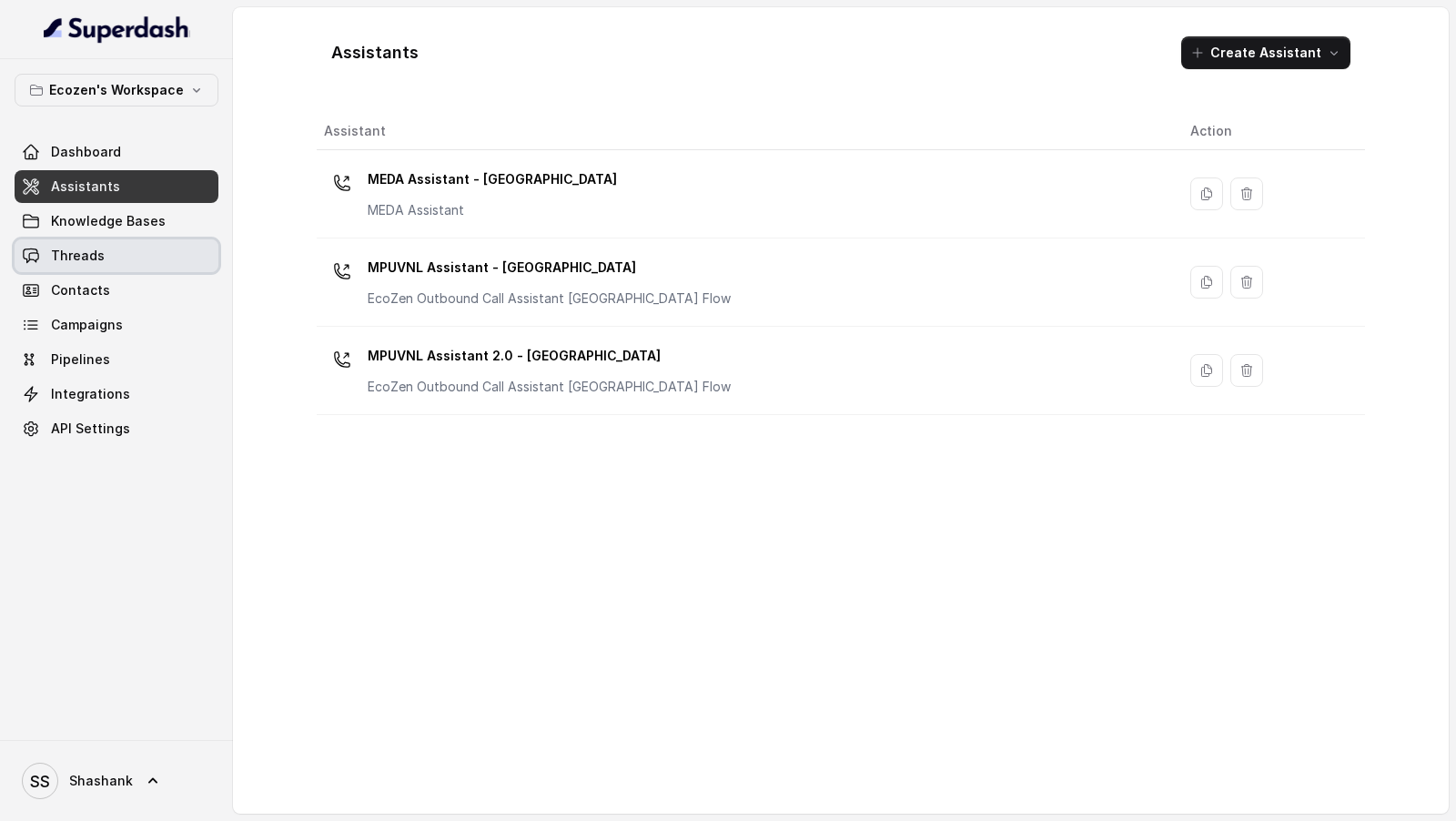
click at [133, 258] on link "Threads" at bounding box center [116, 256] width 204 height 32
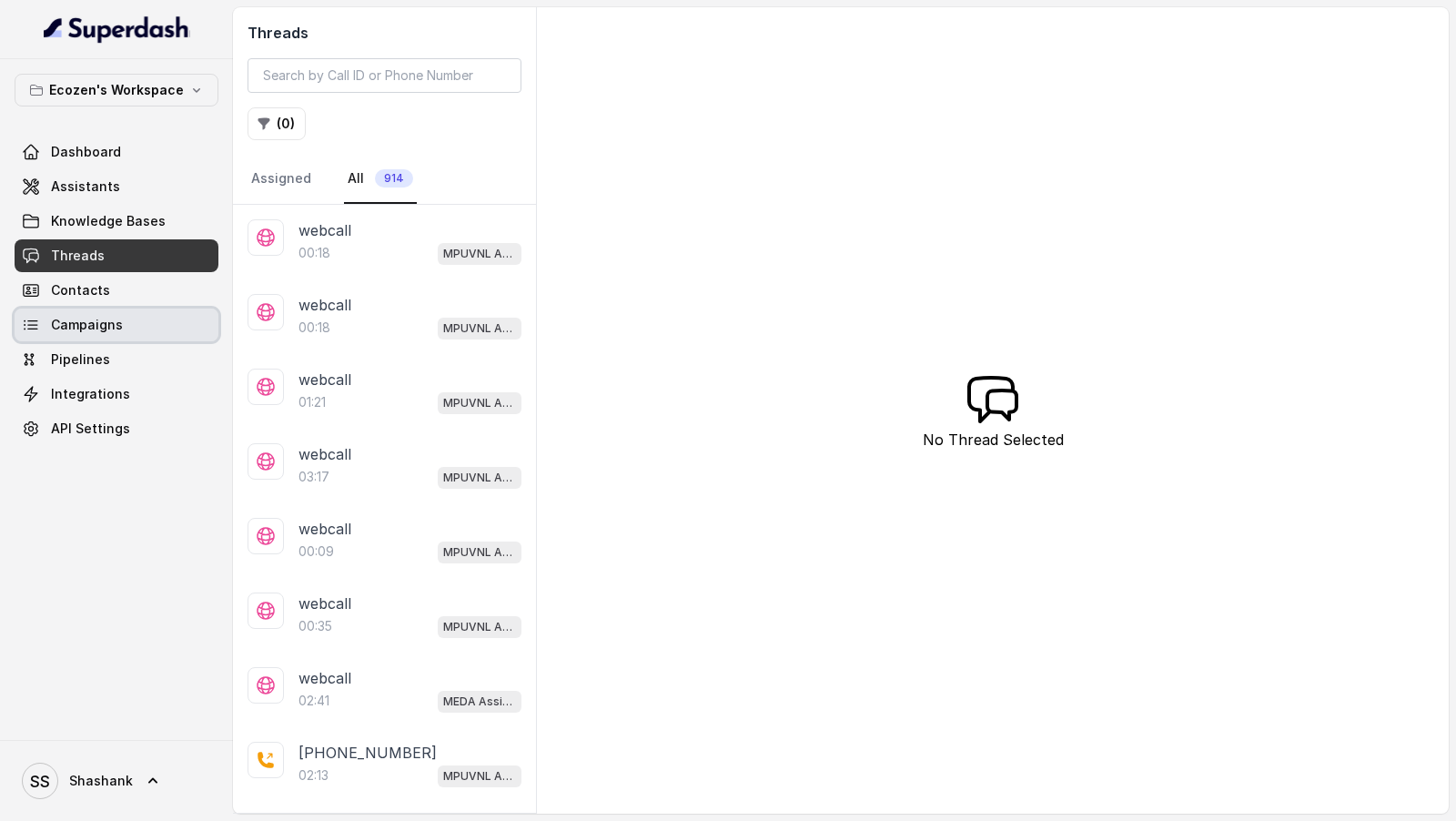
click at [162, 316] on link "Campaigns" at bounding box center [116, 325] width 204 height 32
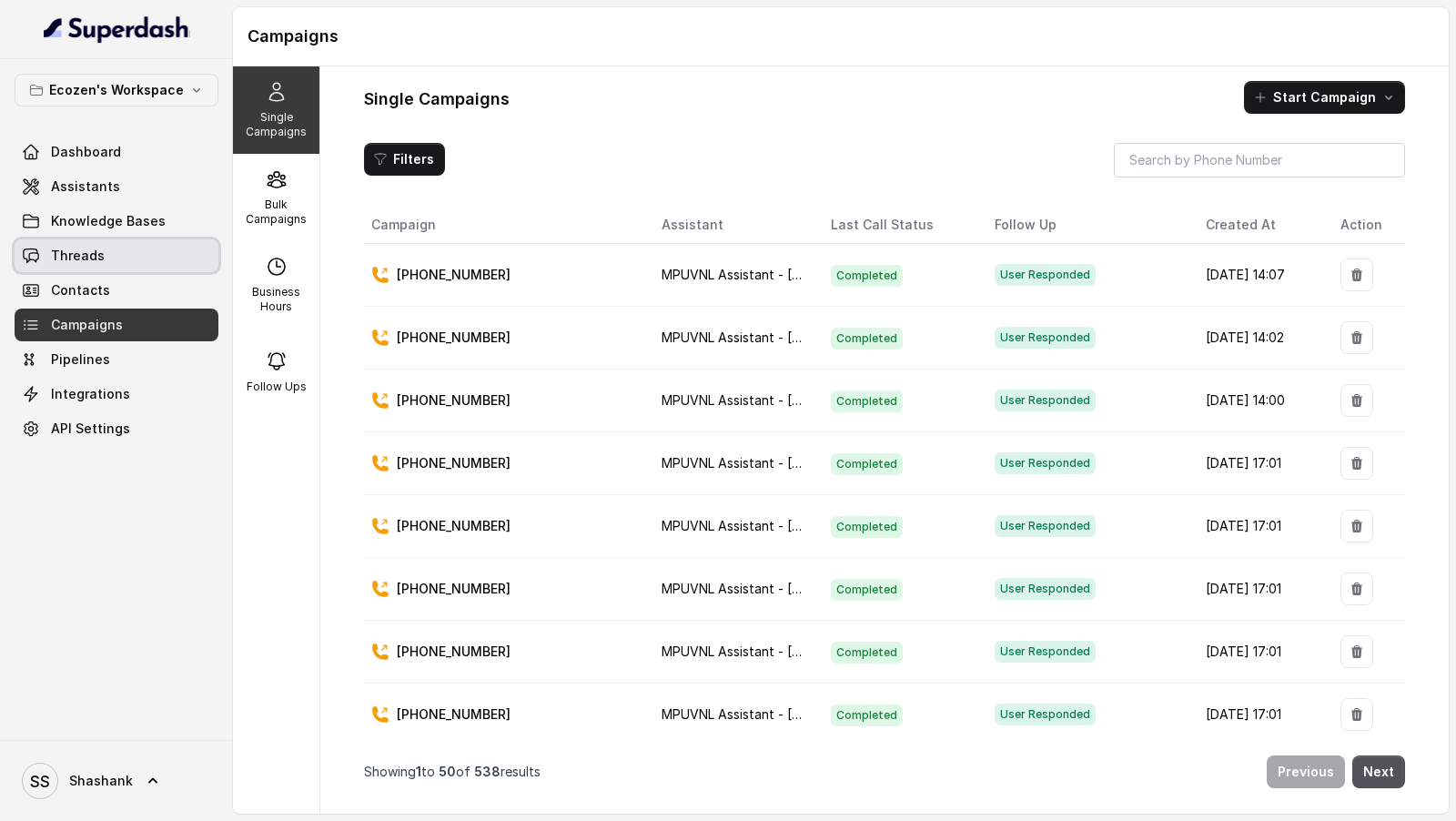
click at [152, 266] on link "Threads" at bounding box center [116, 256] width 204 height 32
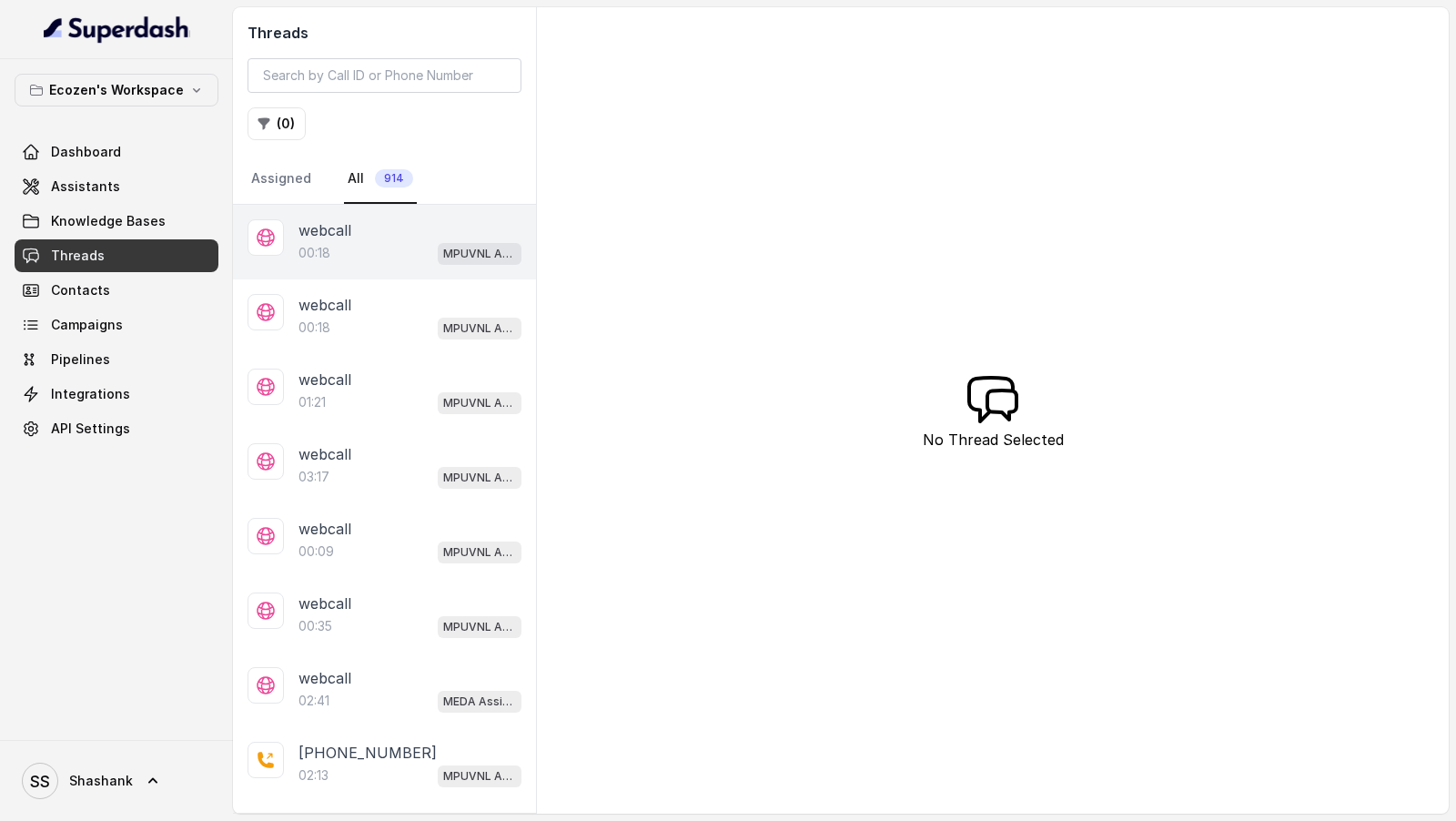
click at [430, 258] on div "00:18 MPUVNL Assistant - [GEOGRAPHIC_DATA]" at bounding box center [410, 253] width 223 height 24
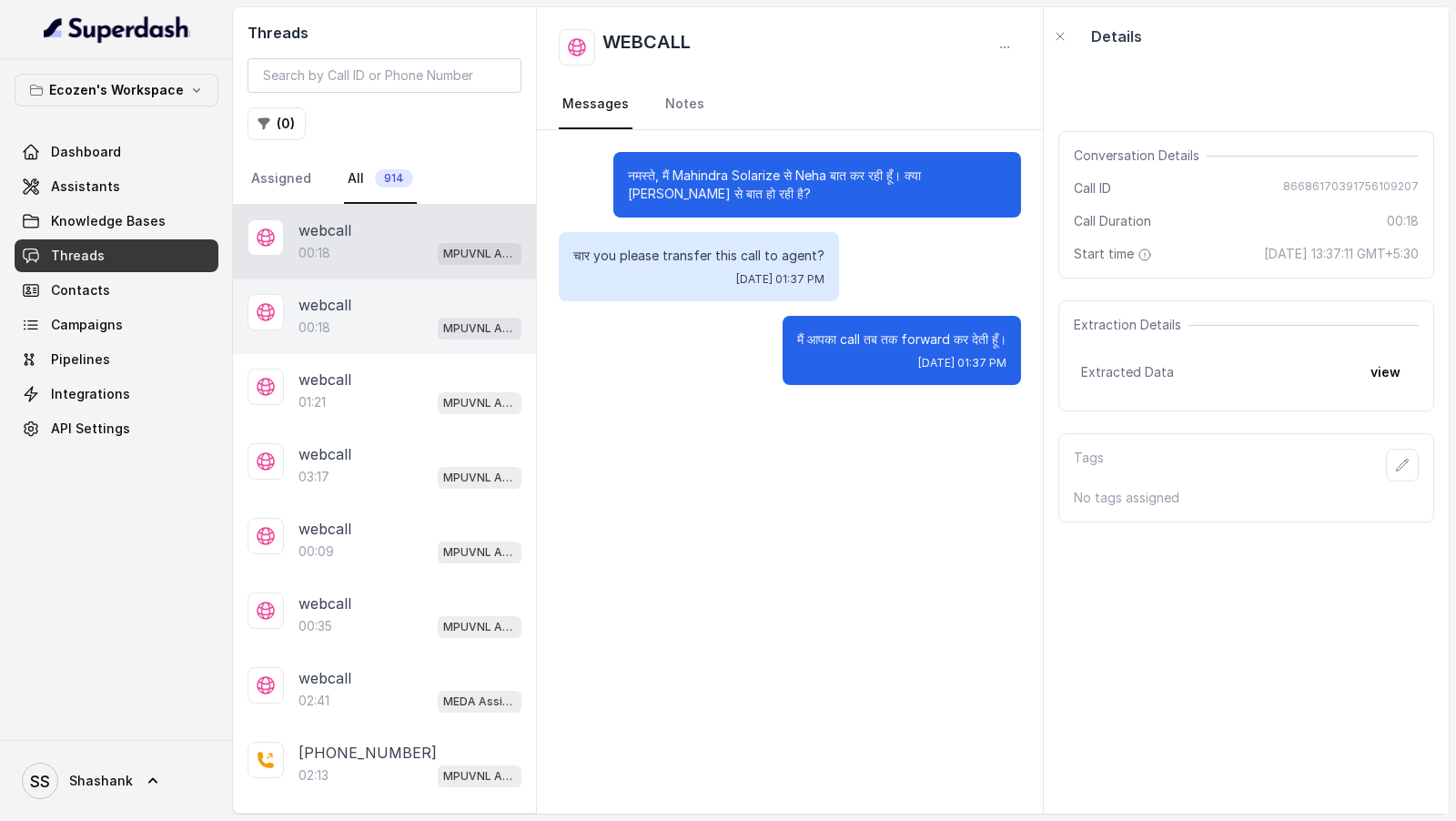
click at [415, 307] on div "webcall" at bounding box center [410, 304] width 223 height 22
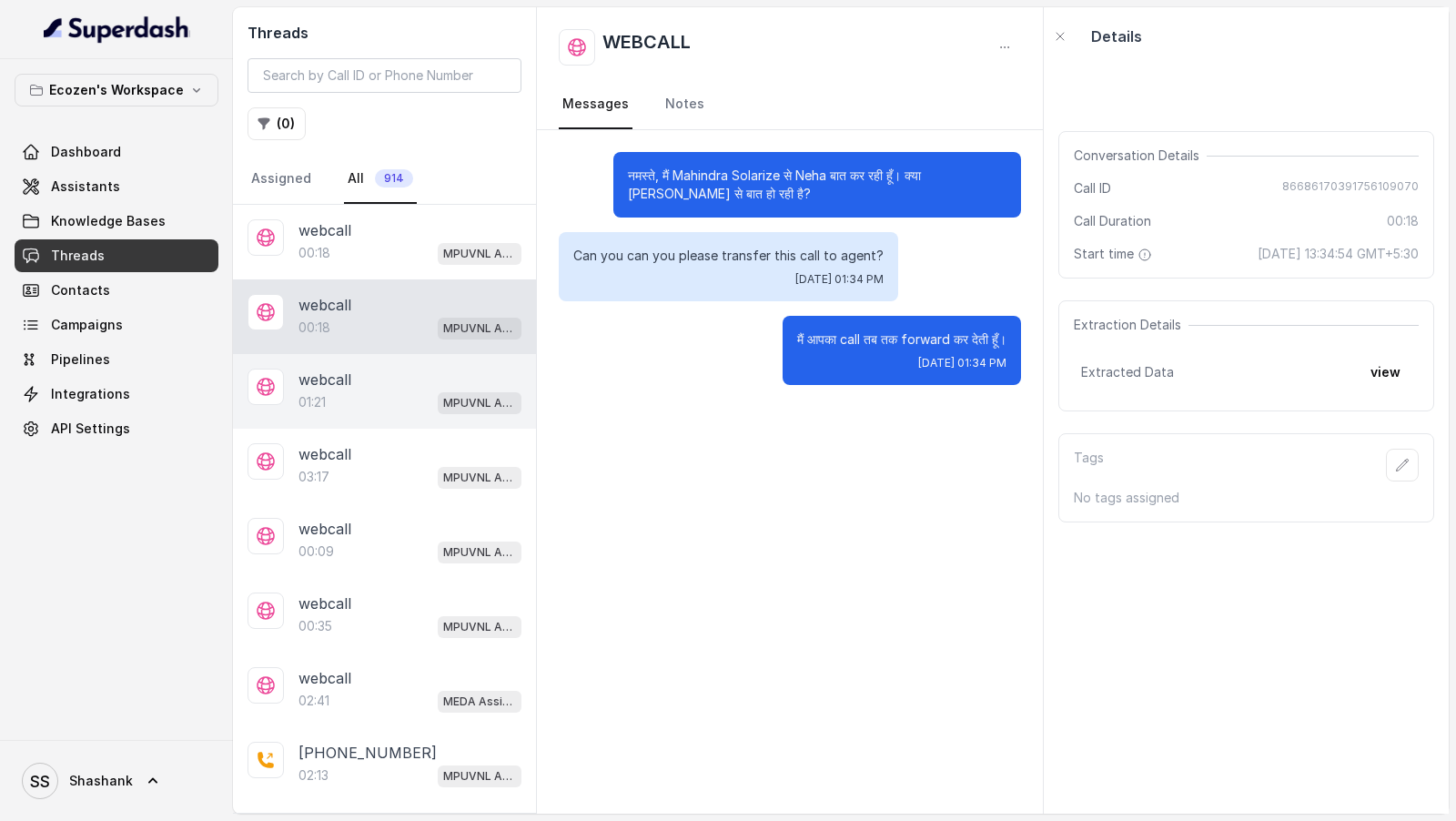
click at [413, 402] on div "01:21 MPUVNL Assistant - Madhya Pradesh" at bounding box center [410, 402] width 223 height 24
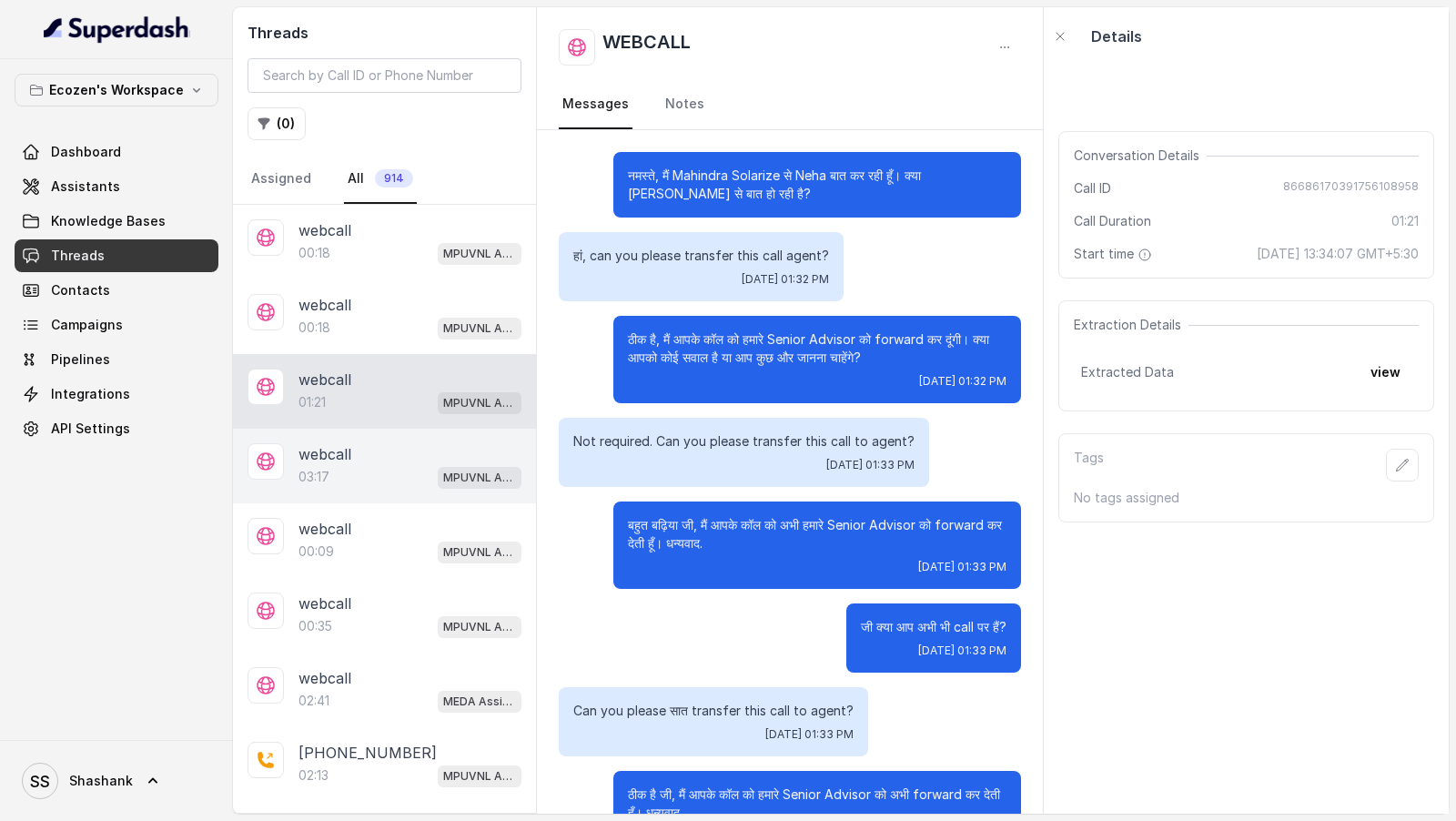
scroll to position [334, 0]
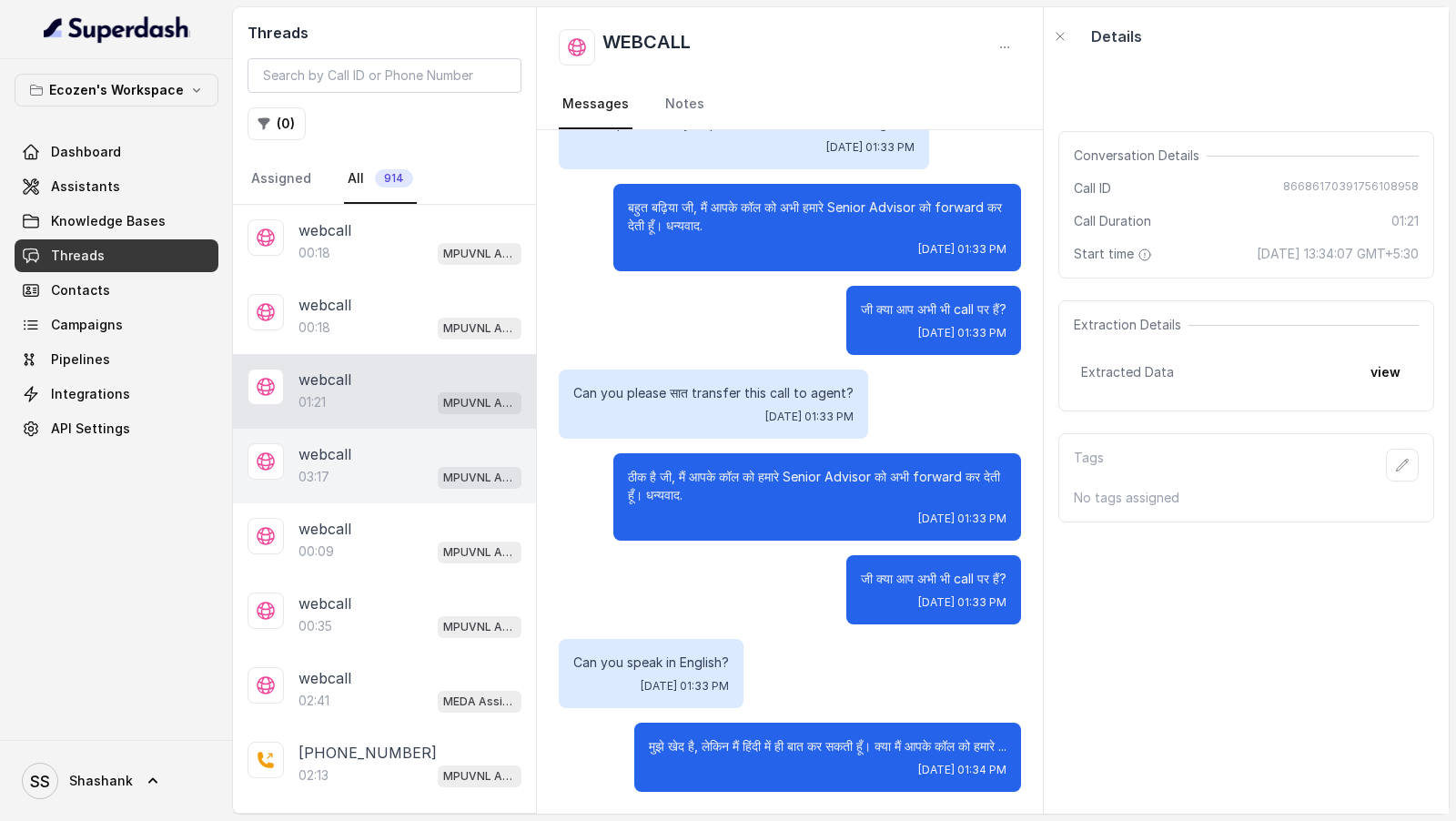
click at [401, 458] on div "webcall" at bounding box center [410, 453] width 223 height 22
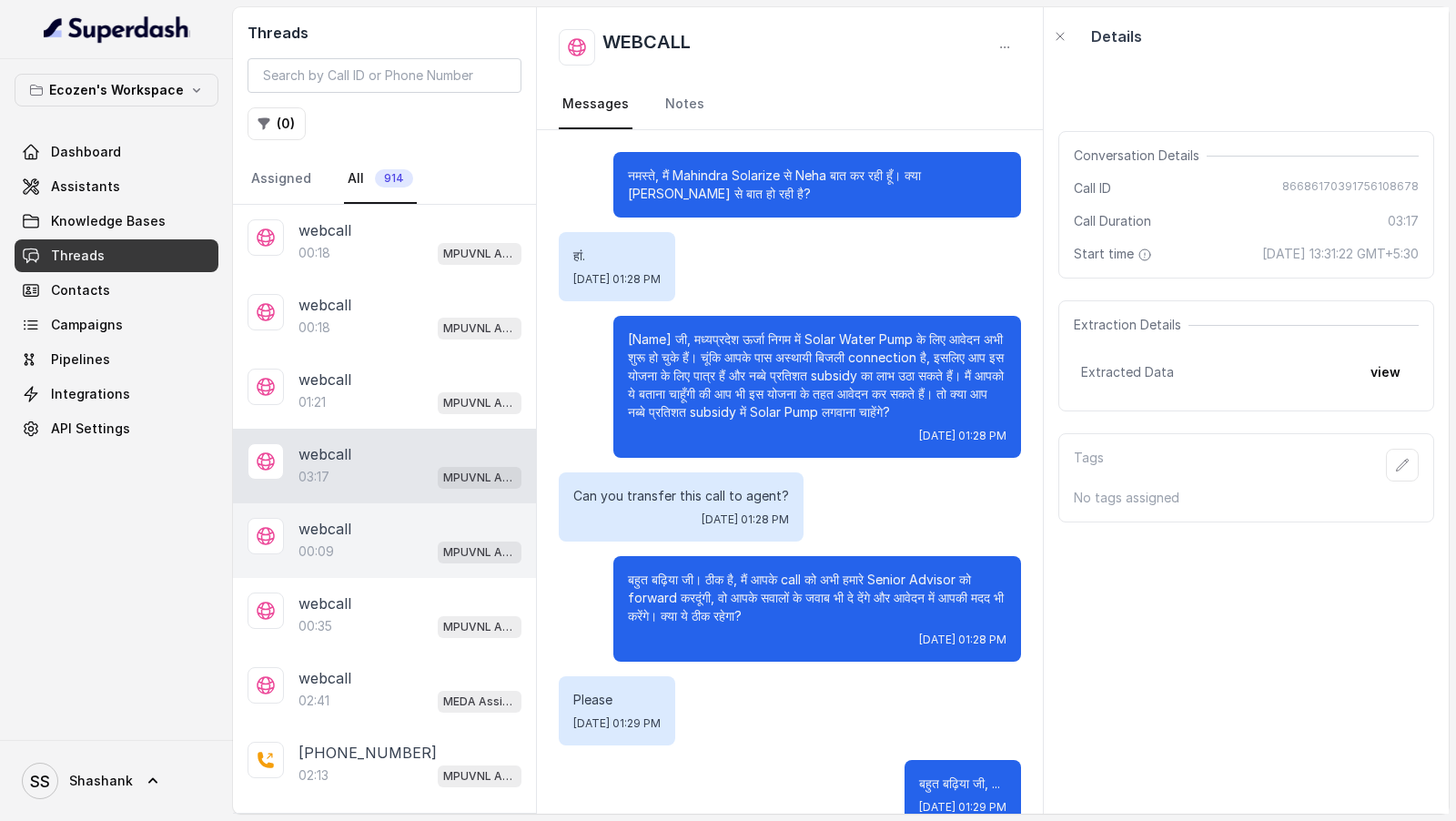
scroll to position [1838, 0]
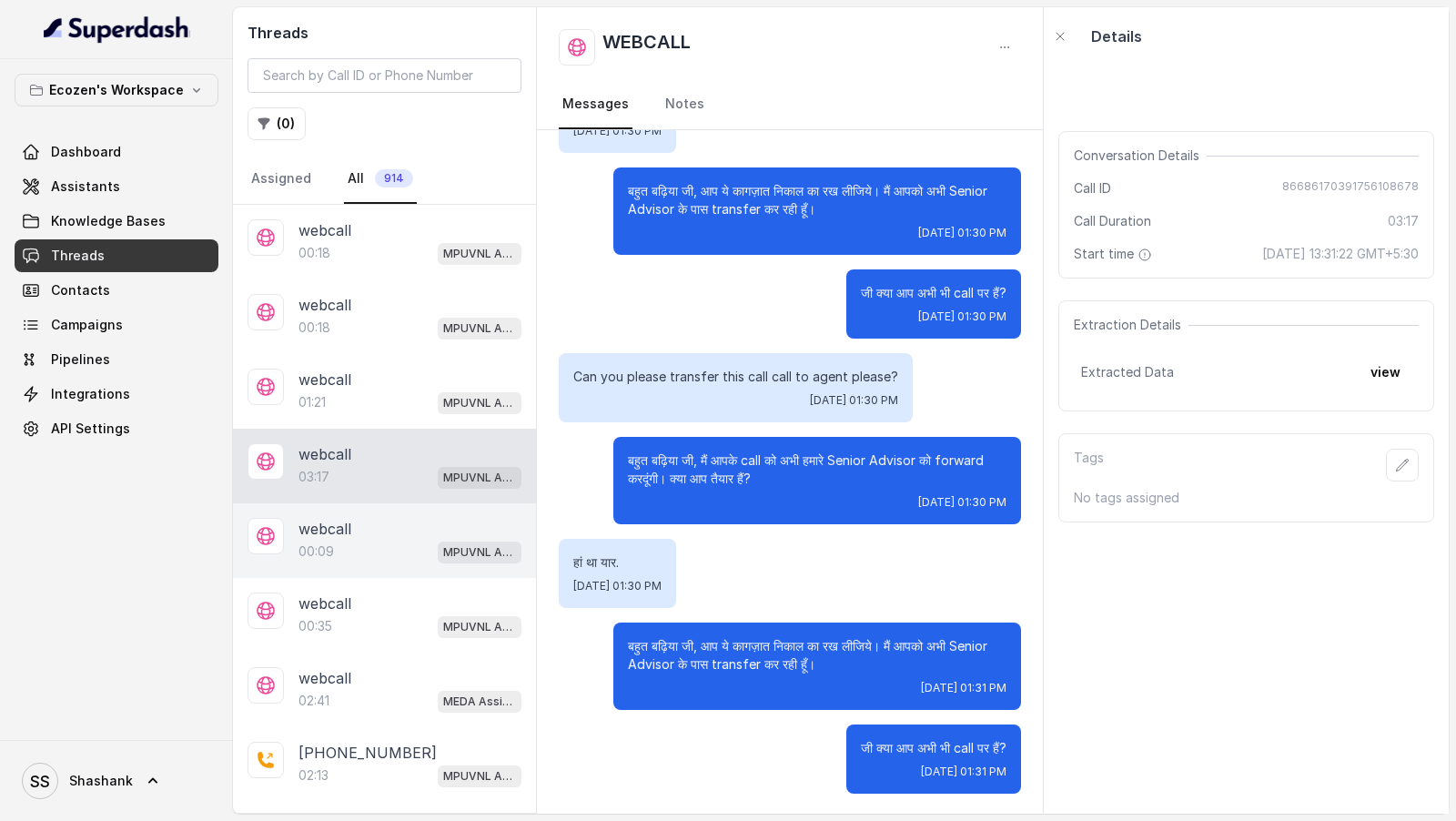
click at [401, 540] on div "00:09 MPUVNL Assistant - Madhya Pradesh" at bounding box center [410, 551] width 223 height 24
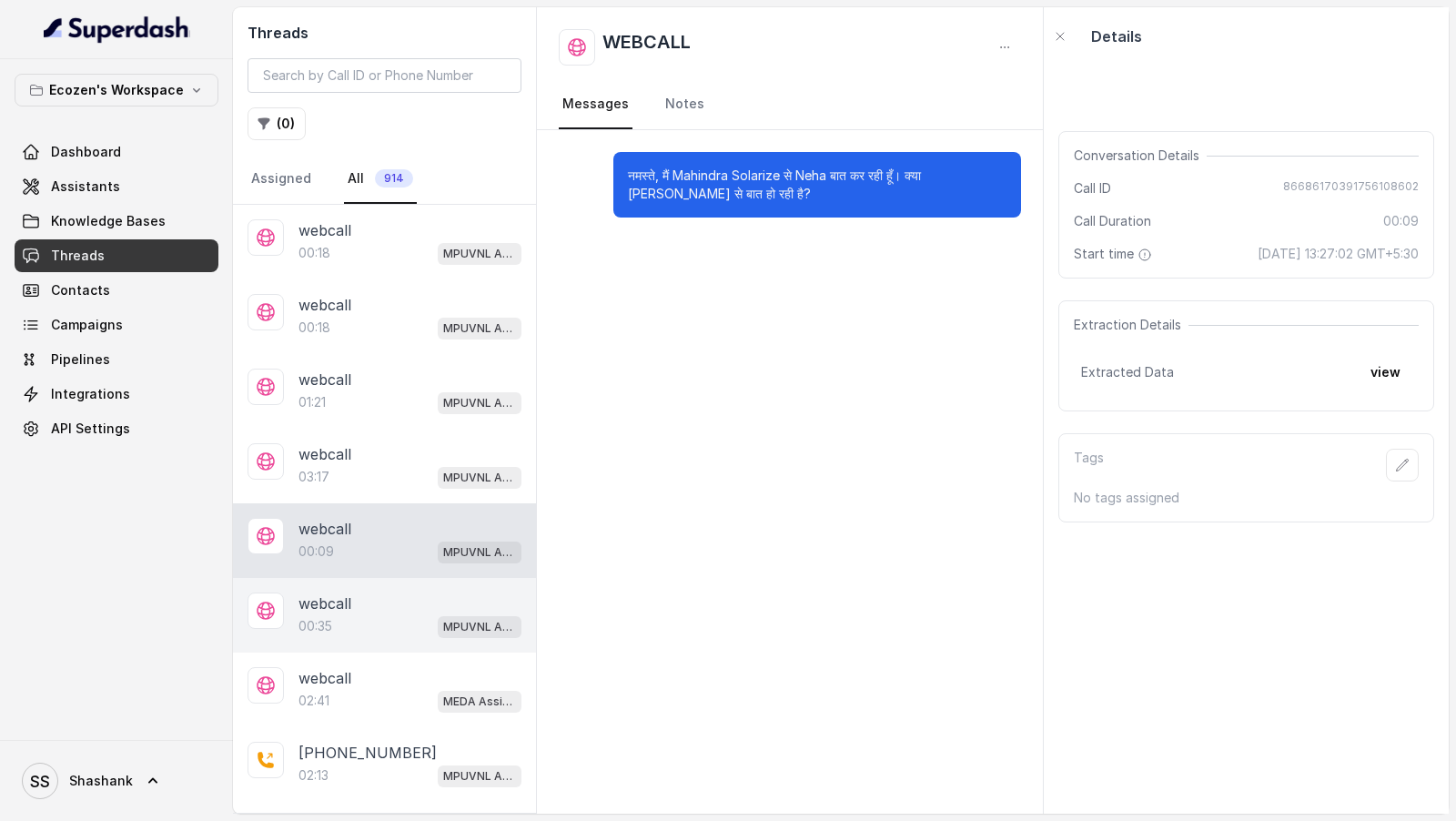
click at [392, 601] on div "webcall" at bounding box center [410, 603] width 223 height 22
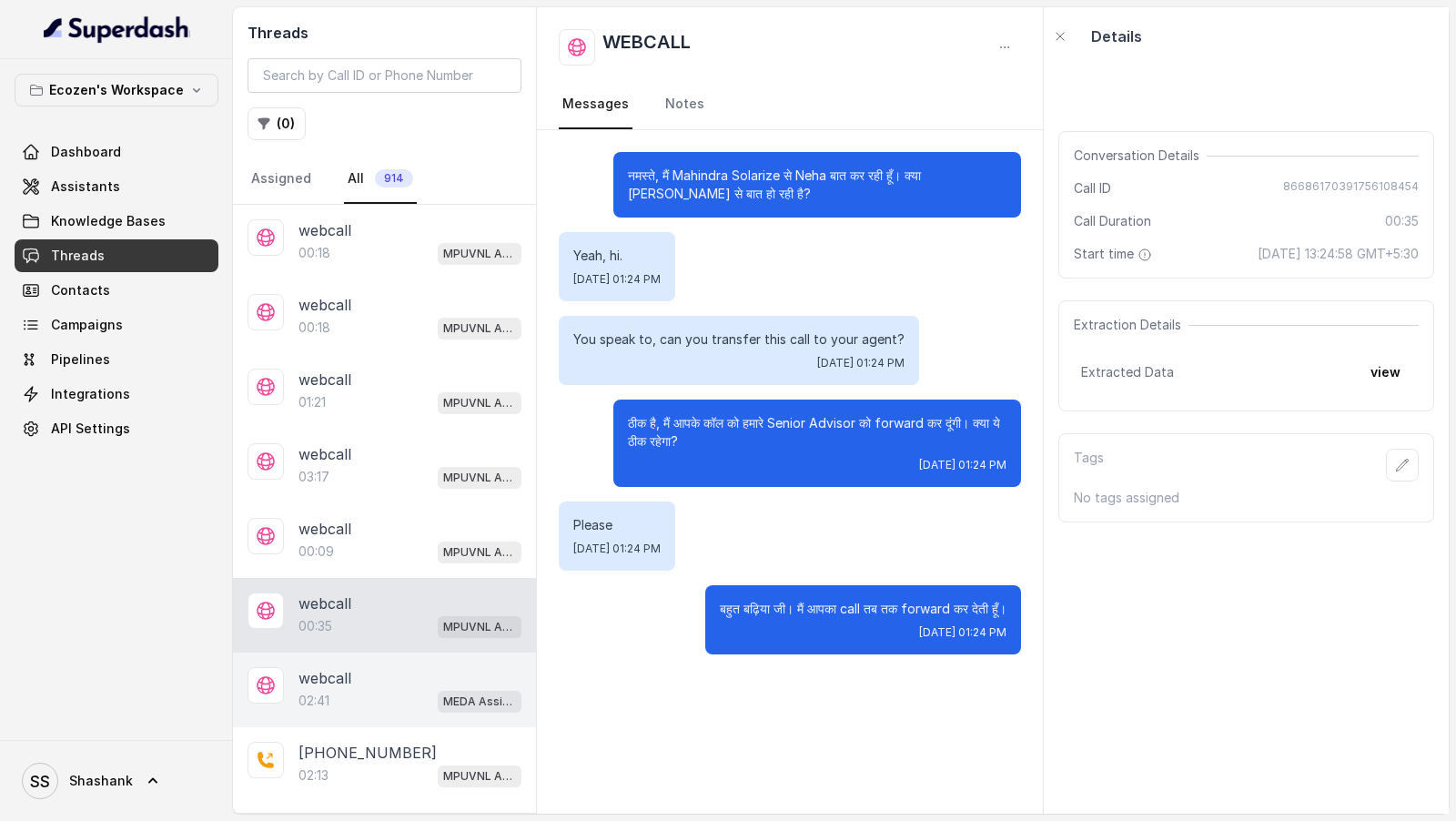
click at [389, 653] on div "webcall 02:41 MEDA Assistant - Rajasthan" at bounding box center [384, 690] width 303 height 75
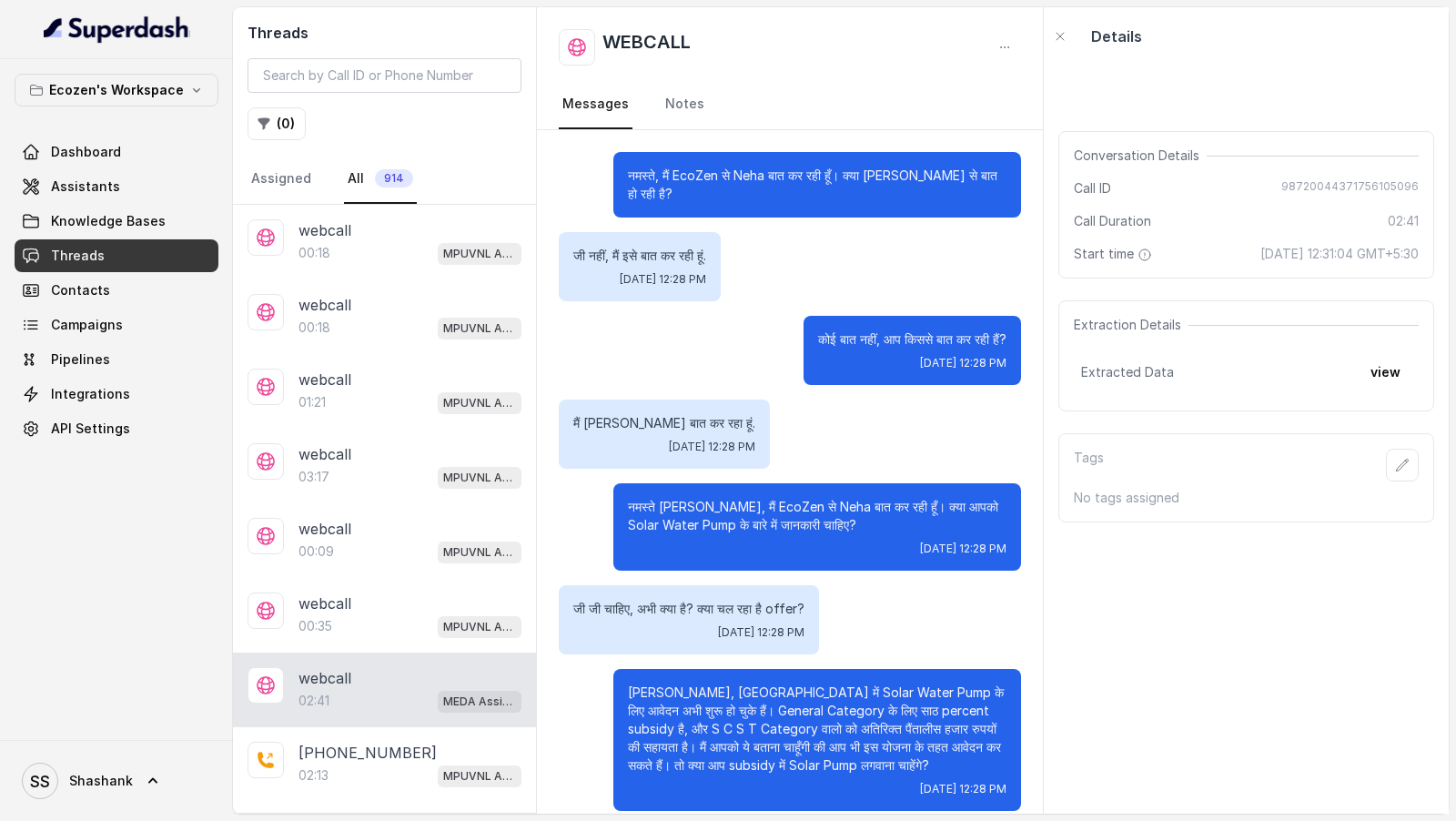
scroll to position [1426, 0]
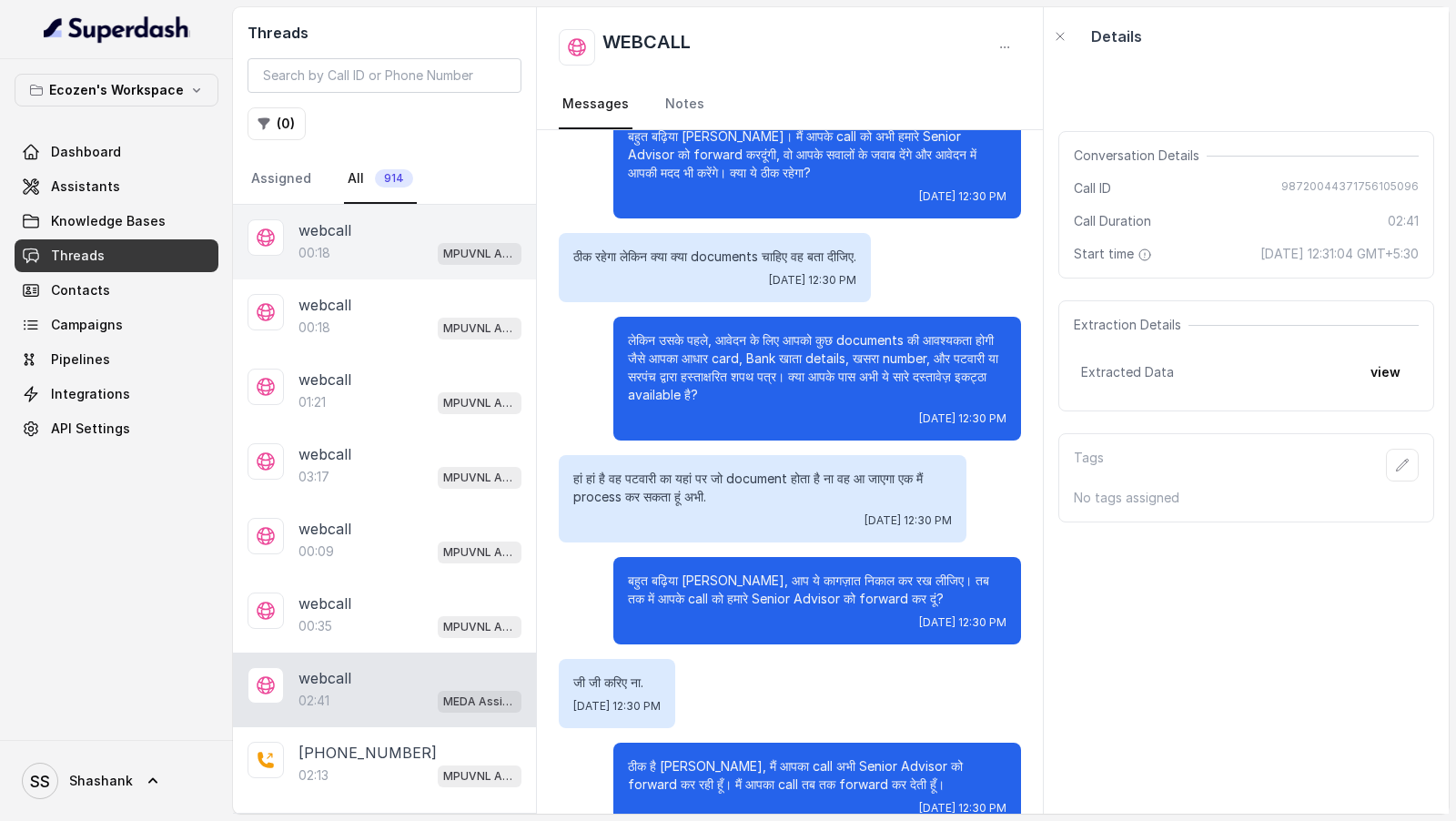
click at [394, 268] on div "webcall 00:18 MPUVNL Assistant - Madhya Pradesh" at bounding box center [384, 241] width 303 height 75
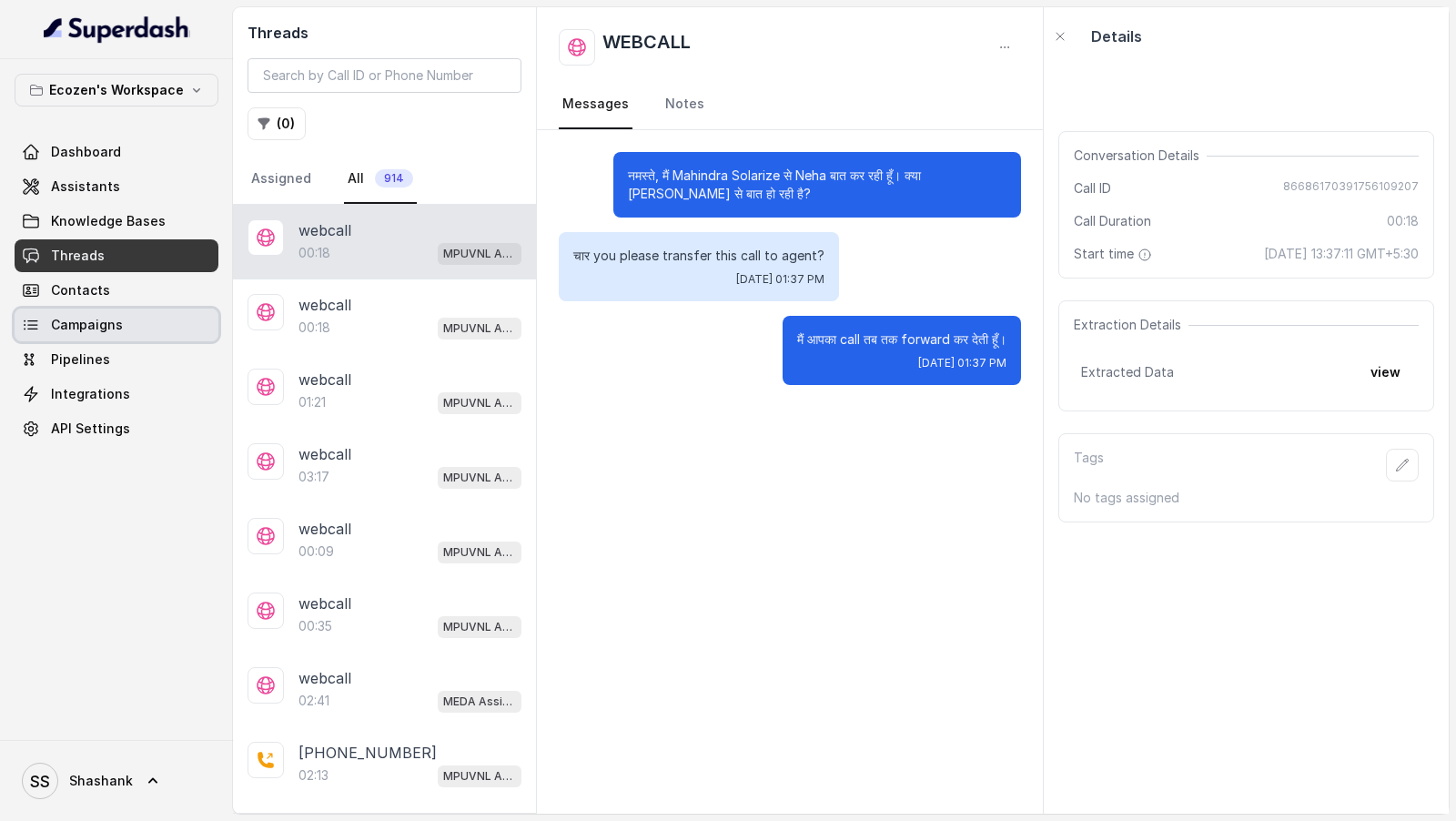
click at [124, 321] on link "Campaigns" at bounding box center [116, 325] width 204 height 32
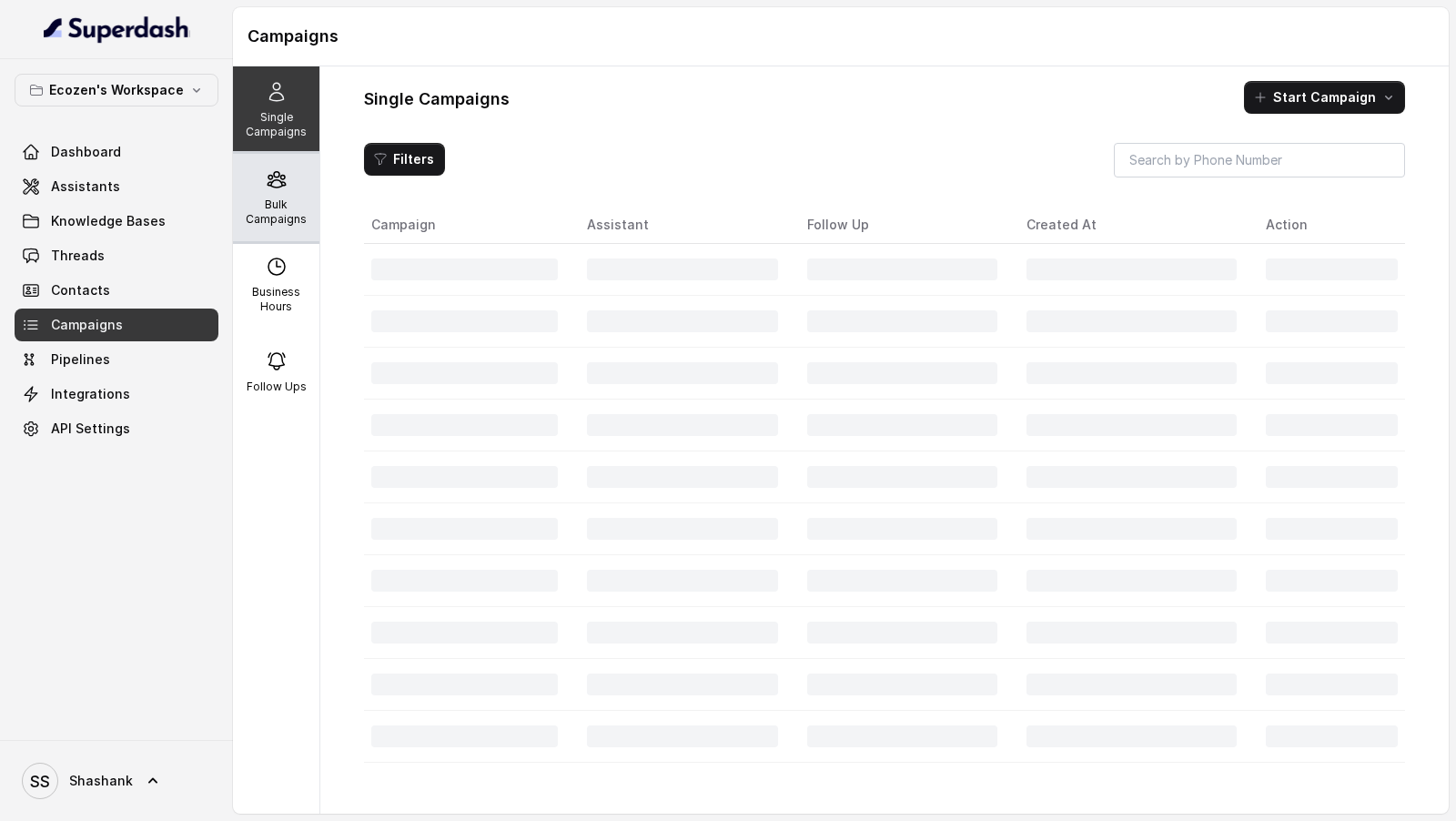
click at [265, 216] on p "Bulk Campaigns" at bounding box center [277, 212] width 72 height 29
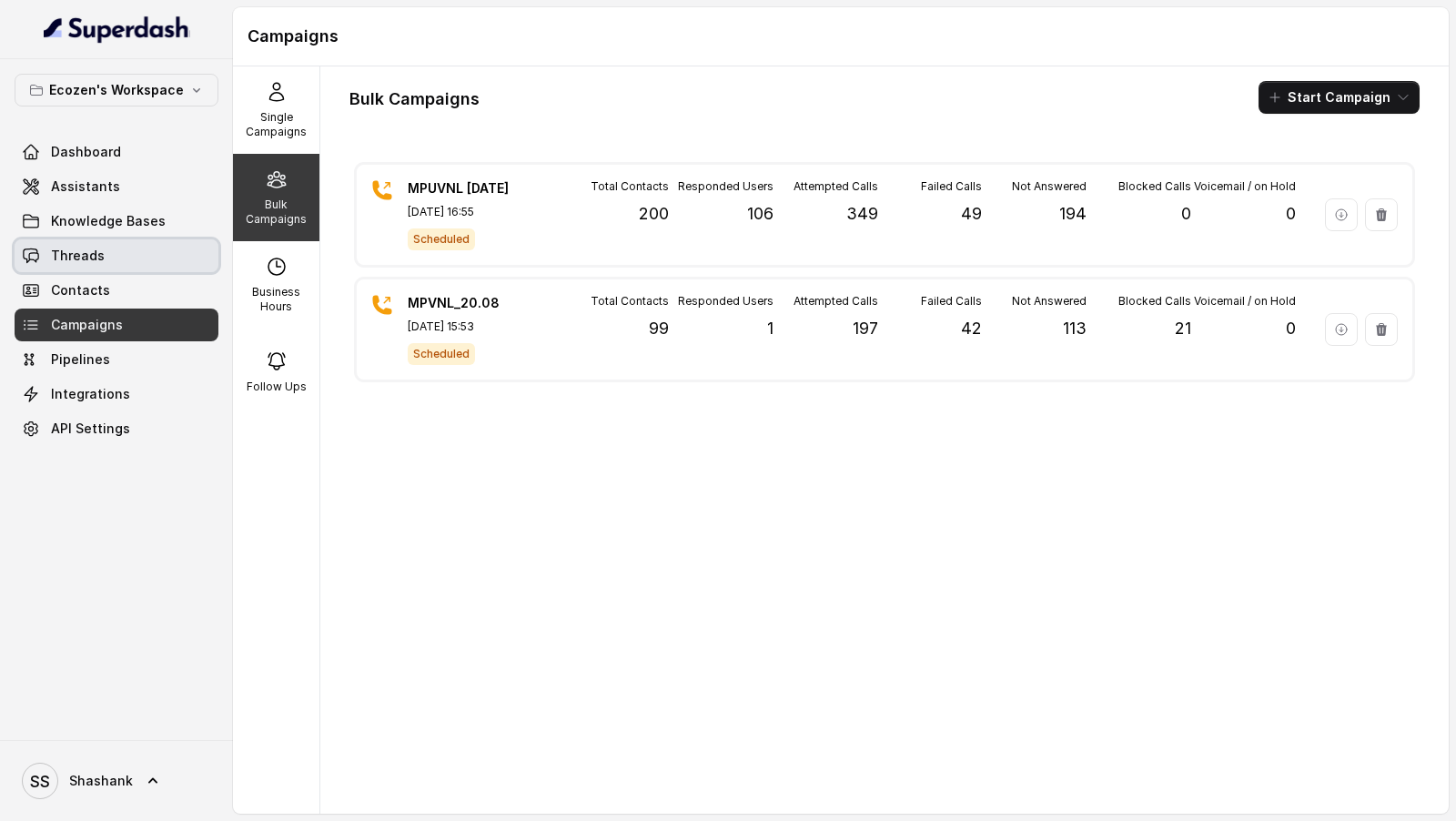
click at [149, 257] on link "Threads" at bounding box center [116, 256] width 204 height 32
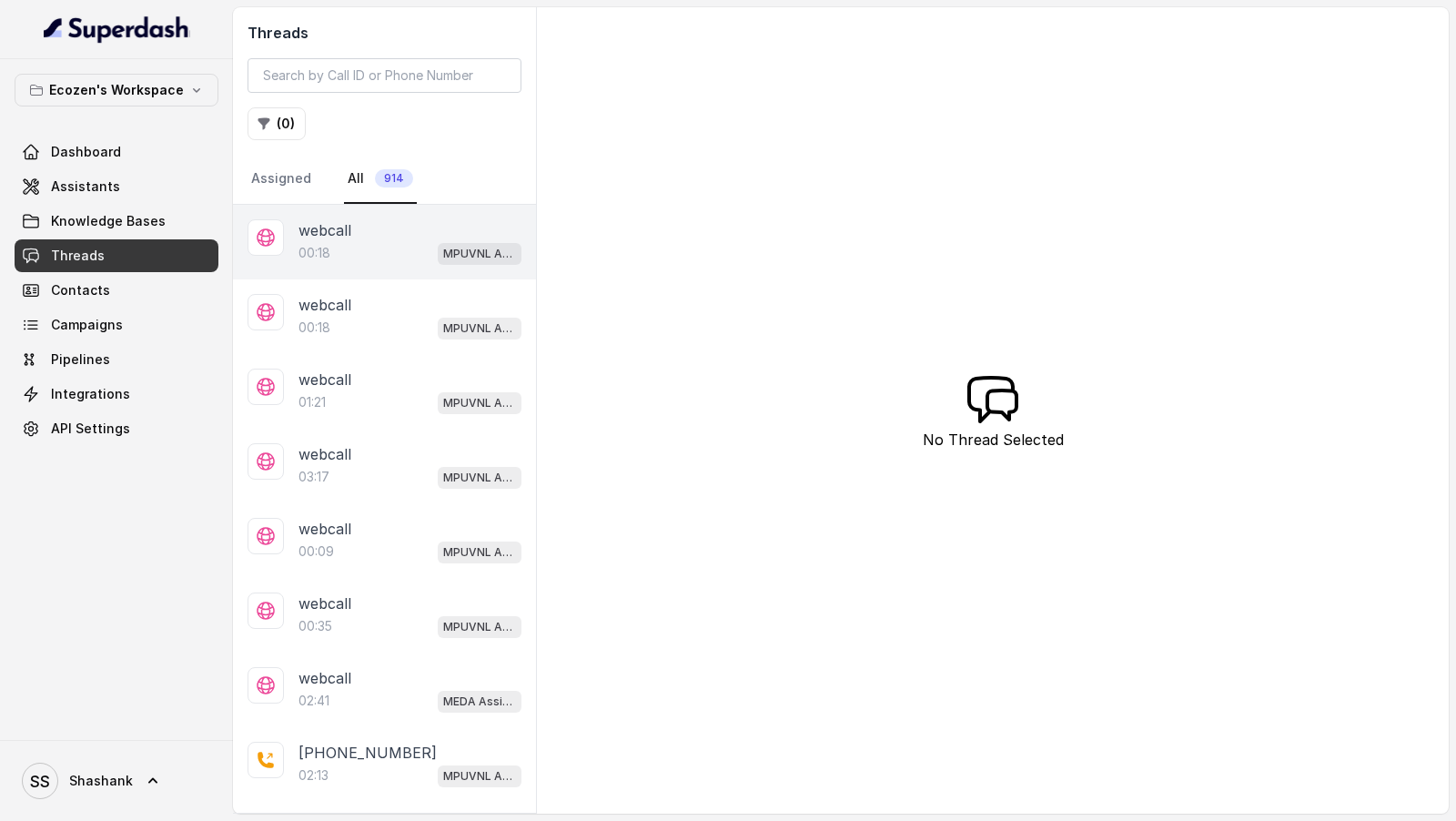
click at [382, 244] on div "00:18 MPUVNL Assistant - [GEOGRAPHIC_DATA]" at bounding box center [410, 253] width 223 height 24
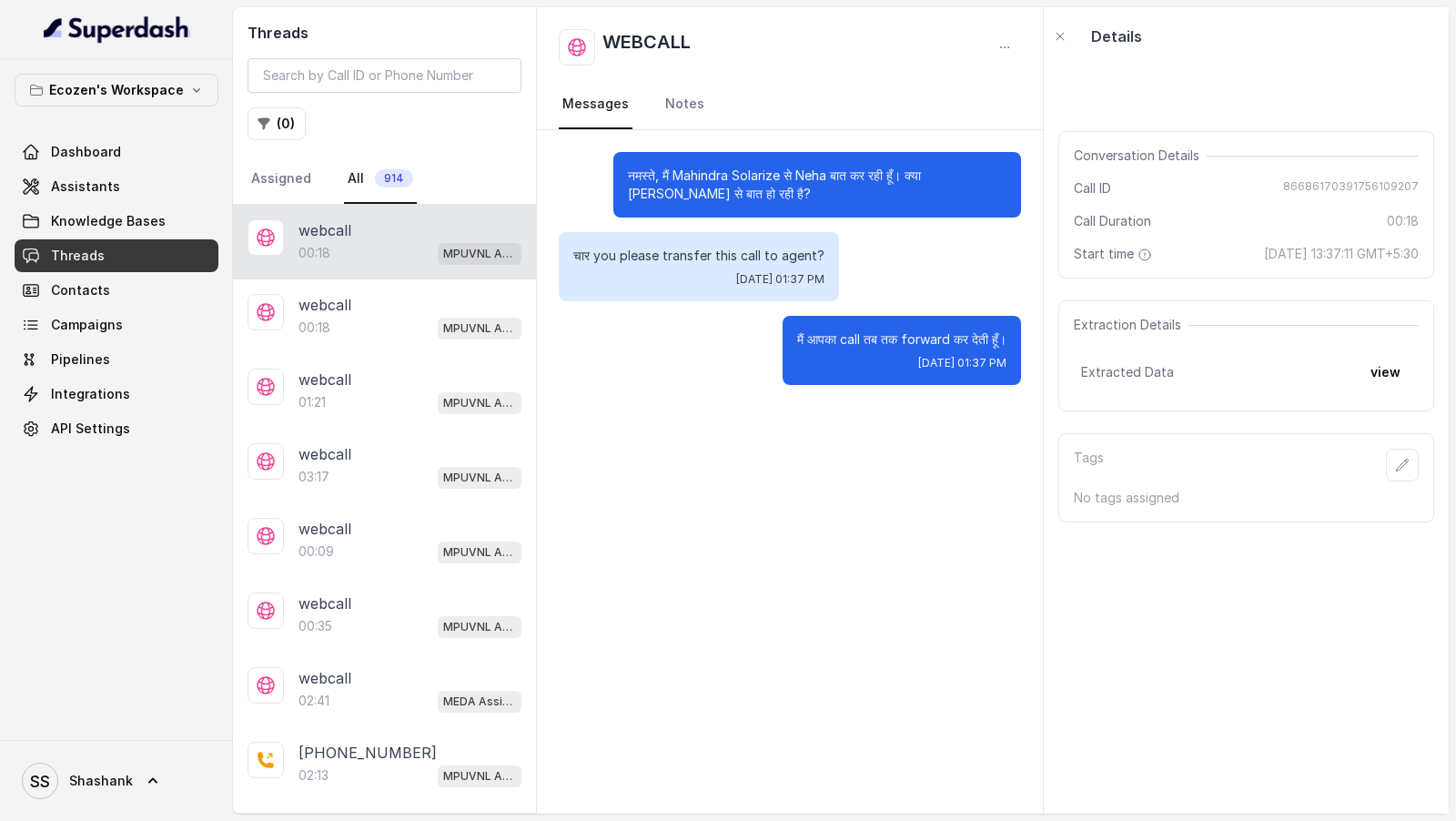
click at [1264, 255] on span "[DATE] 13:37:11 GMT+5:30" at bounding box center [1341, 254] width 155 height 18
click at [340, 334] on div "00:18 MPUVNL Assistant - [GEOGRAPHIC_DATA]" at bounding box center [410, 327] width 223 height 24
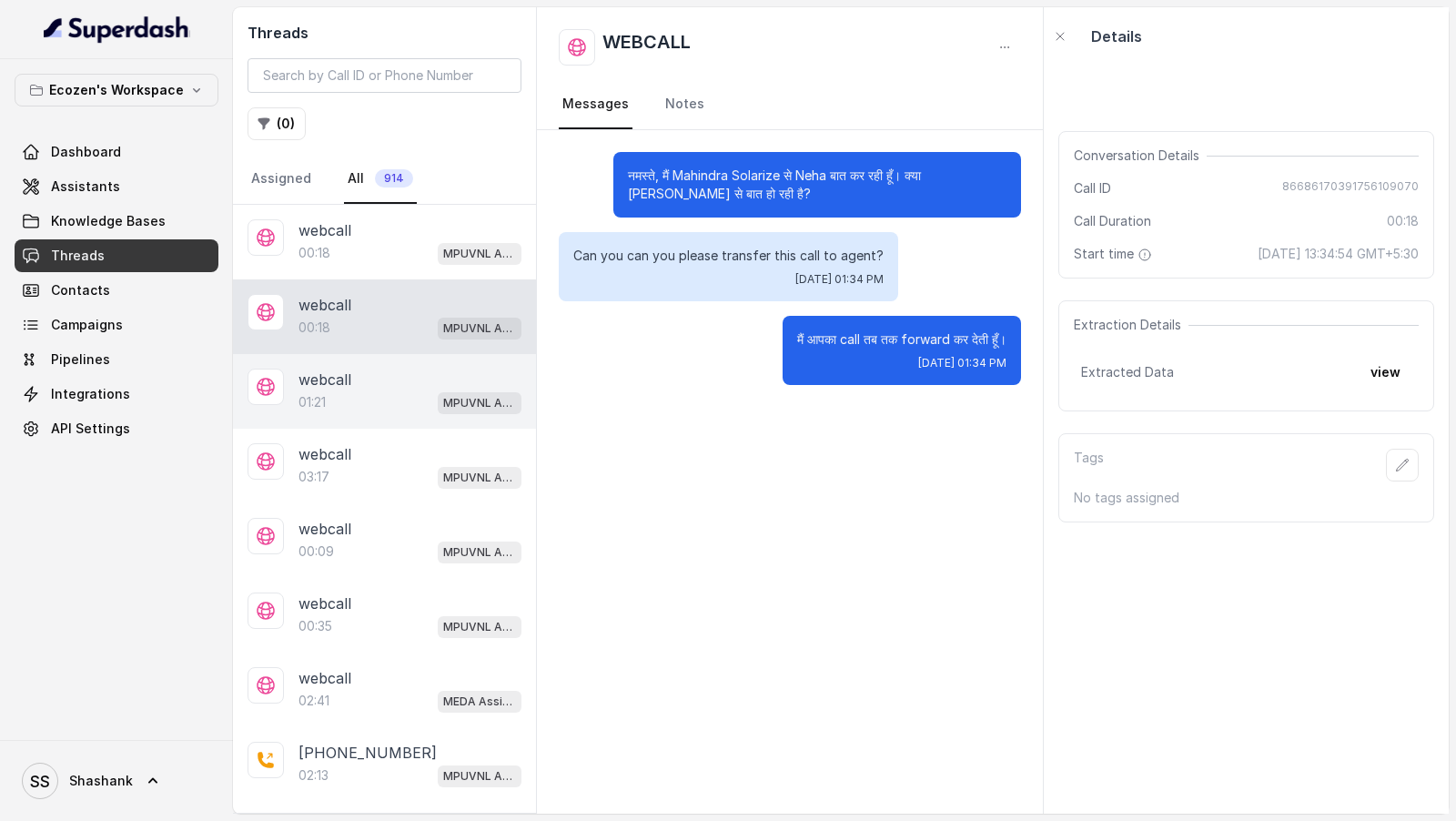
click at [343, 380] on p "webcall" at bounding box center [325, 379] width 53 height 22
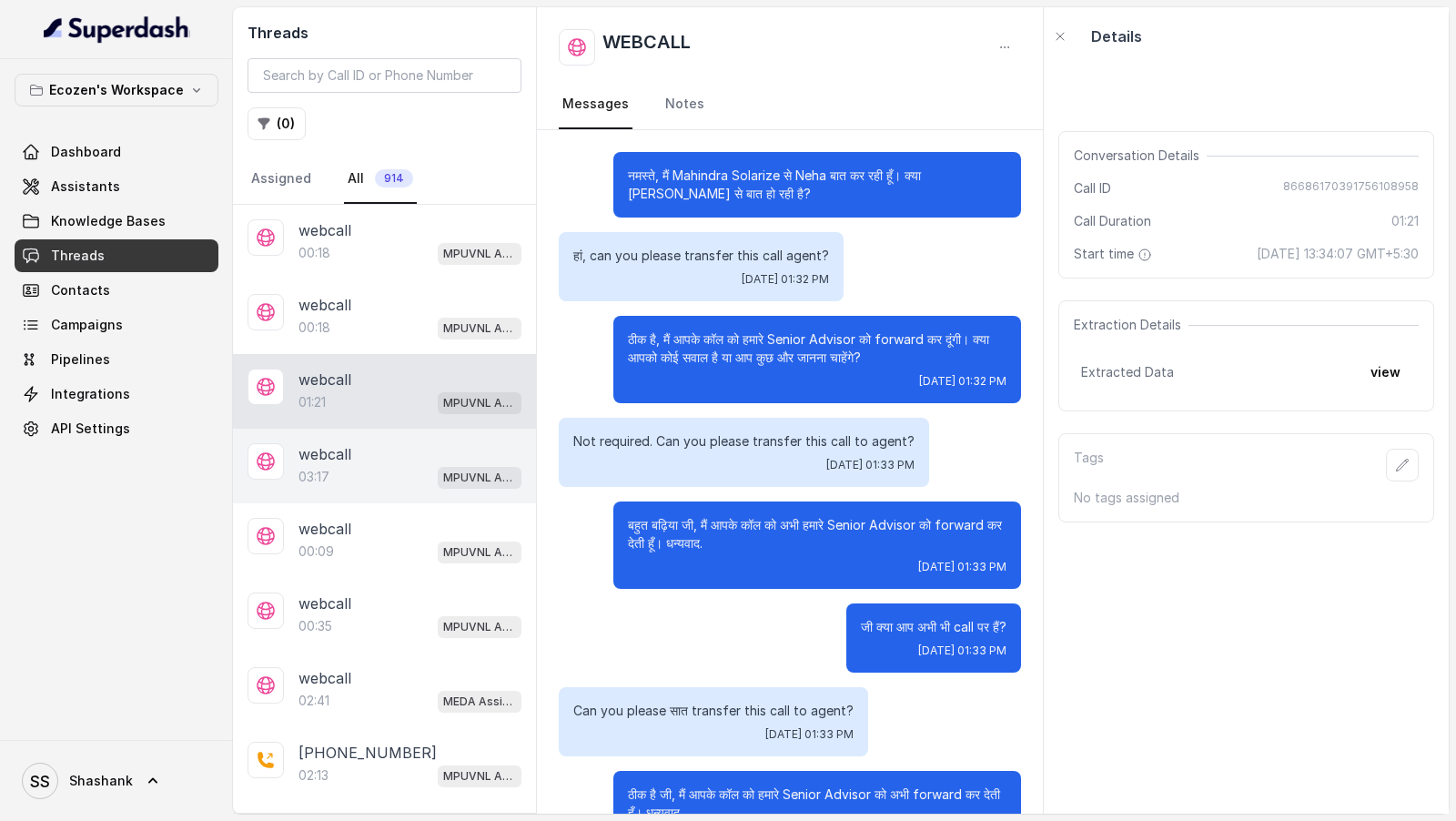
click at [343, 484] on div "webcall 03:17 MPUVNL Assistant - Madhya Pradesh" at bounding box center [384, 466] width 303 height 75
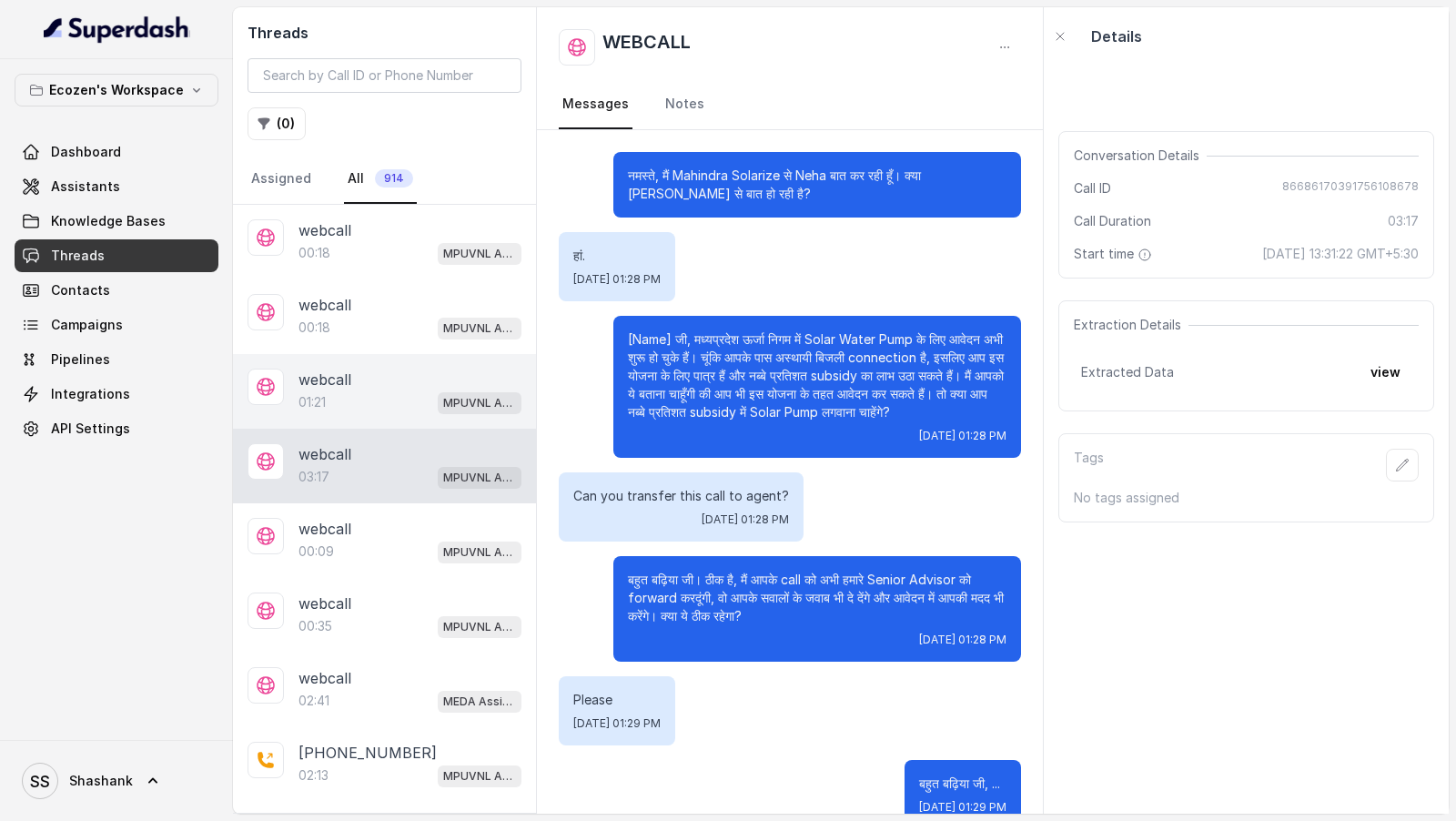
scroll to position [1838, 0]
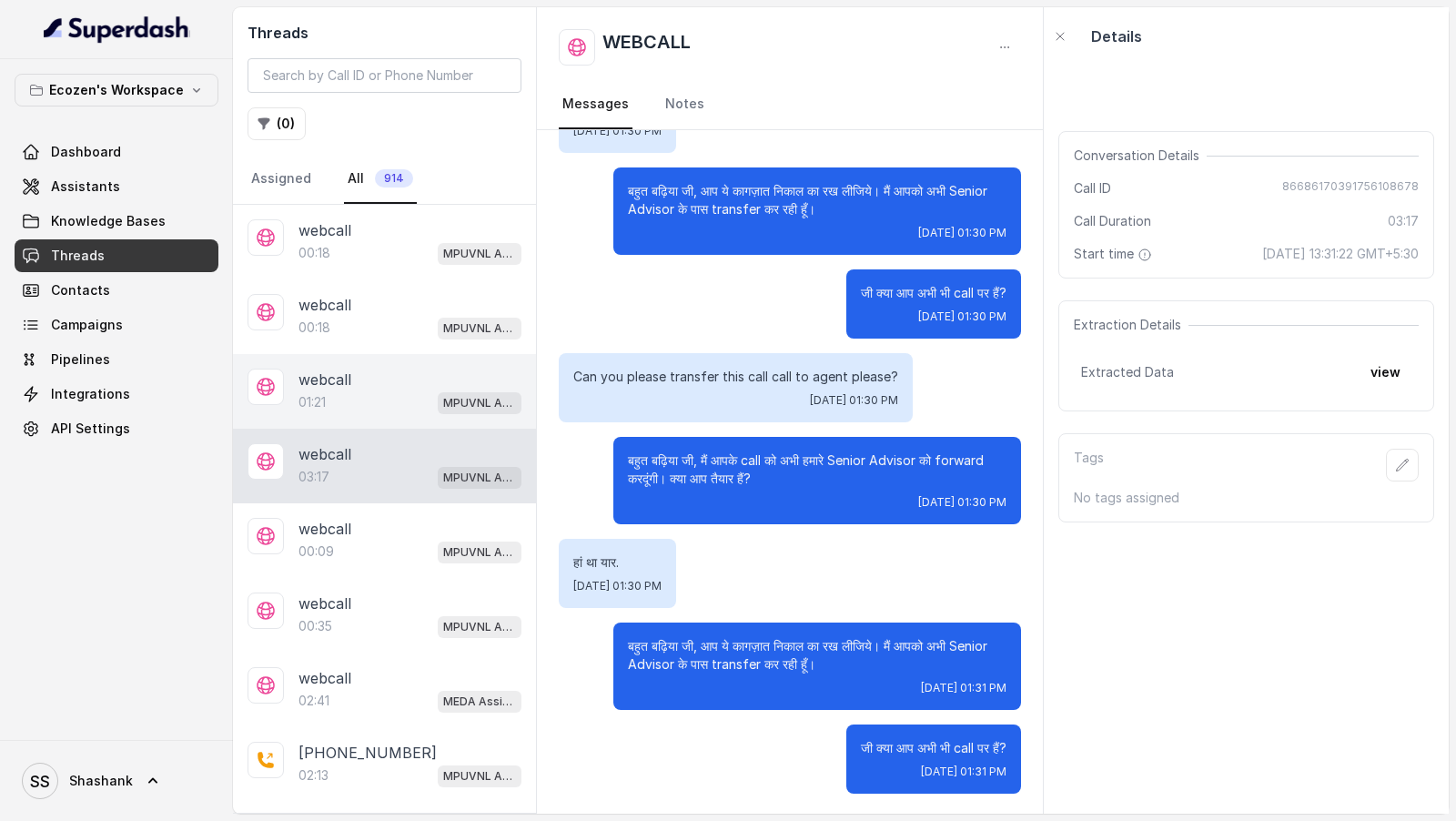
click at [355, 410] on div "webcall 01:21 MPUVNL Assistant - Madhya Pradesh" at bounding box center [384, 391] width 303 height 75
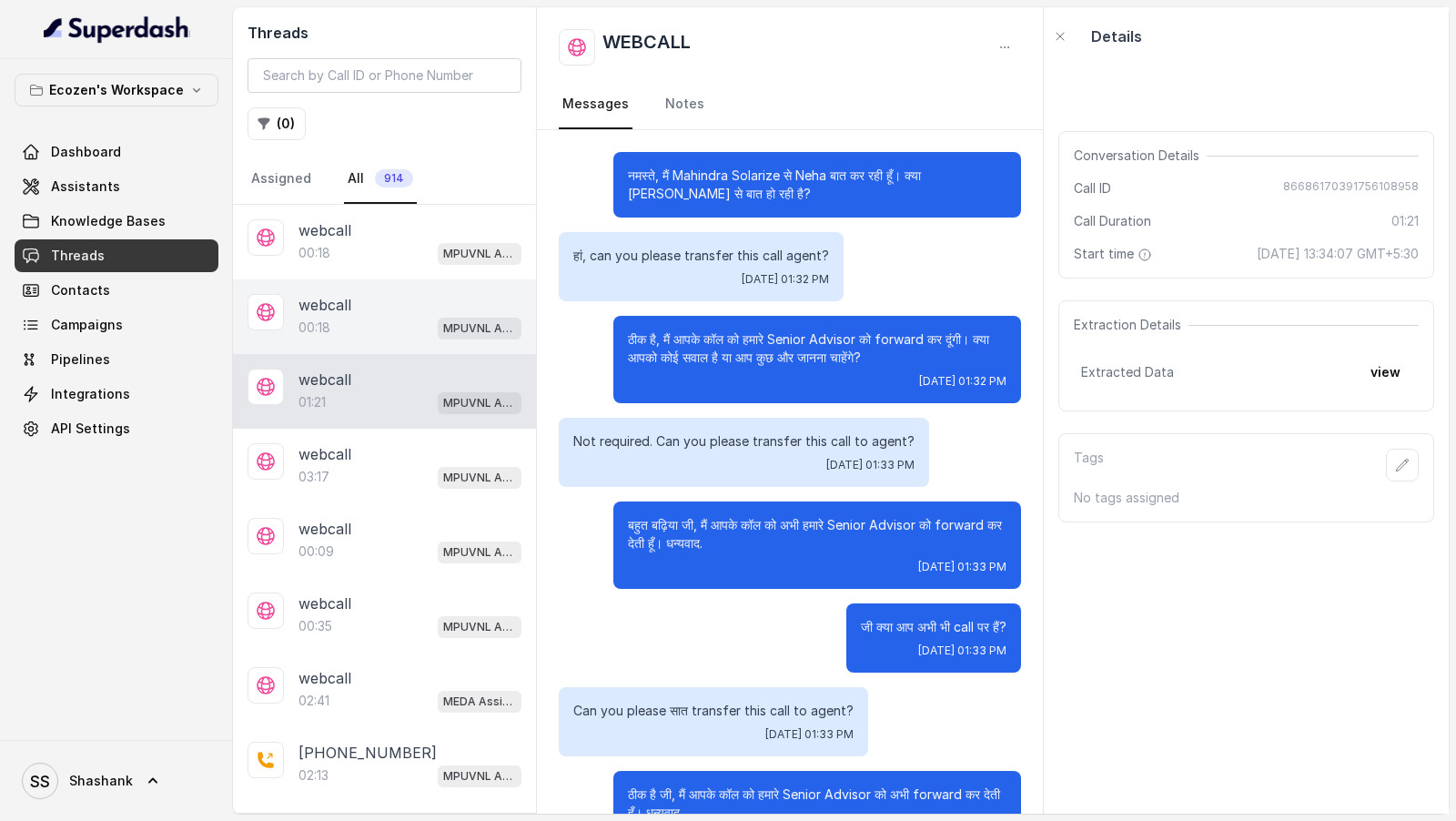
scroll to position [334, 0]
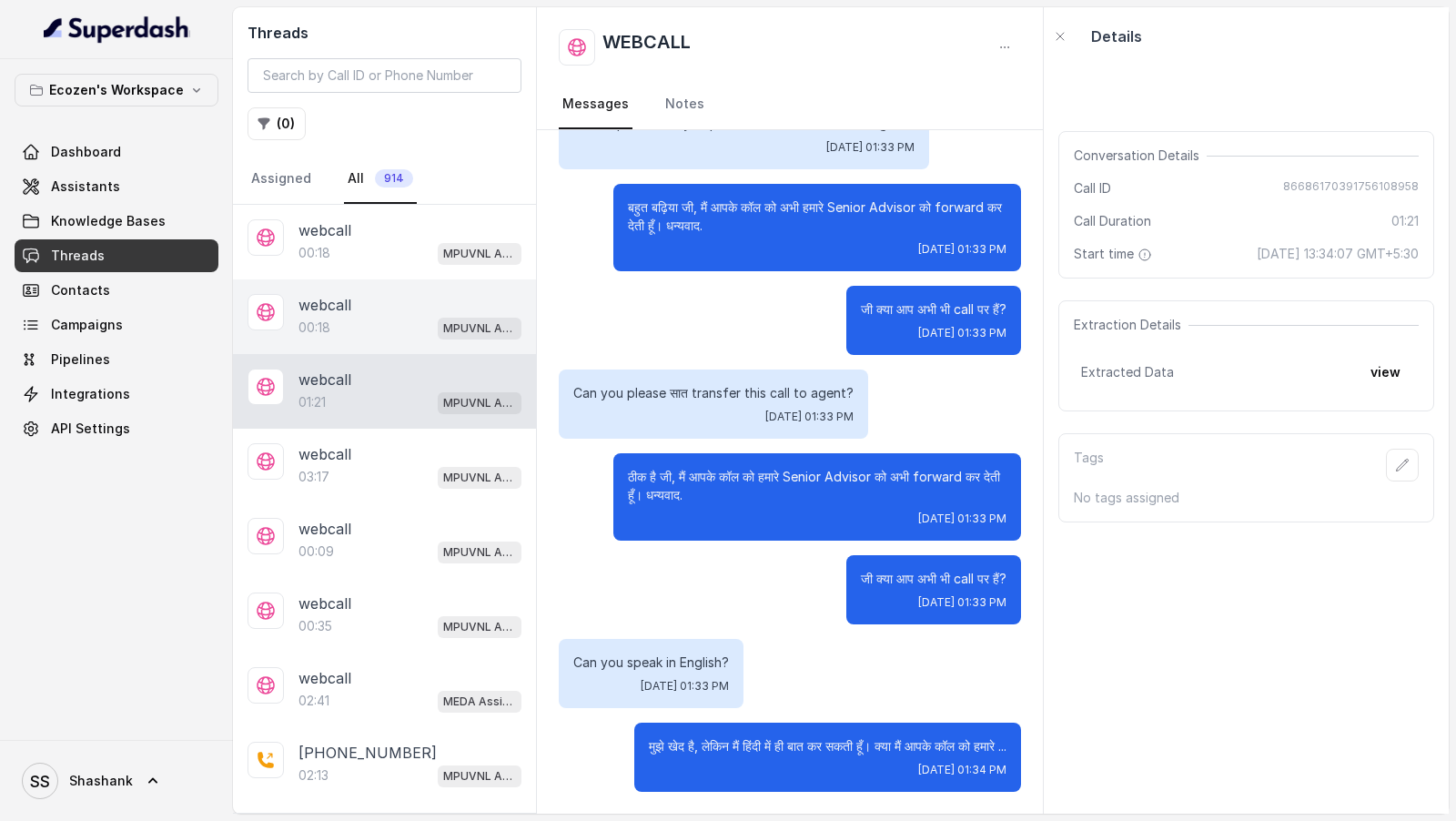
click at [367, 297] on div "webcall" at bounding box center [410, 304] width 223 height 22
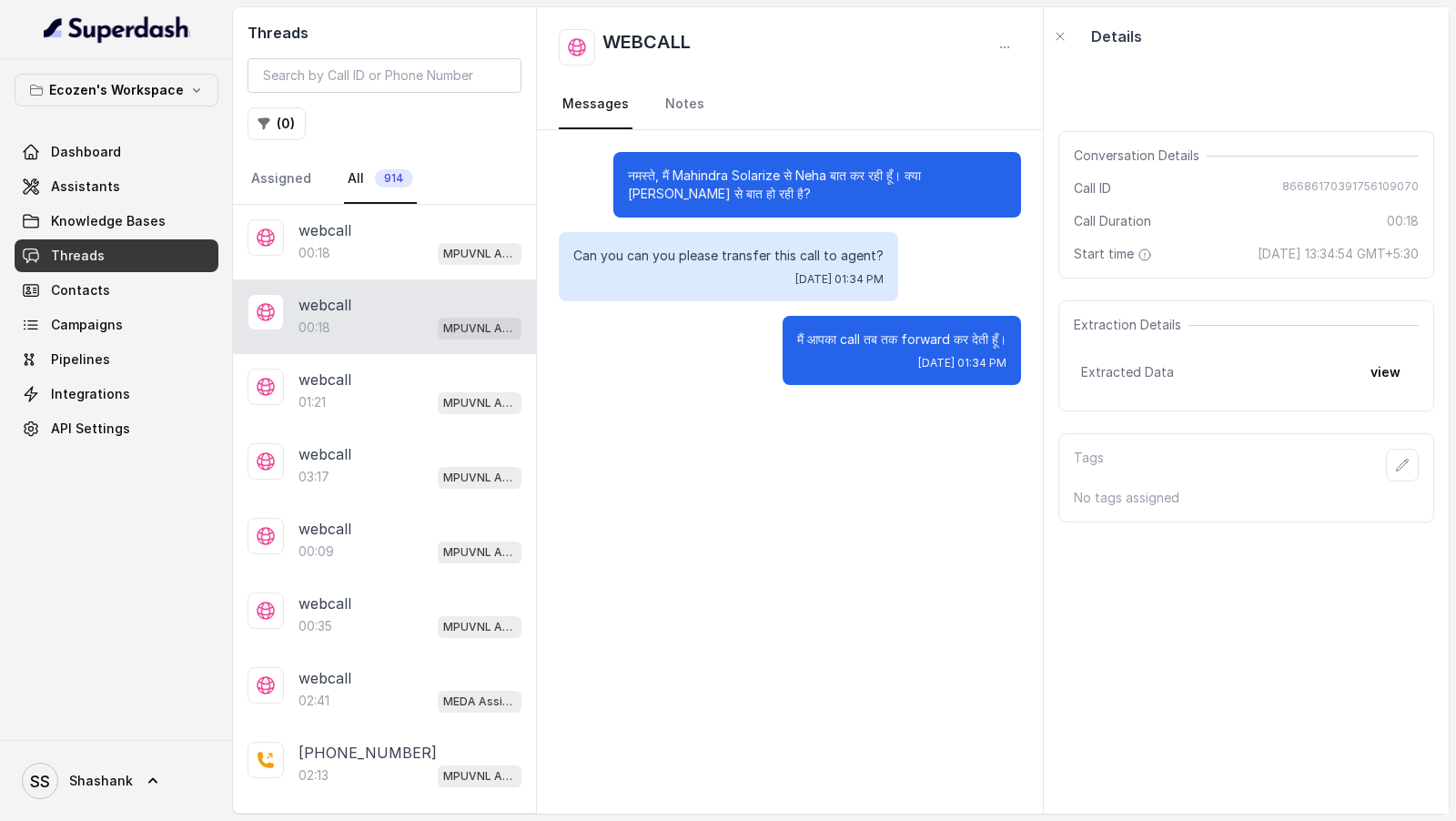
click at [374, 200] on link "All 914" at bounding box center [380, 180] width 73 height 49
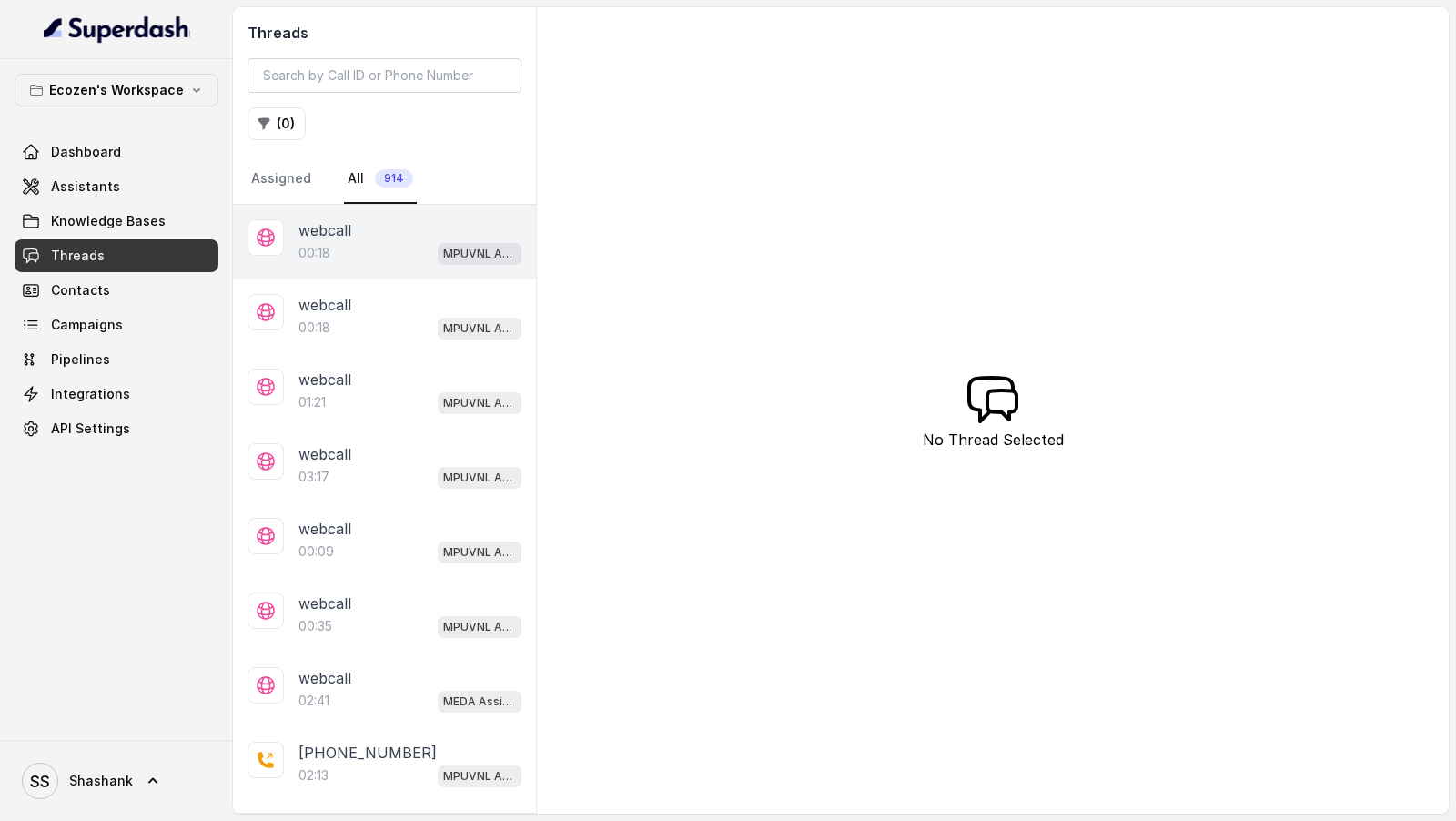
click at [354, 265] on div "webcall 00:18 MPUVNL Assistant - Madhya Pradesh" at bounding box center [384, 241] width 303 height 75
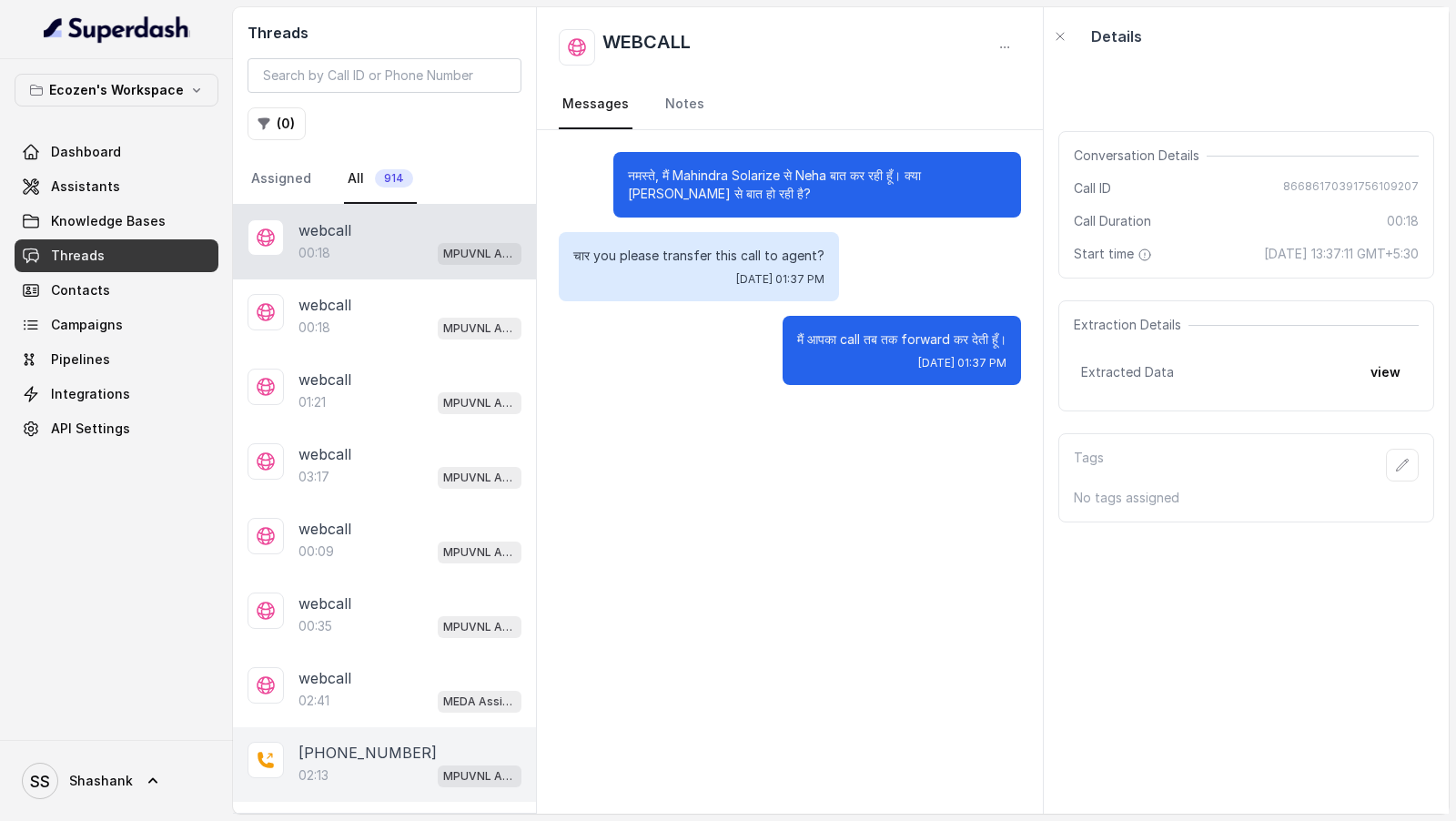
click at [363, 742] on p "[PHONE_NUMBER]" at bounding box center [368, 753] width 139 height 22
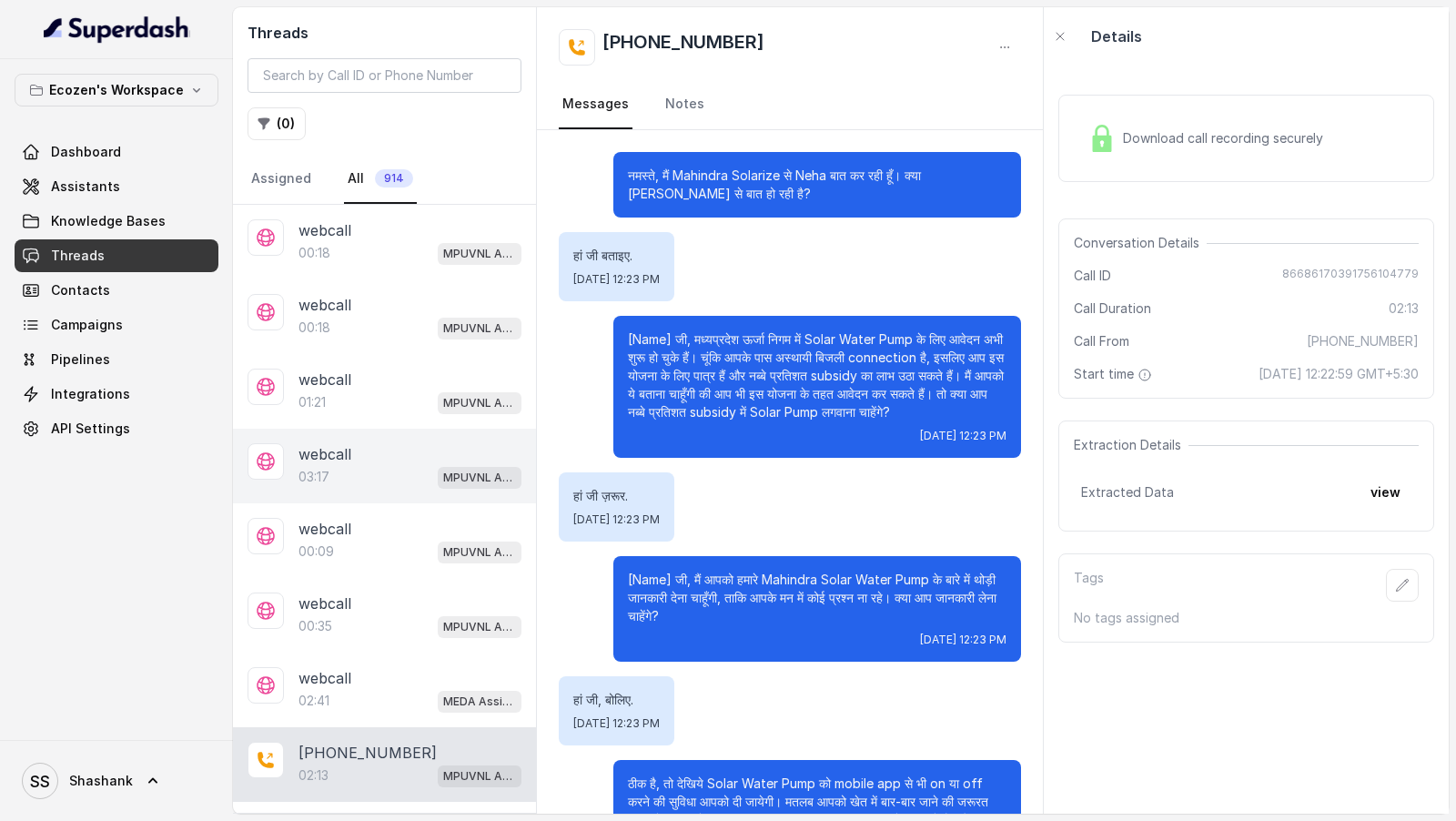
scroll to position [979, 0]
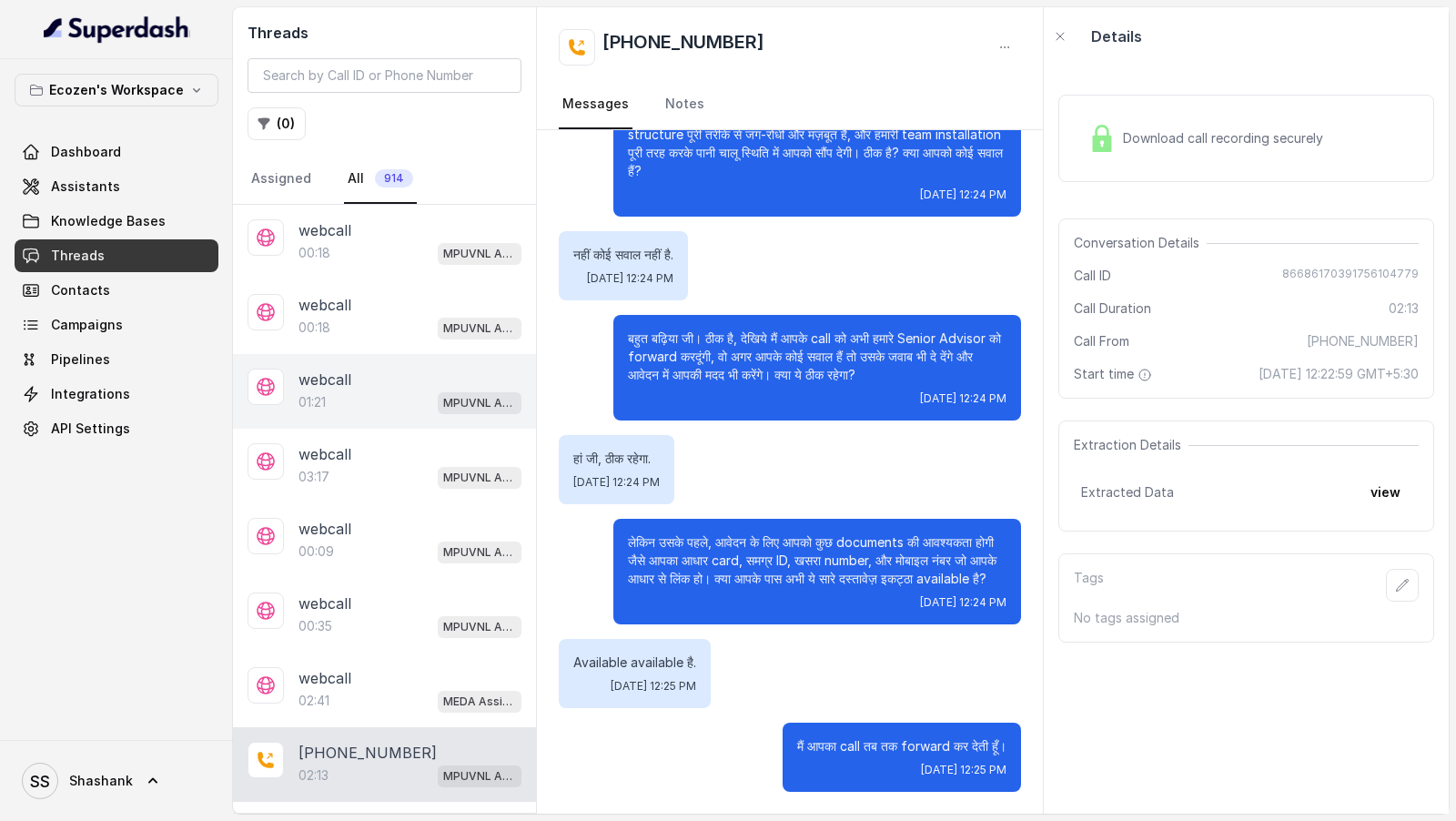
click at [288, 388] on div "webcall 01:21 MPUVNL Assistant - Madhya Pradesh" at bounding box center [384, 391] width 303 height 75
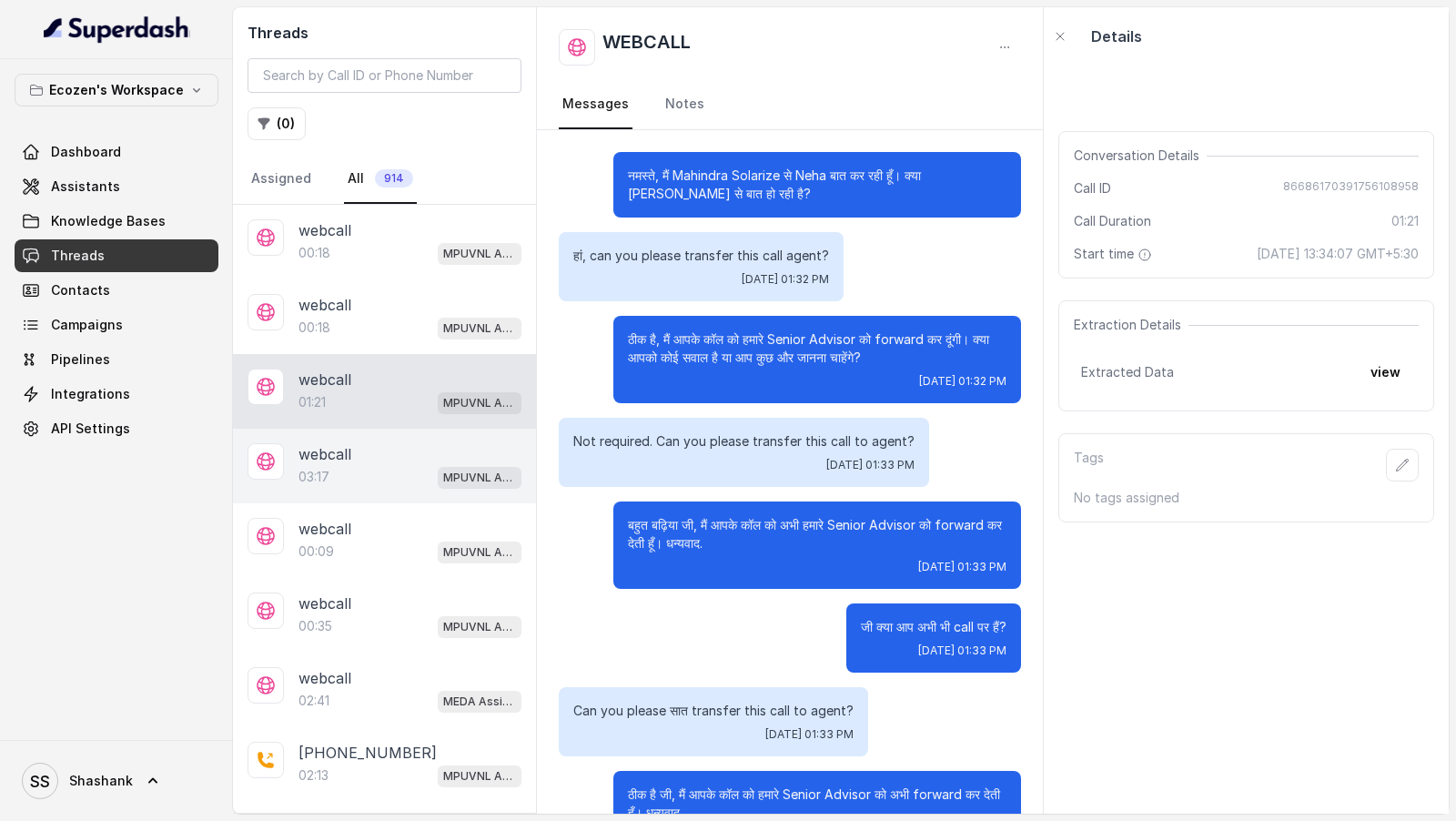
scroll to position [305, 0]
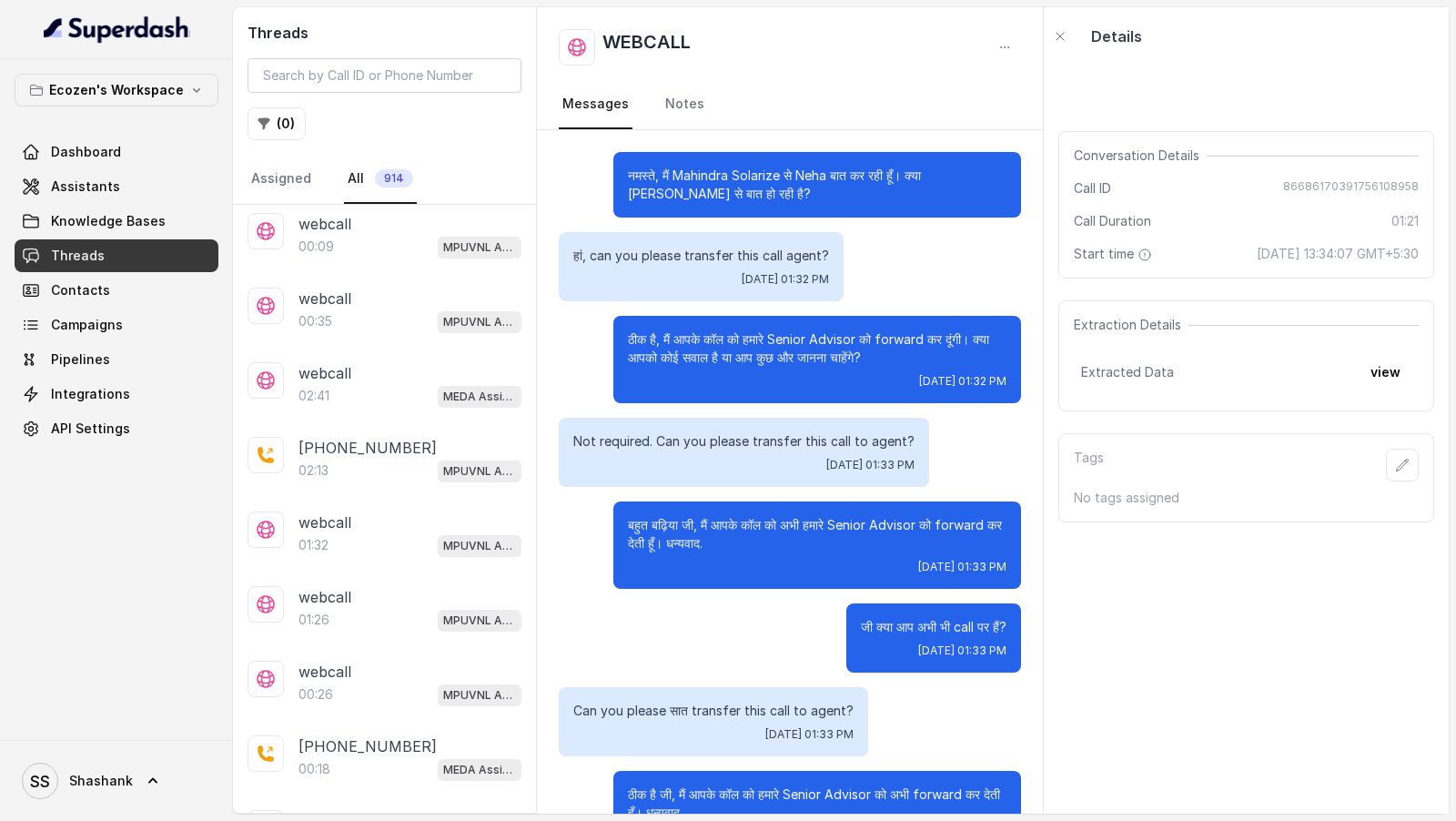
click at [397, 484] on div "+919967159549 02:13 MPUVNL Assistant - Madhya Pradesh" at bounding box center [384, 459] width 303 height 75
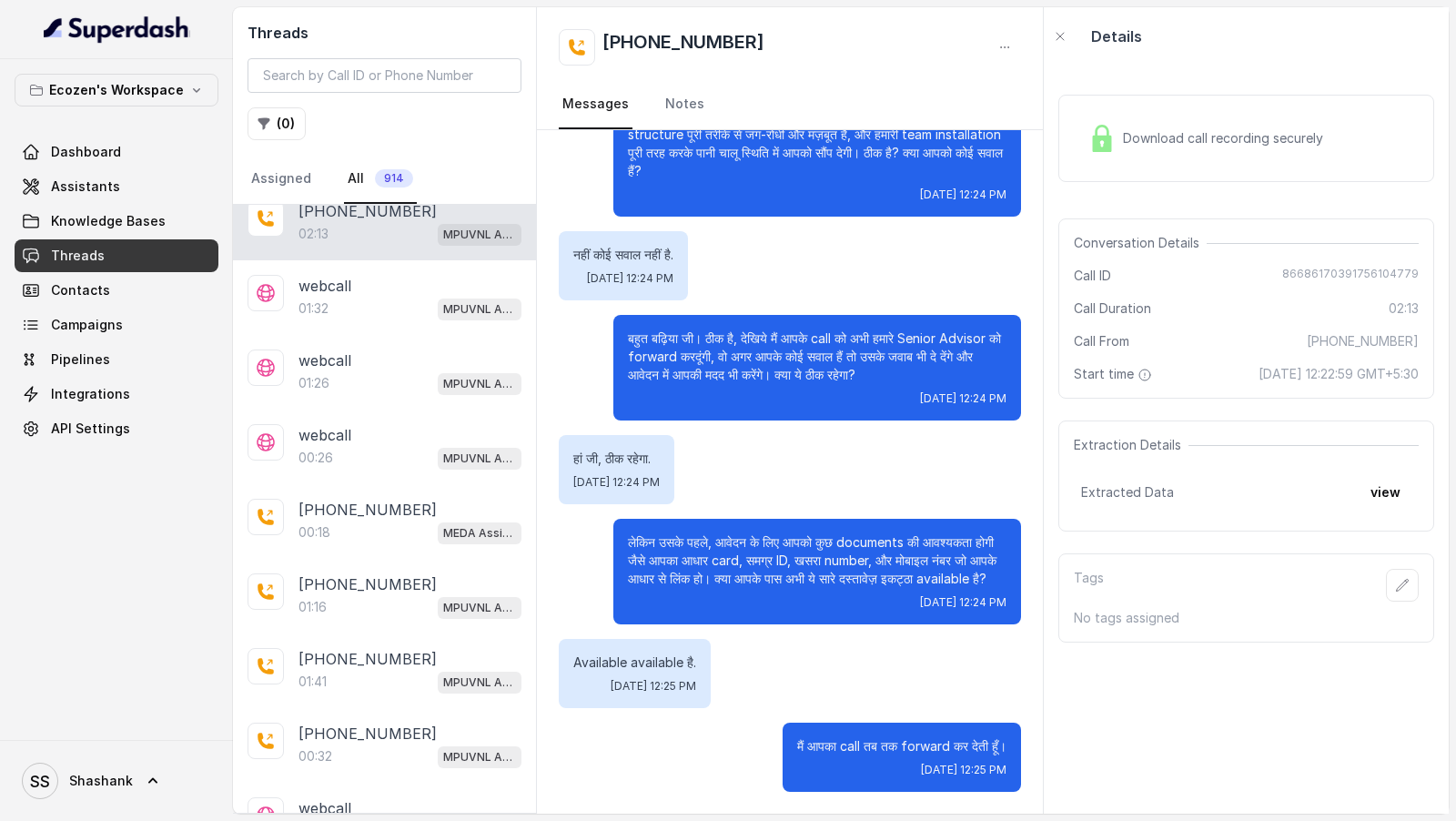
scroll to position [702, 0]
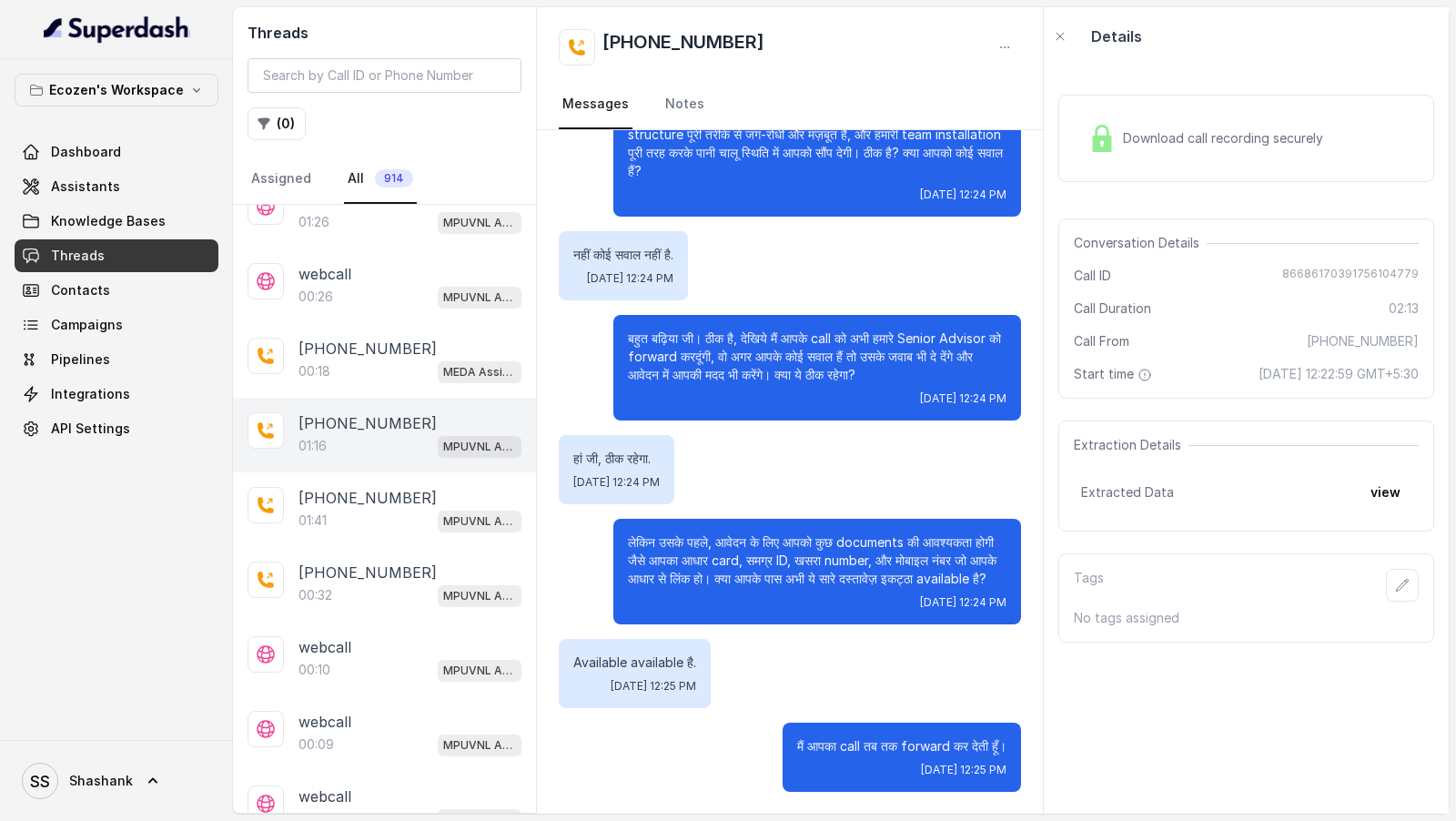
click at [407, 439] on div "01:16 MPUVNL Assistant - Madhya Pradesh" at bounding box center [410, 446] width 223 height 24
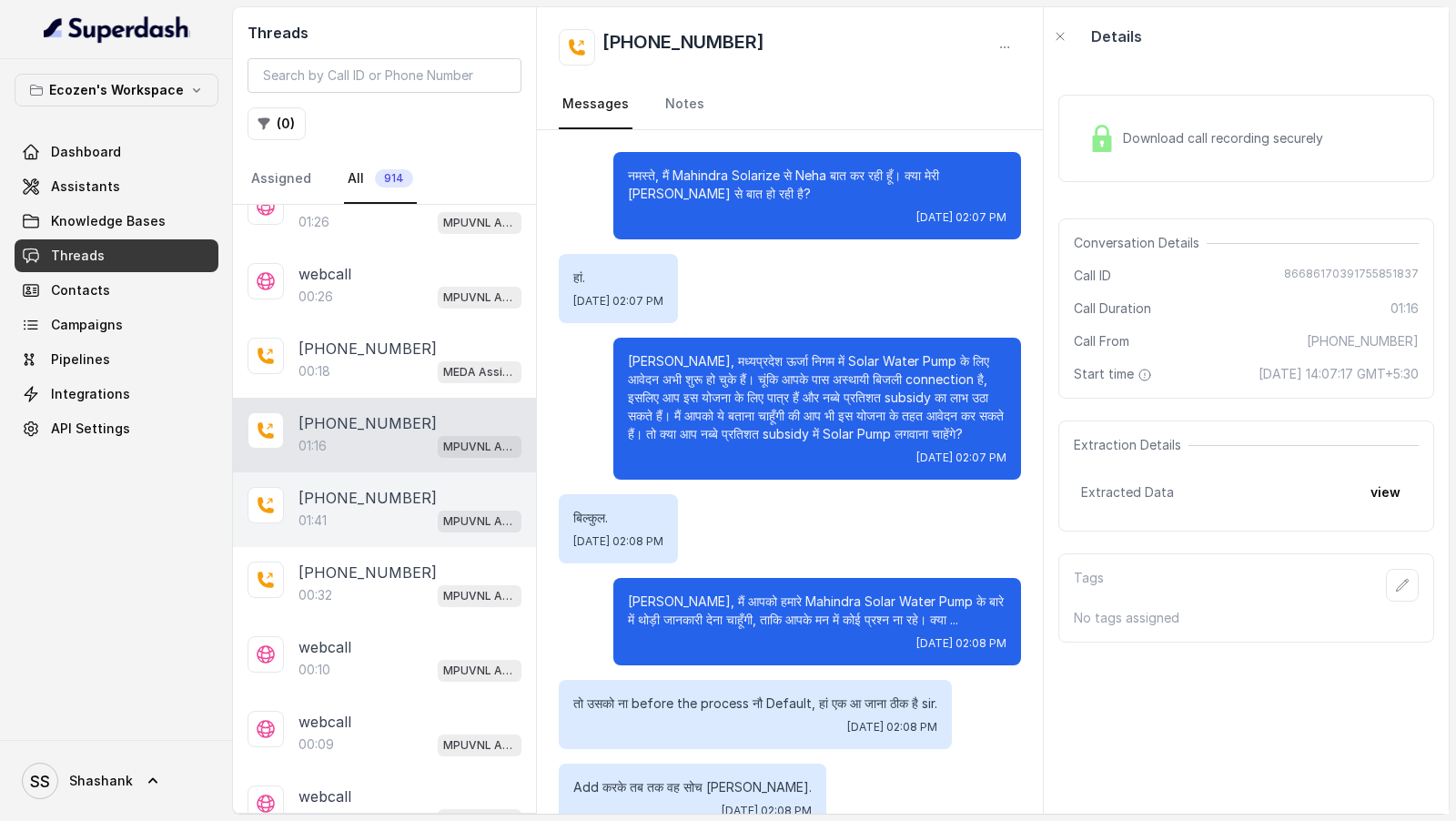
scroll to position [410, 0]
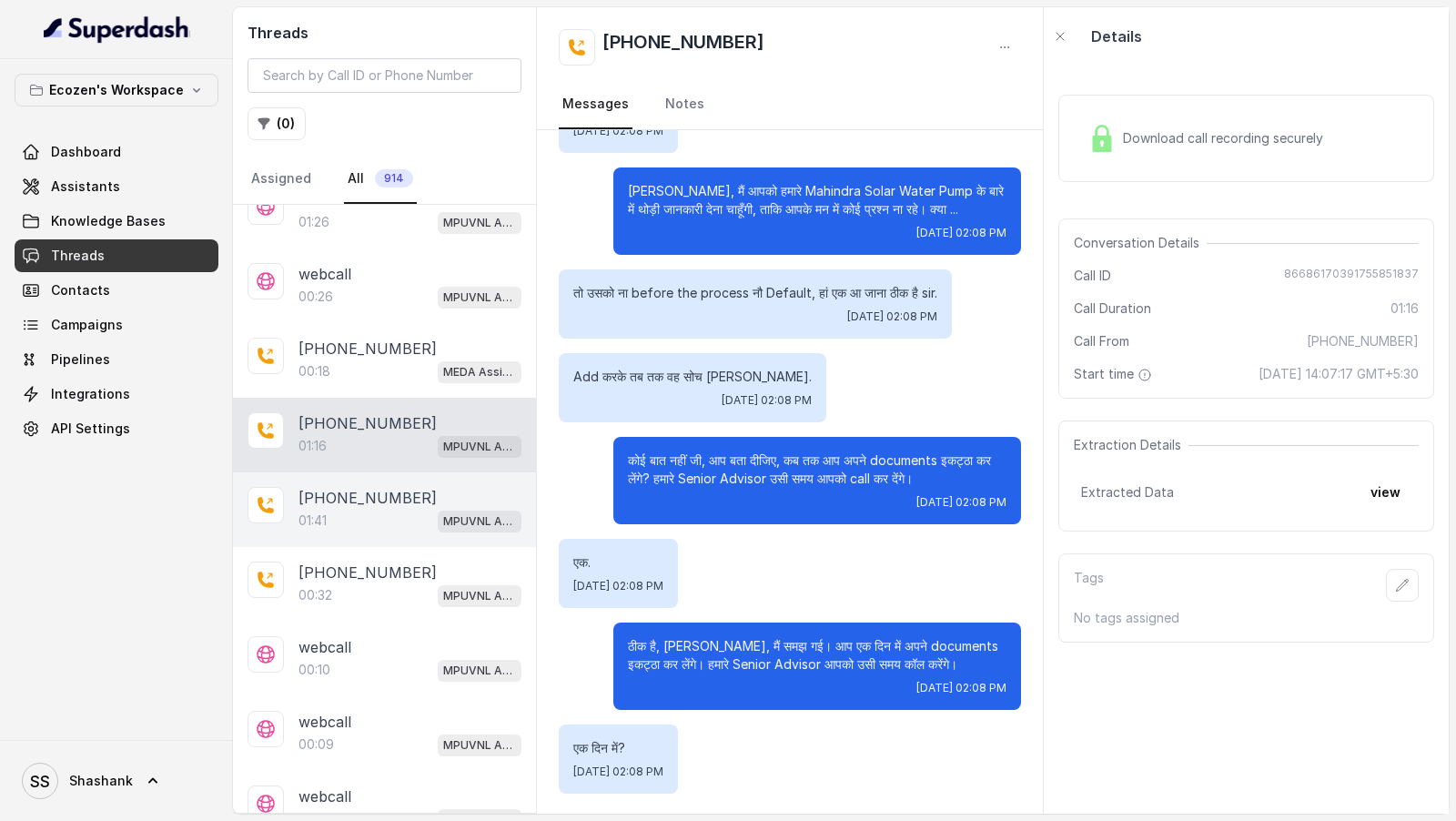
click at [407, 509] on div "01:41 MPUVNL Assistant - Madhya Pradesh" at bounding box center [410, 520] width 223 height 24
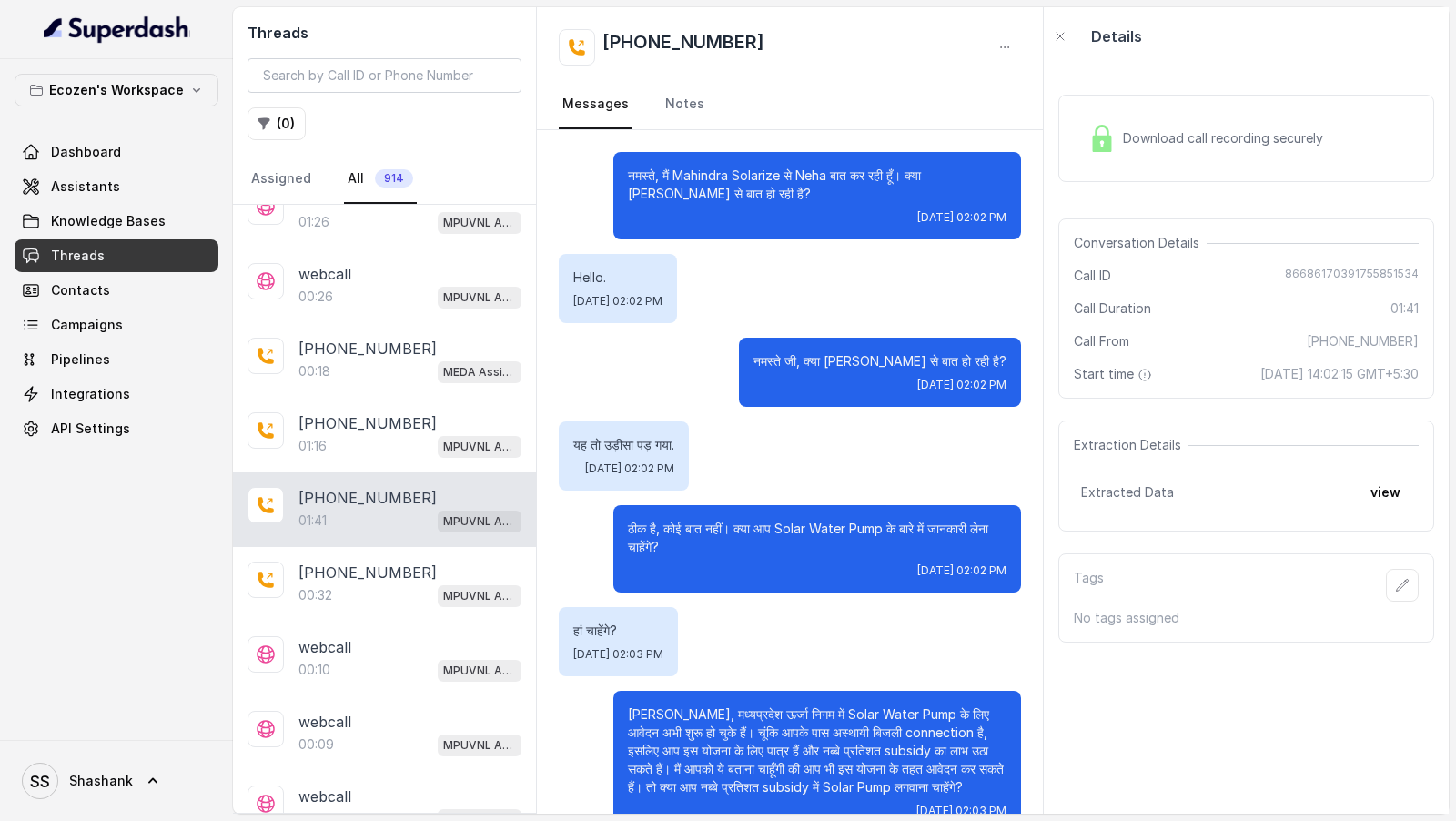
scroll to position [447, 0]
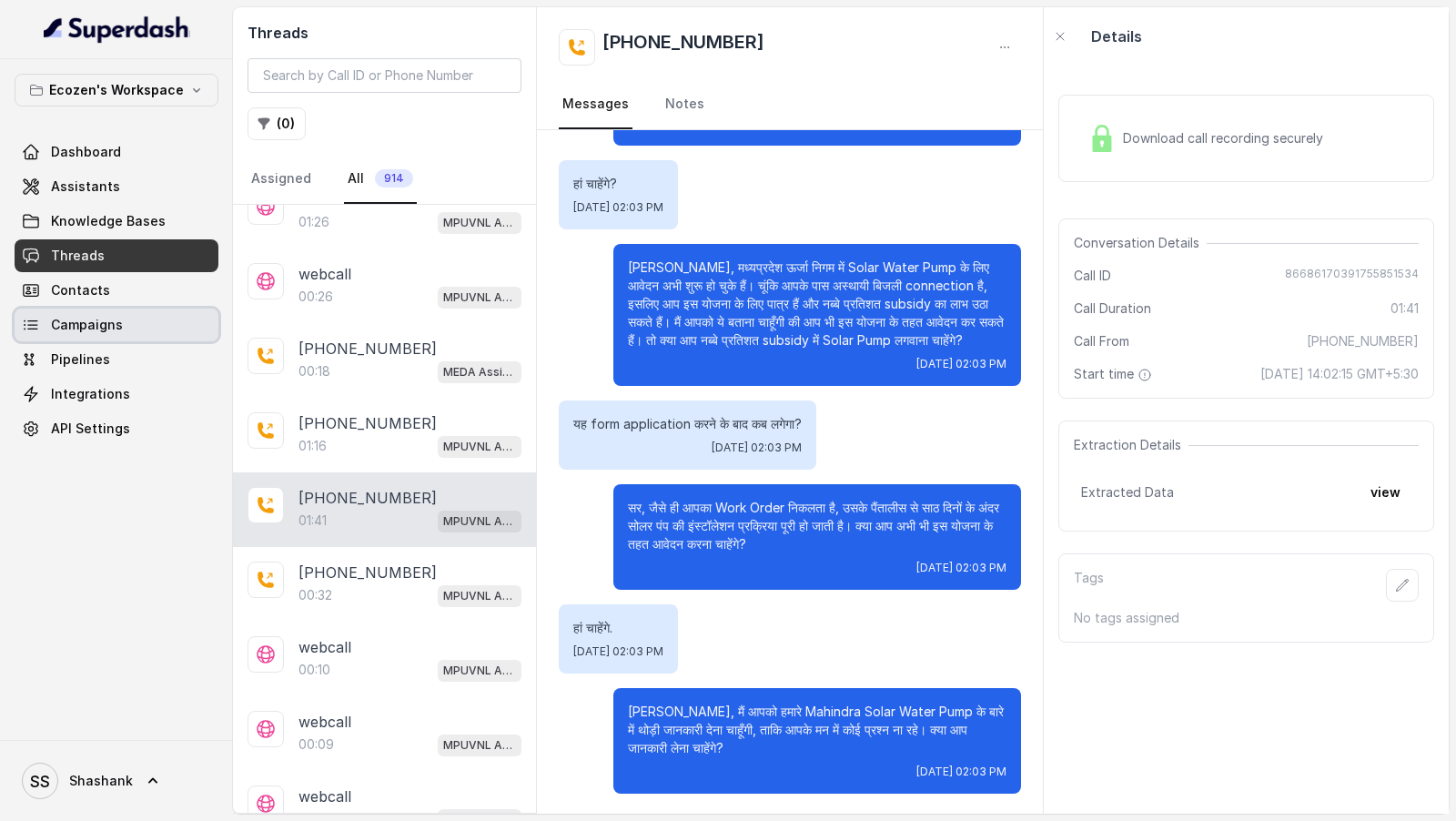
click at [126, 309] on link "Campaigns" at bounding box center [116, 325] width 204 height 32
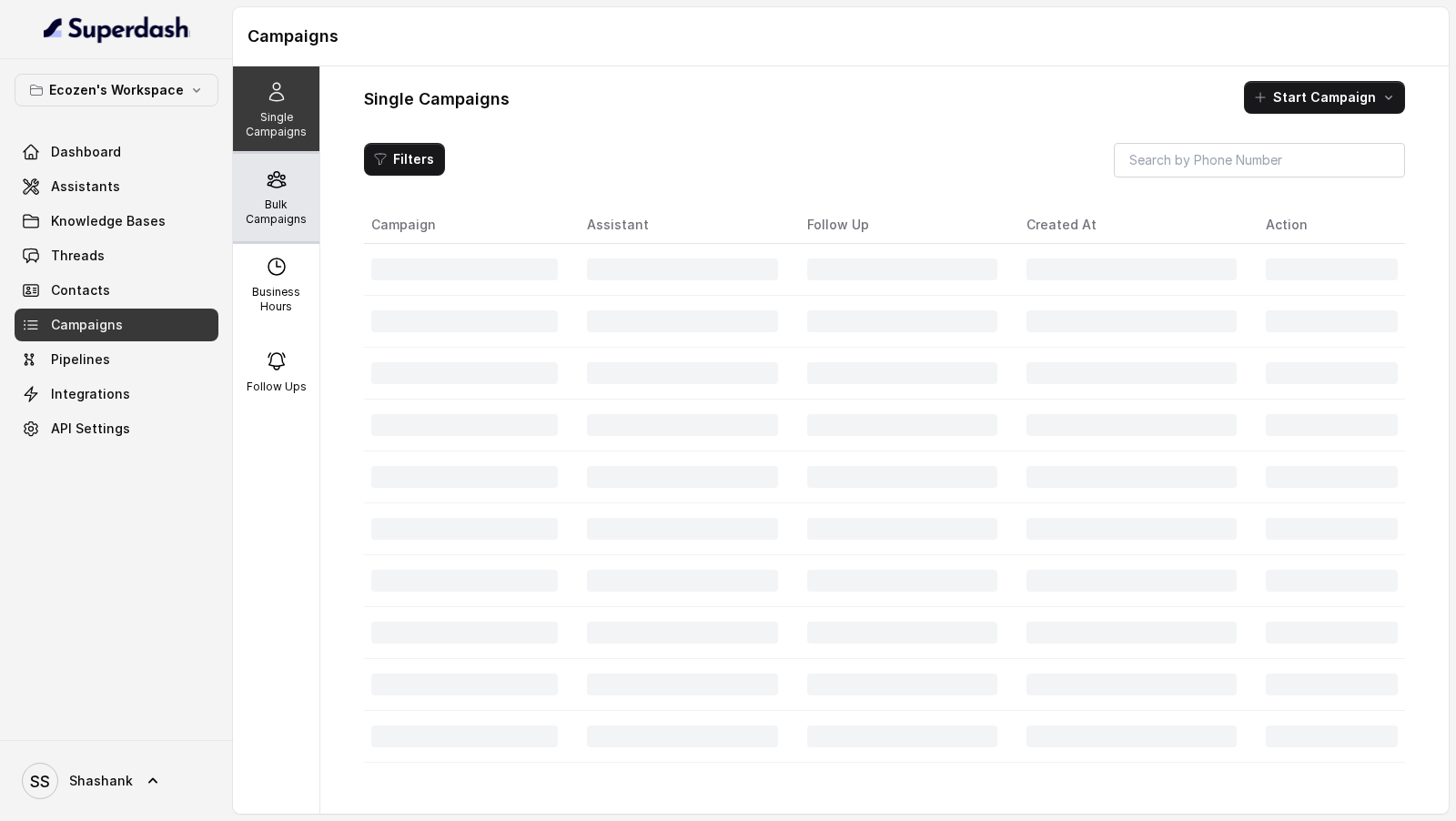
click at [281, 211] on p "Bulk Campaigns" at bounding box center [277, 212] width 72 height 29
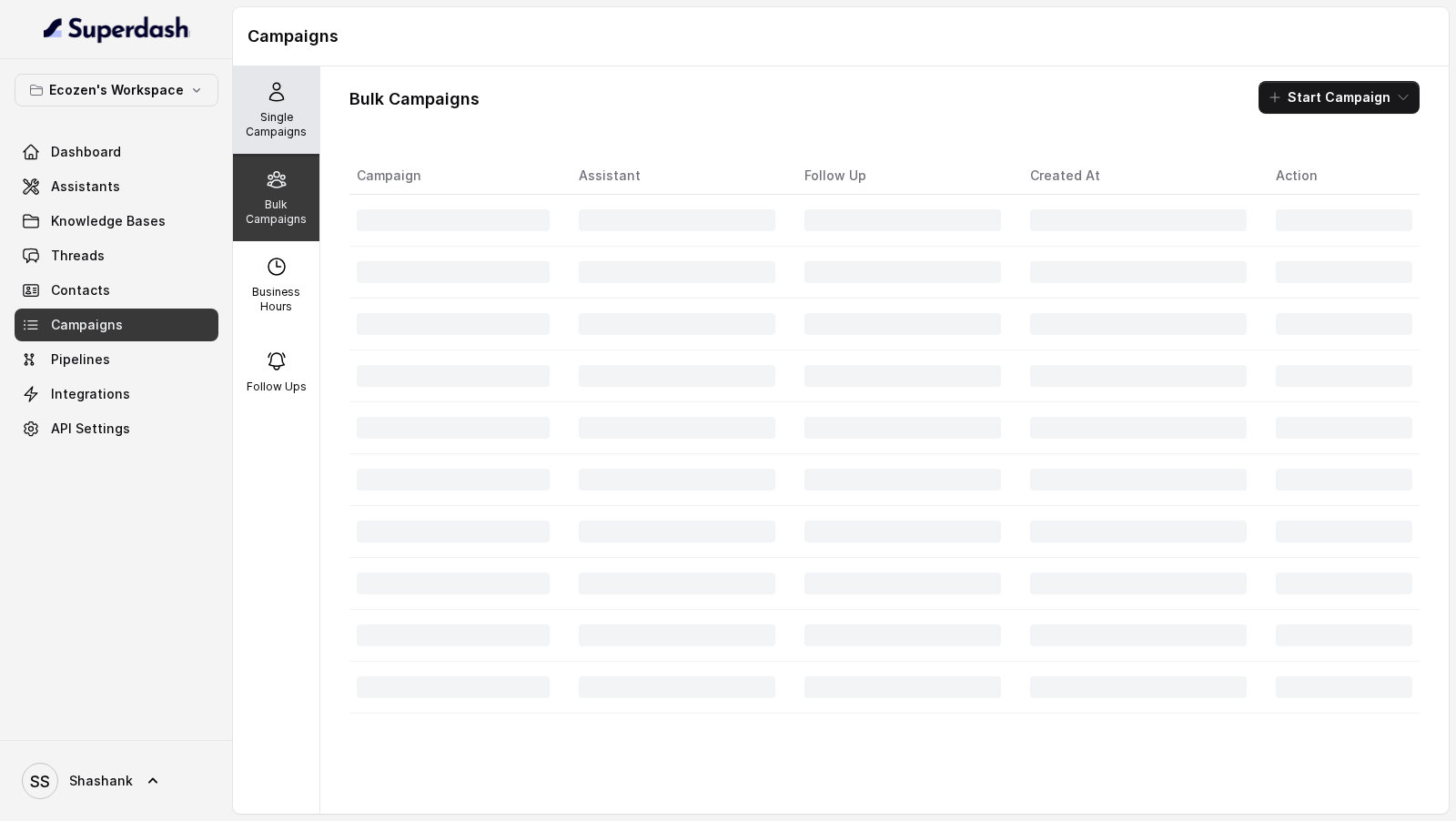
click at [278, 118] on p "Single Campaigns" at bounding box center [277, 124] width 72 height 29
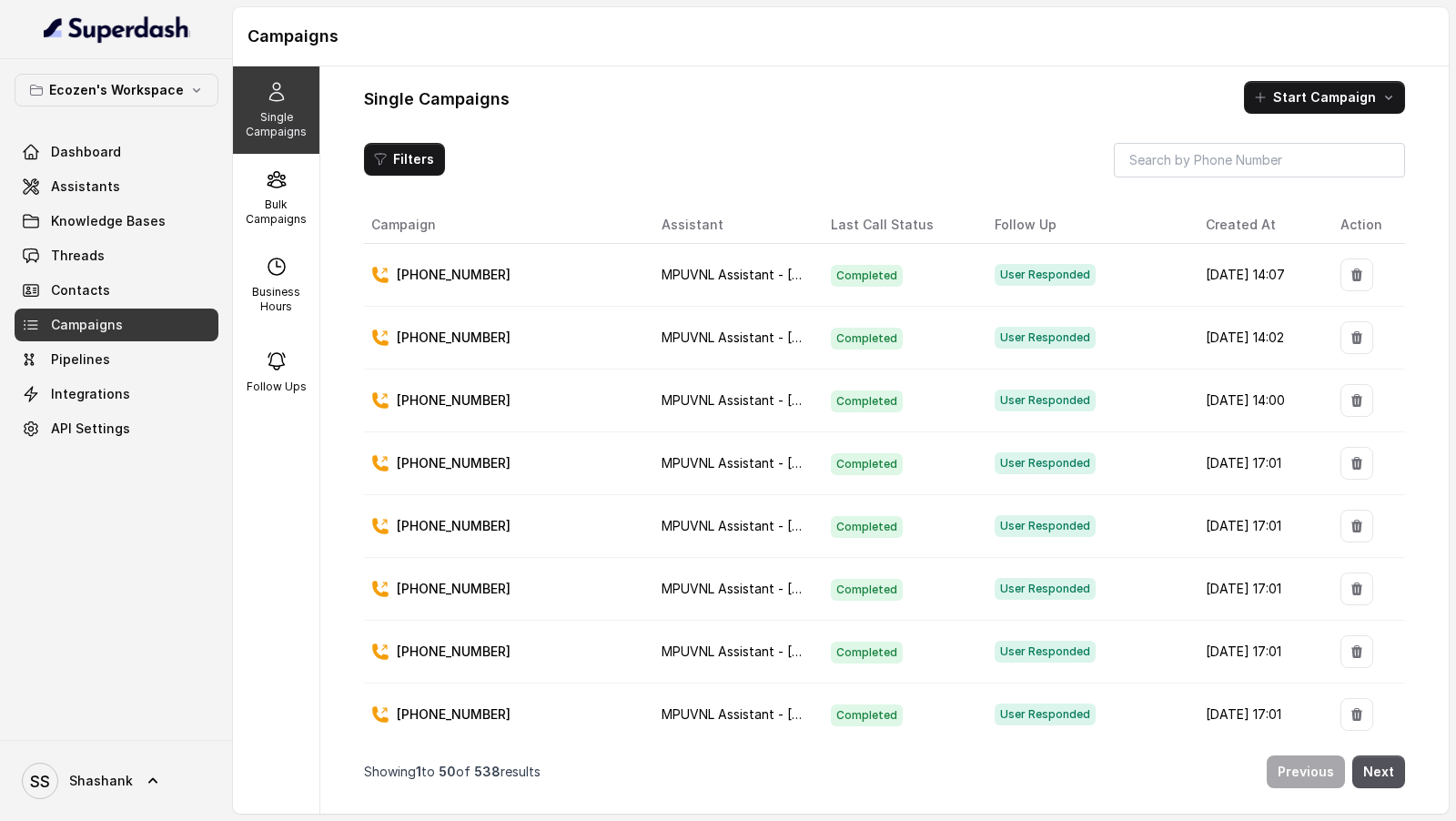
click at [788, 399] on span "MPUVNL Assistant - [GEOGRAPHIC_DATA]" at bounding box center [790, 400] width 257 height 15
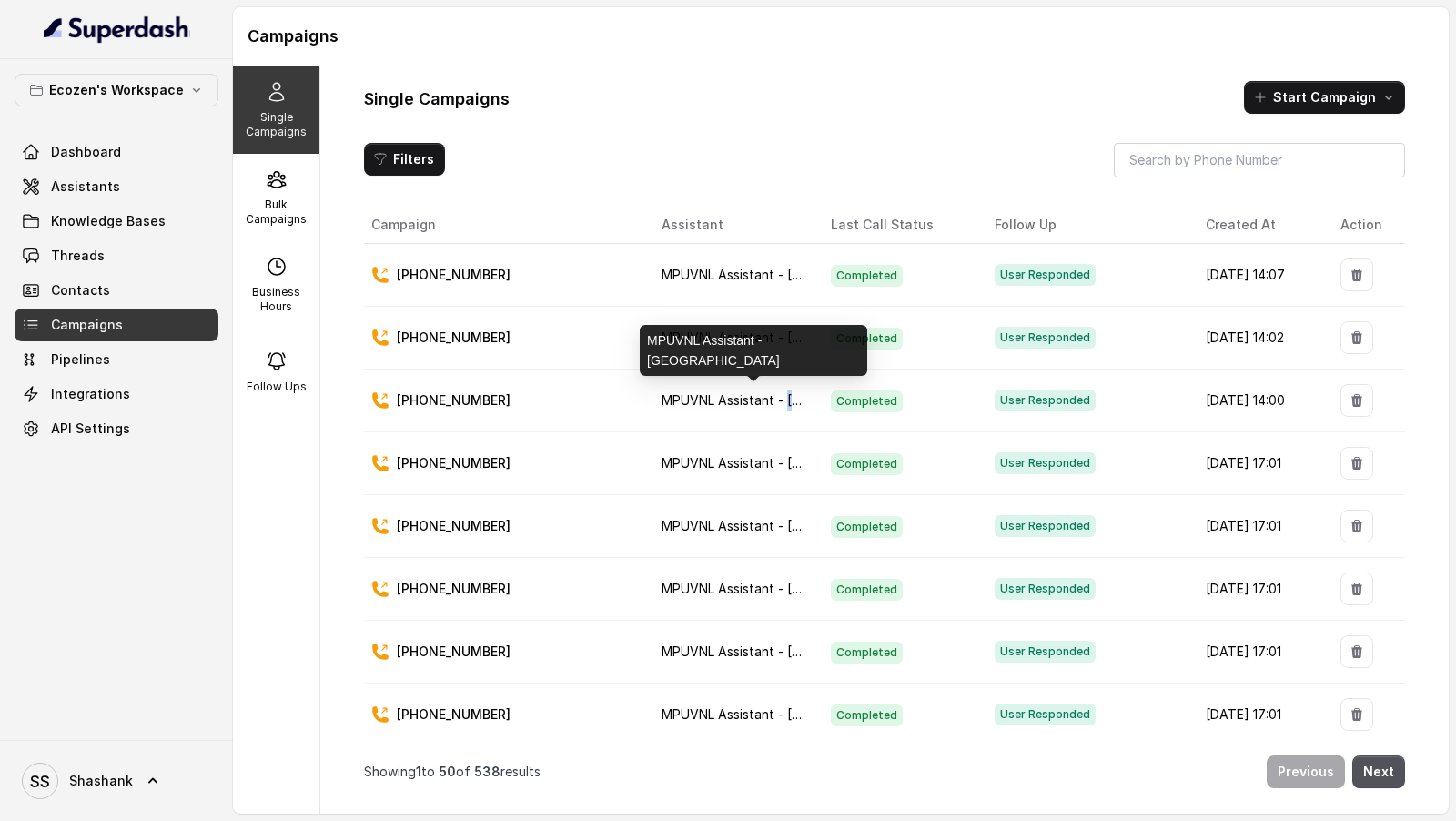
click at [788, 399] on span "MPUVNL Assistant - [GEOGRAPHIC_DATA]" at bounding box center [790, 400] width 257 height 15
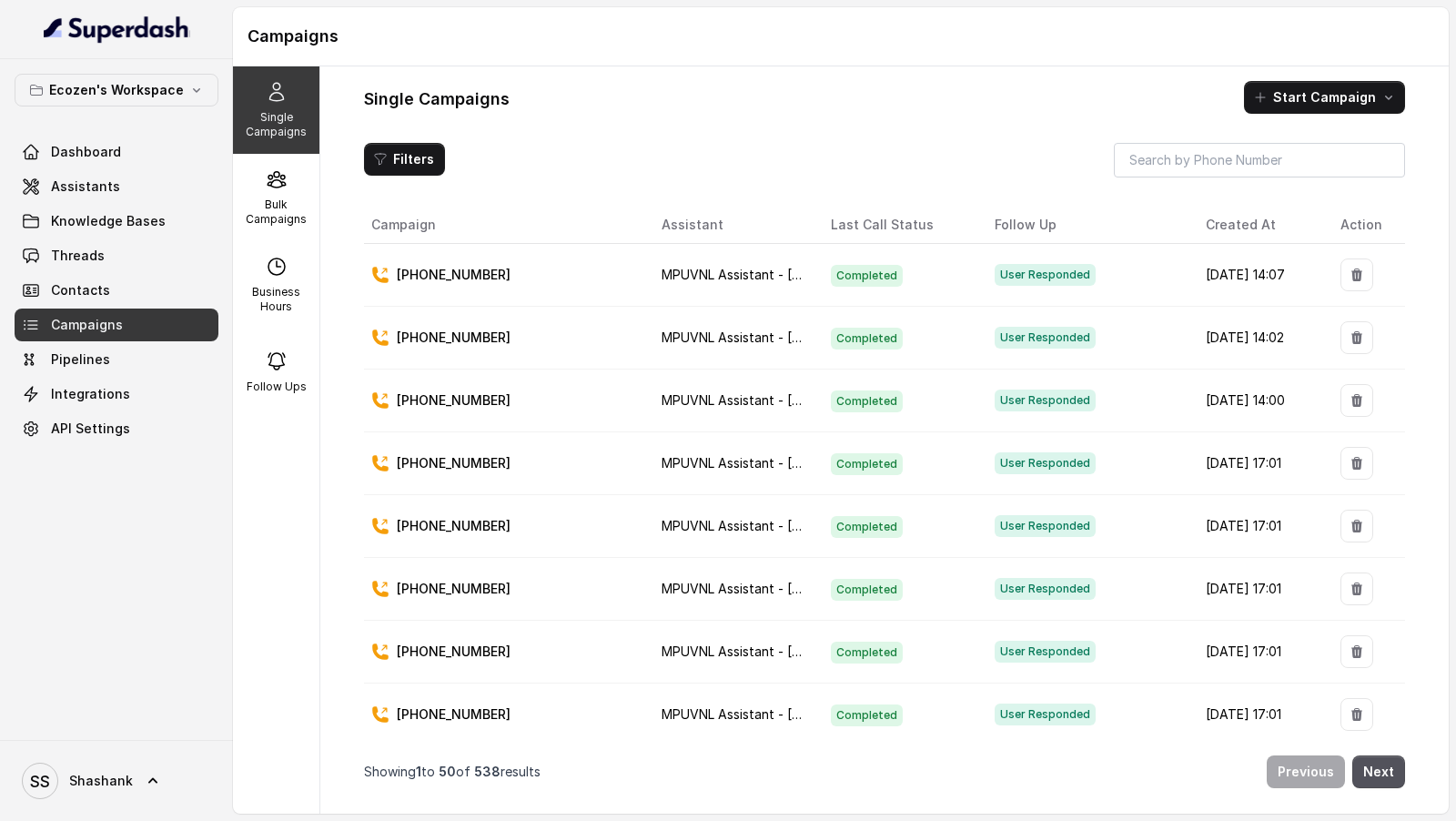
click at [480, 394] on p "[PHONE_NUMBER]" at bounding box center [454, 400] width 114 height 18
click at [453, 399] on p "[PHONE_NUMBER]" at bounding box center [454, 400] width 114 height 18
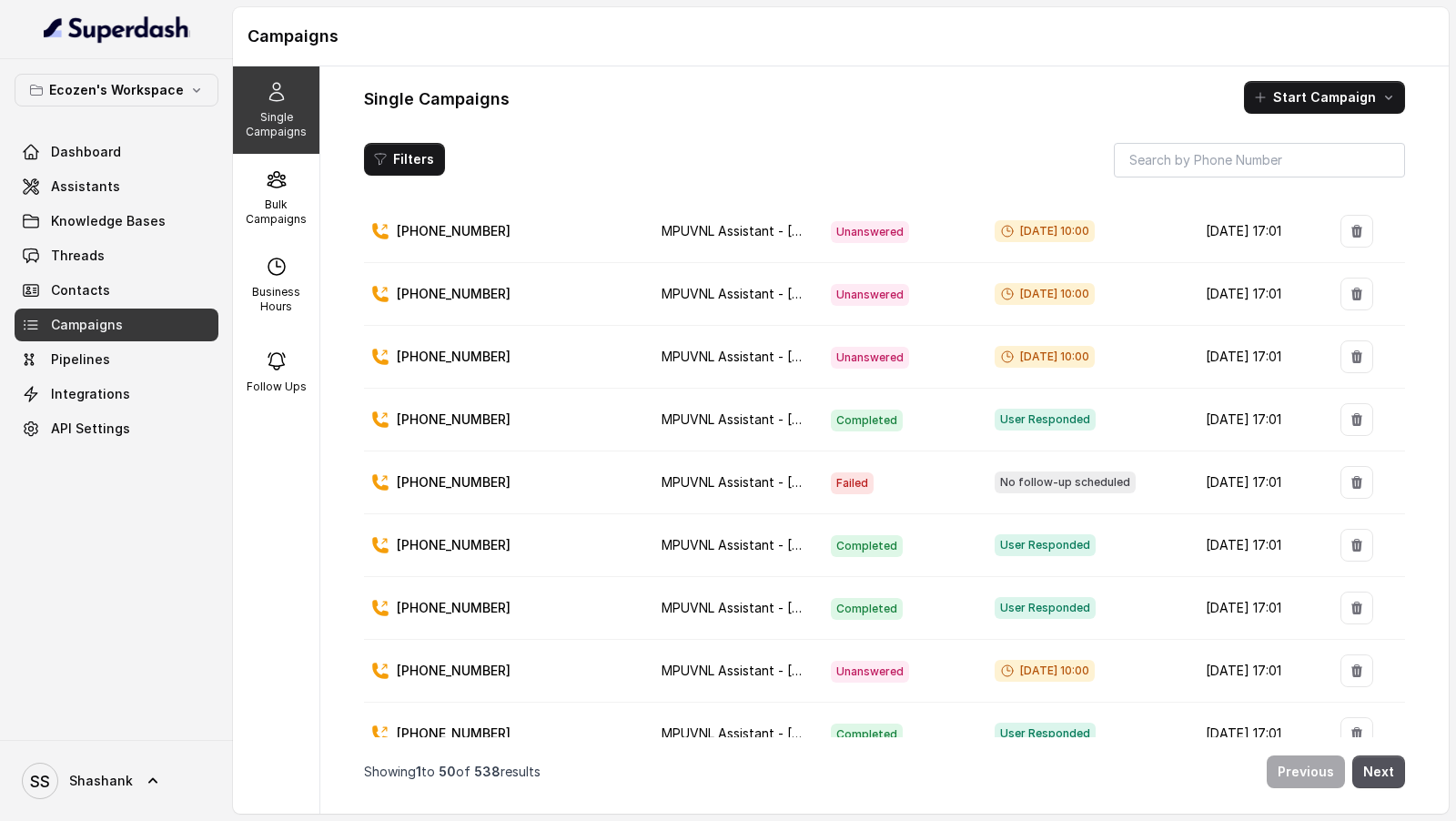
scroll to position [924, 0]
click at [433, 592] on td "[PHONE_NUMBER]" at bounding box center [506, 607] width 283 height 63
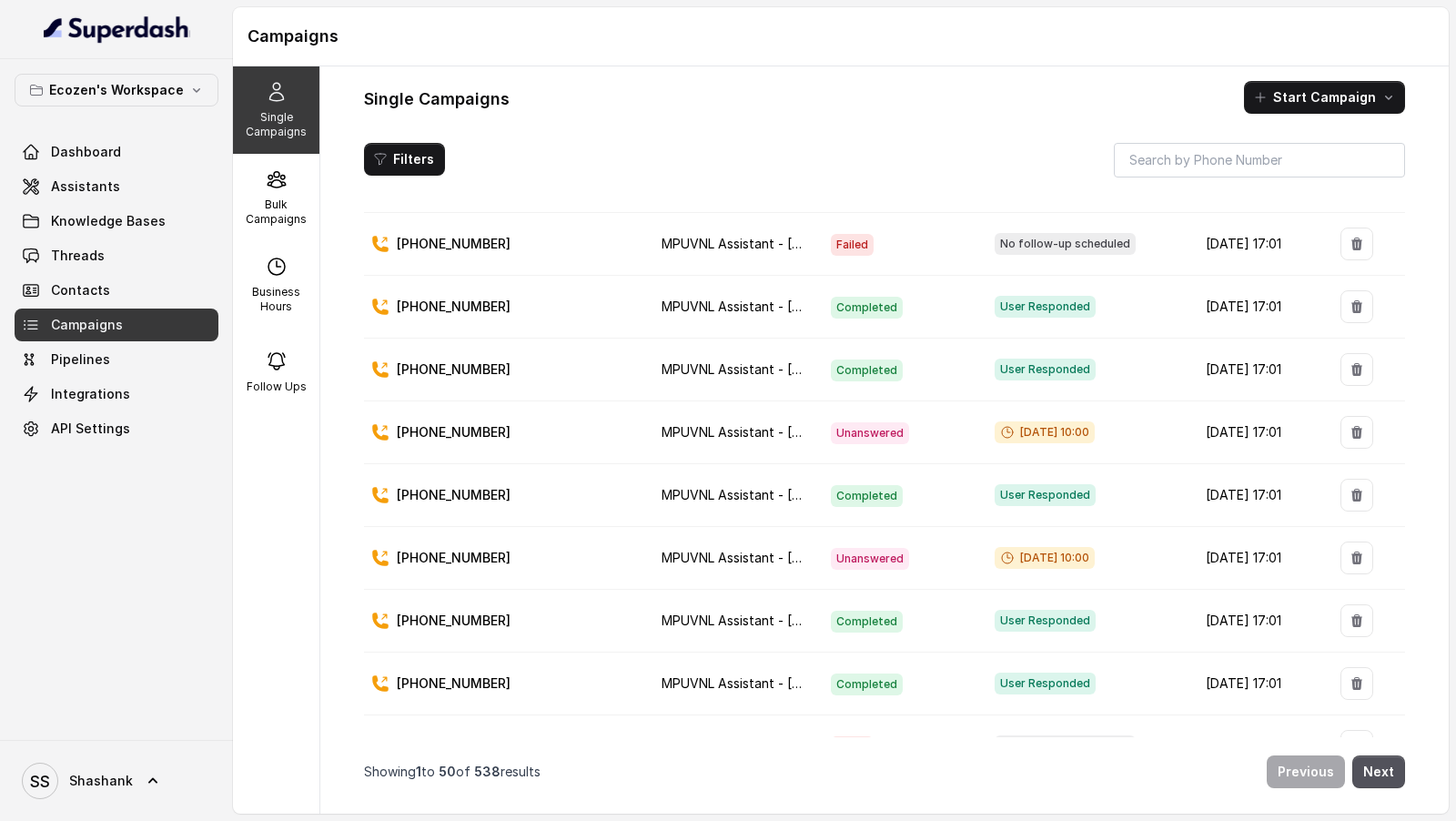
scroll to position [1180, 0]
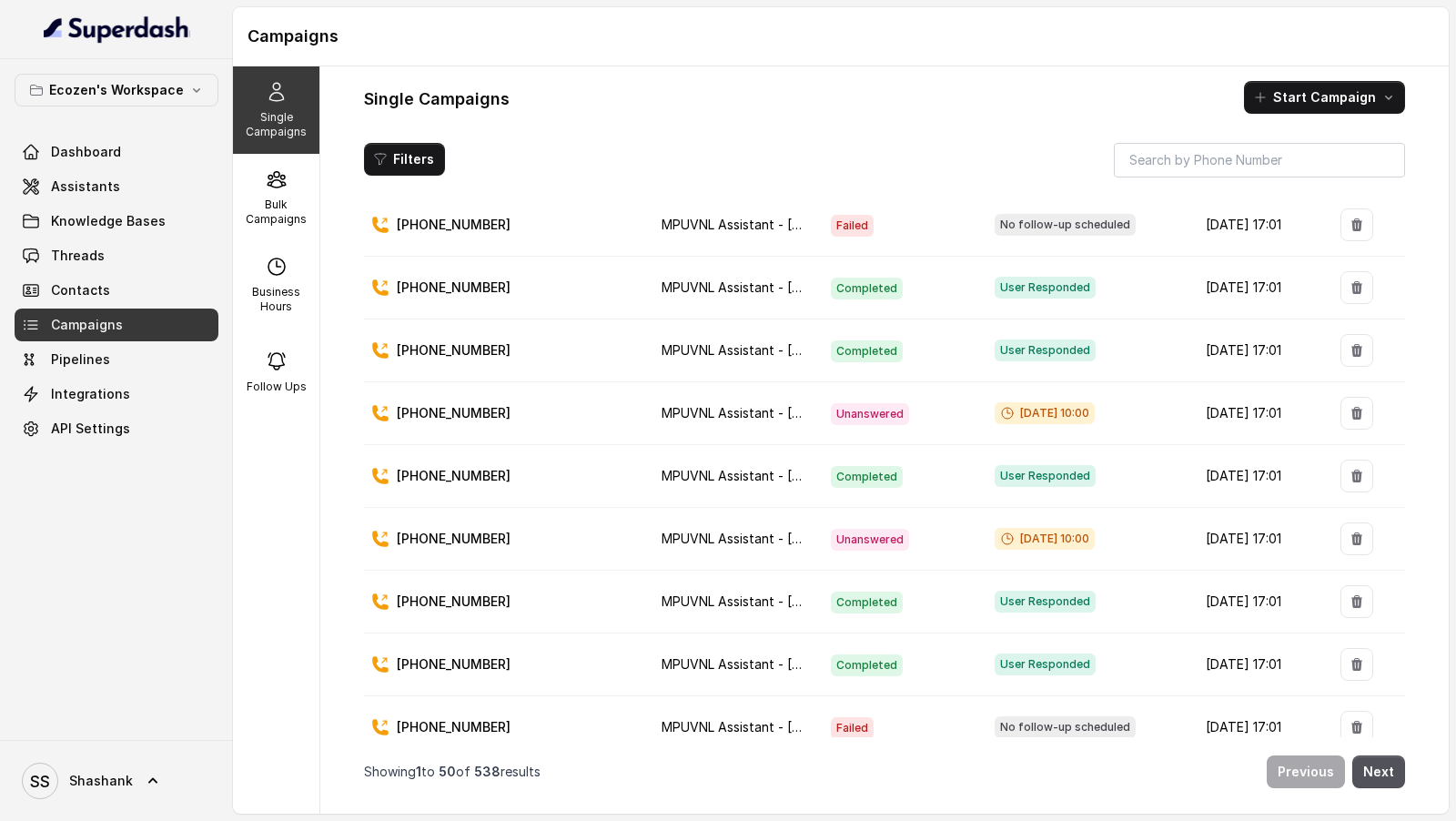
click at [434, 593] on p "[PHONE_NUMBER]" at bounding box center [454, 601] width 114 height 18
click at [424, 656] on p "[PHONE_NUMBER]" at bounding box center [454, 664] width 114 height 18
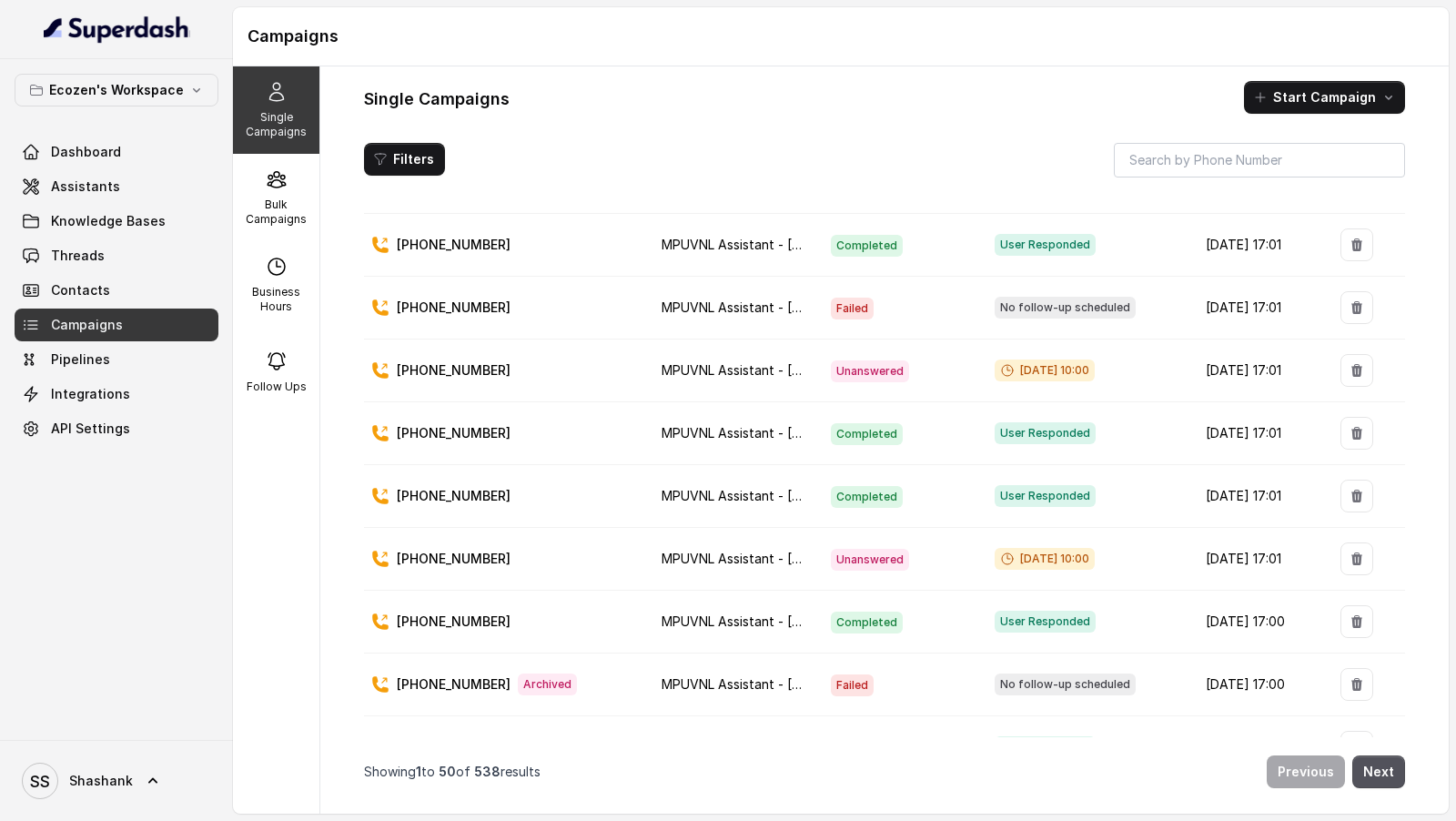
scroll to position [1598, 0]
click at [445, 614] on p "[PHONE_NUMBER]" at bounding box center [454, 622] width 114 height 18
click at [840, 425] on span "Completed" at bounding box center [867, 435] width 72 height 22
click at [284, 198] on p "Bulk Campaigns" at bounding box center [277, 212] width 72 height 29
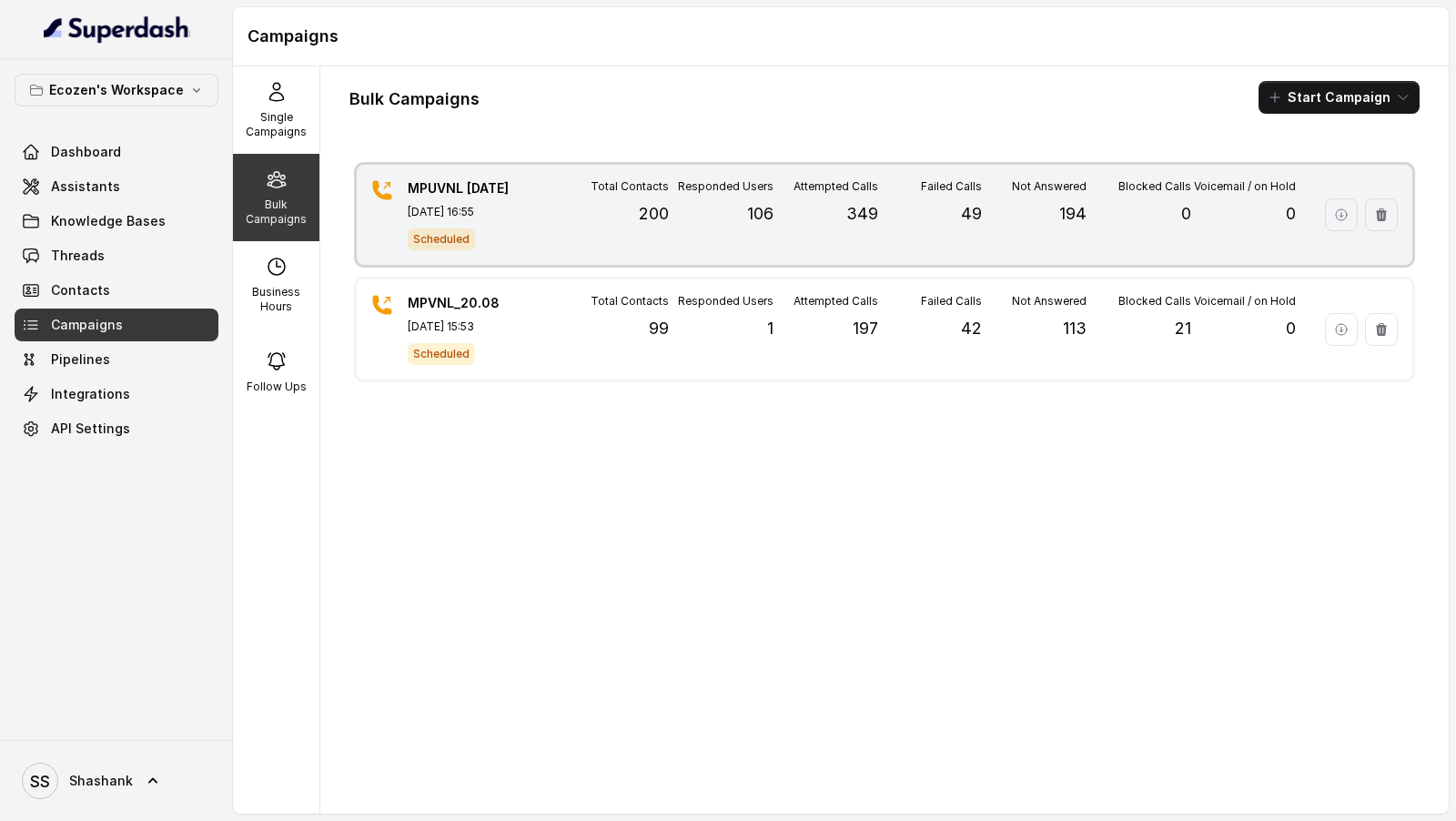
click at [525, 227] on div "Scheduled" at bounding box center [471, 238] width 127 height 24
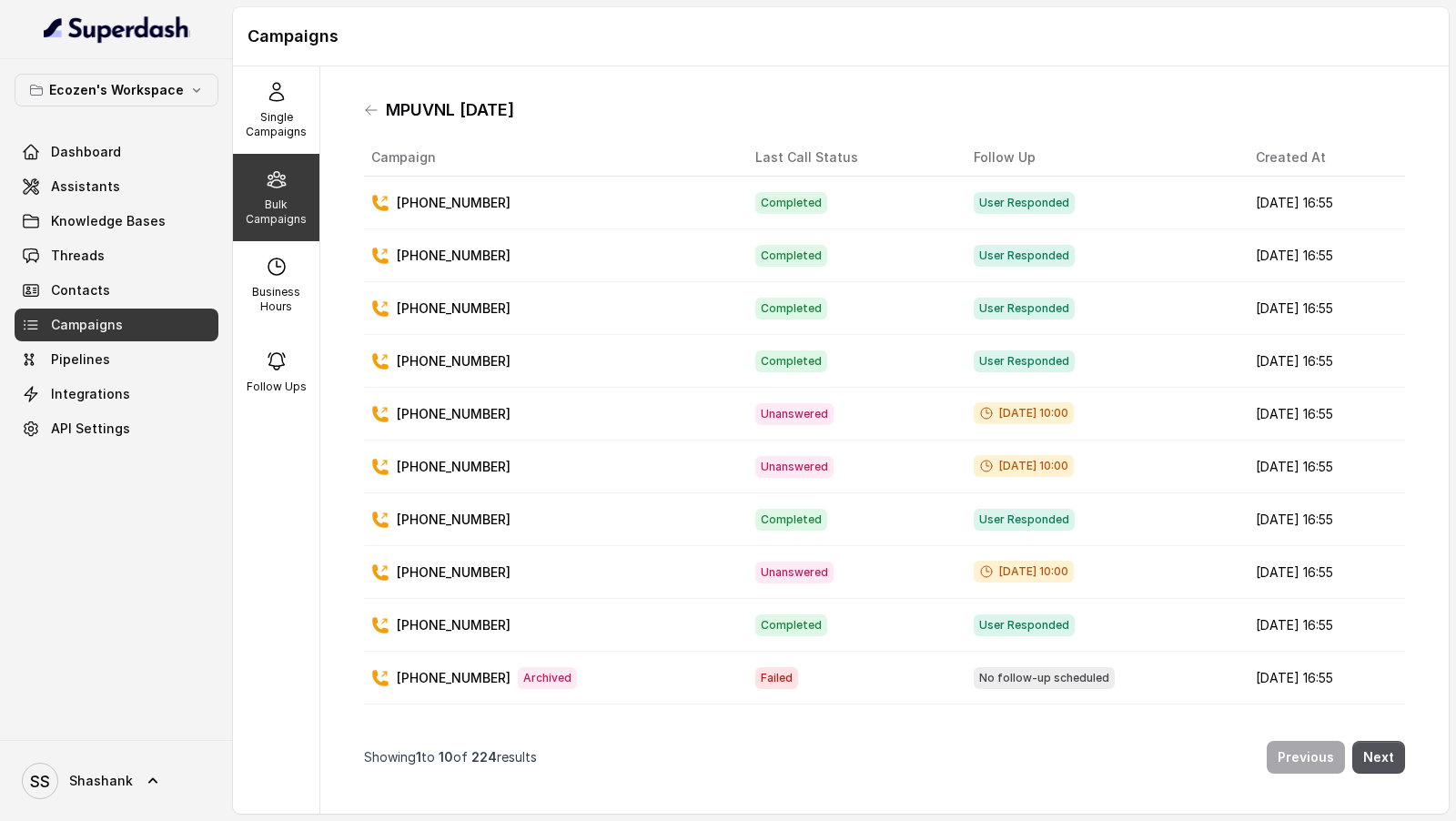
click at [1312, 110] on div "MPUVNL [DATE]" at bounding box center [885, 110] width 1042 height 29
click at [1328, 83] on div "MPUVNL 21Aug Campaign Last Call Status Follow Up Created At +917999465825 Compl…" at bounding box center [885, 440] width 1070 height 718
click at [1387, 761] on button "Next" at bounding box center [1379, 757] width 53 height 32
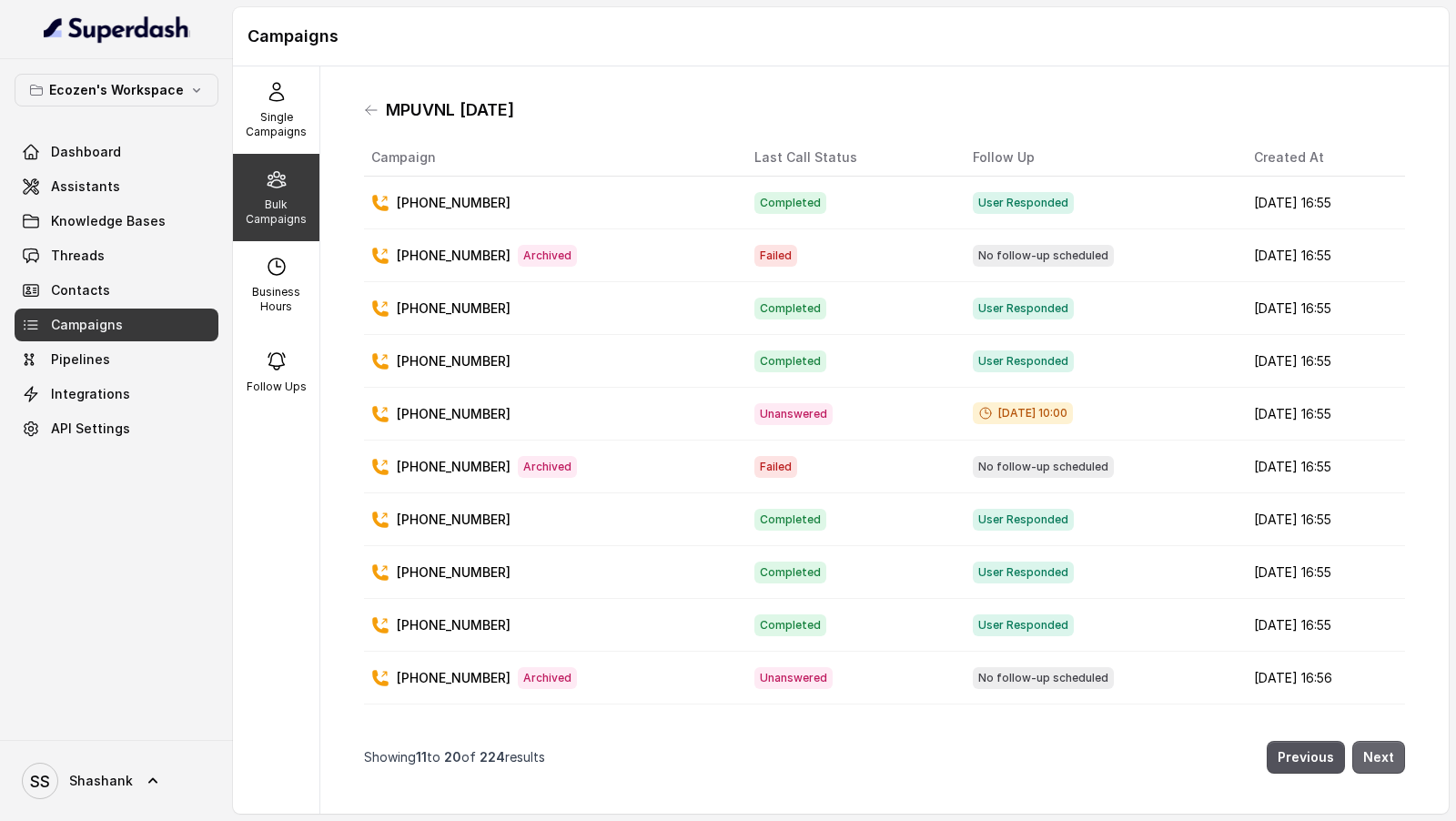
click at [1387, 761] on button "Next" at bounding box center [1379, 757] width 53 height 32
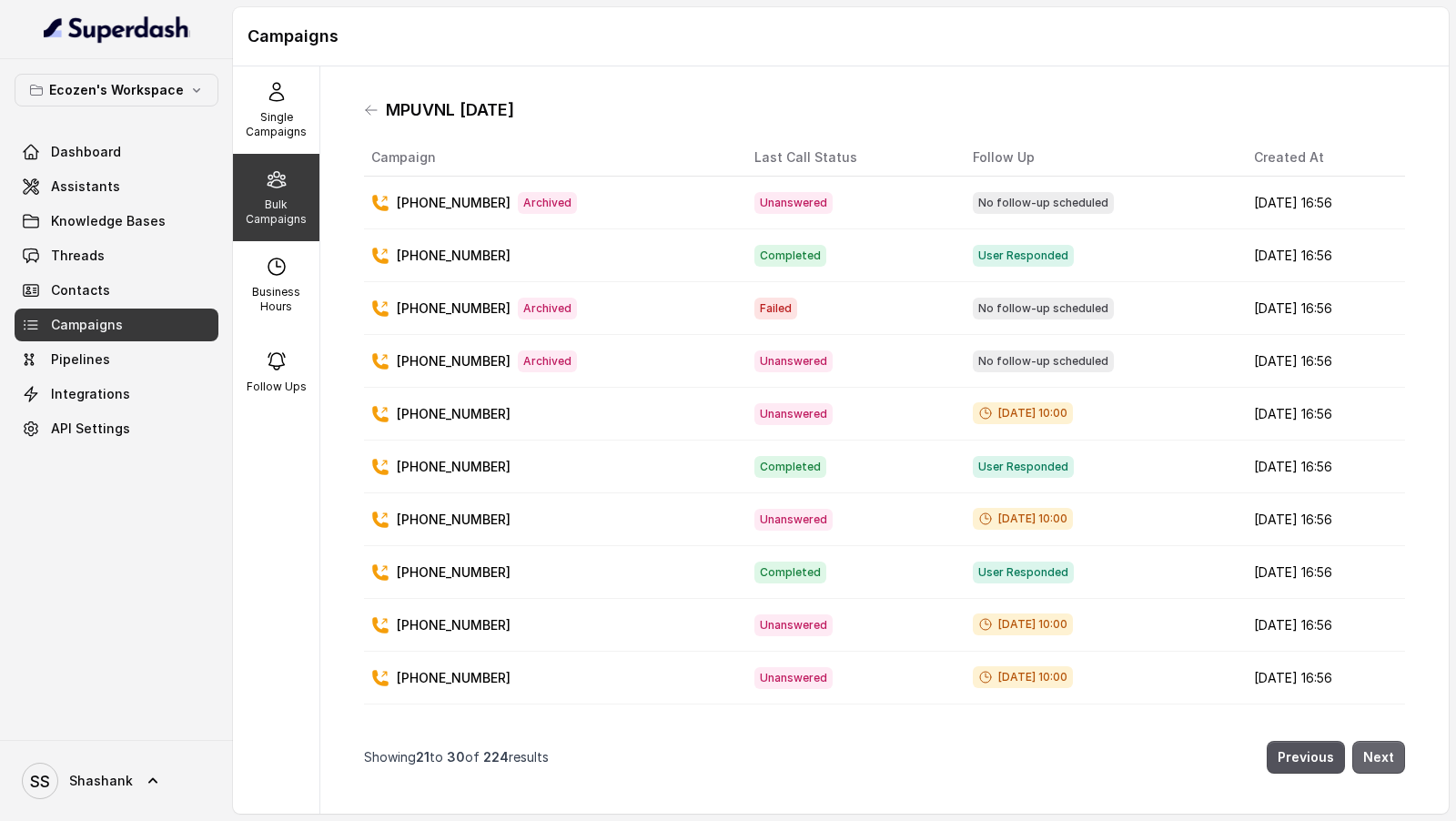
click at [1387, 761] on button "Next" at bounding box center [1379, 757] width 53 height 32
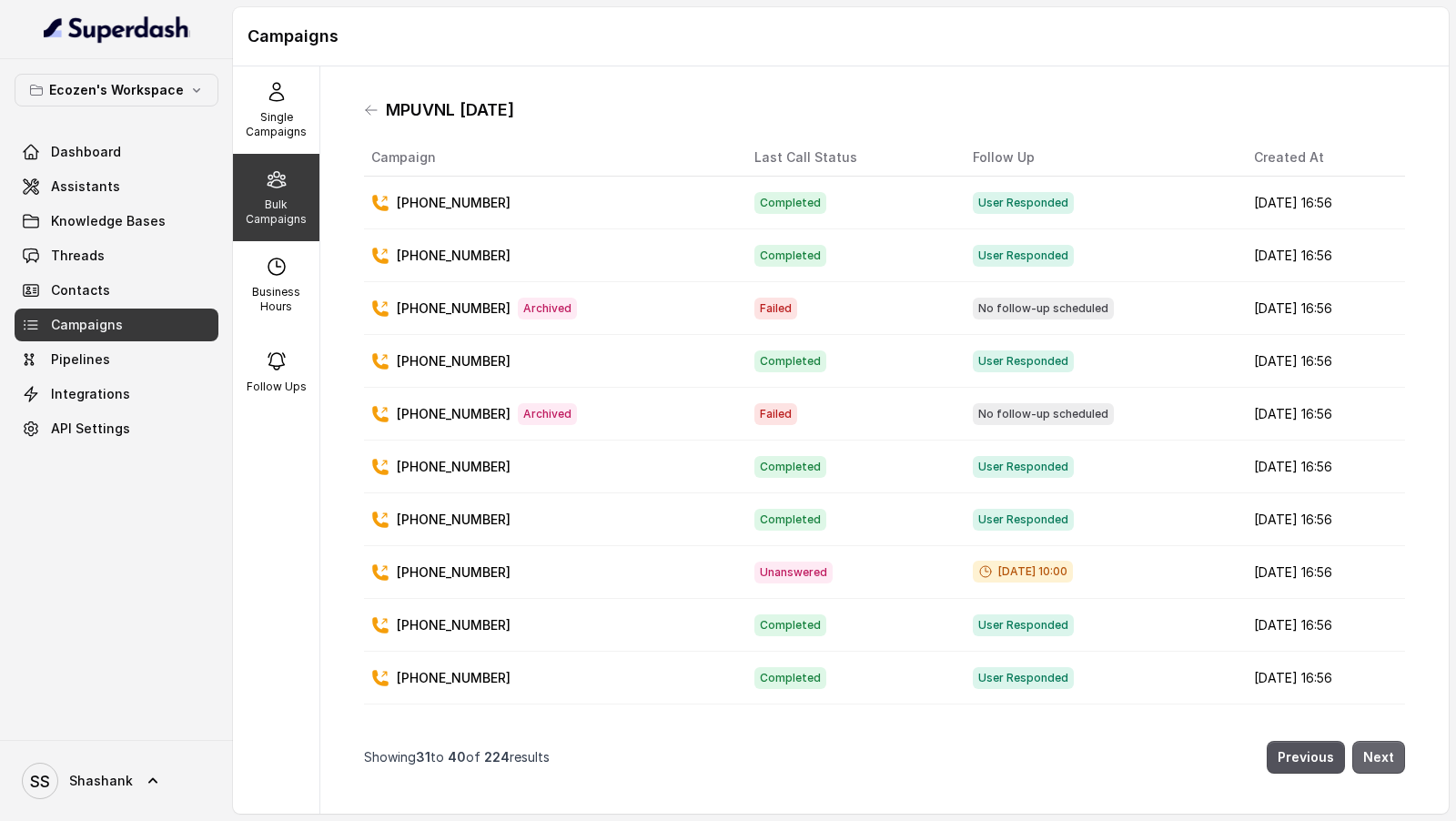
click at [1387, 761] on button "Next" at bounding box center [1379, 757] width 53 height 32
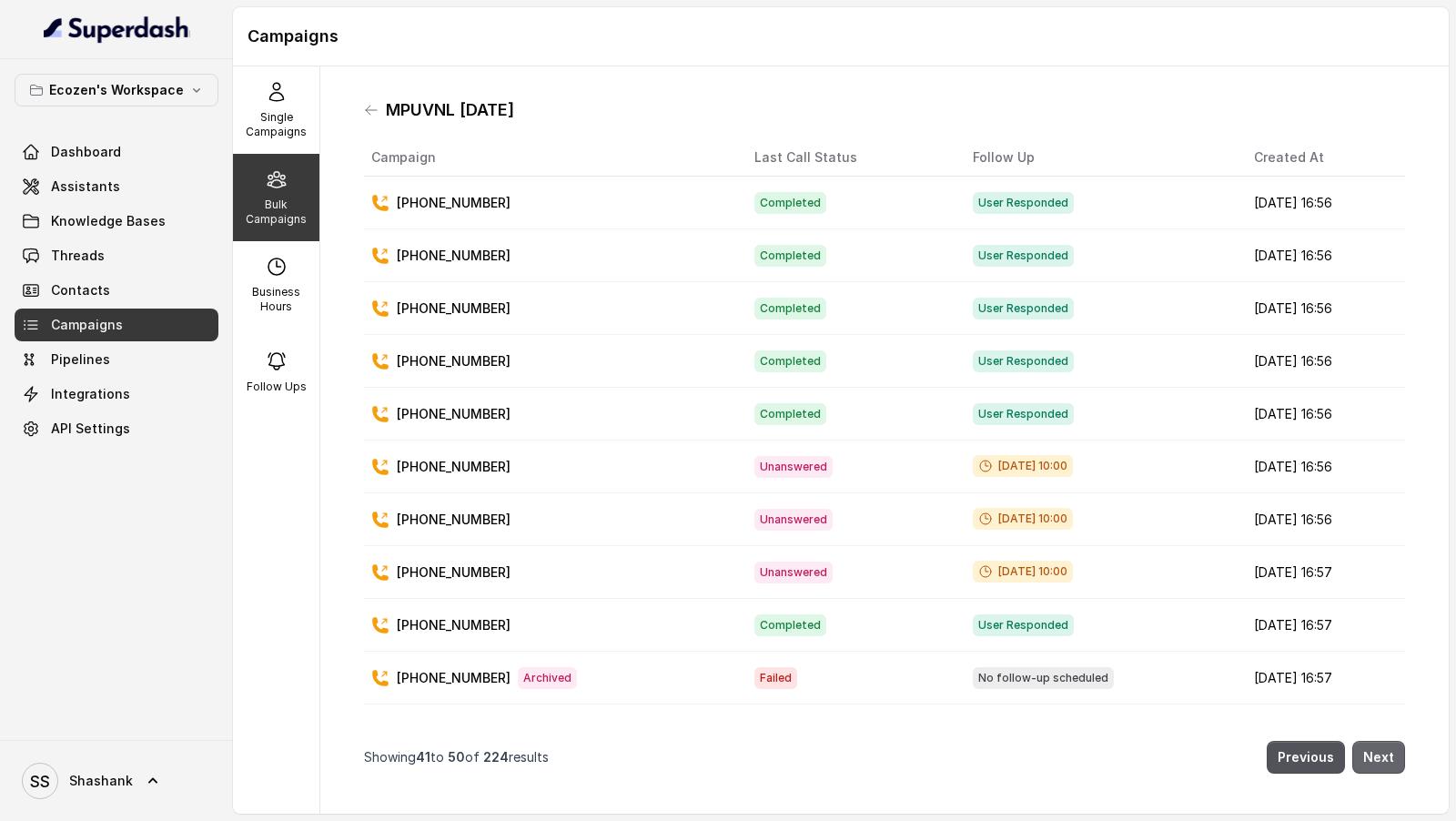
click at [1387, 761] on button "Next" at bounding box center [1379, 757] width 53 height 32
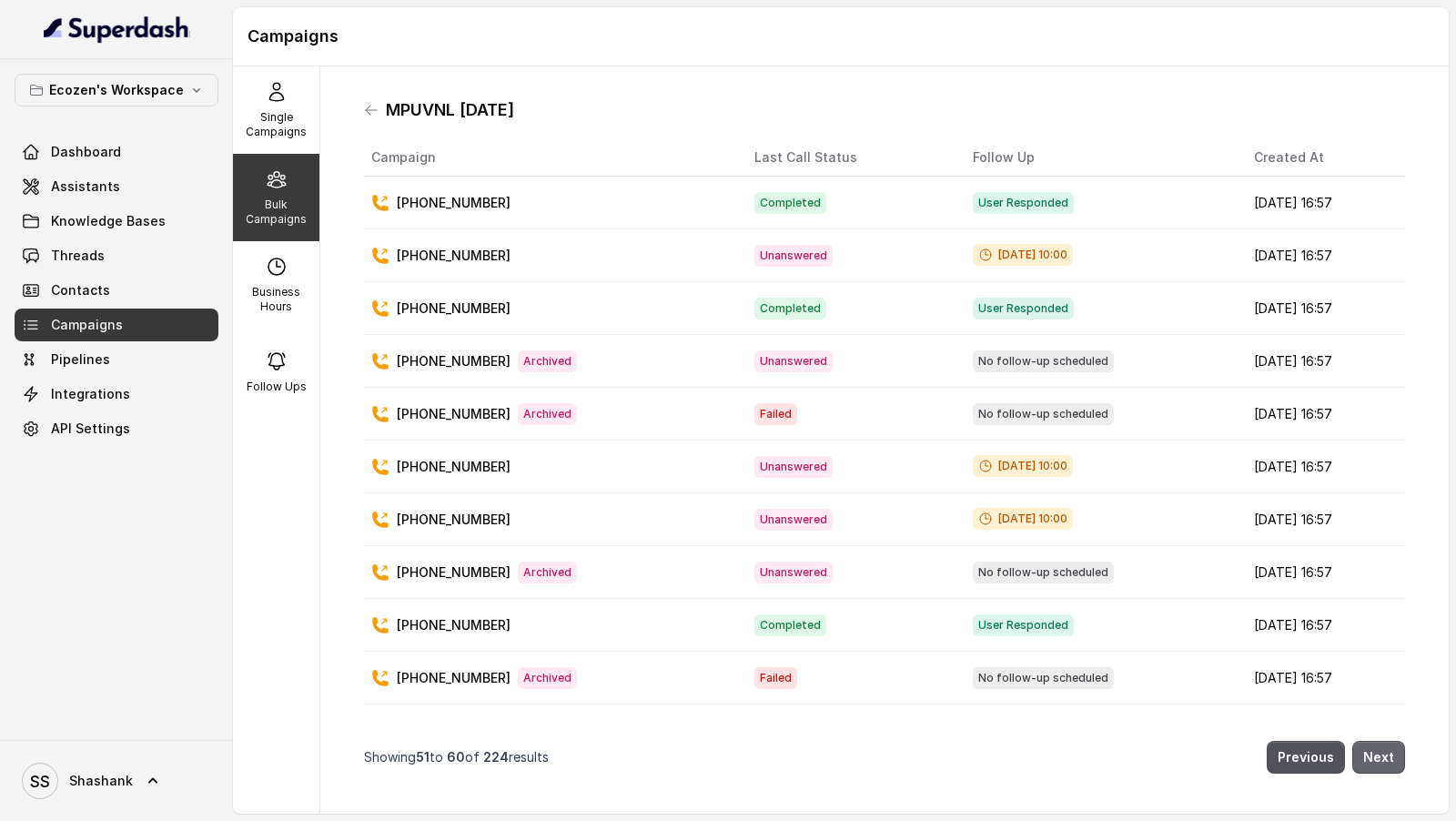
click at [1387, 761] on button "Next" at bounding box center [1379, 757] width 53 height 32
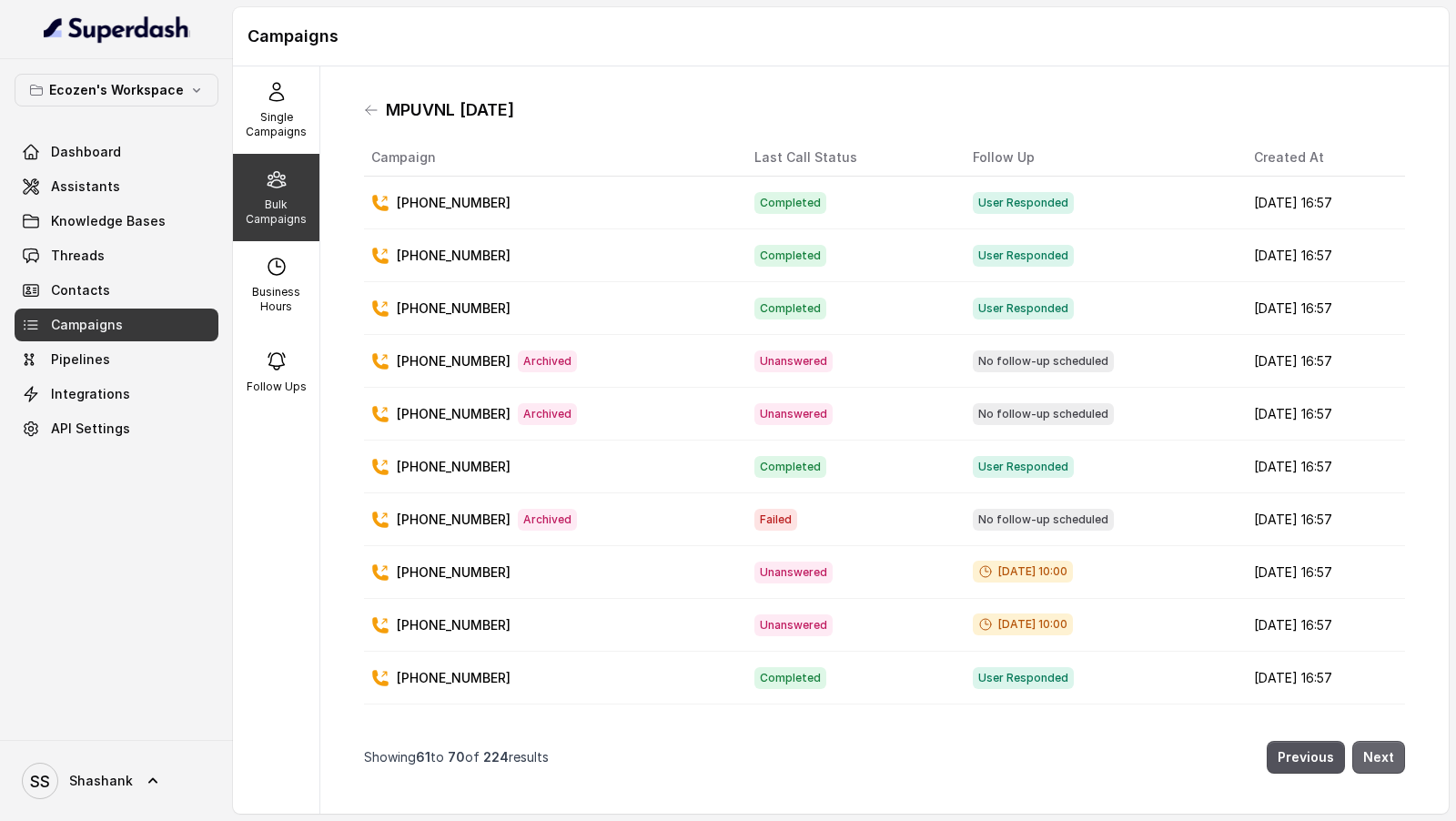
click at [1387, 761] on button "Next" at bounding box center [1379, 757] width 53 height 32
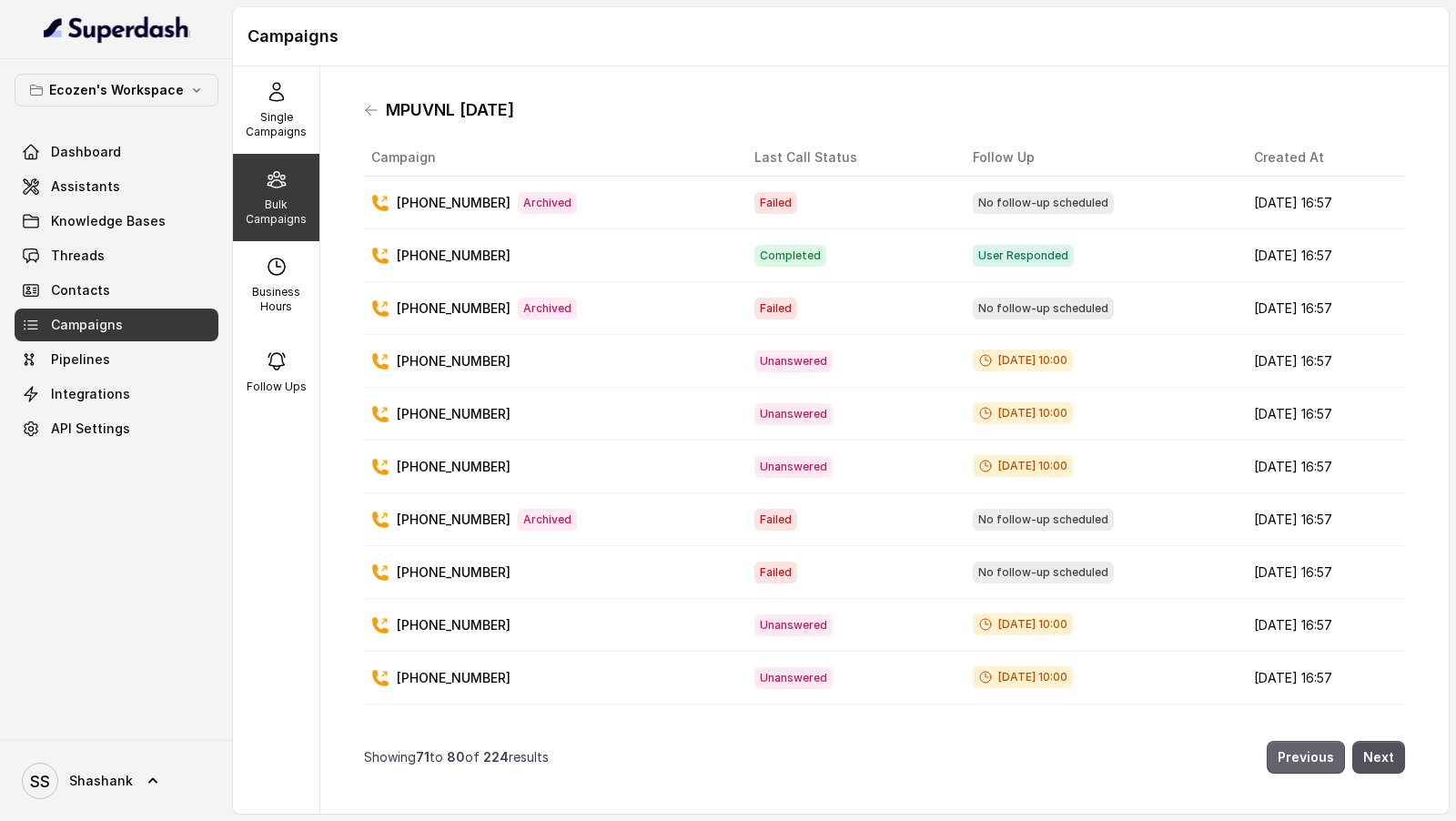
click at [1316, 761] on button "Previous" at bounding box center [1306, 757] width 78 height 32
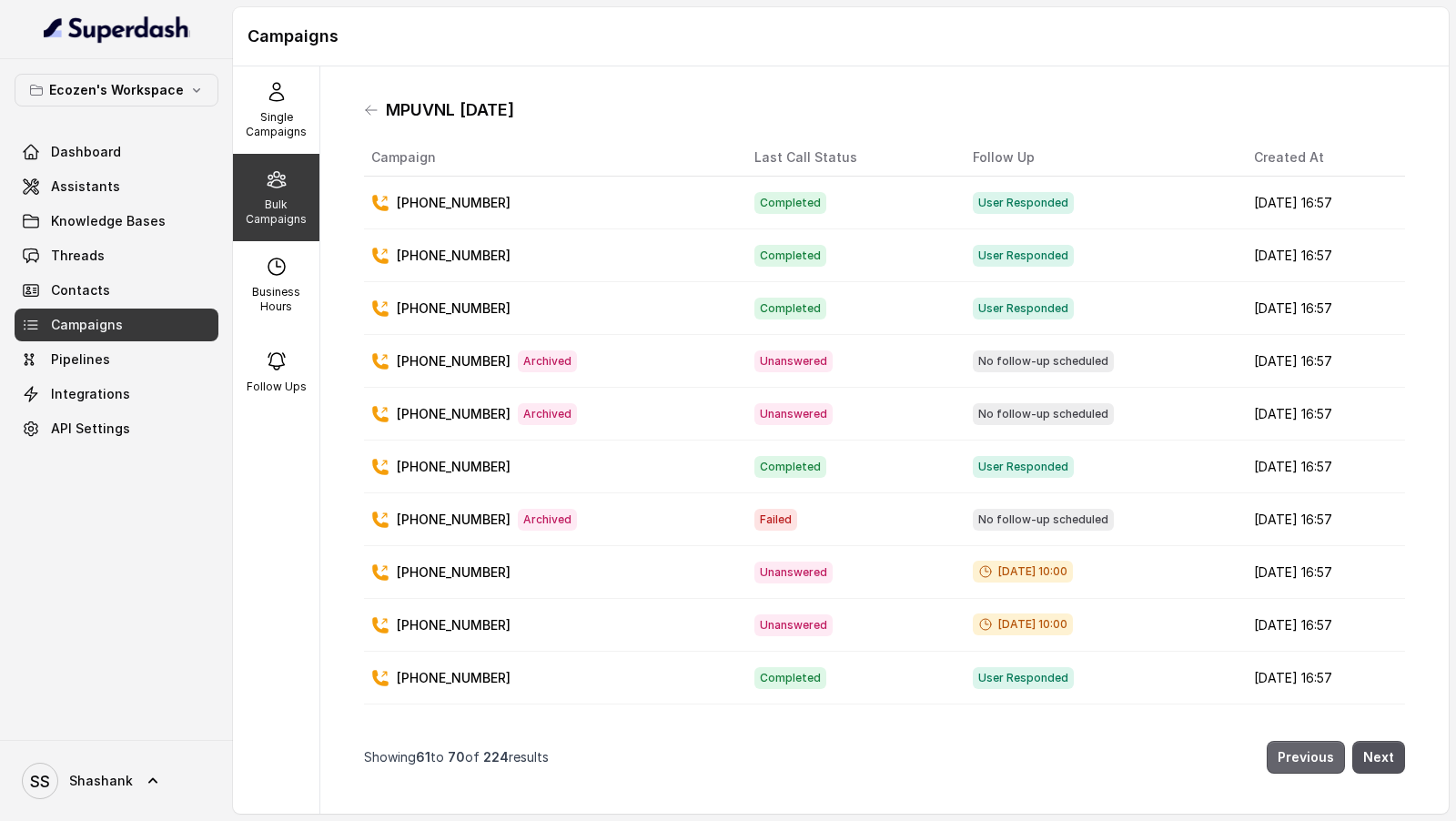
click at [1316, 761] on button "Previous" at bounding box center [1306, 757] width 78 height 32
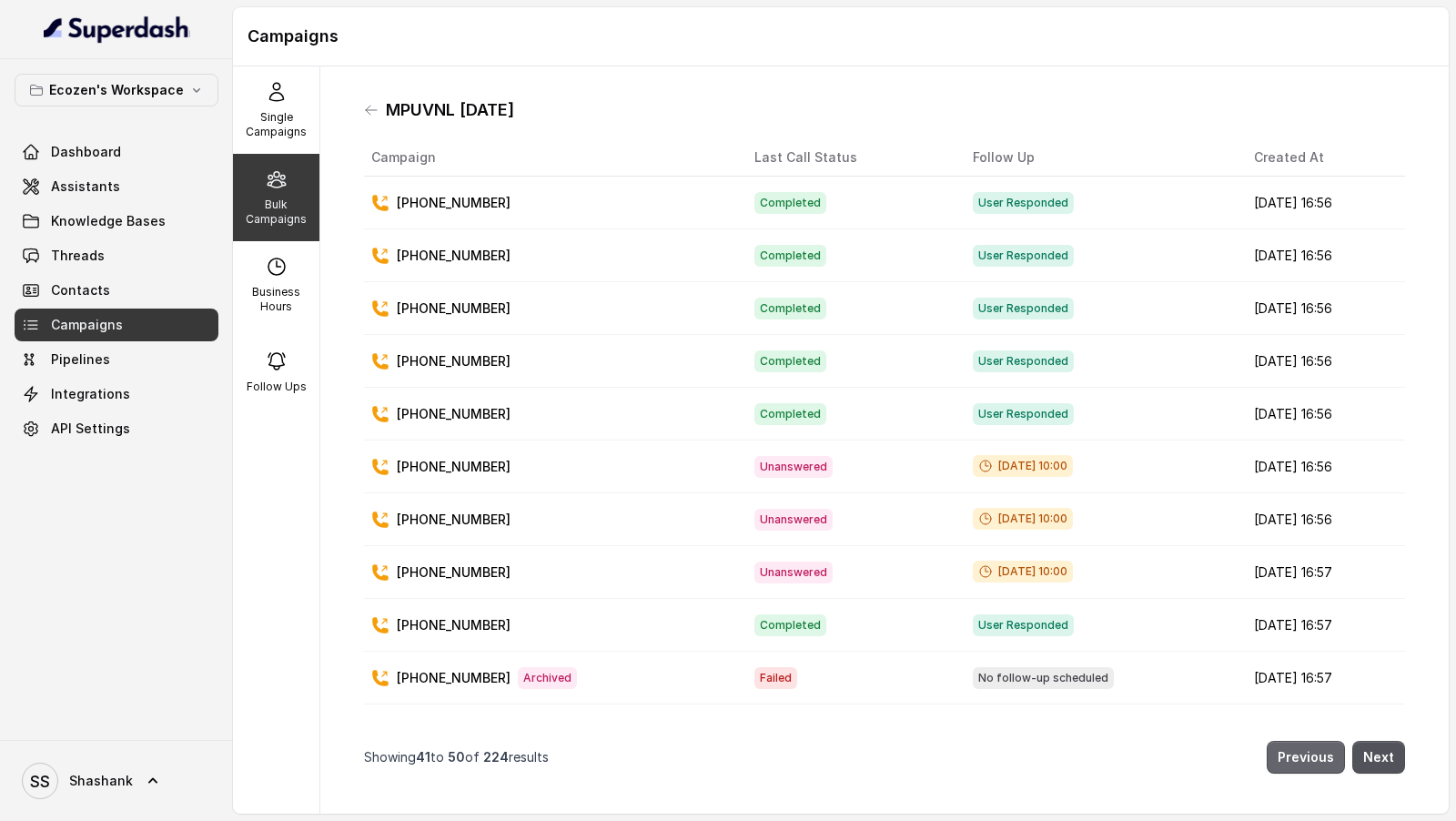
click at [1316, 761] on button "Previous" at bounding box center [1306, 757] width 78 height 32
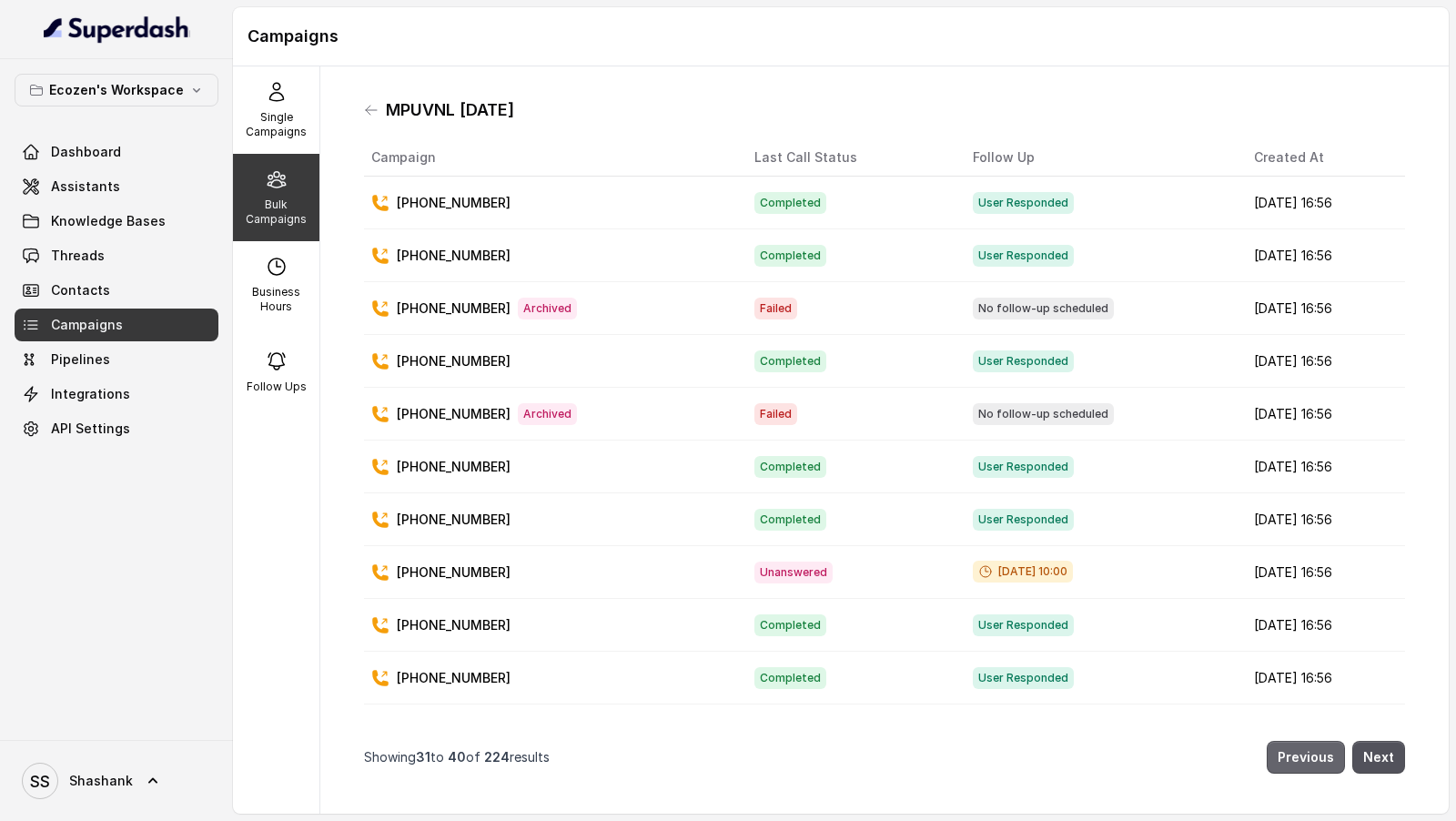
click at [1316, 761] on button "Previous" at bounding box center [1306, 757] width 78 height 32
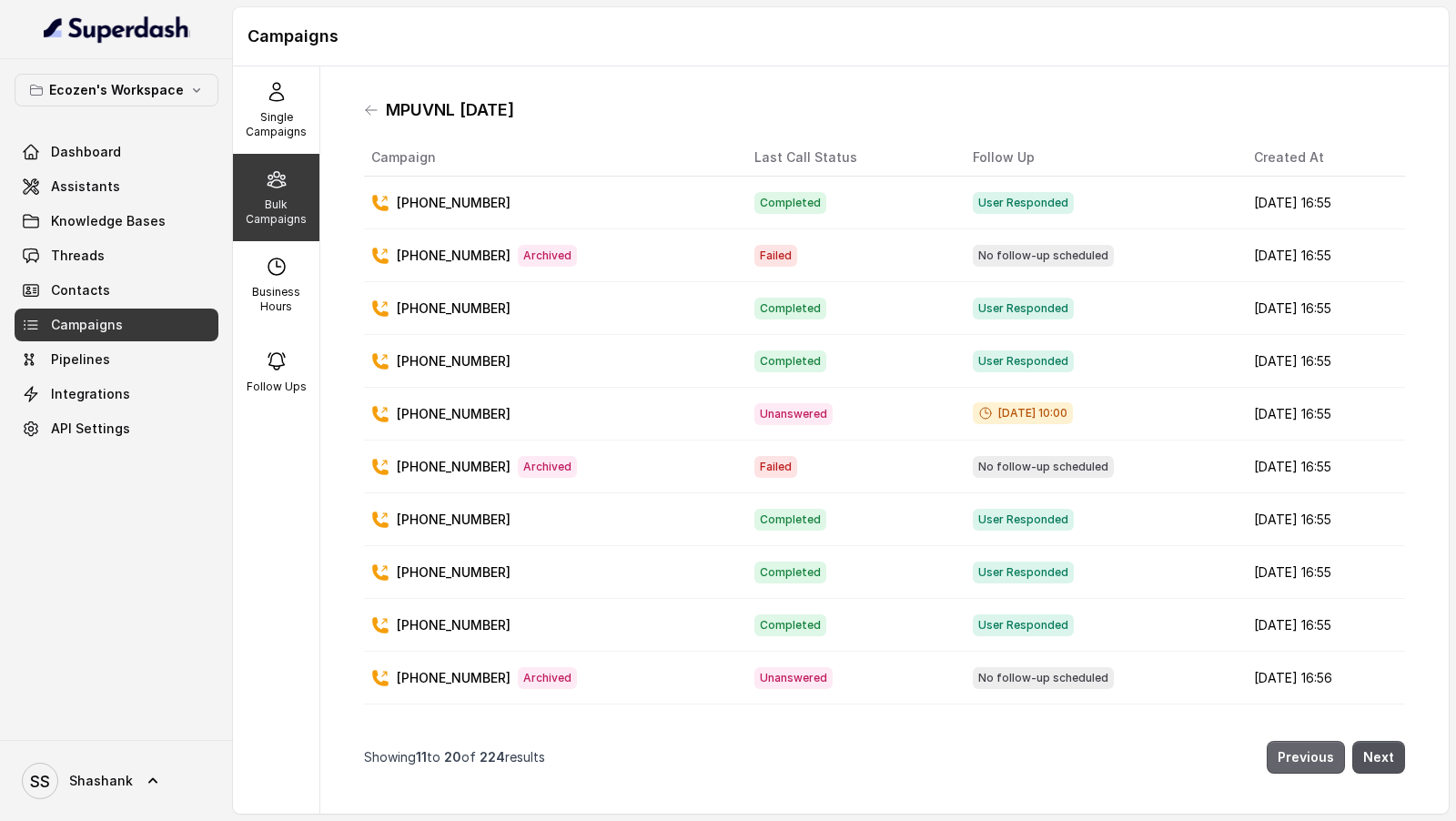
click at [1316, 761] on button "Previous" at bounding box center [1306, 757] width 78 height 32
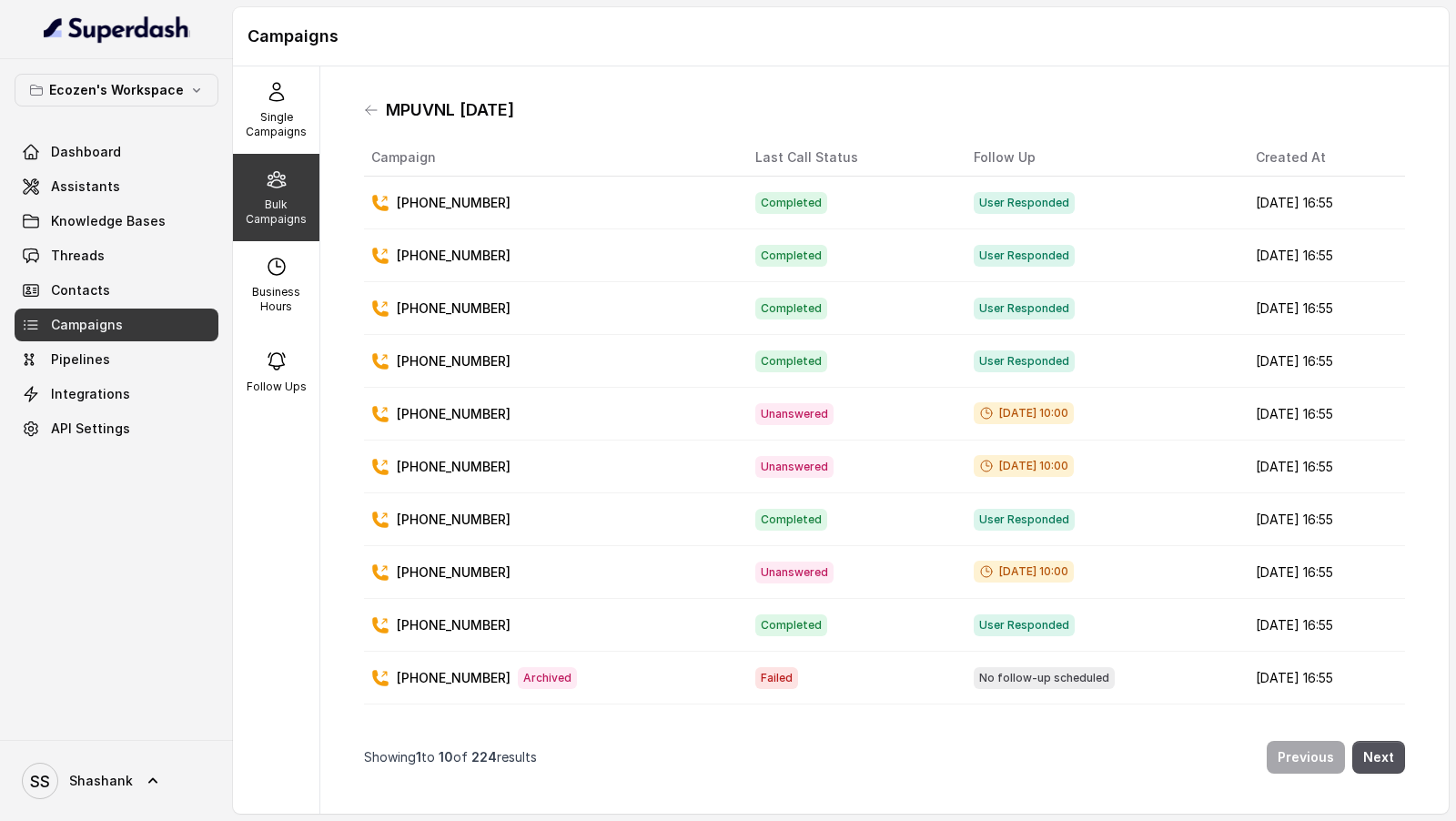
click at [1311, 105] on div "MPUVNL [DATE]" at bounding box center [885, 110] width 1042 height 29
click at [371, 111] on icon at bounding box center [371, 109] width 14 height 14
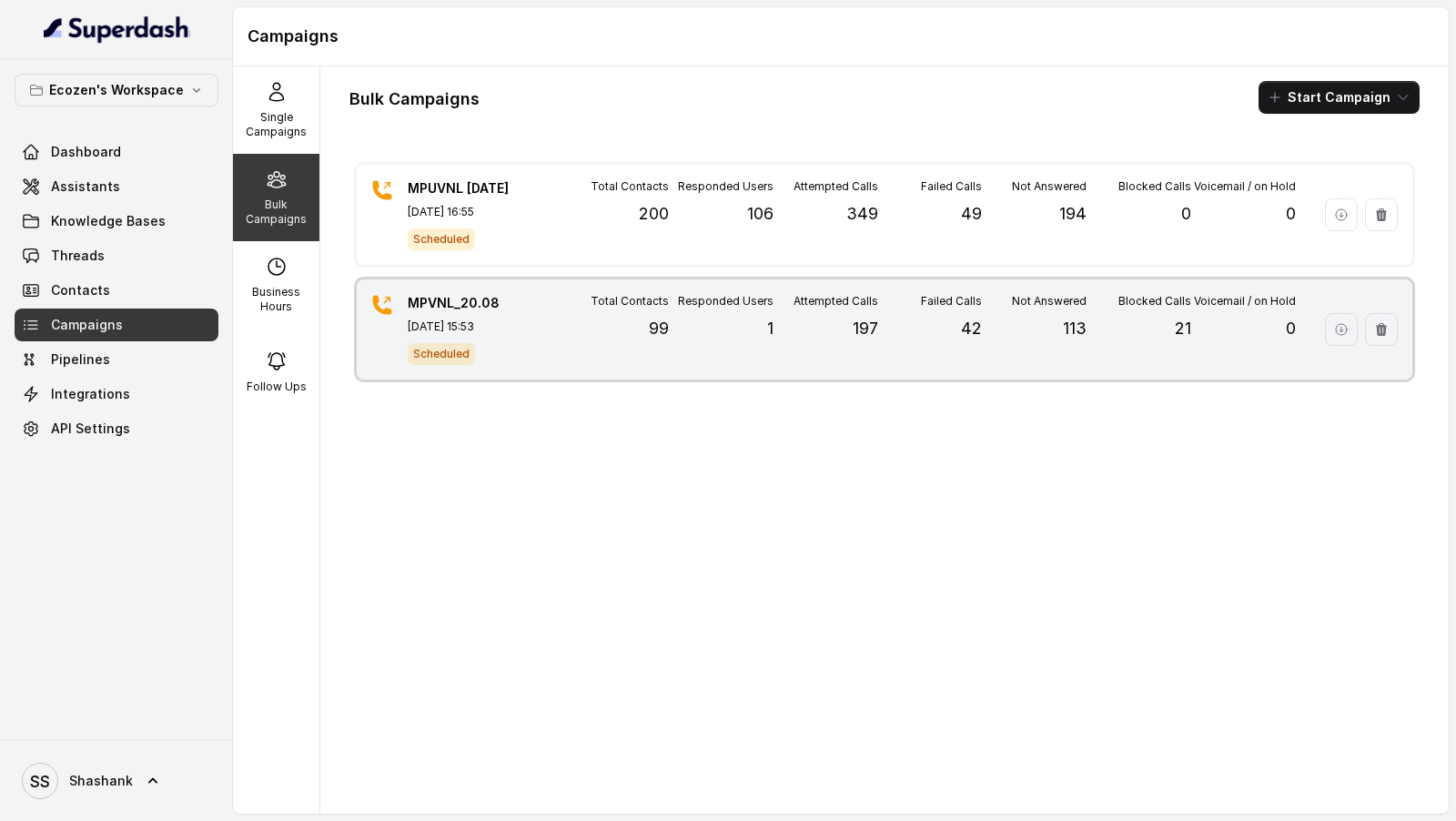
click at [638, 348] on div "Total Contacts 99" at bounding box center [617, 329] width 105 height 71
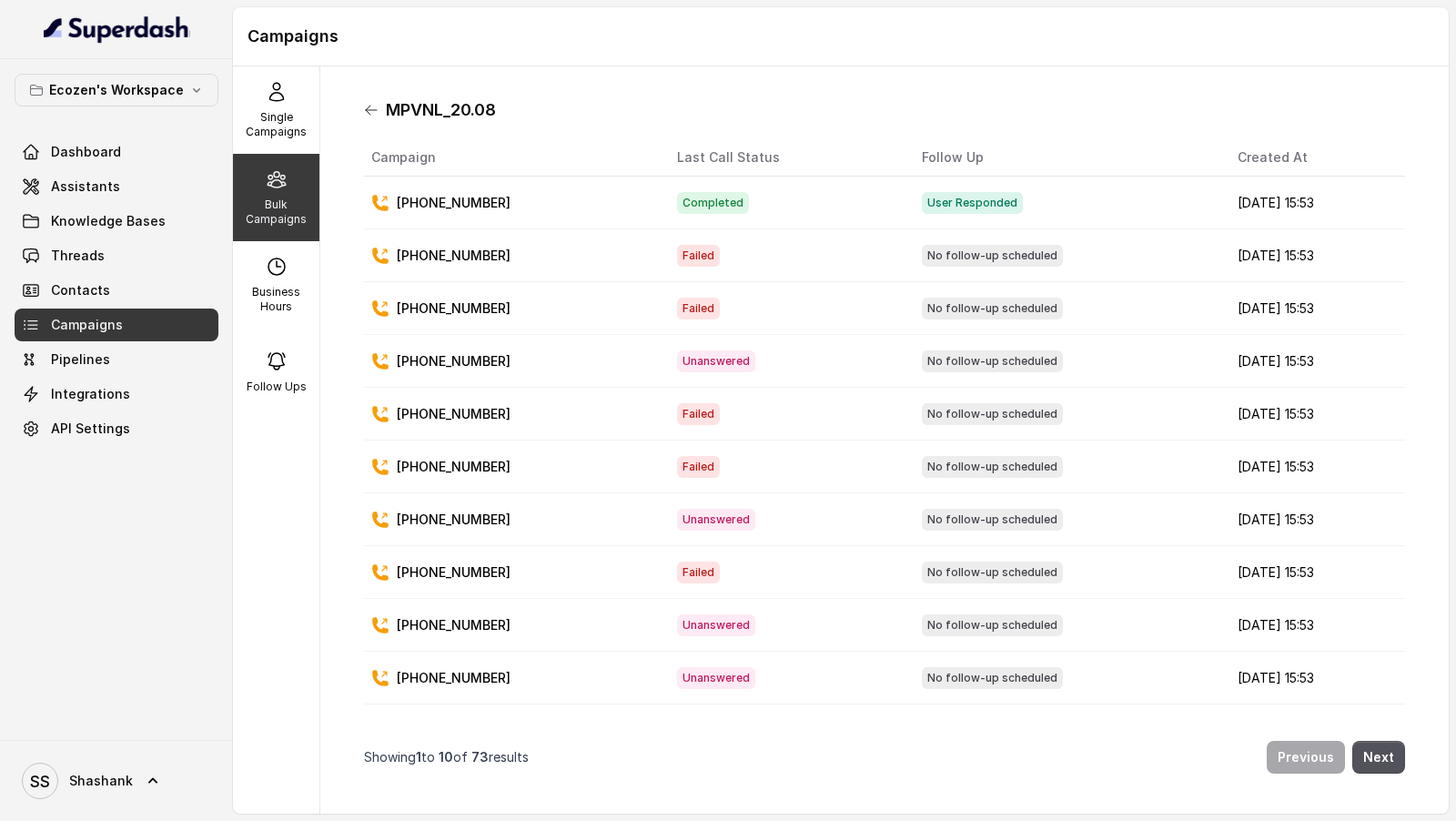
click at [370, 114] on icon at bounding box center [371, 110] width 10 height 10
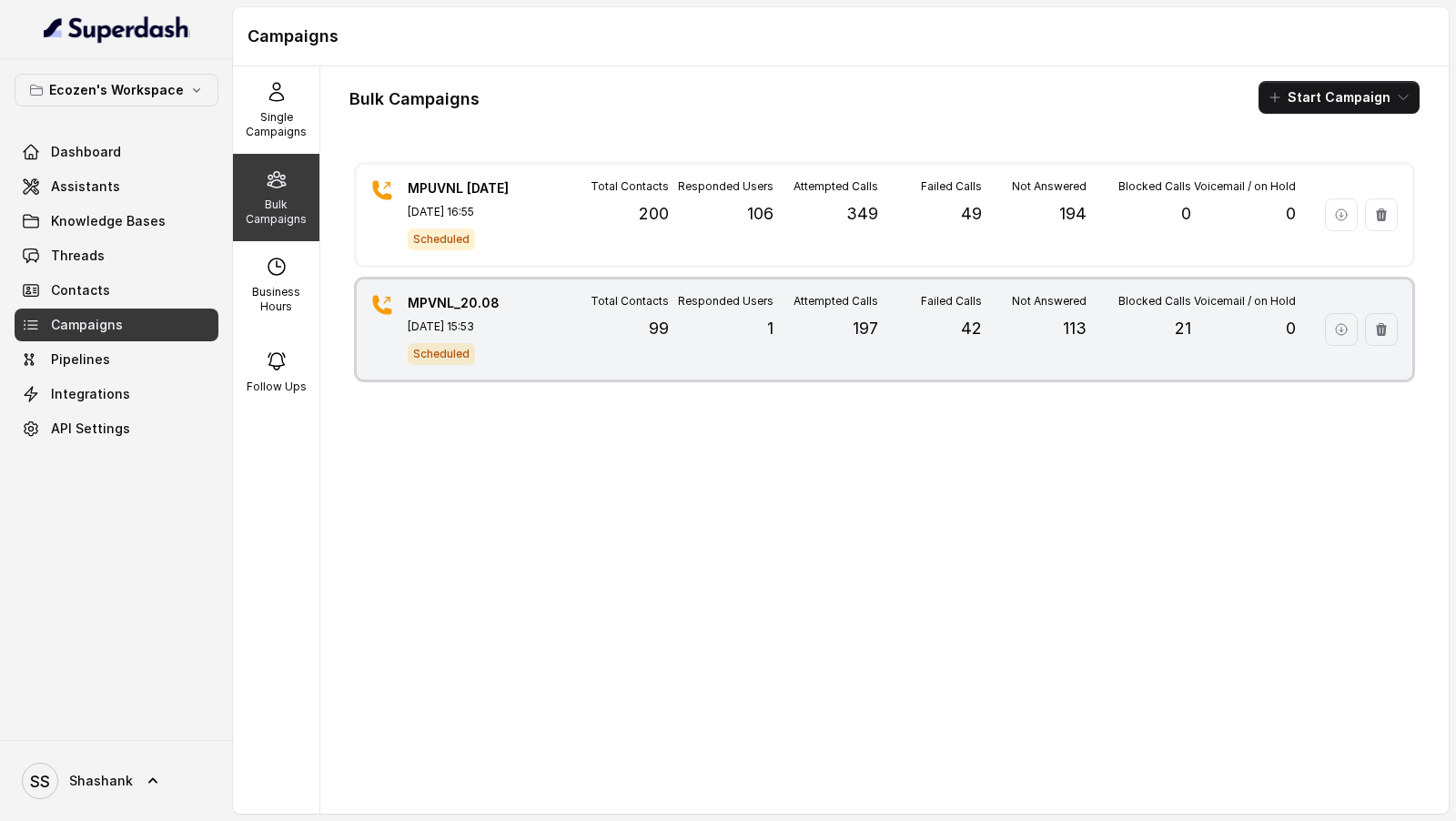
click at [473, 326] on p "[DATE] 15:53" at bounding box center [471, 326] width 127 height 14
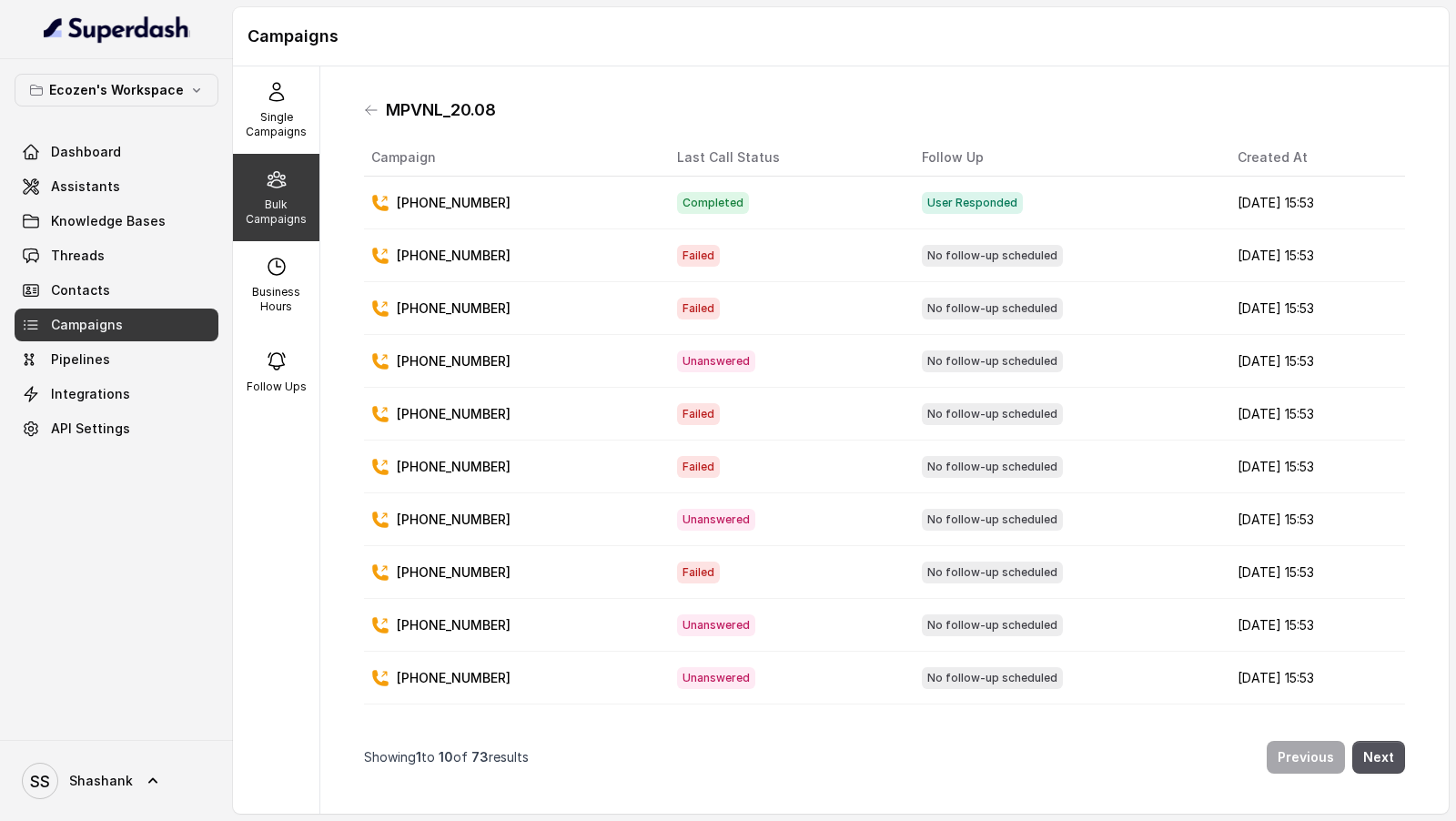
click at [537, 107] on div "MPVNL_20.08" at bounding box center [885, 110] width 1042 height 29
click at [1381, 765] on button "Next" at bounding box center [1379, 757] width 53 height 32
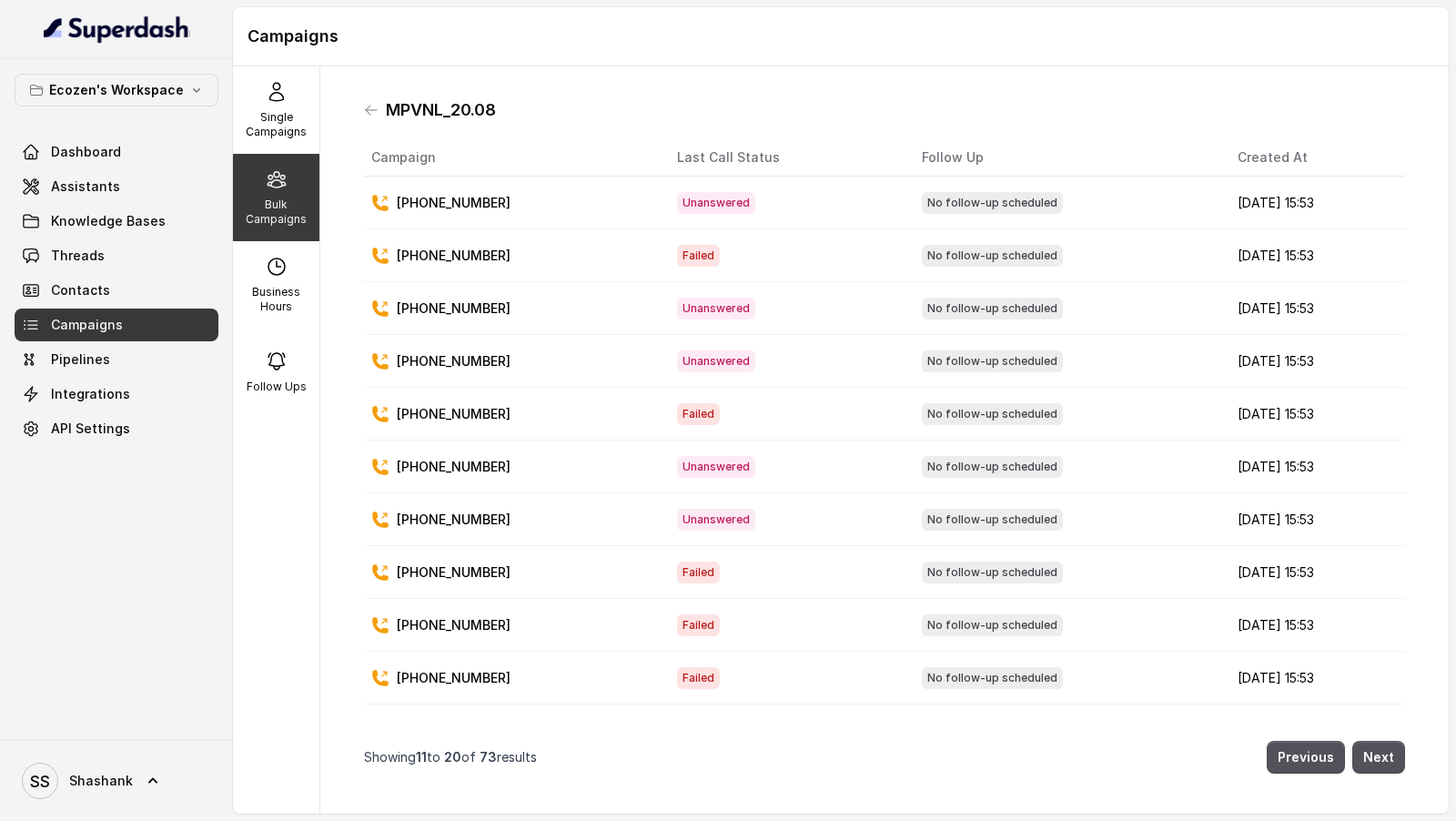
click at [678, 456] on span "Unanswered" at bounding box center [717, 467] width 78 height 22
click at [88, 249] on span "Threads" at bounding box center [78, 256] width 54 height 18
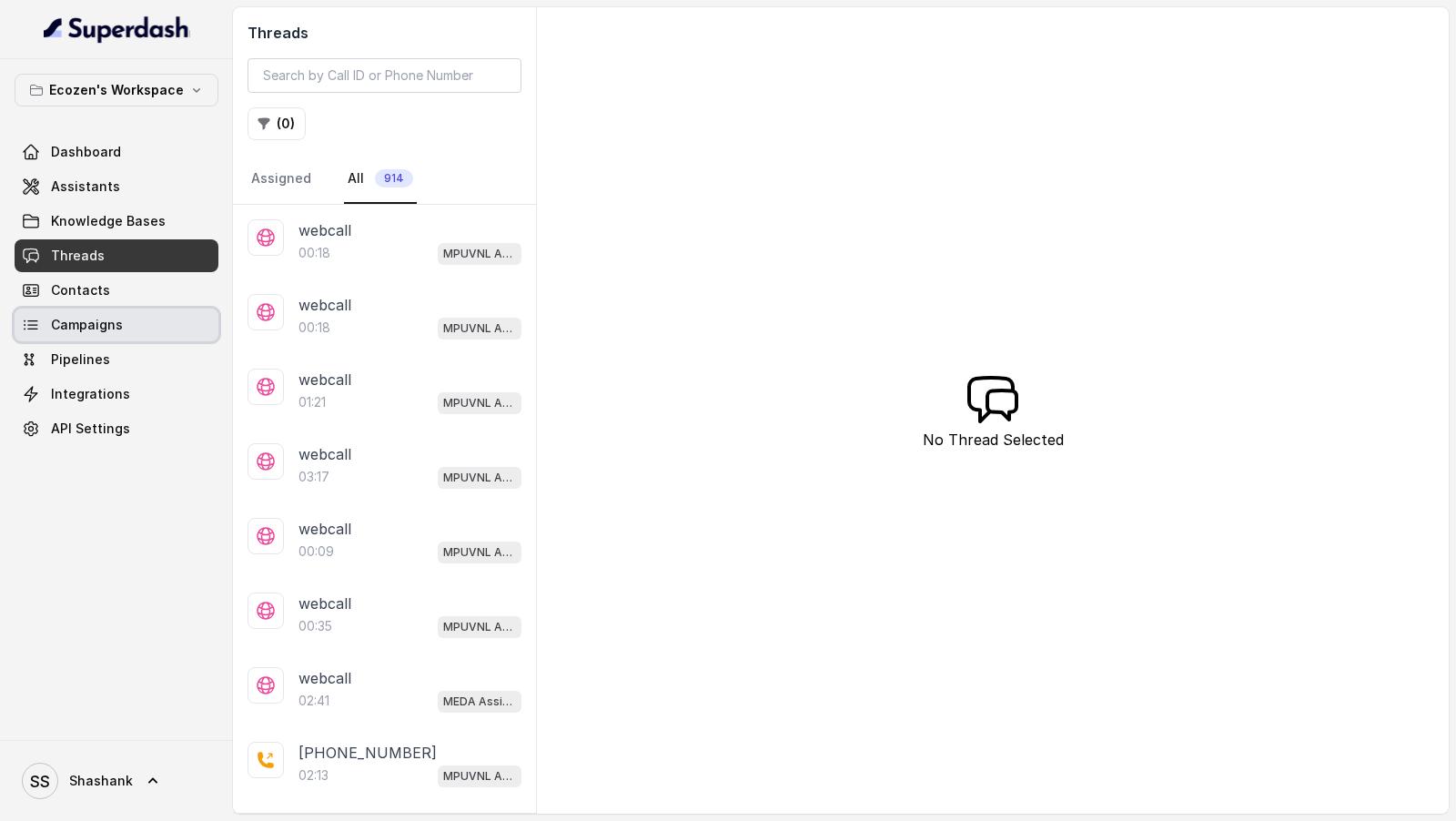
click at [118, 330] on span "Campaigns" at bounding box center [87, 324] width 72 height 18
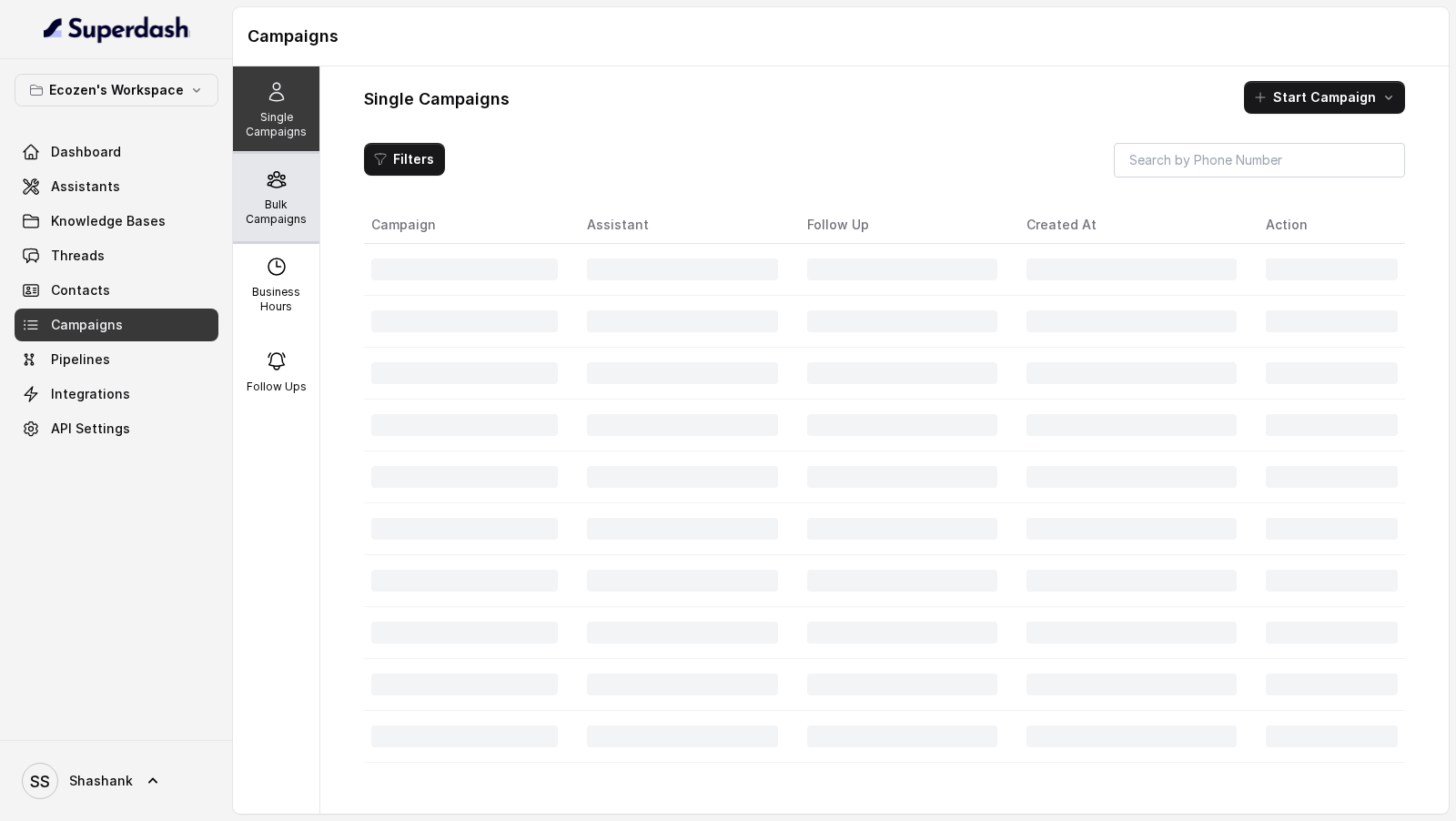
click at [302, 220] on p "Bulk Campaigns" at bounding box center [277, 212] width 72 height 29
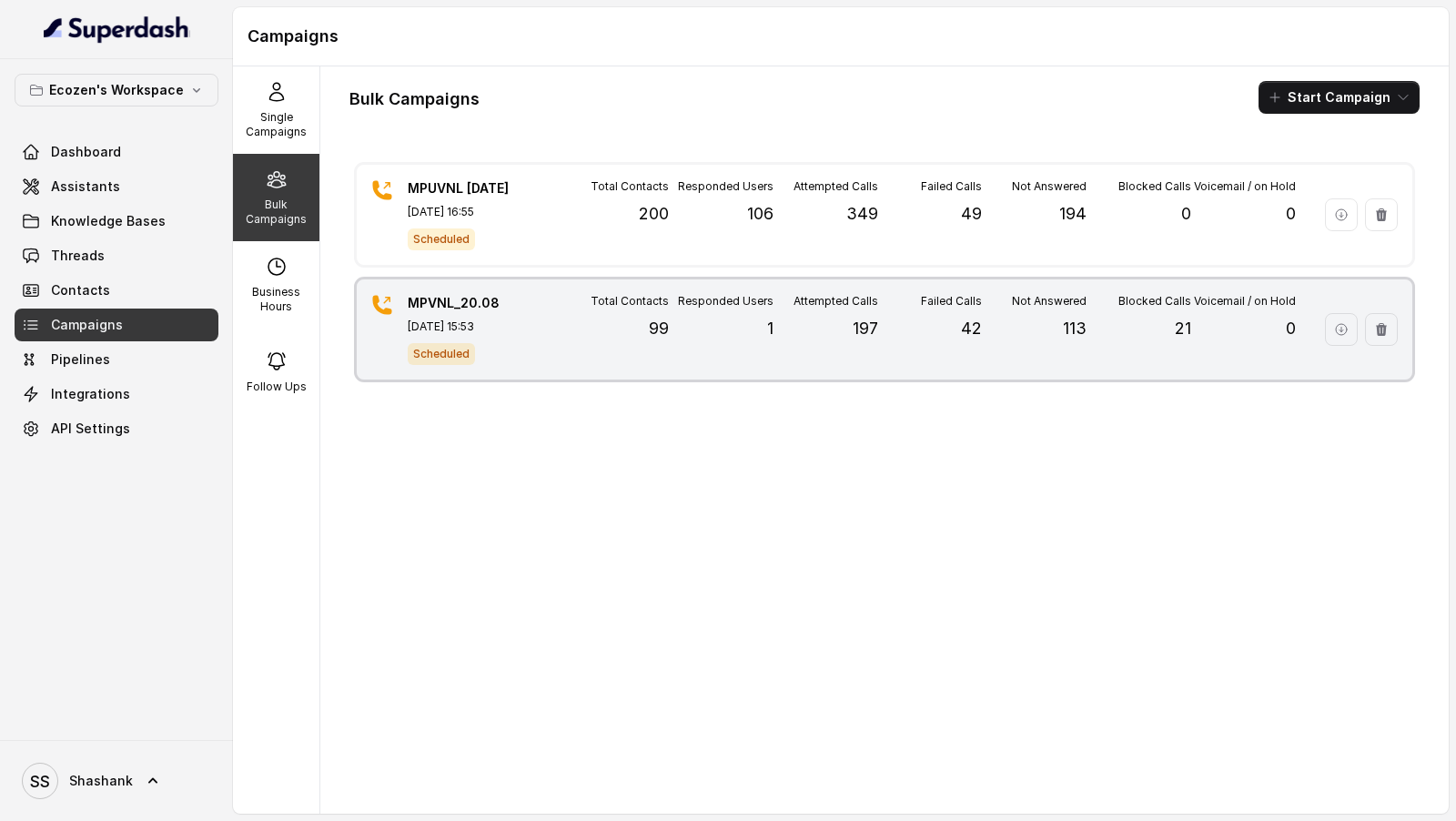
click at [621, 294] on p "Total Contacts" at bounding box center [630, 300] width 78 height 14
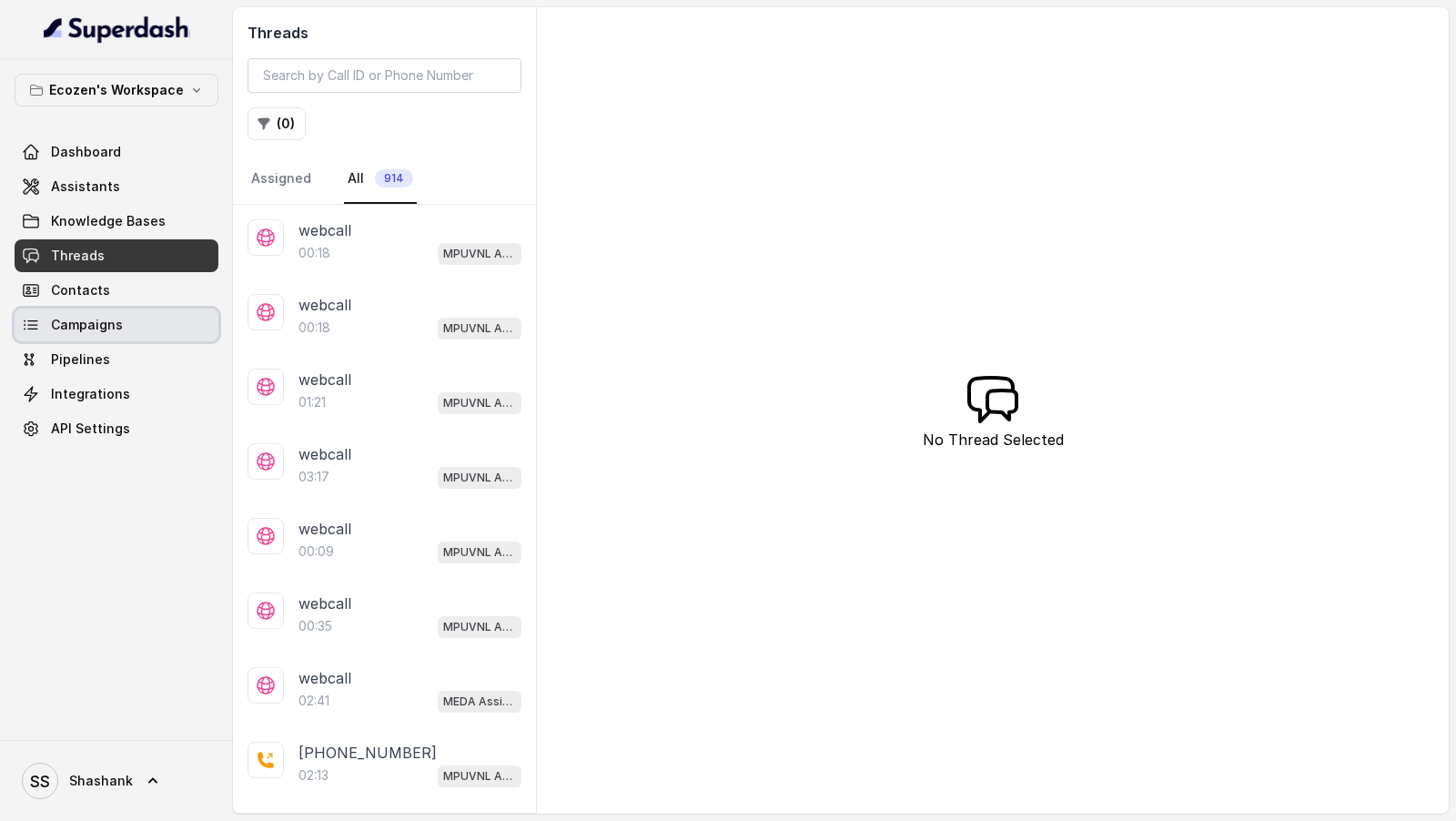
click at [118, 328] on span "Campaigns" at bounding box center [87, 324] width 72 height 18
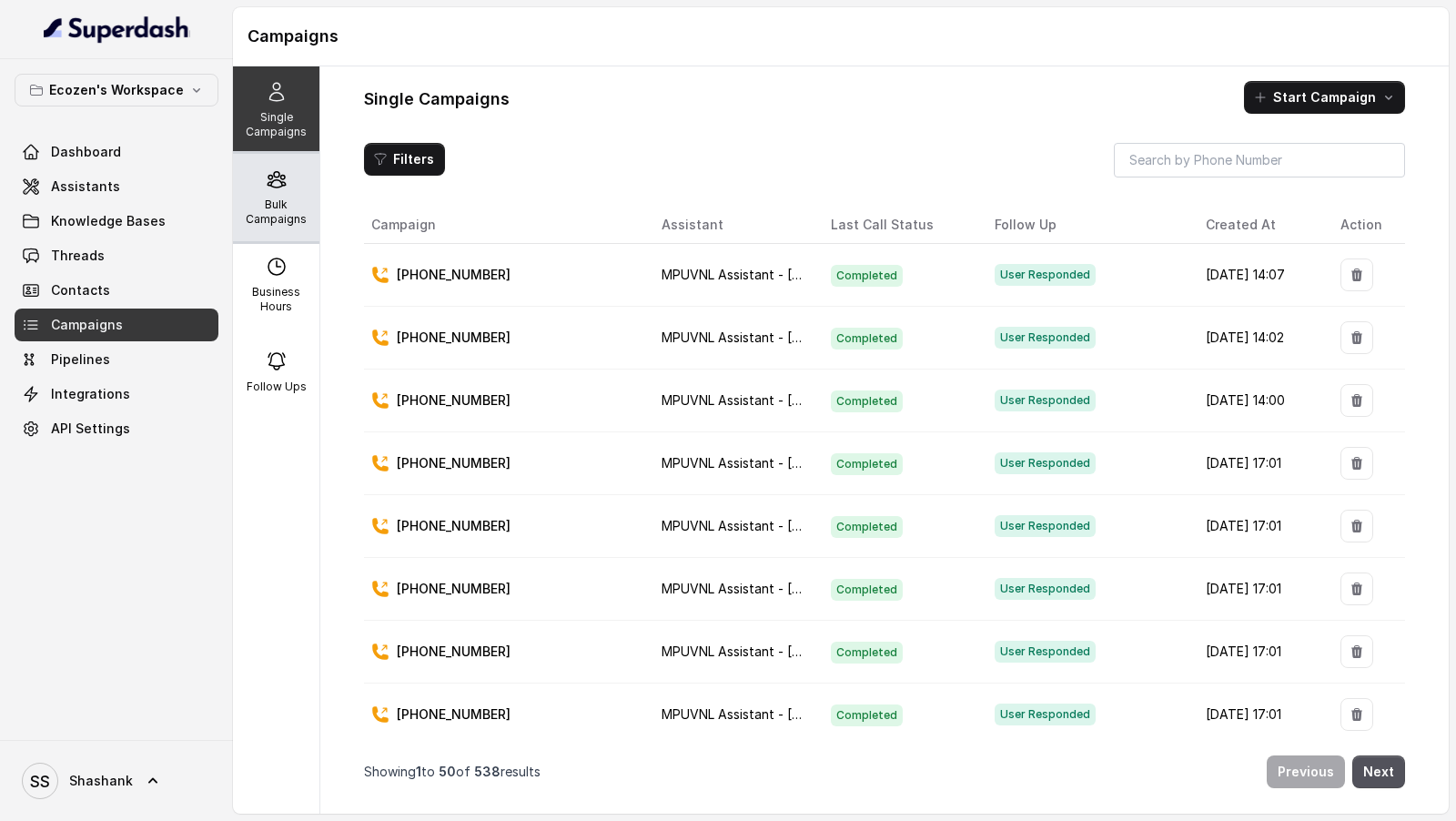
click at [269, 193] on div "Bulk Campaigns" at bounding box center [276, 198] width 86 height 87
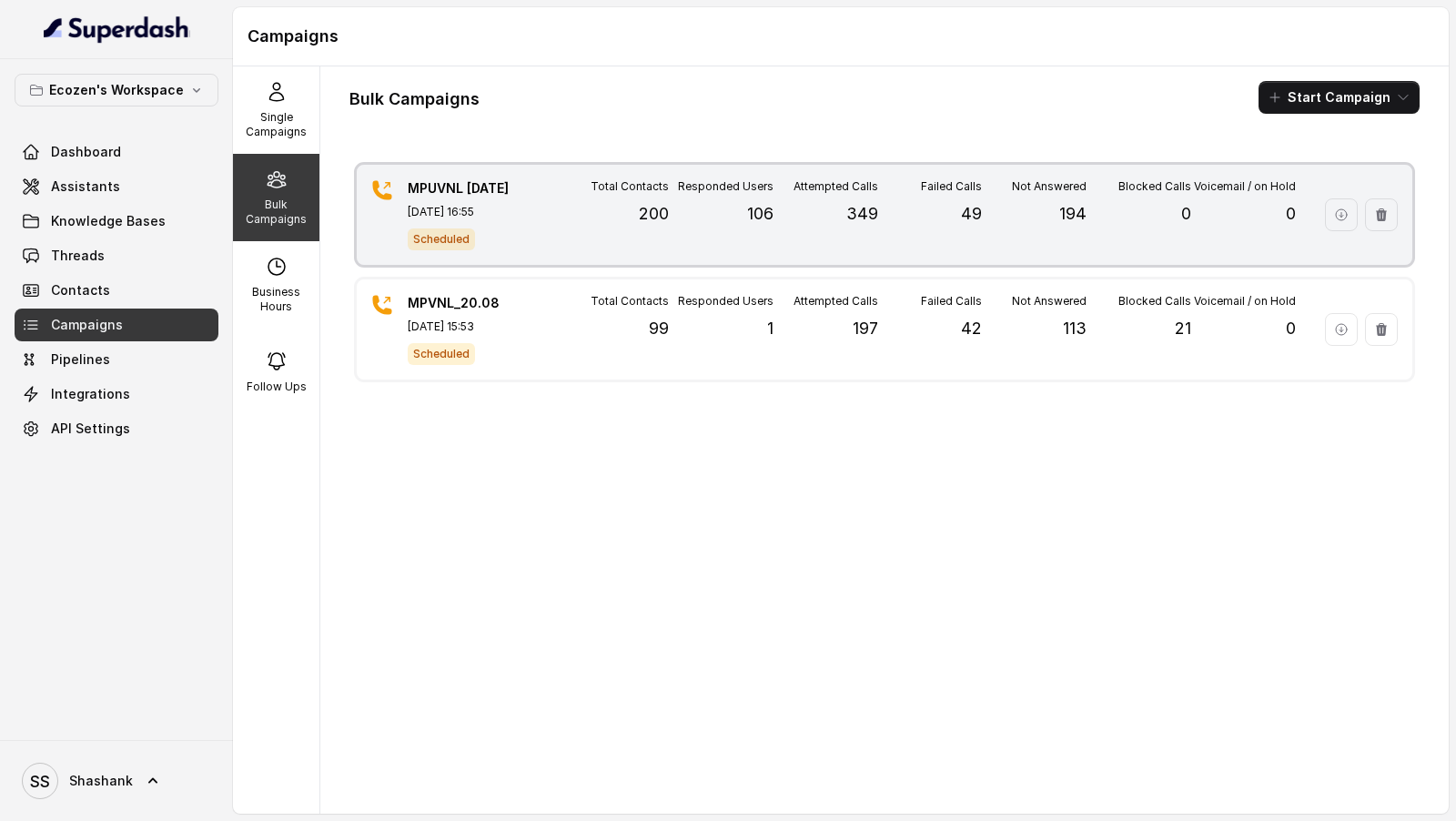
click at [570, 232] on div "Total Contacts 200" at bounding box center [617, 215] width 105 height 71
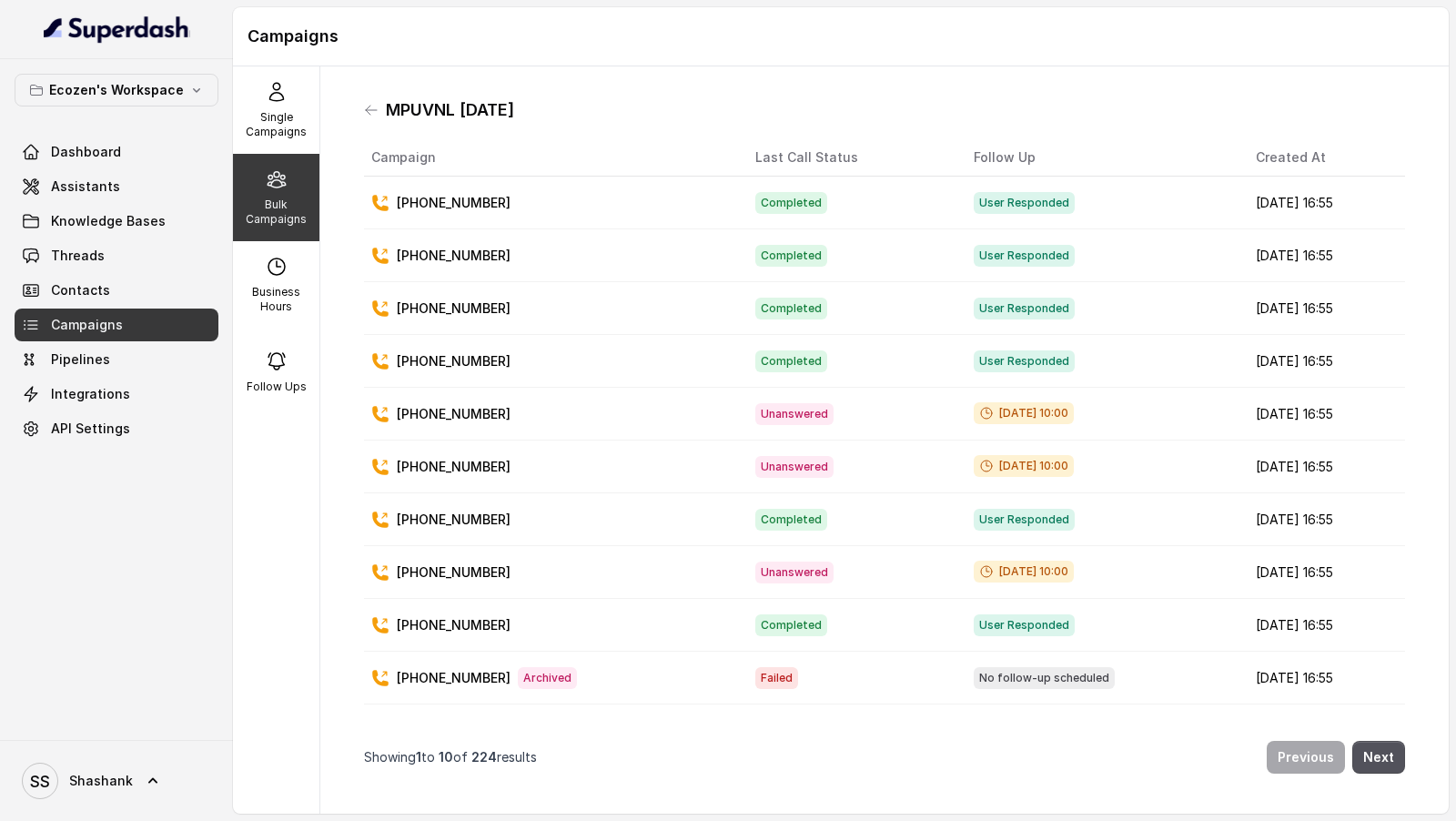
click at [890, 258] on td "Completed" at bounding box center [851, 256] width 219 height 53
click at [566, 109] on div "MPUVNL [DATE]" at bounding box center [885, 110] width 1042 height 29
click at [369, 105] on icon at bounding box center [371, 109] width 14 height 14
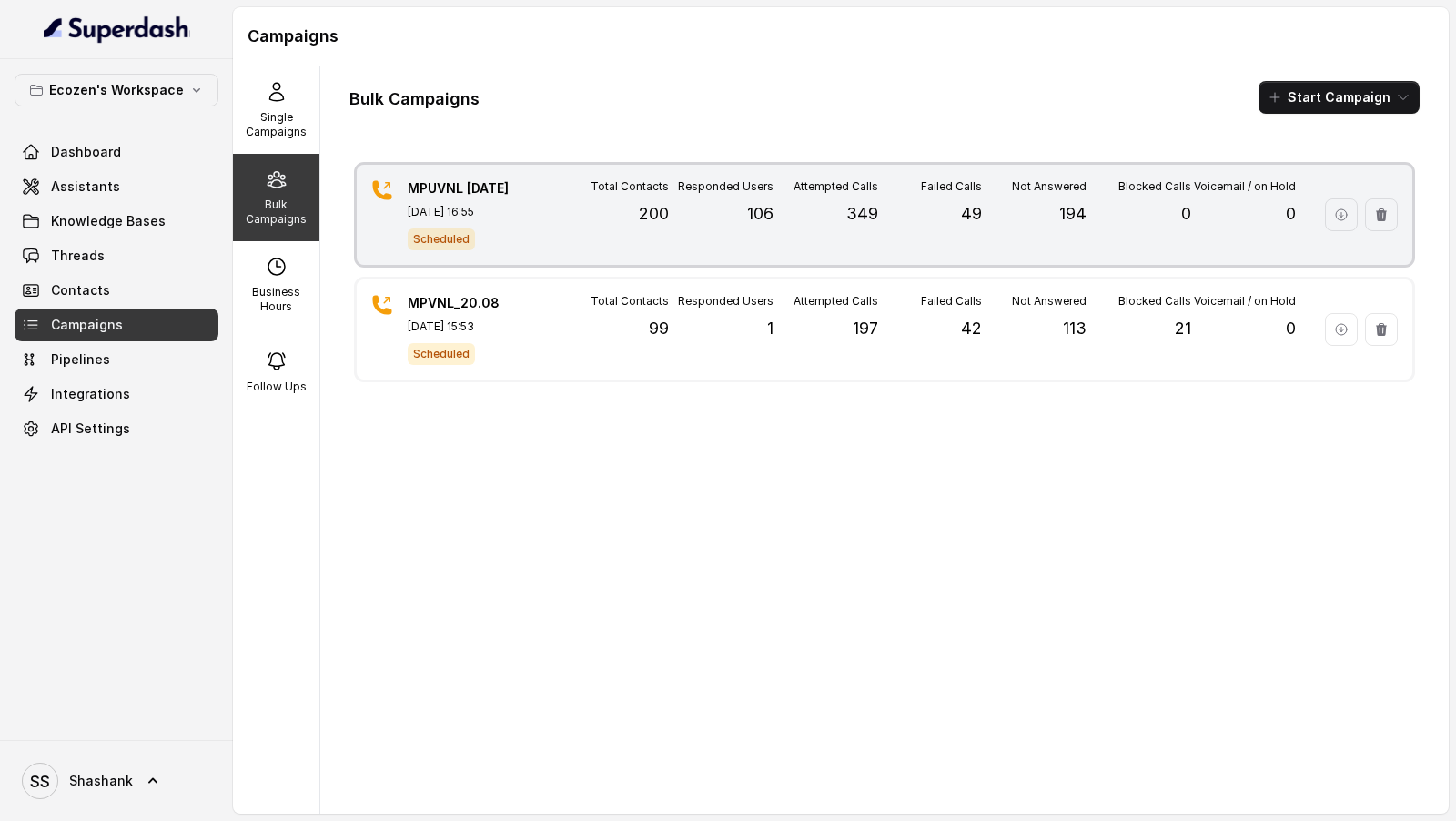
click at [626, 235] on div "Total Contacts 200" at bounding box center [617, 215] width 105 height 71
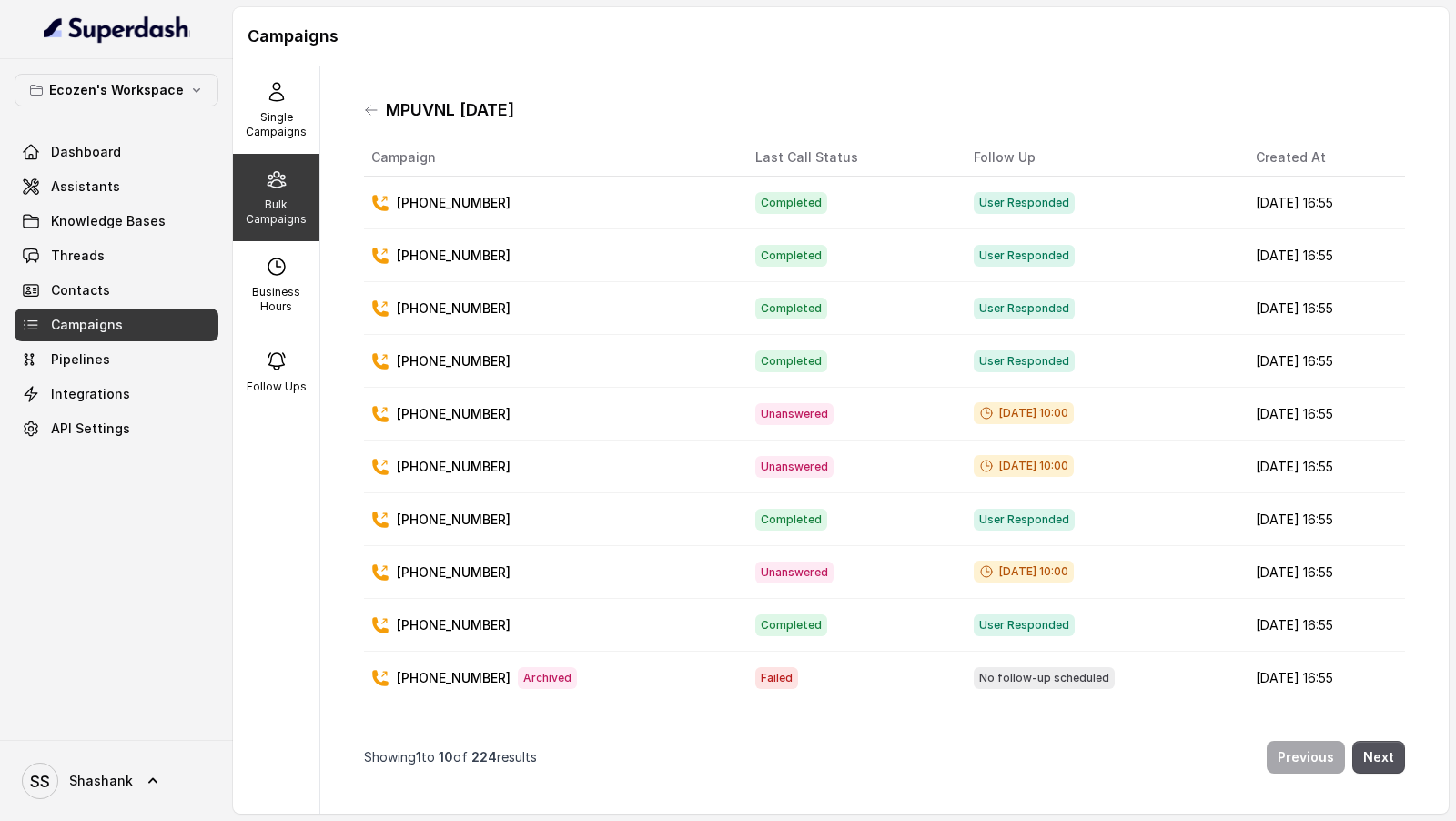
click at [460, 207] on p "[PHONE_NUMBER]" at bounding box center [454, 202] width 114 height 18
click at [768, 203] on span "Completed" at bounding box center [792, 202] width 72 height 22
click at [770, 254] on span "Completed" at bounding box center [792, 256] width 72 height 22
click at [763, 304] on span "Completed" at bounding box center [792, 308] width 72 height 22
click at [760, 356] on span "Completed" at bounding box center [792, 361] width 72 height 22
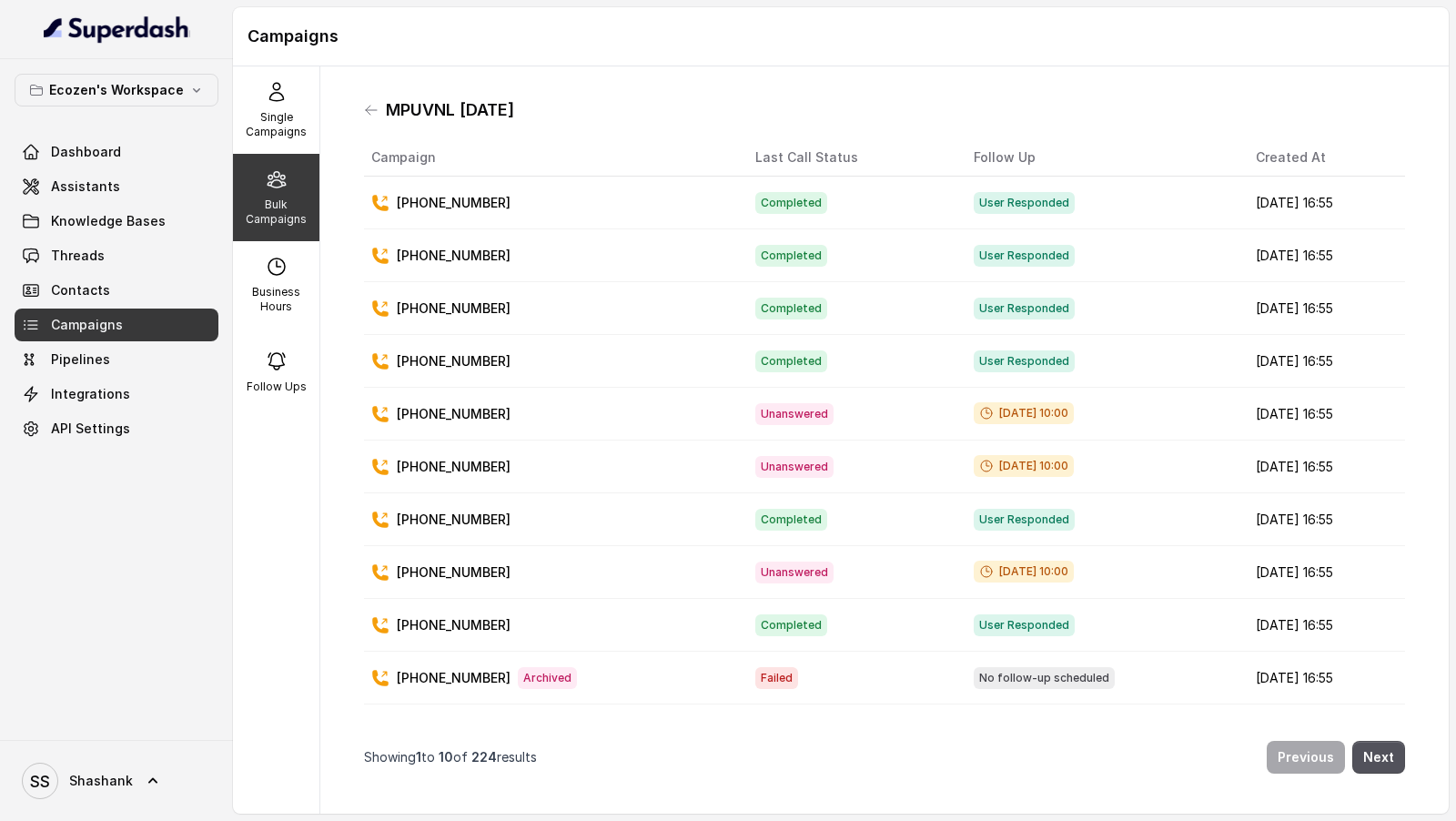
click at [762, 516] on span "Completed" at bounding box center [792, 519] width 72 height 22
click at [762, 582] on td "Unanswered" at bounding box center [851, 573] width 219 height 53
click at [762, 633] on td "Completed" at bounding box center [851, 625] width 219 height 53
click at [1383, 769] on button "Next" at bounding box center [1379, 757] width 53 height 32
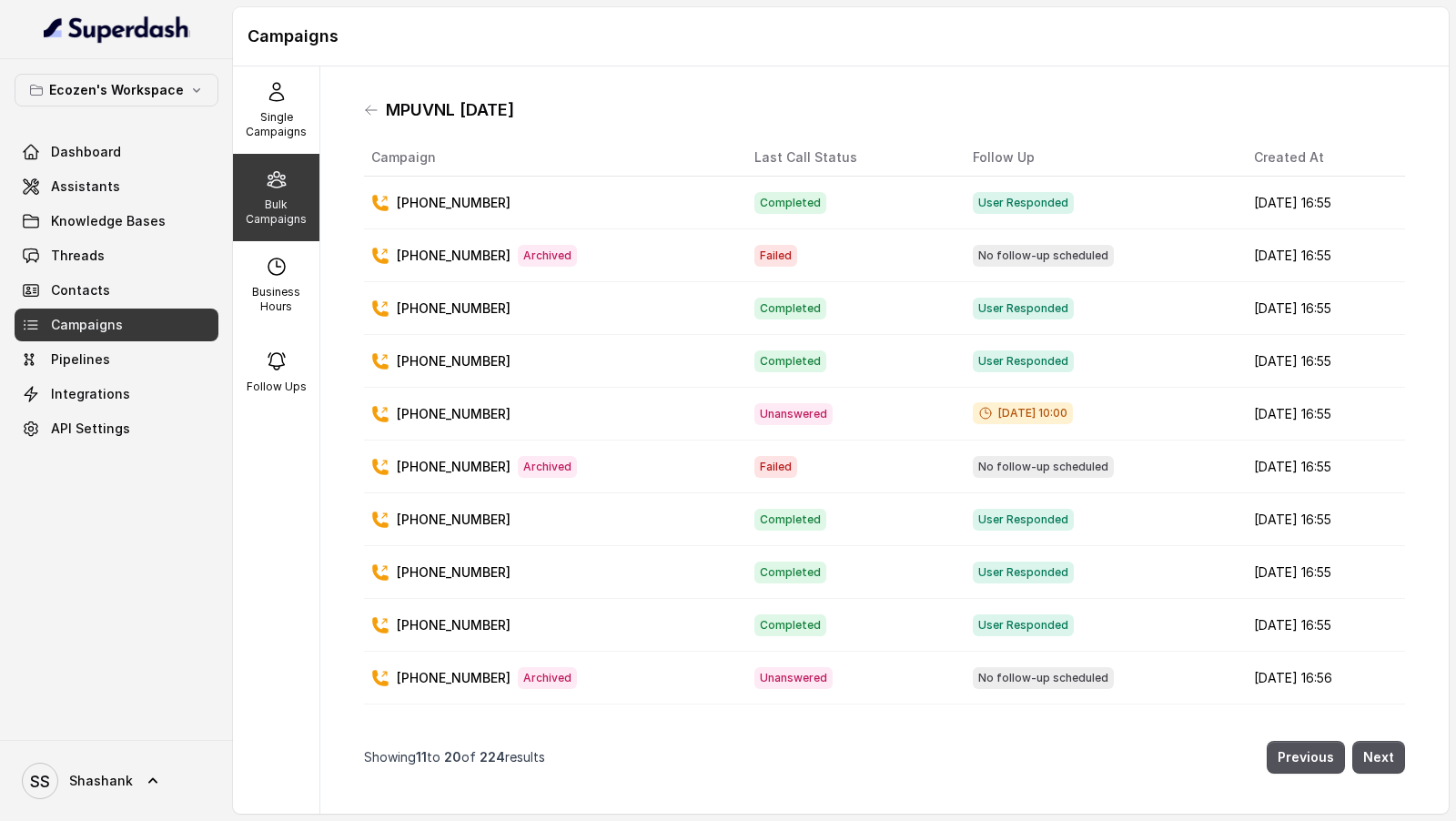
click at [755, 300] on span "Completed" at bounding box center [791, 308] width 72 height 22
click at [758, 352] on span "Completed" at bounding box center [791, 361] width 72 height 22
click at [755, 508] on span "Completed" at bounding box center [791, 519] width 72 height 22
click at [755, 562] on span "Completed" at bounding box center [791, 572] width 72 height 22
click at [755, 614] on span "Completed" at bounding box center [791, 624] width 72 height 22
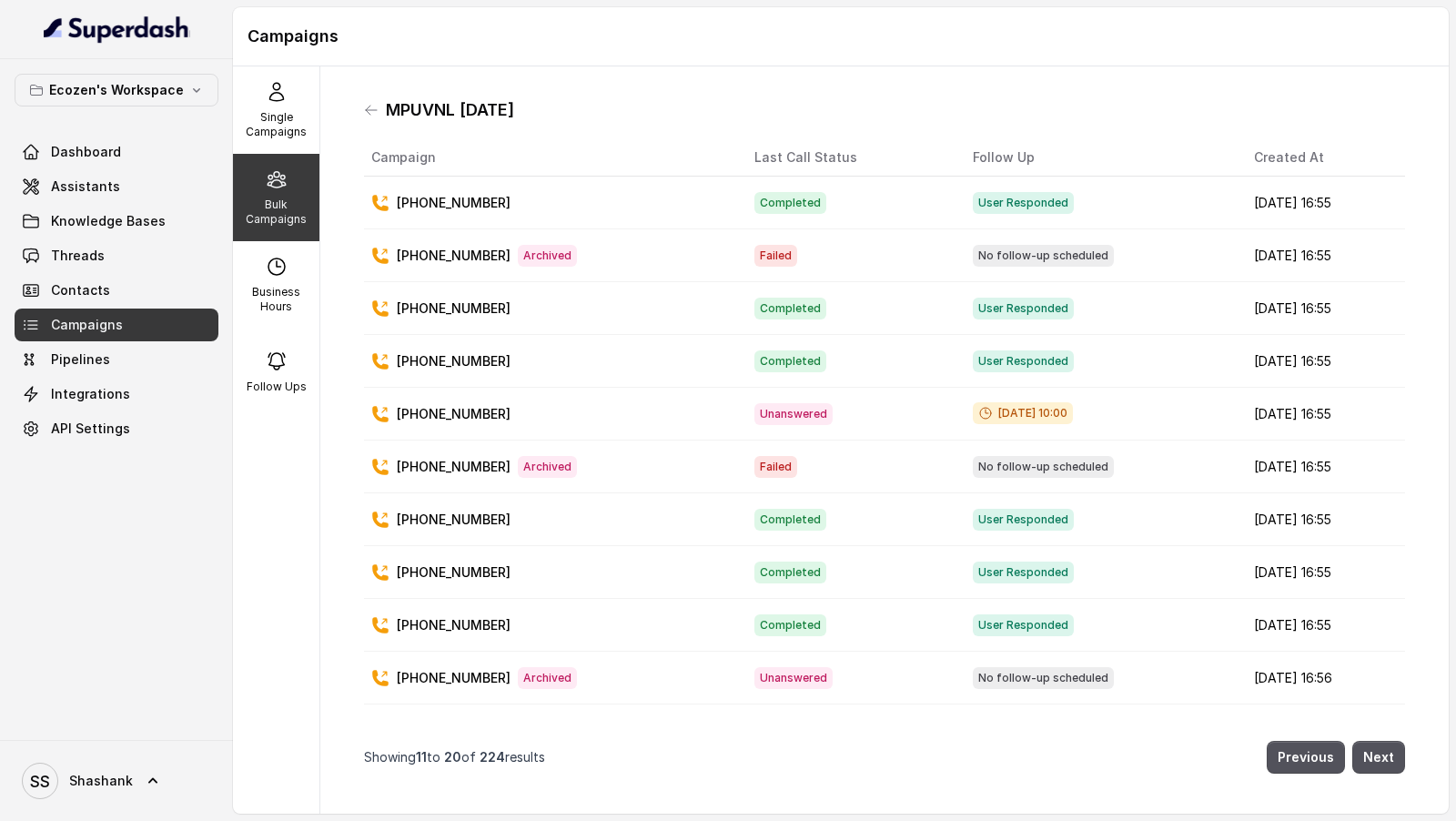
drag, startPoint x: 745, startPoint y: 200, endPoint x: 745, endPoint y: 217, distance: 17.0
click at [755, 200] on span "Completed" at bounding box center [791, 202] width 72 height 22
click at [755, 299] on span "Completed" at bounding box center [791, 308] width 72 height 22
click at [822, 388] on td "Unanswered" at bounding box center [850, 414] width 219 height 53
click at [1386, 759] on button "Next" at bounding box center [1379, 757] width 53 height 32
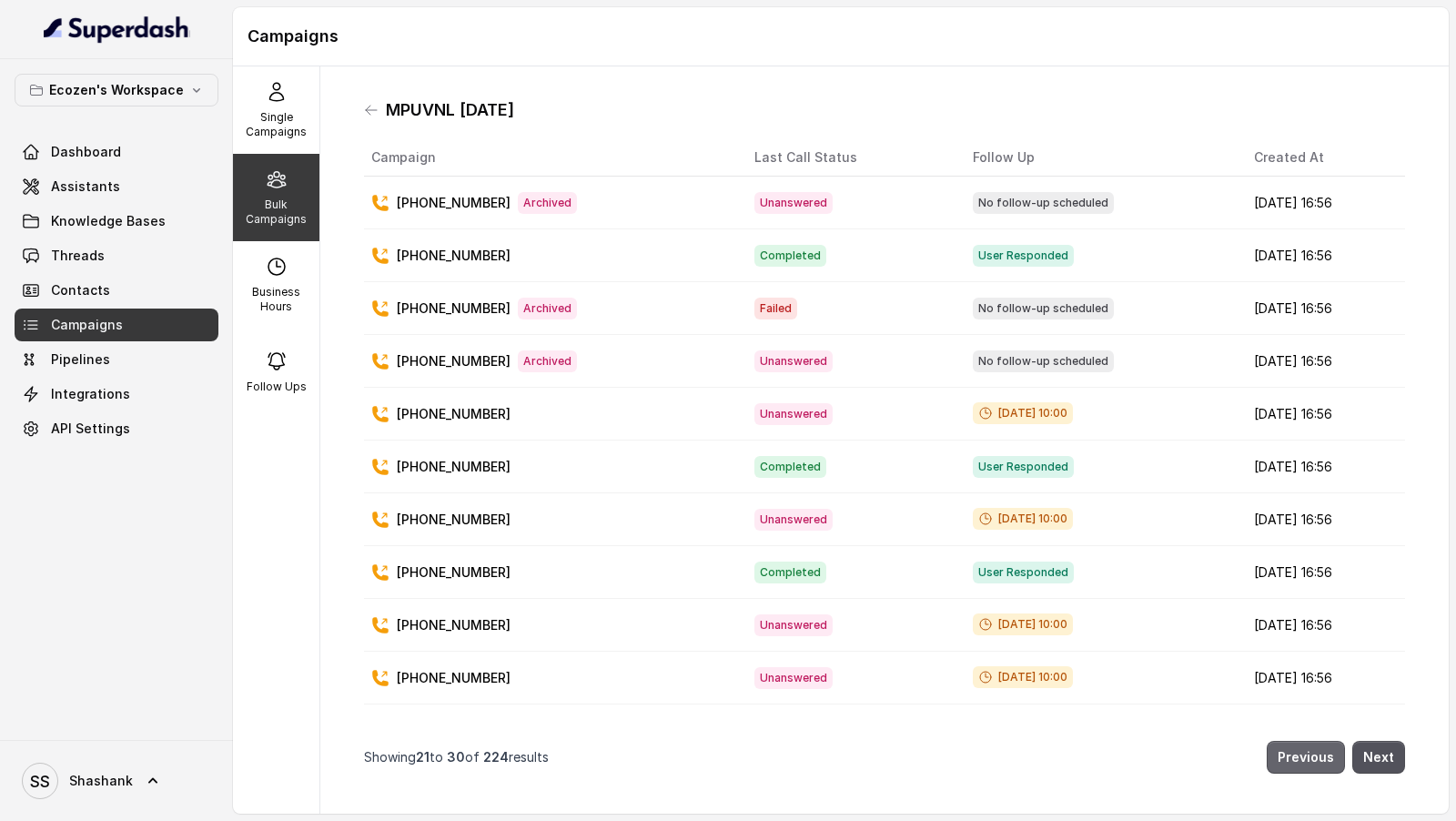
click at [1326, 754] on button "Previous" at bounding box center [1306, 757] width 78 height 32
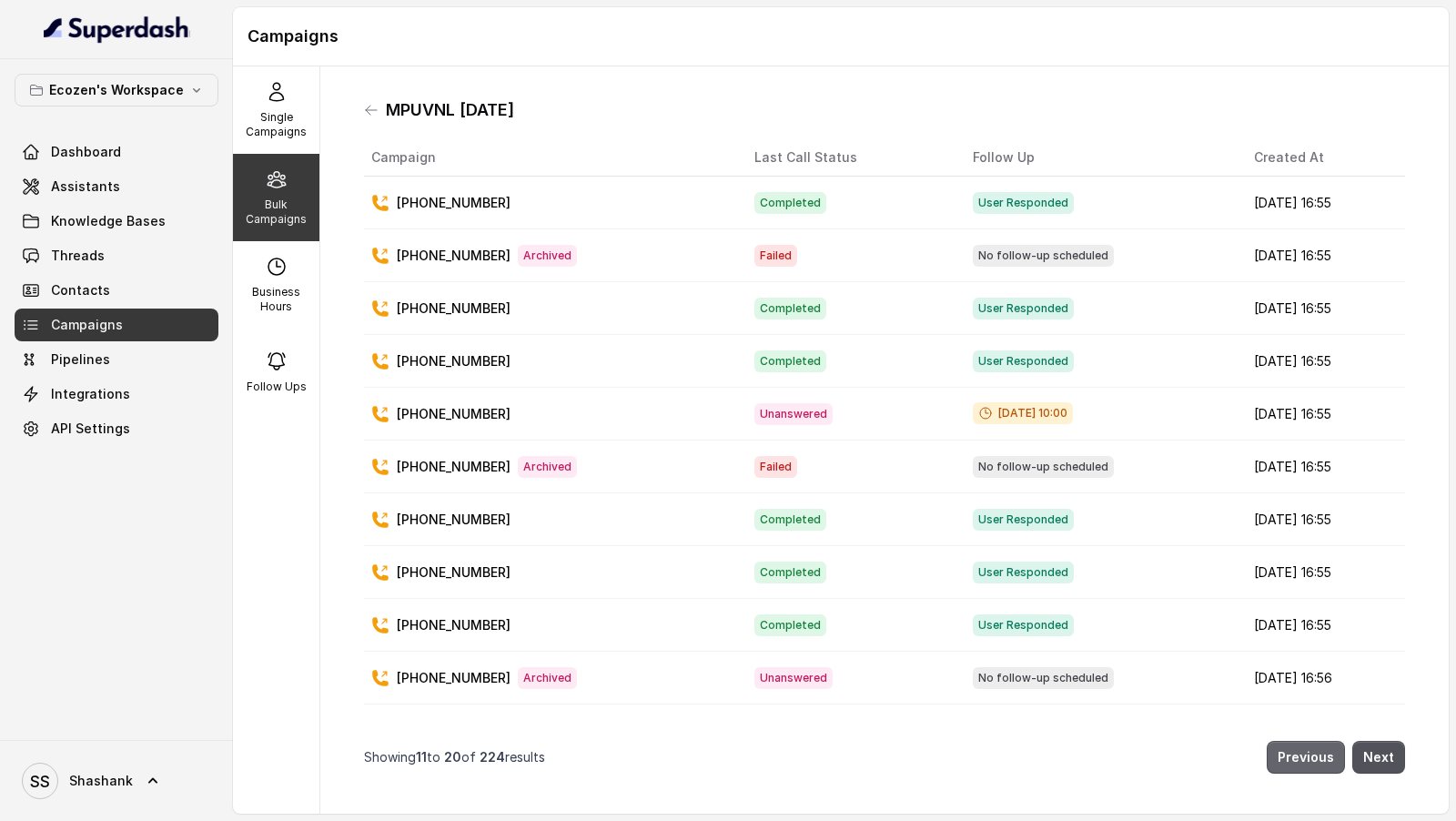
click at [1326, 754] on button "Previous" at bounding box center [1306, 757] width 78 height 32
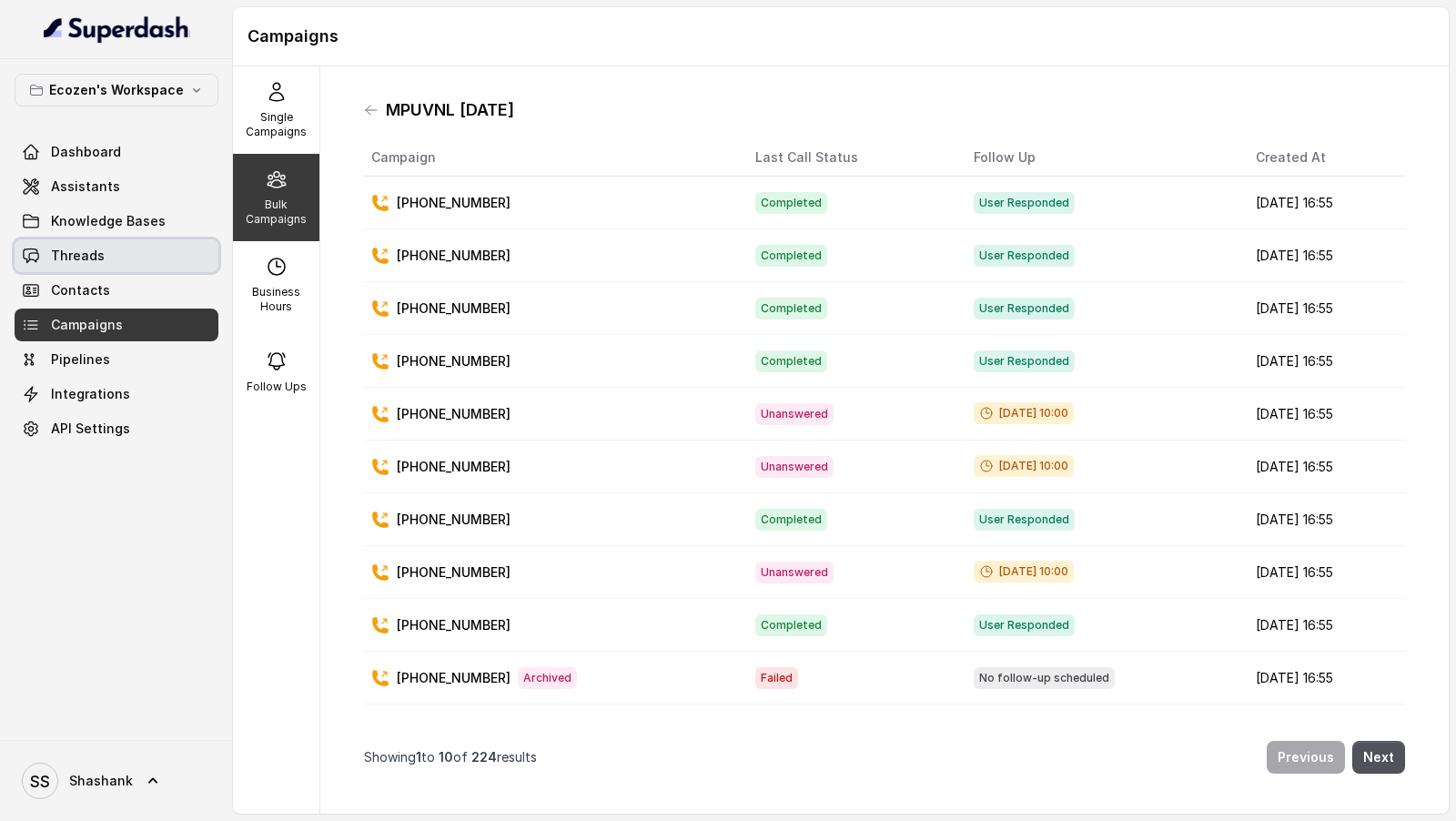
click at [123, 257] on link "Threads" at bounding box center [116, 256] width 204 height 32
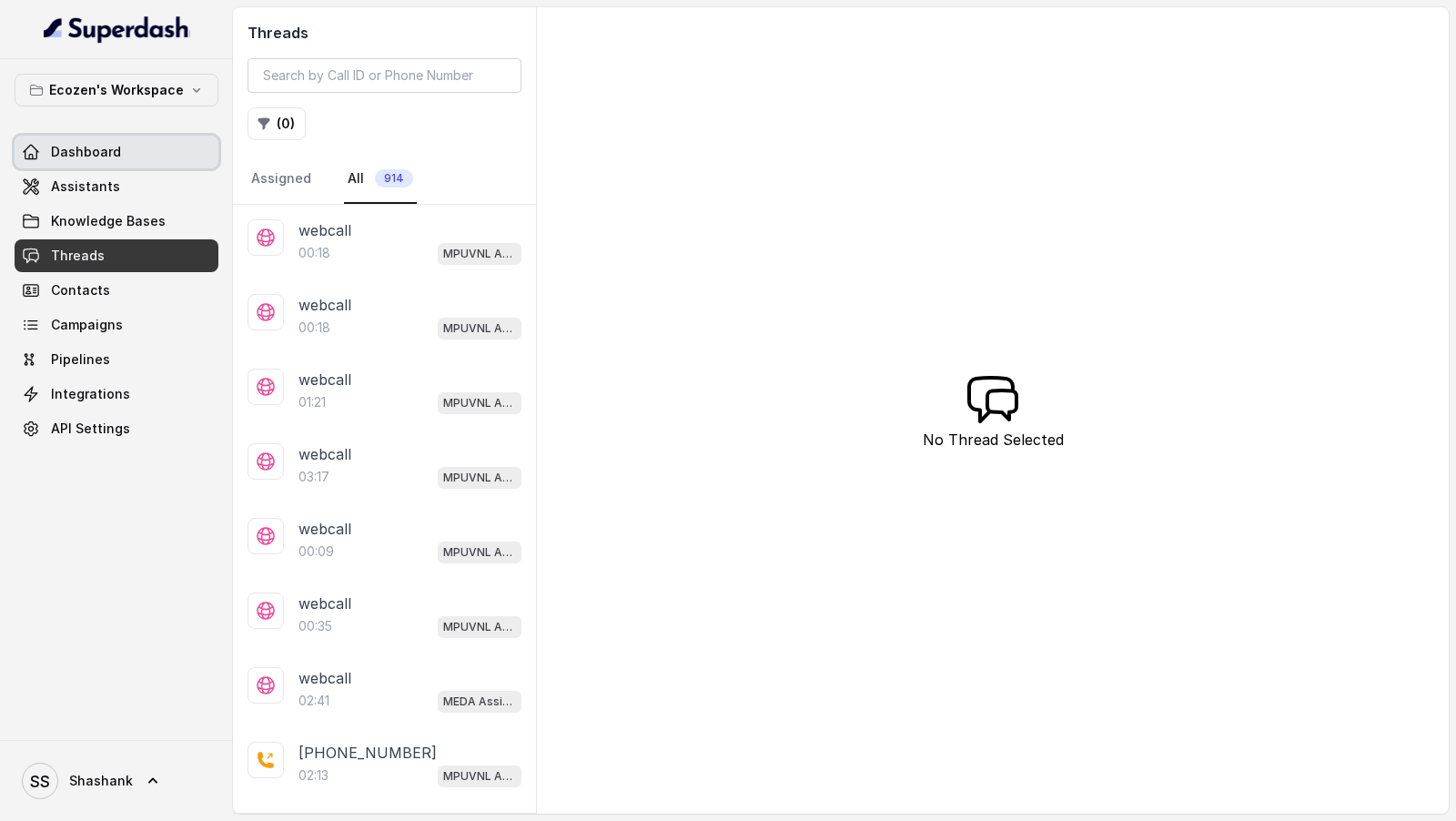
click at [45, 150] on link "Dashboard" at bounding box center [116, 152] width 204 height 32
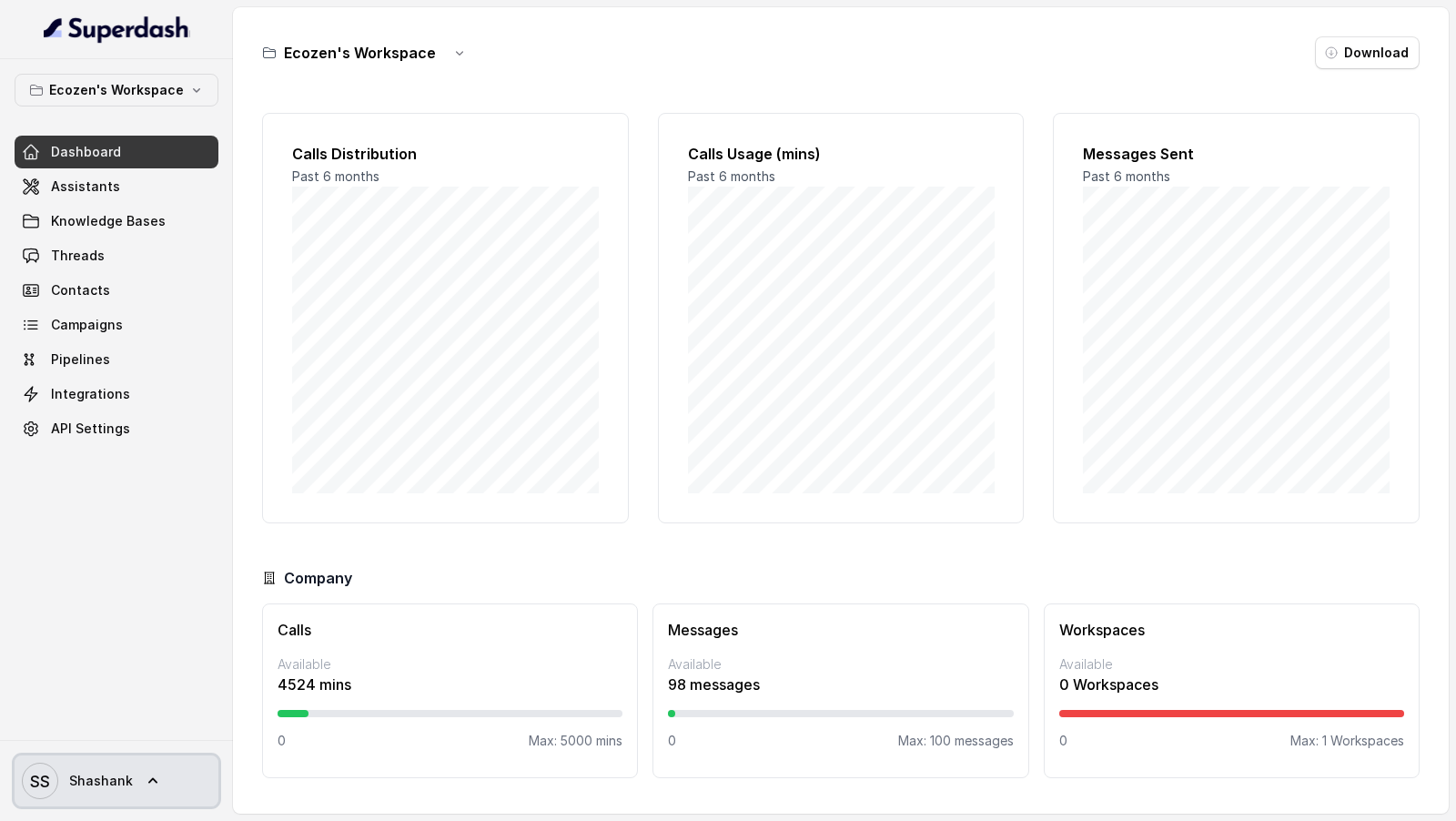
click at [87, 762] on link "SS [PERSON_NAME]" at bounding box center [116, 781] width 204 height 51
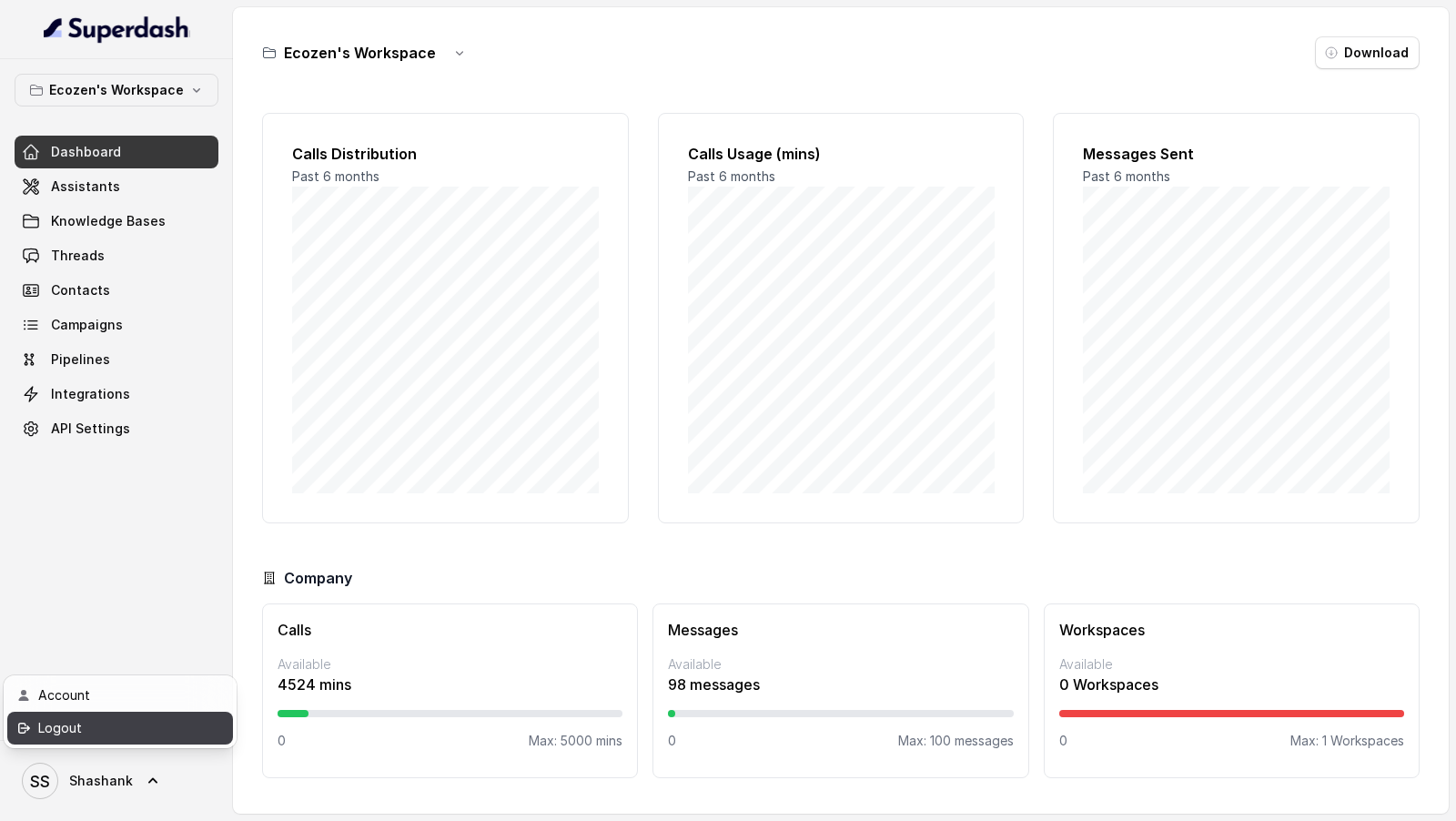
click at [134, 735] on div "Logout" at bounding box center [115, 728] width 155 height 22
